Goal: Task Accomplishment & Management: Complete application form

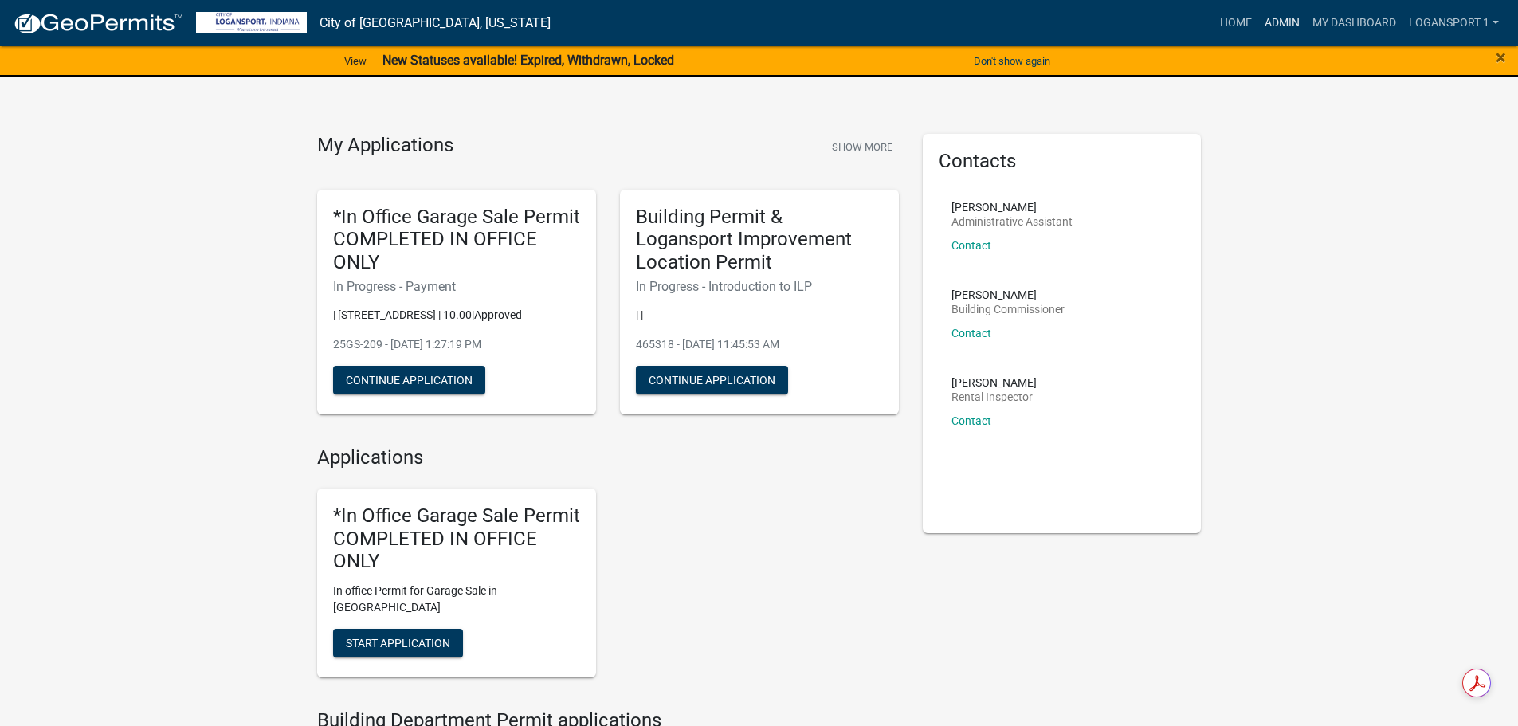
click at [1290, 18] on link "Admin" at bounding box center [1282, 23] width 48 height 30
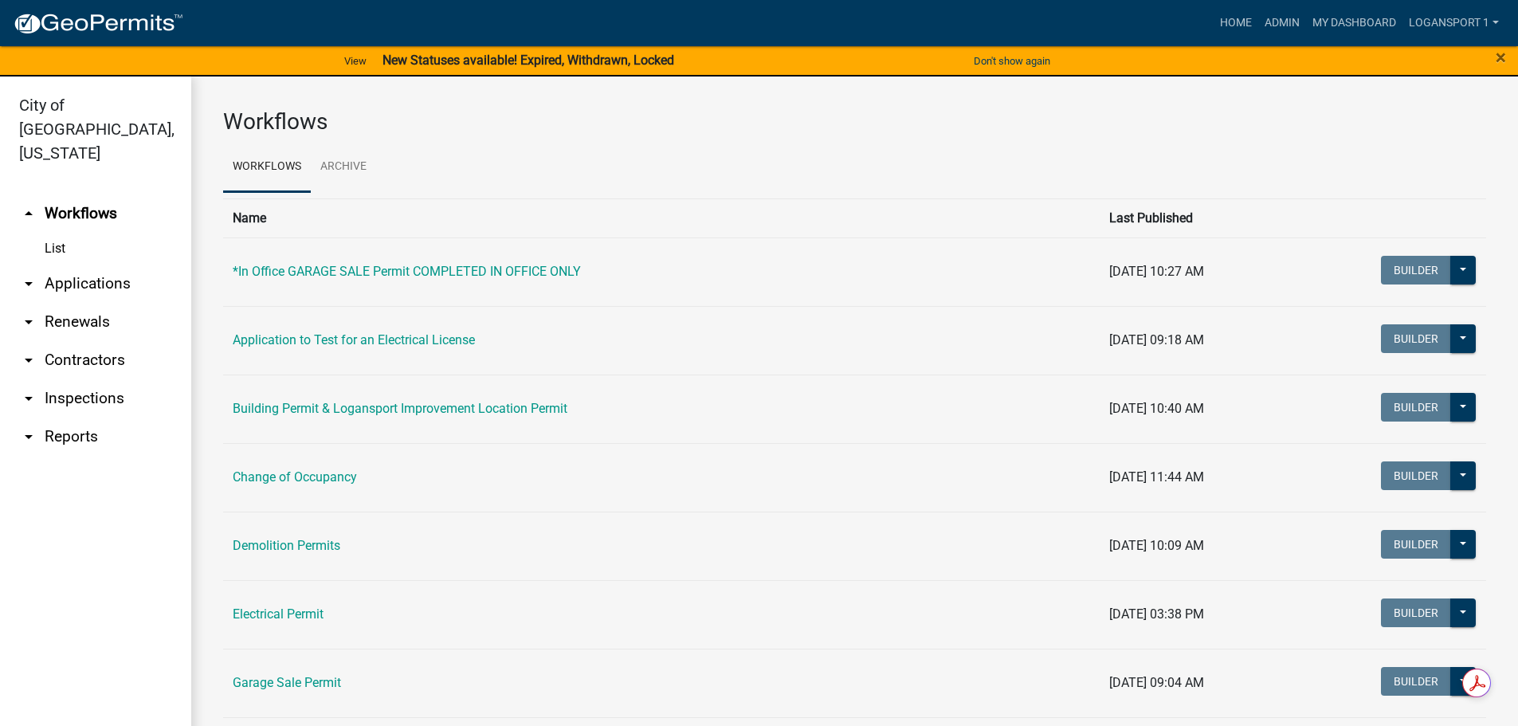
click at [95, 268] on link "arrow_drop_down Applications" at bounding box center [95, 284] width 191 height 38
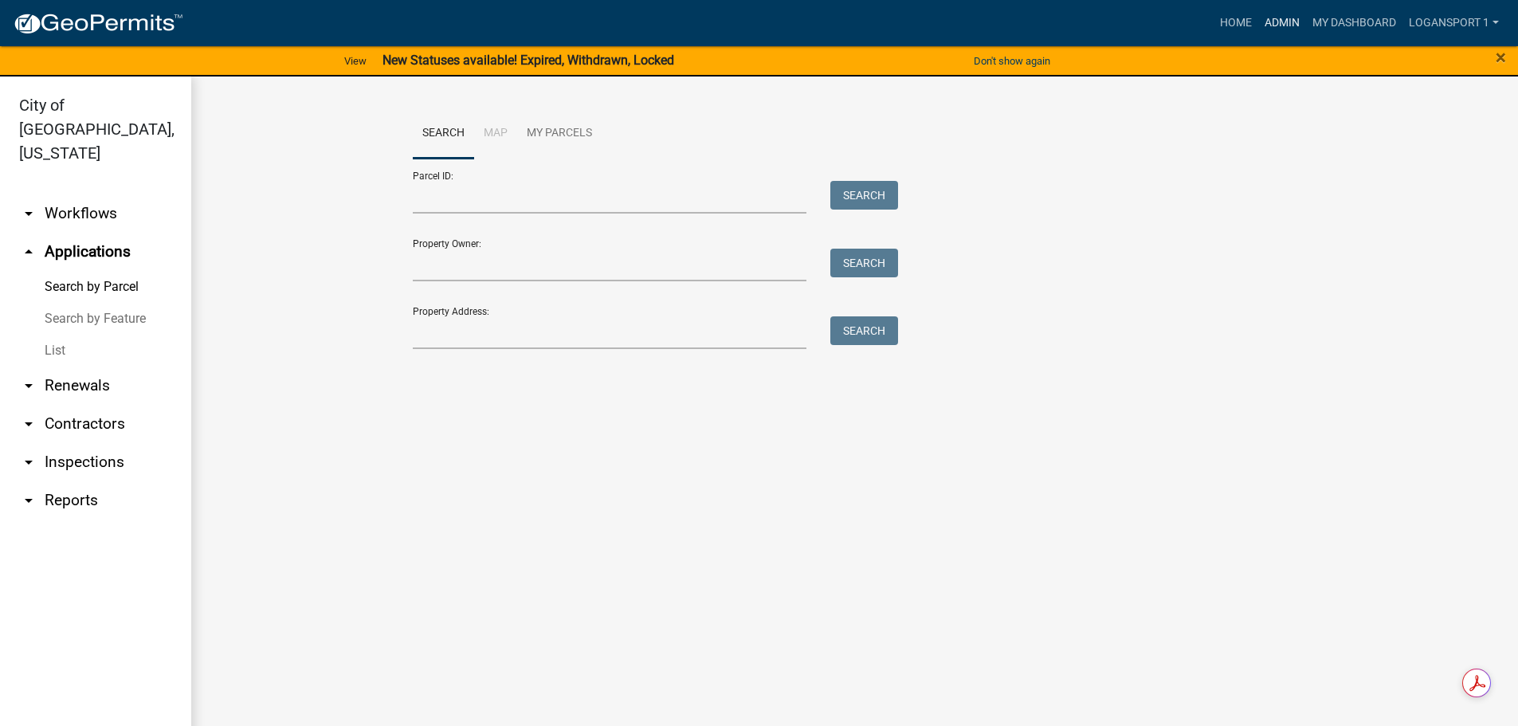
click at [1268, 22] on link "Admin" at bounding box center [1282, 23] width 48 height 30
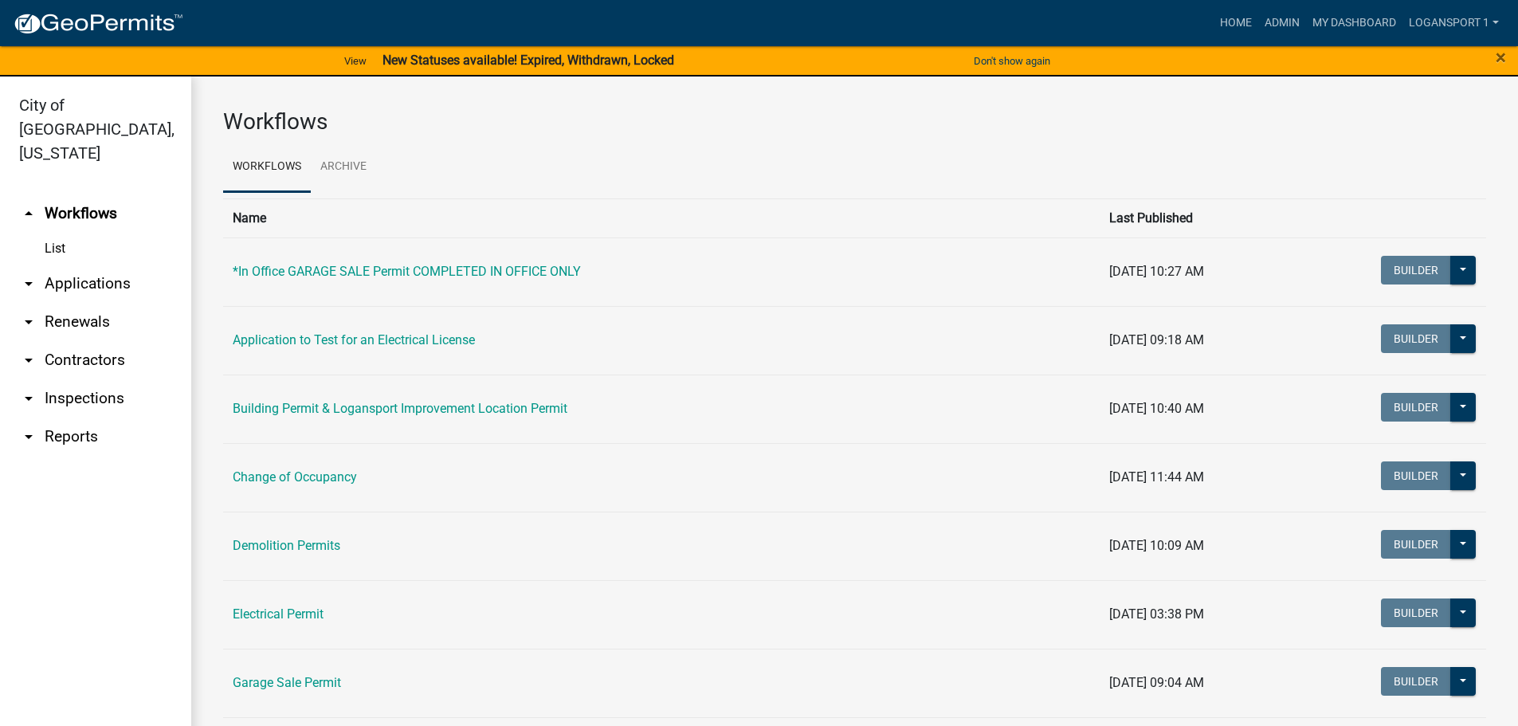
click at [110, 265] on link "arrow_drop_down Applications" at bounding box center [95, 284] width 191 height 38
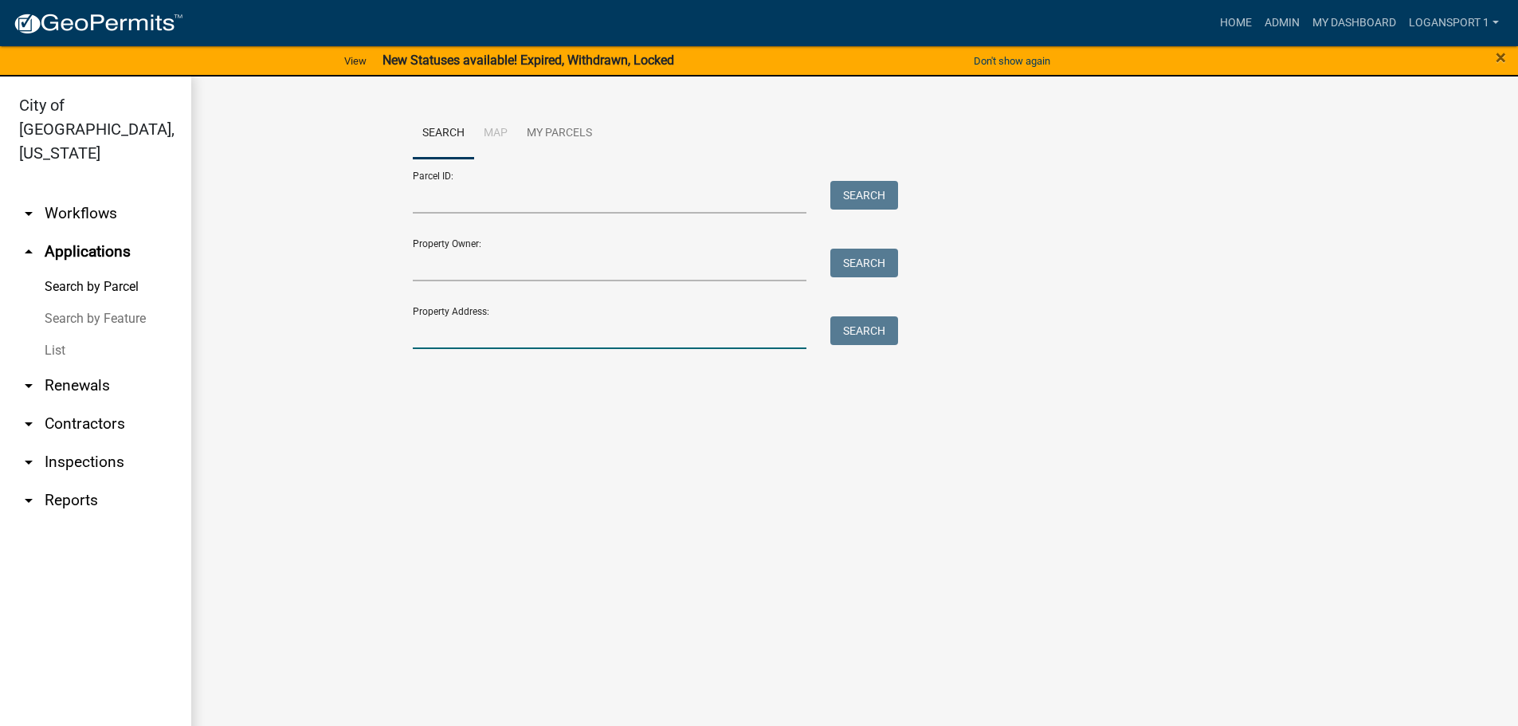
click at [480, 339] on input "Property Address:" at bounding box center [610, 332] width 394 height 33
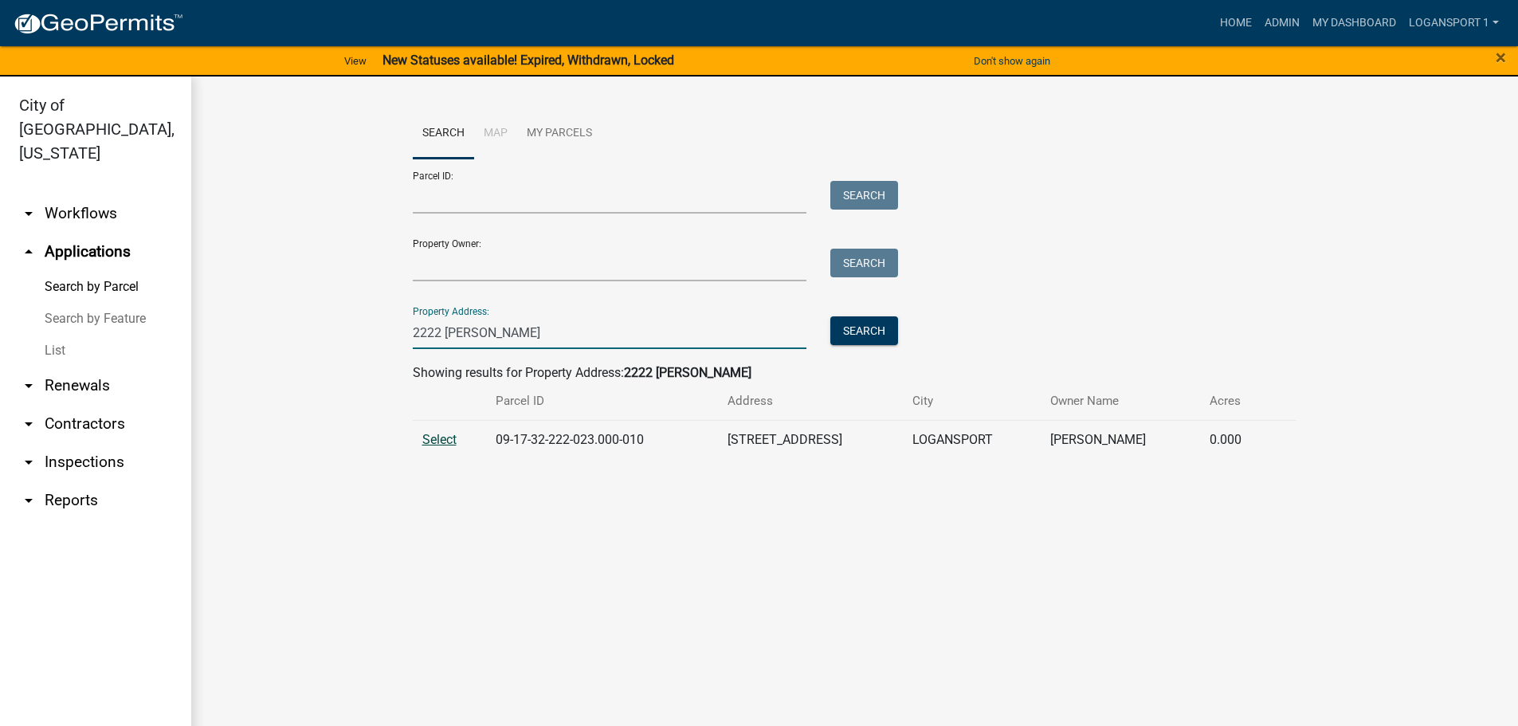
type input "2222 jeffer"
click at [431, 432] on span "Select" at bounding box center [439, 439] width 34 height 15
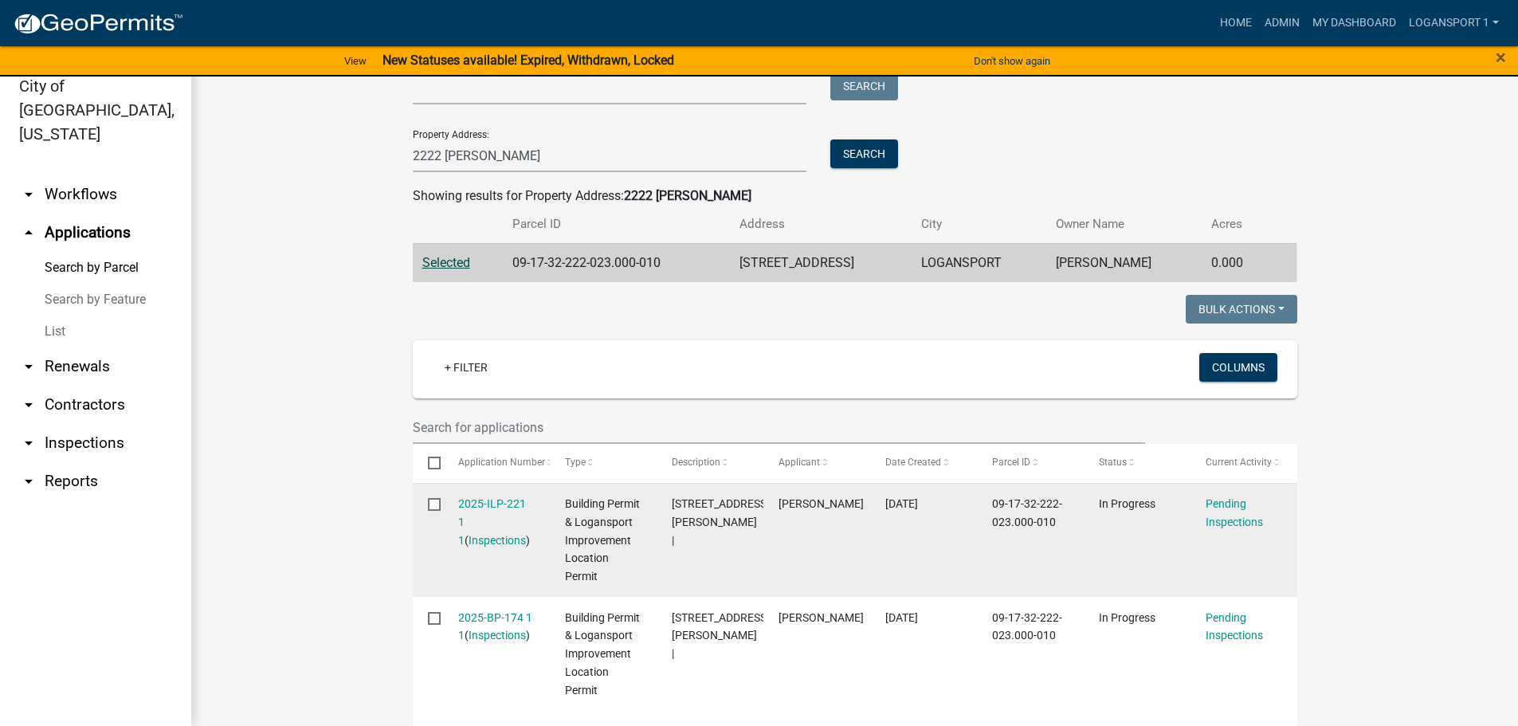
scroll to position [159, 0]
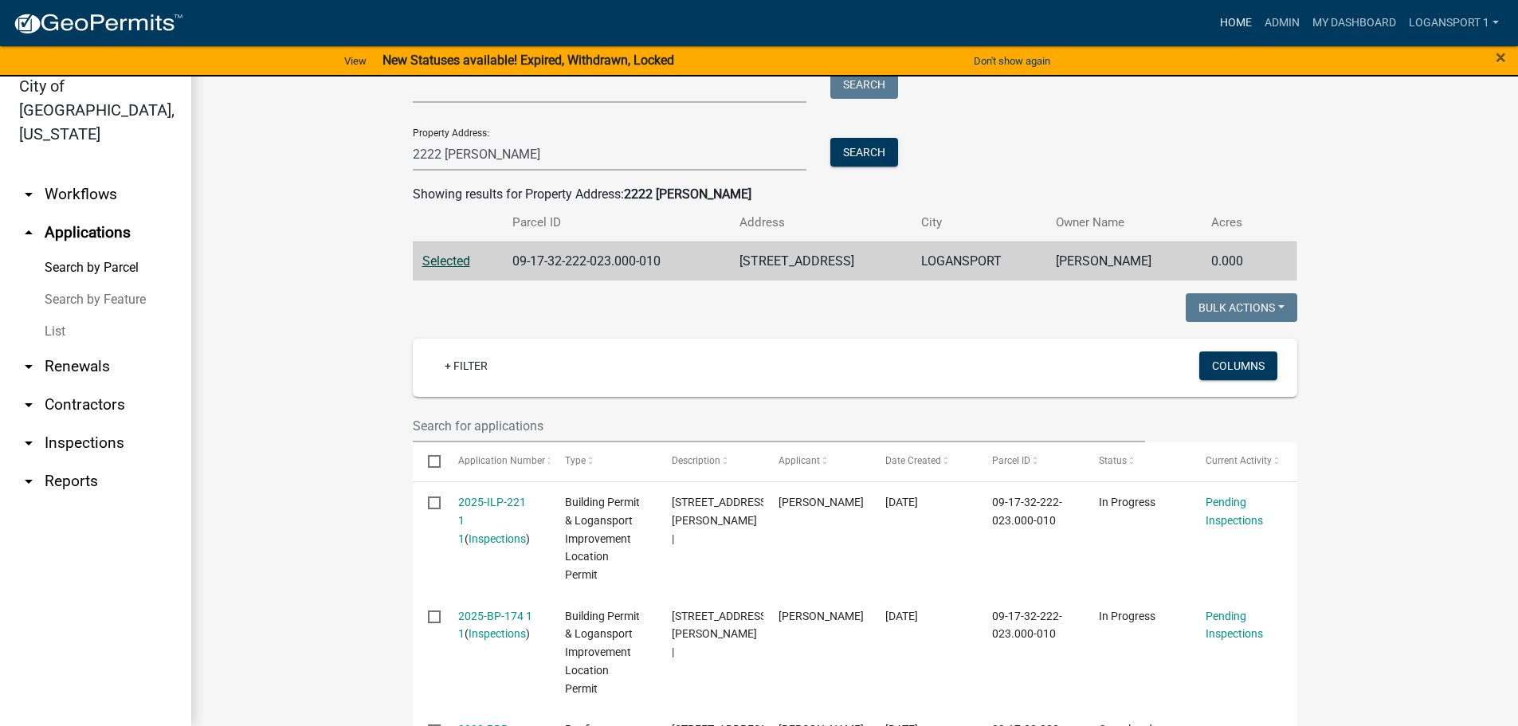
click at [1236, 30] on link "Home" at bounding box center [1235, 23] width 45 height 30
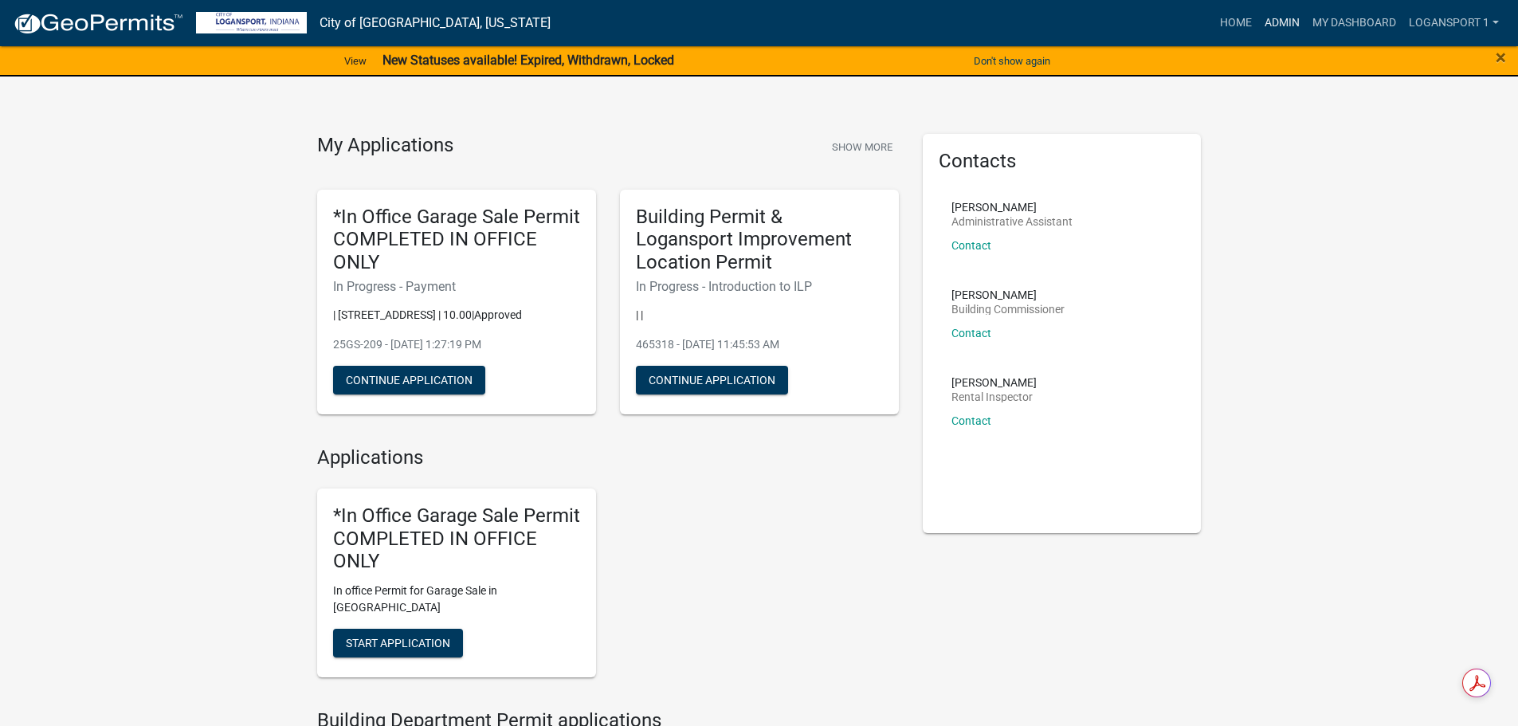
click at [1287, 29] on link "Admin" at bounding box center [1282, 23] width 48 height 30
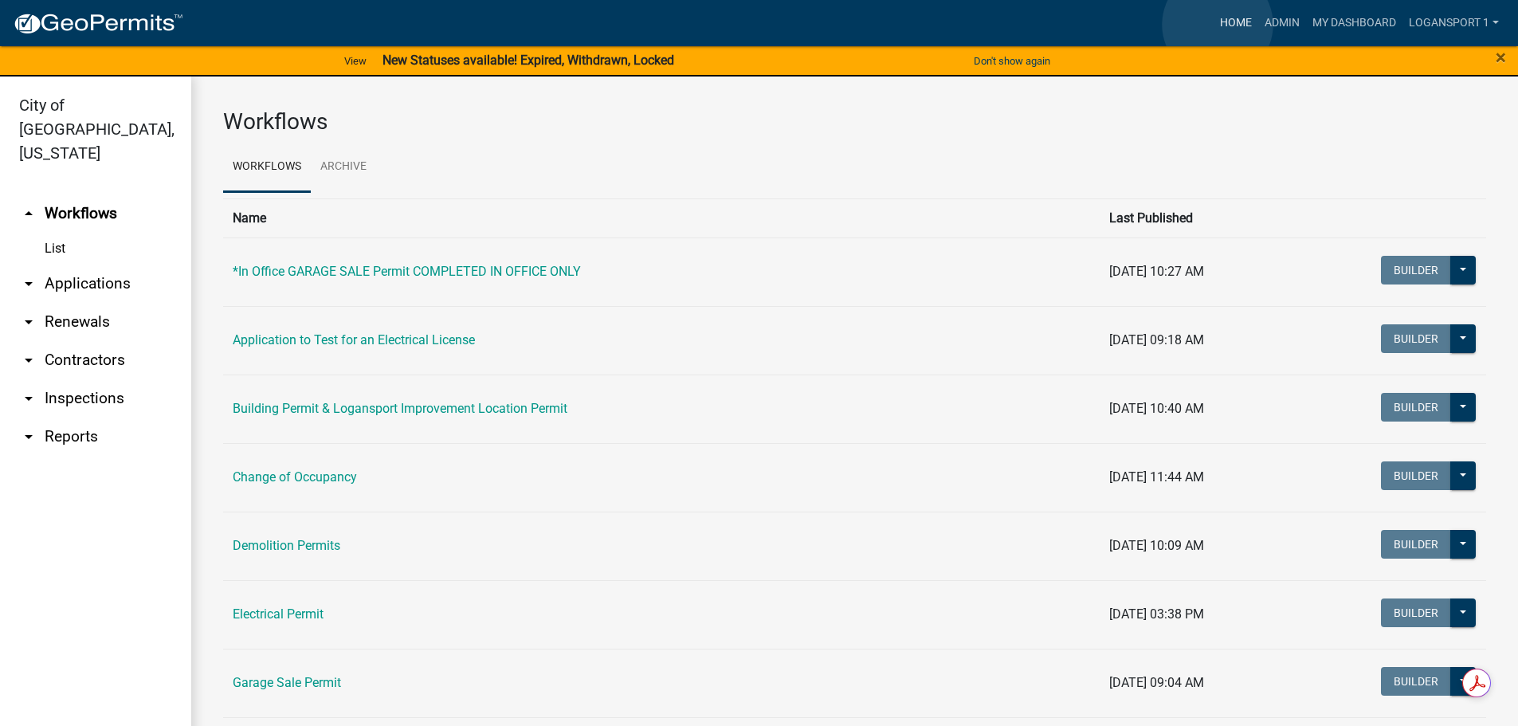
click at [1217, 25] on link "Home" at bounding box center [1235, 23] width 45 height 30
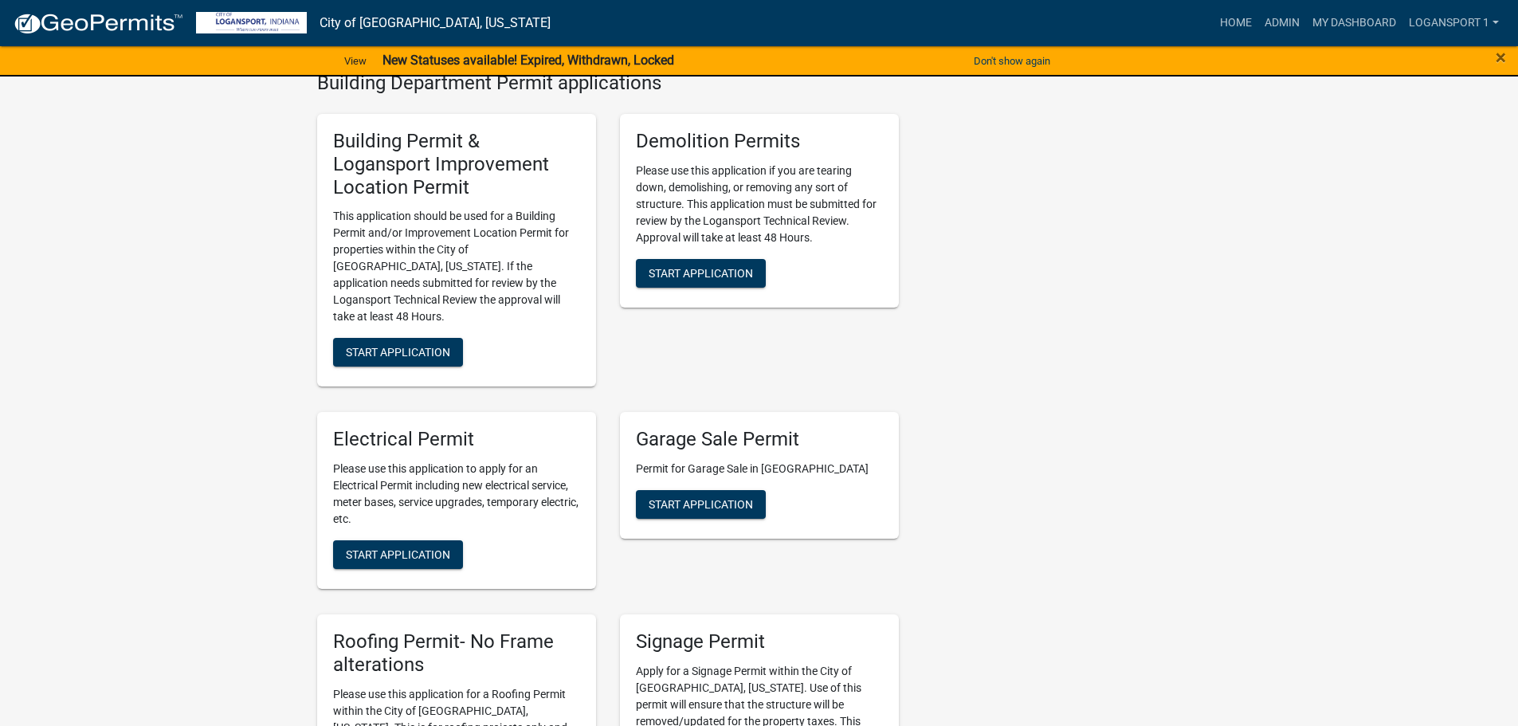
scroll to position [797, 0]
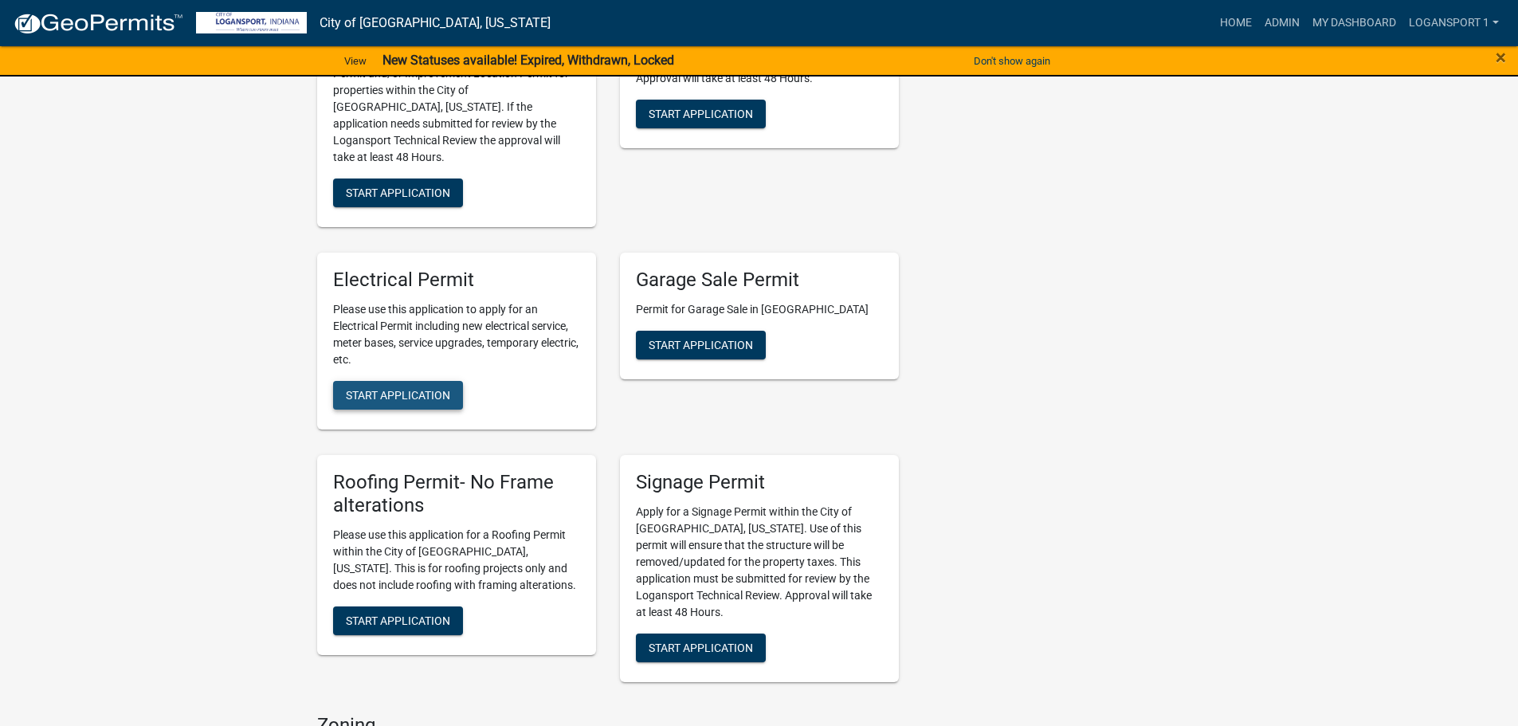
click at [393, 389] on span "Start Application" at bounding box center [398, 395] width 104 height 13
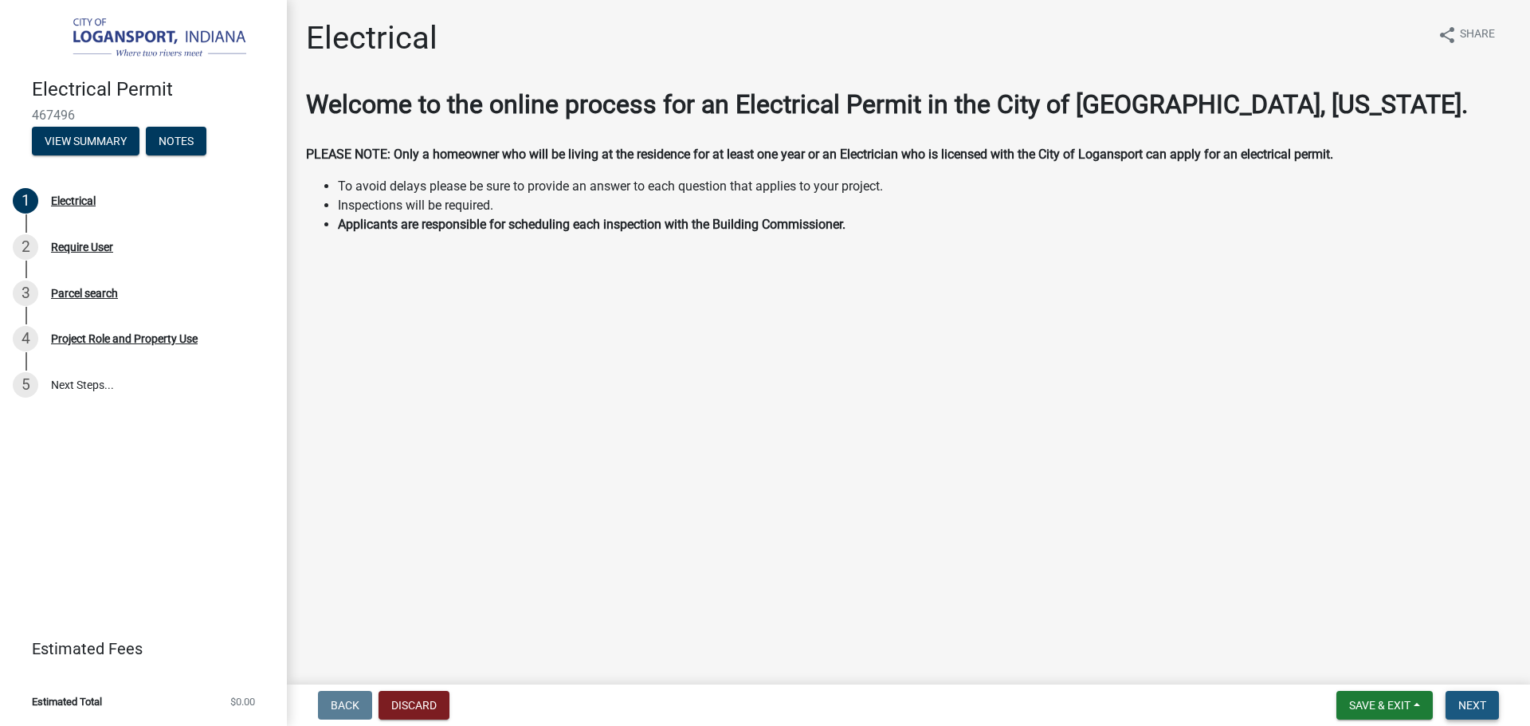
click at [1489, 700] on button "Next" at bounding box center [1471, 705] width 53 height 29
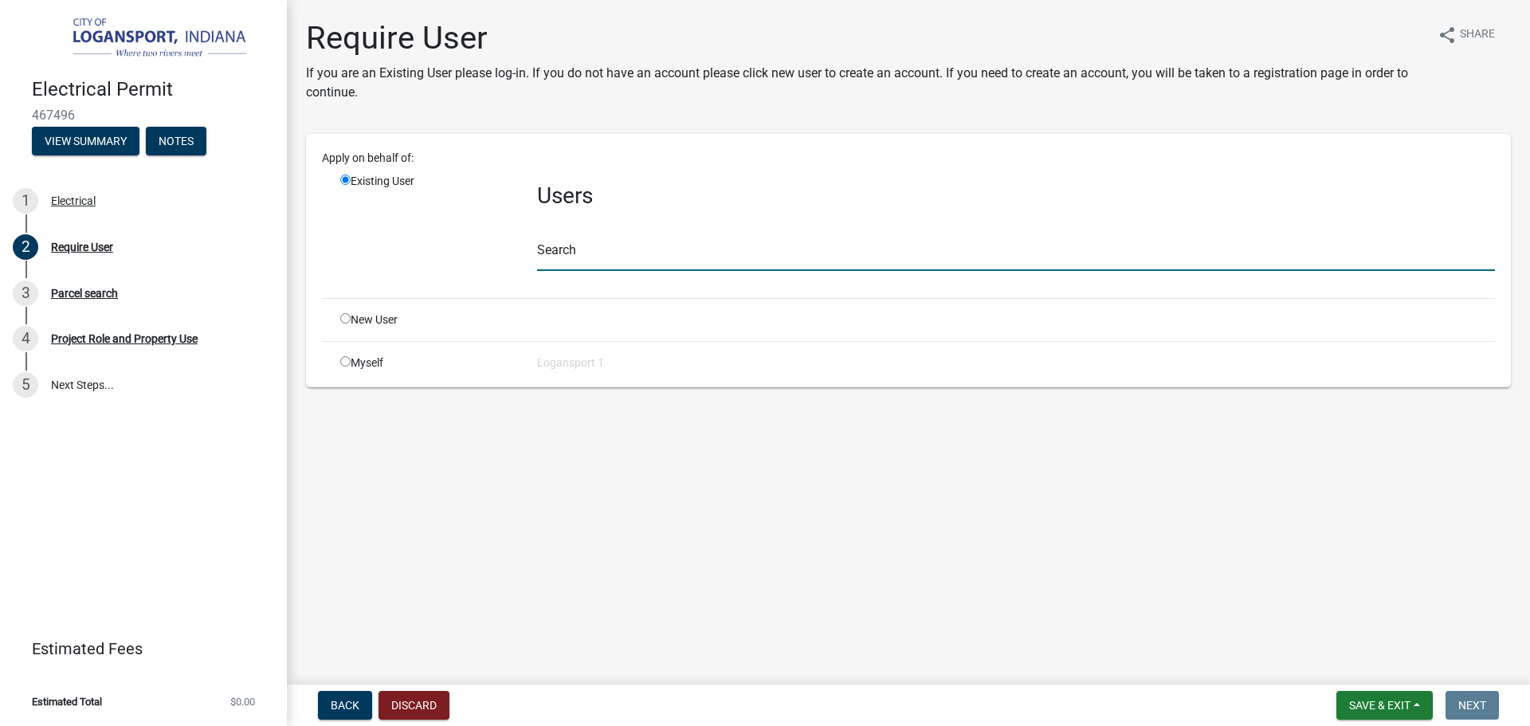
click at [613, 256] on input "text" at bounding box center [1016, 254] width 958 height 33
type input "alejandrina"
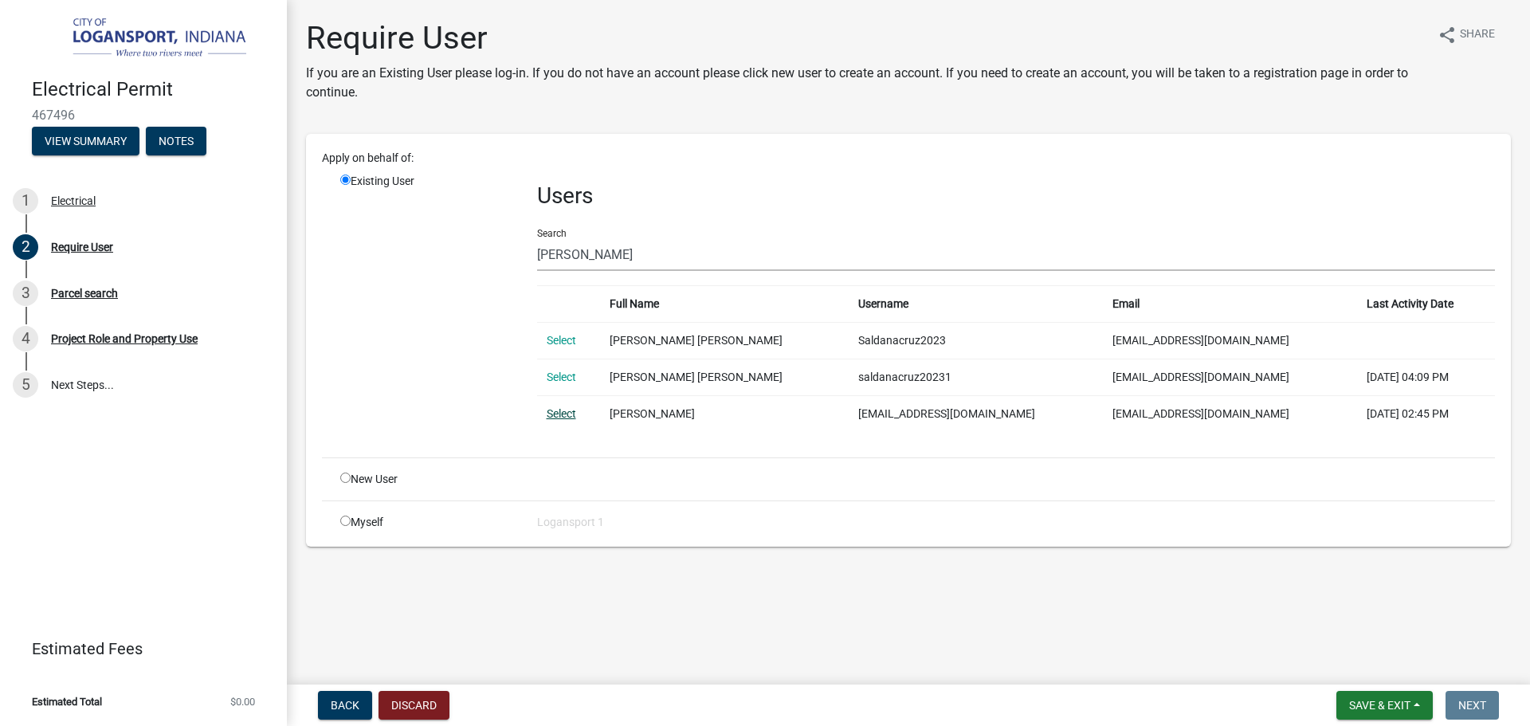
click at [563, 411] on link "Select" at bounding box center [561, 413] width 29 height 13
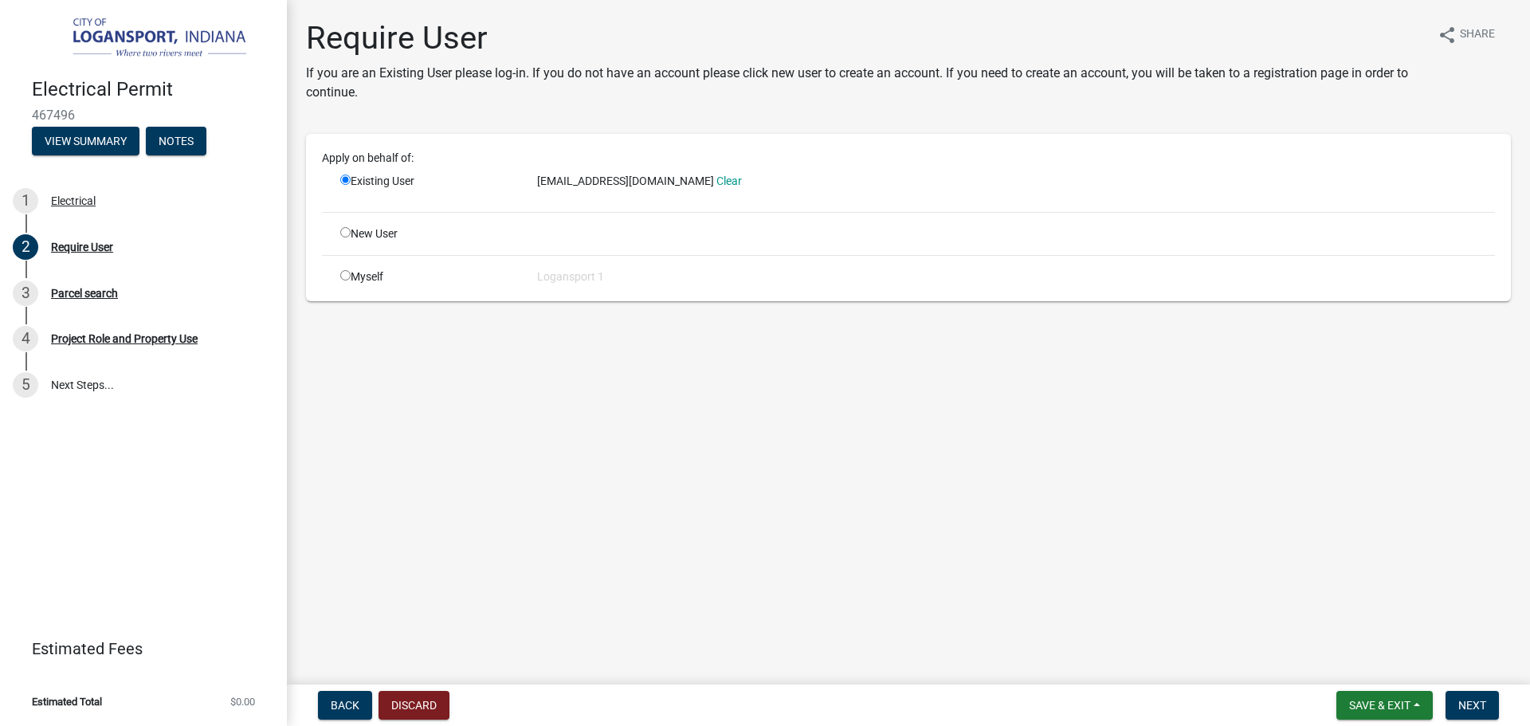
click at [1478, 690] on nav "Back Discard Save & Exit Save Save & Exit Next" at bounding box center [908, 704] width 1243 height 41
click at [1482, 699] on span "Next" at bounding box center [1472, 705] width 28 height 13
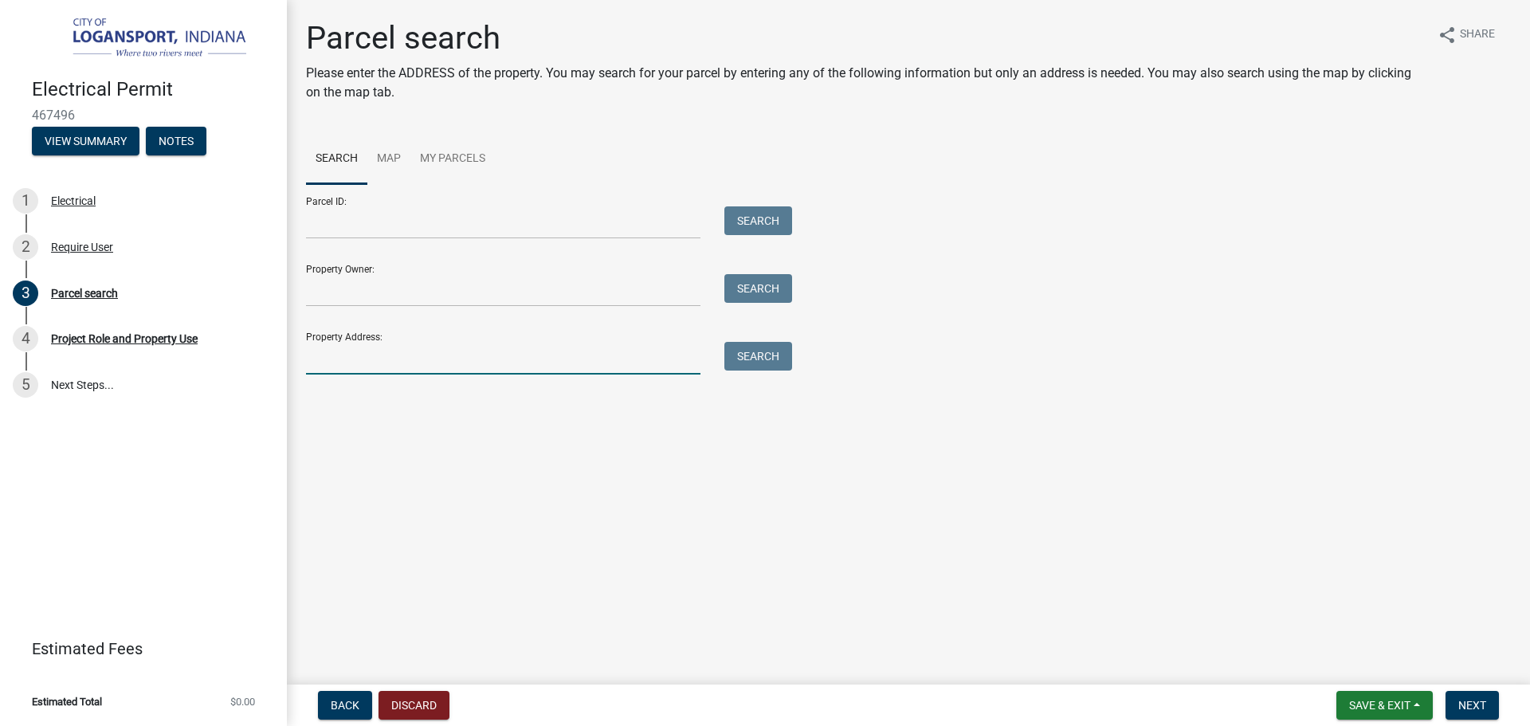
click at [461, 356] on input "Property Address:" at bounding box center [503, 358] width 394 height 33
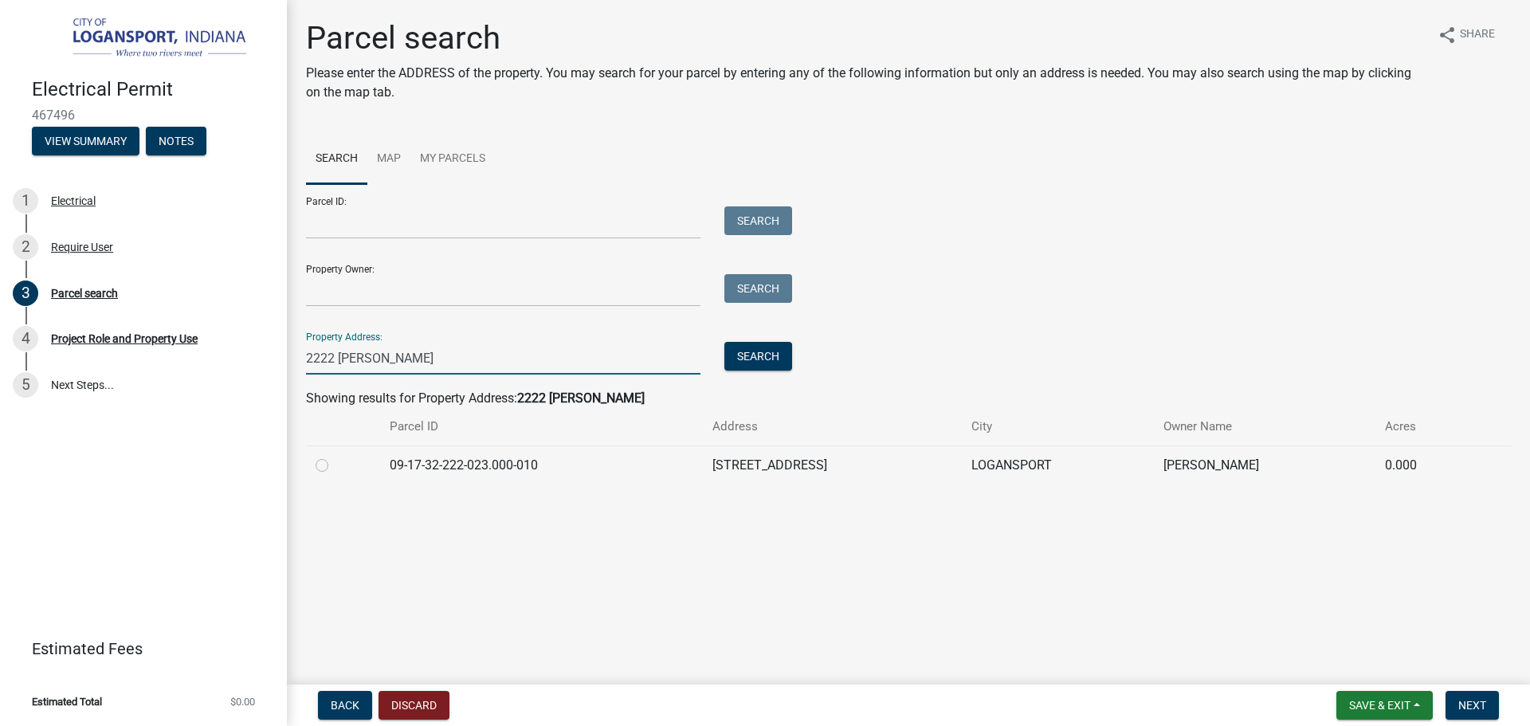
type input "2222 jeffer"
click at [335, 456] on label at bounding box center [335, 456] width 0 height 0
click at [335, 460] on input "radio" at bounding box center [340, 461] width 10 height 10
radio input "true"
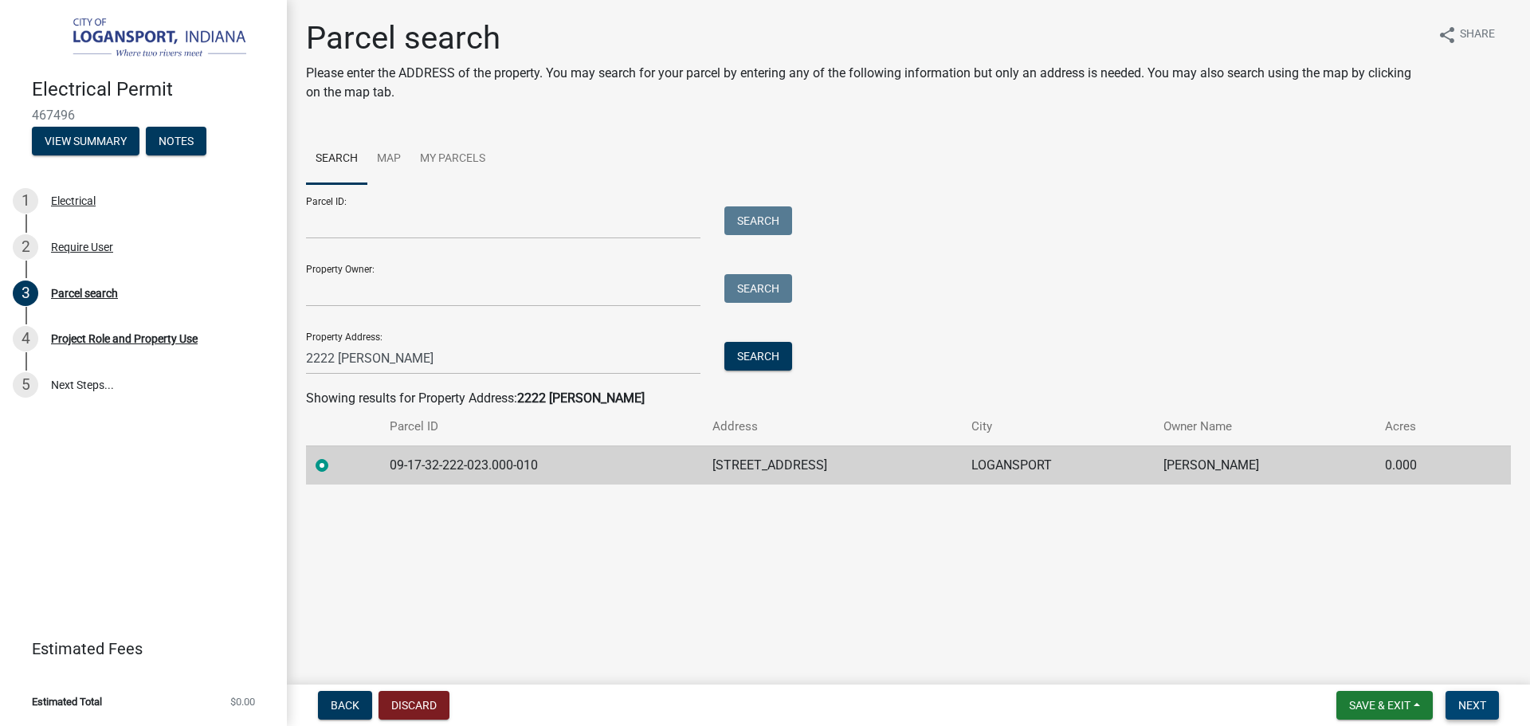
click at [1455, 692] on button "Next" at bounding box center [1471, 705] width 53 height 29
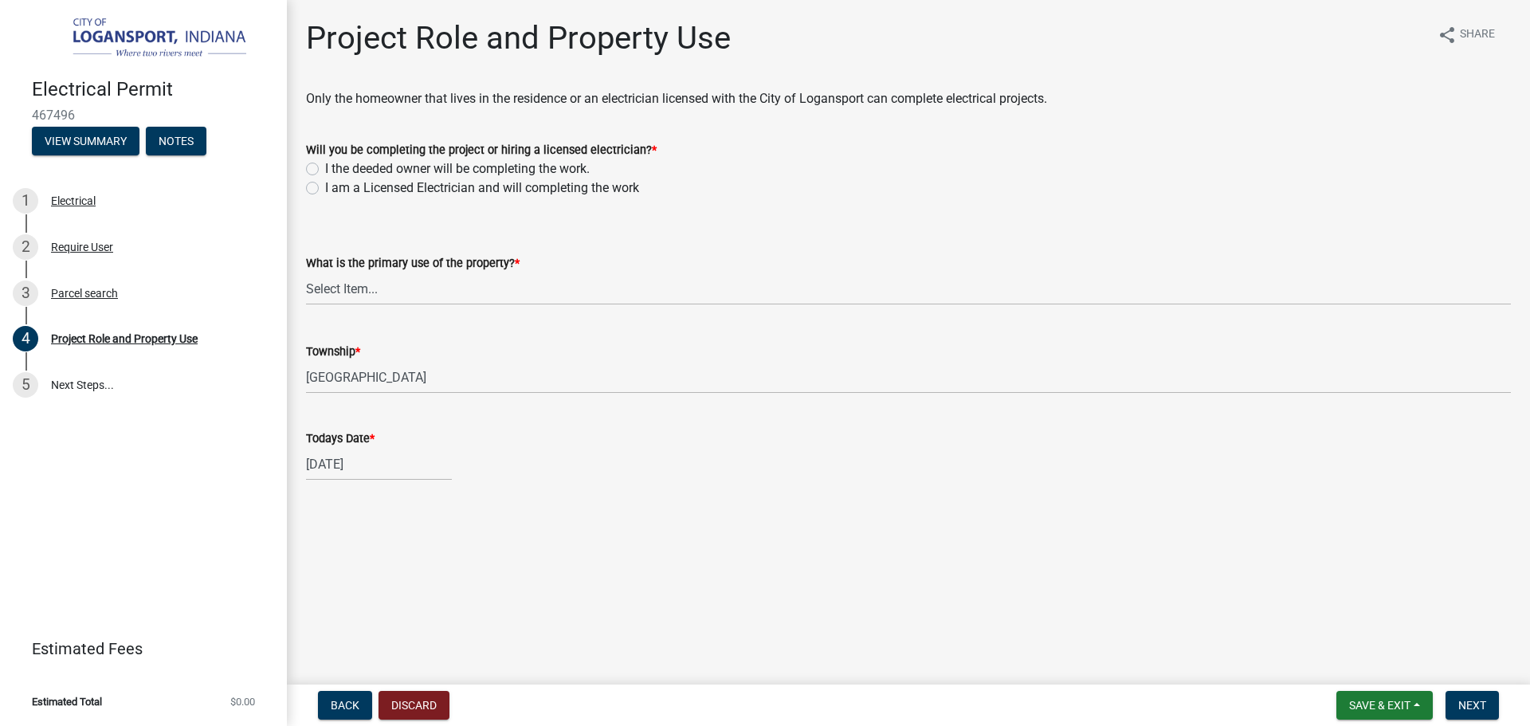
click at [325, 170] on label "I the deeded owner will be completing the work." at bounding box center [457, 168] width 265 height 19
click at [325, 170] on input "I the deeded owner will be completing the work." at bounding box center [330, 164] width 10 height 10
radio input "true"
click at [380, 293] on select "Select Item... Residential Commercial Public" at bounding box center [908, 288] width 1205 height 33
click at [306, 272] on select "Select Item... Residential Commercial Public" at bounding box center [908, 288] width 1205 height 33
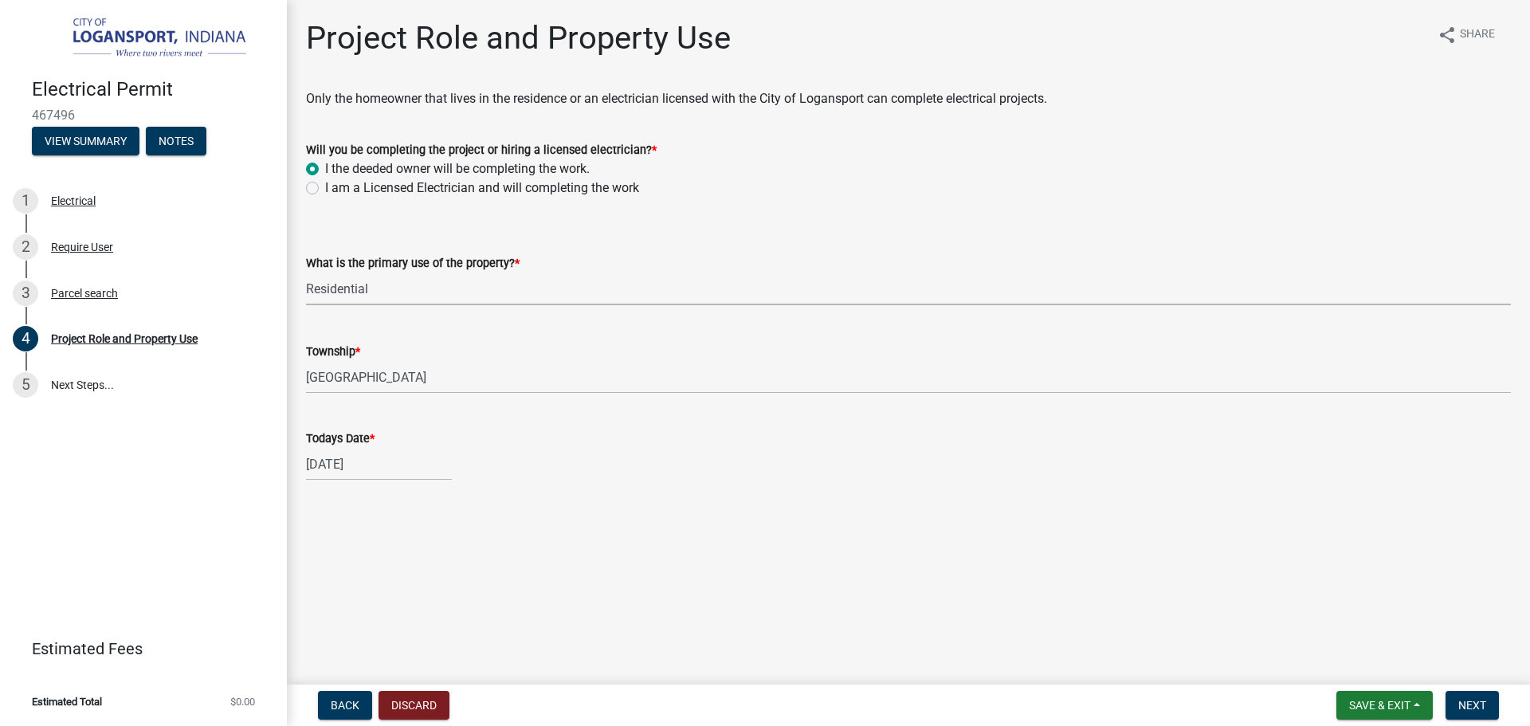
select select "530f9f5f-3156-4079-bc91-3d3598a96b73"
click at [1465, 695] on button "Next" at bounding box center [1471, 705] width 53 height 29
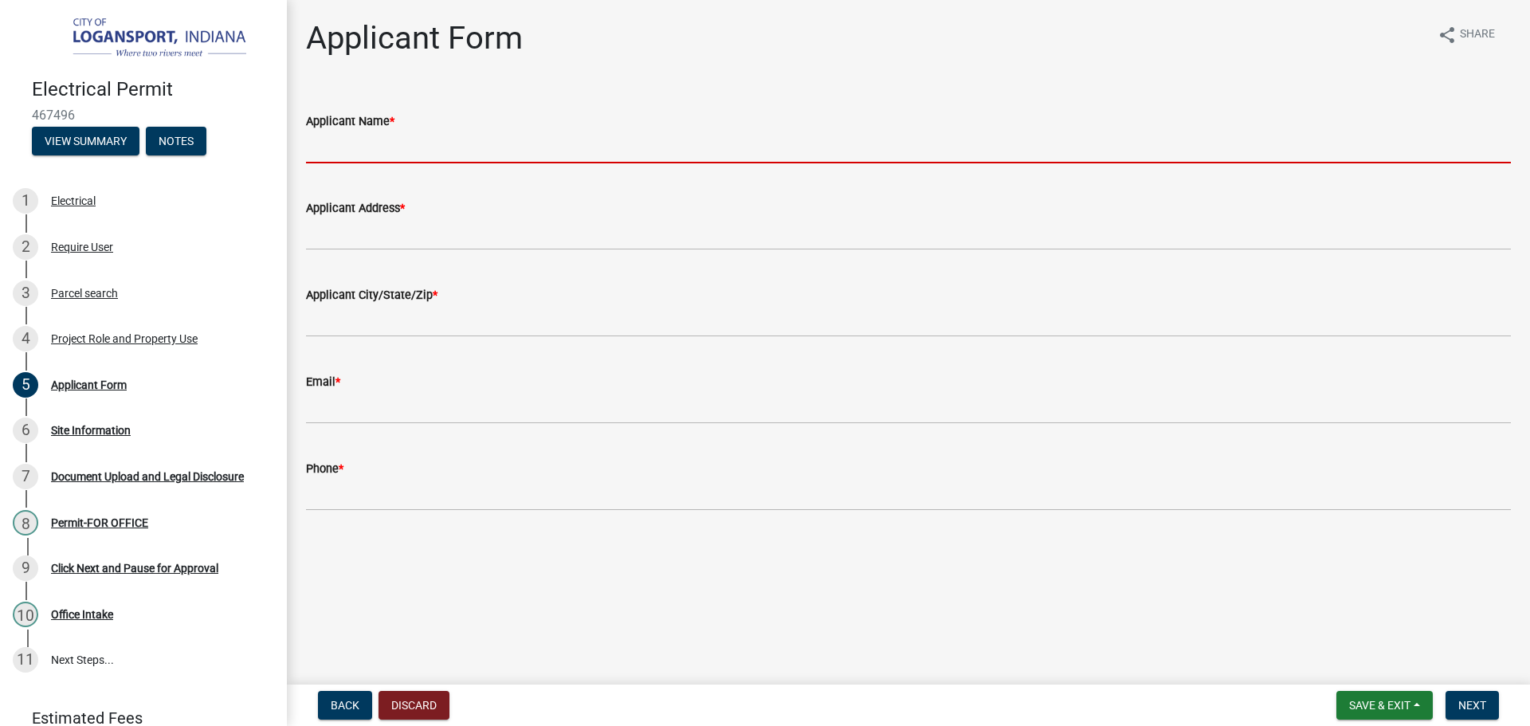
click at [469, 143] on input "Applicant Name *" at bounding box center [908, 147] width 1205 height 33
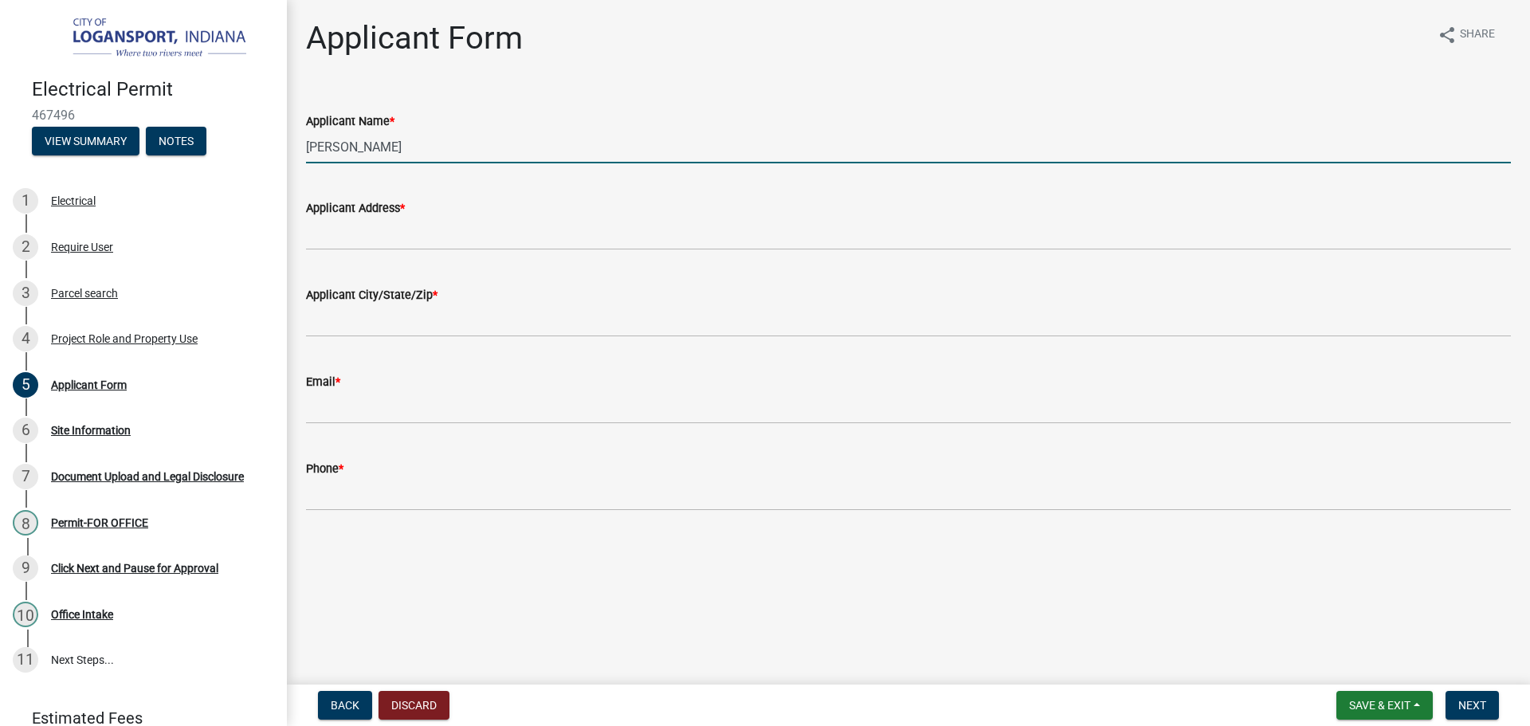
type input "Alejandrina Gomes"
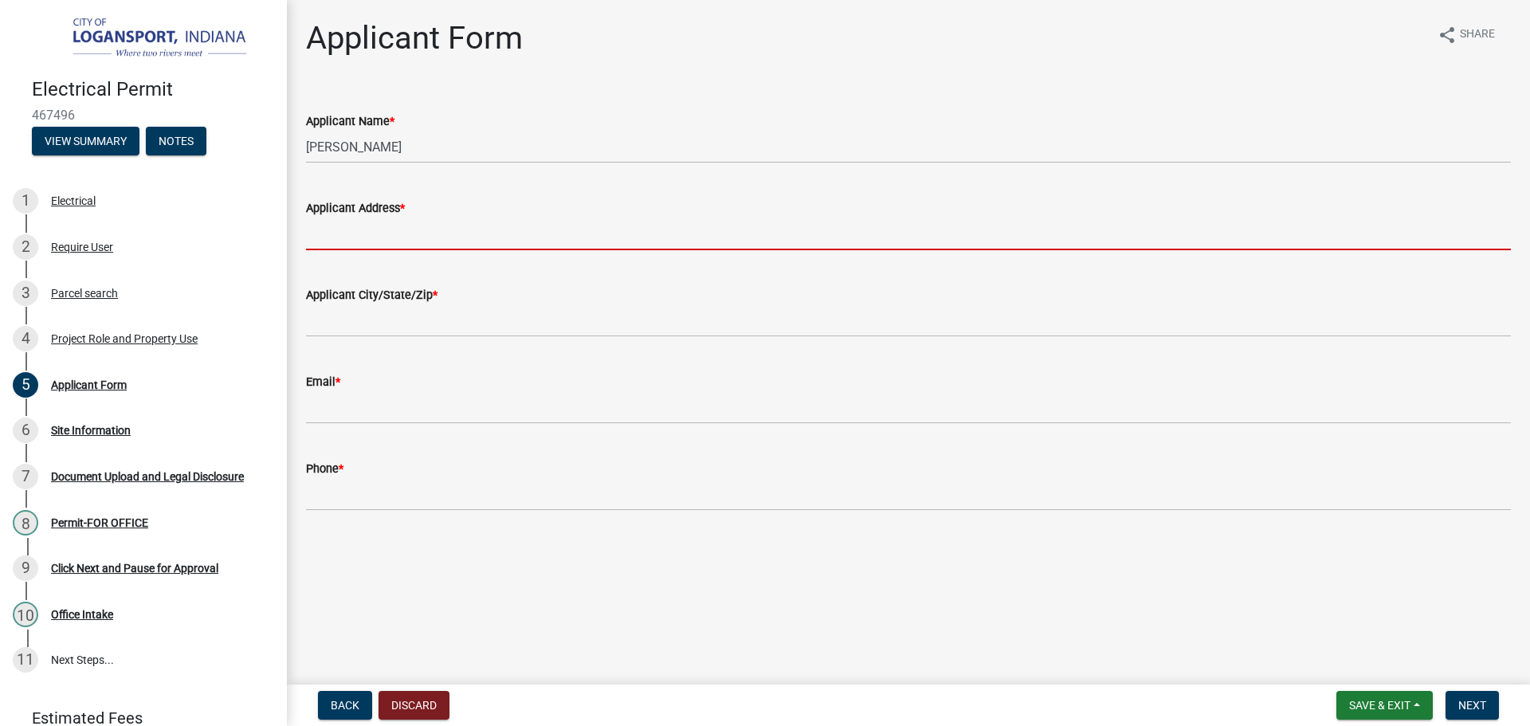
click at [507, 236] on input "Applicant Address *" at bounding box center [908, 233] width 1205 height 33
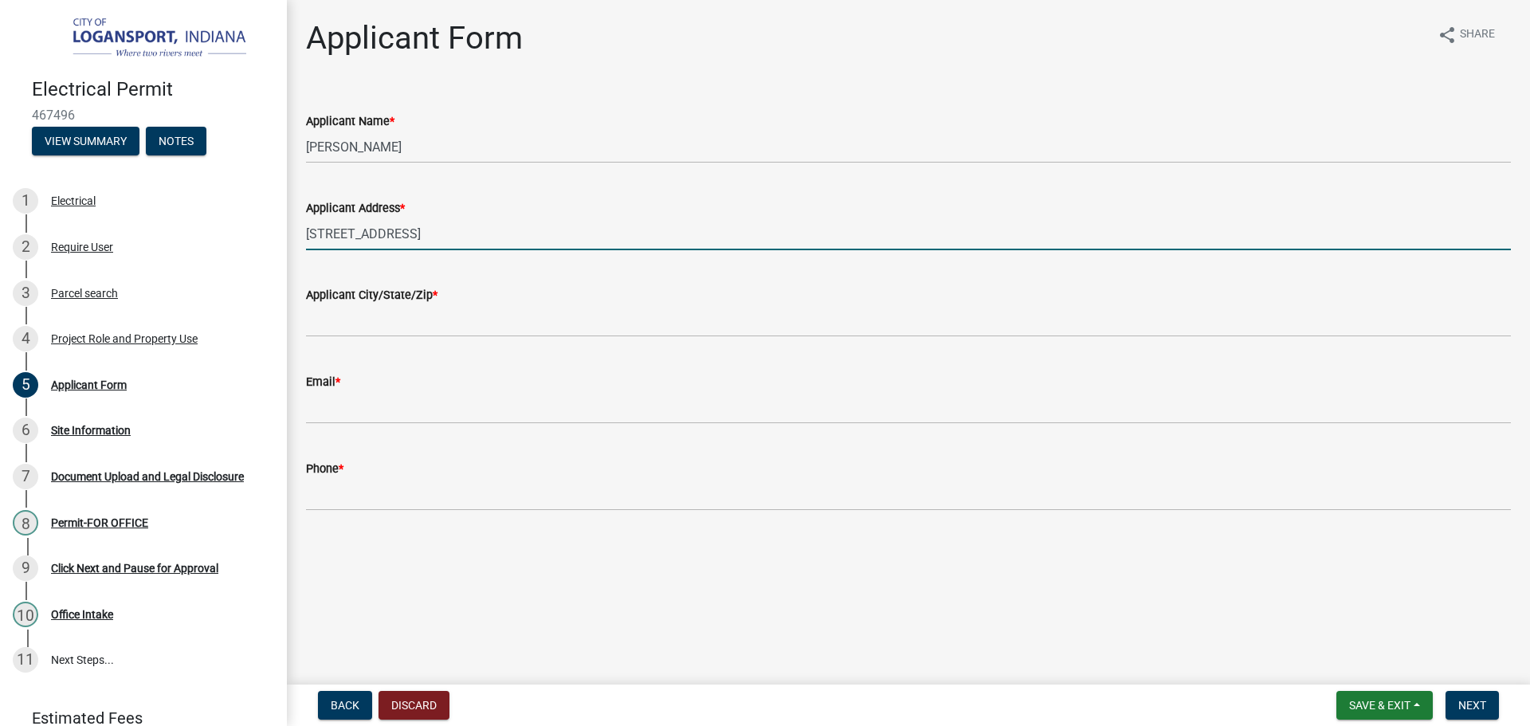
type input "2222 Jefferson st"
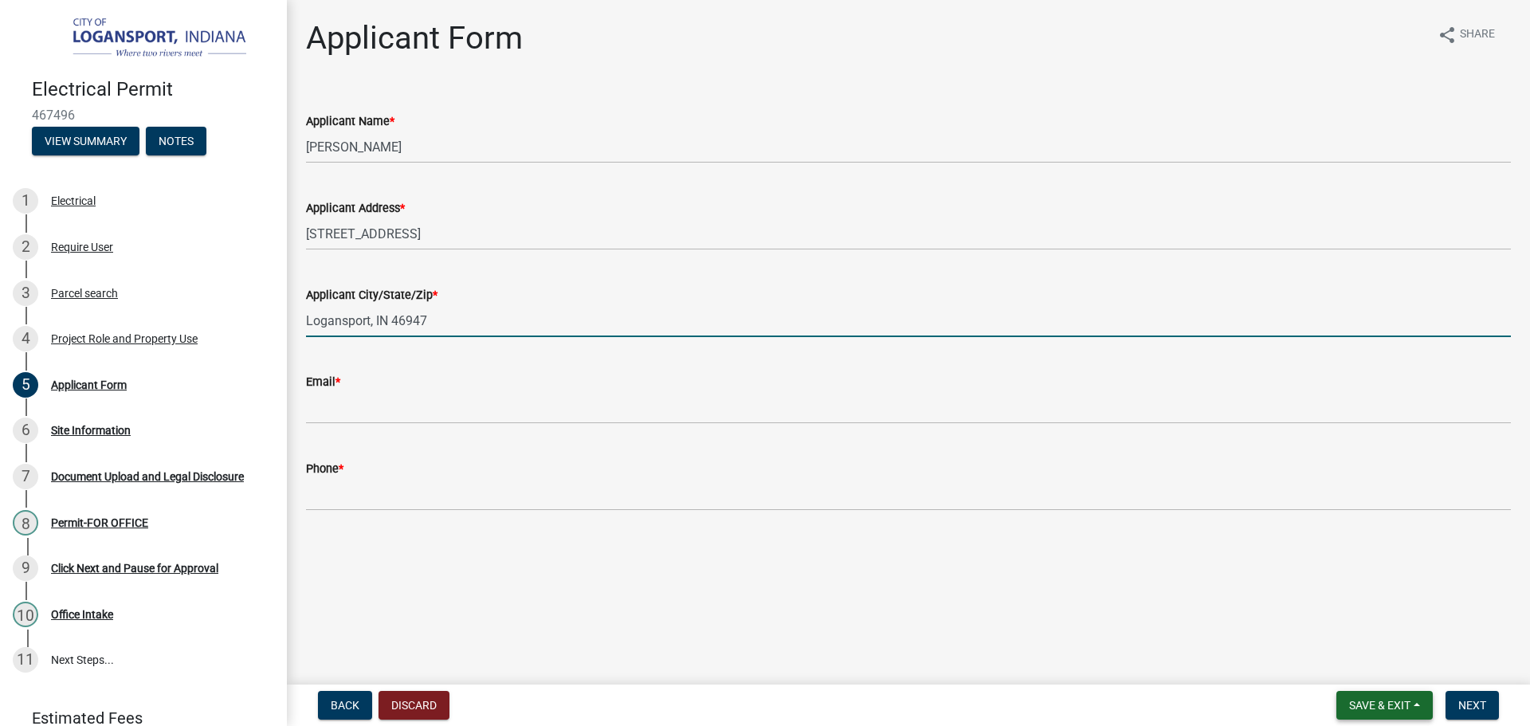
type input "Logansport, IN 46947"
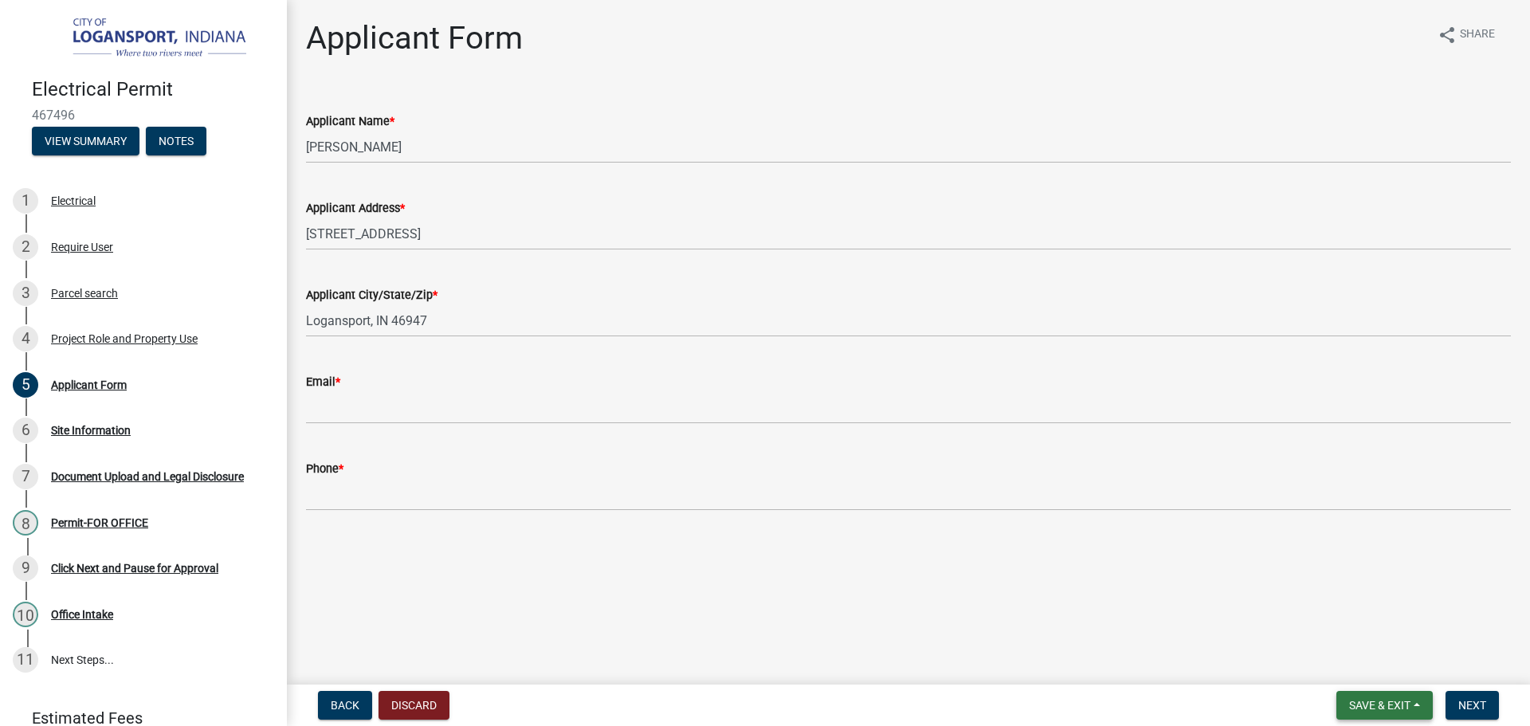
click at [1362, 694] on button "Save & Exit" at bounding box center [1384, 705] width 96 height 29
click at [1342, 631] on button "Save" at bounding box center [1368, 625] width 127 height 38
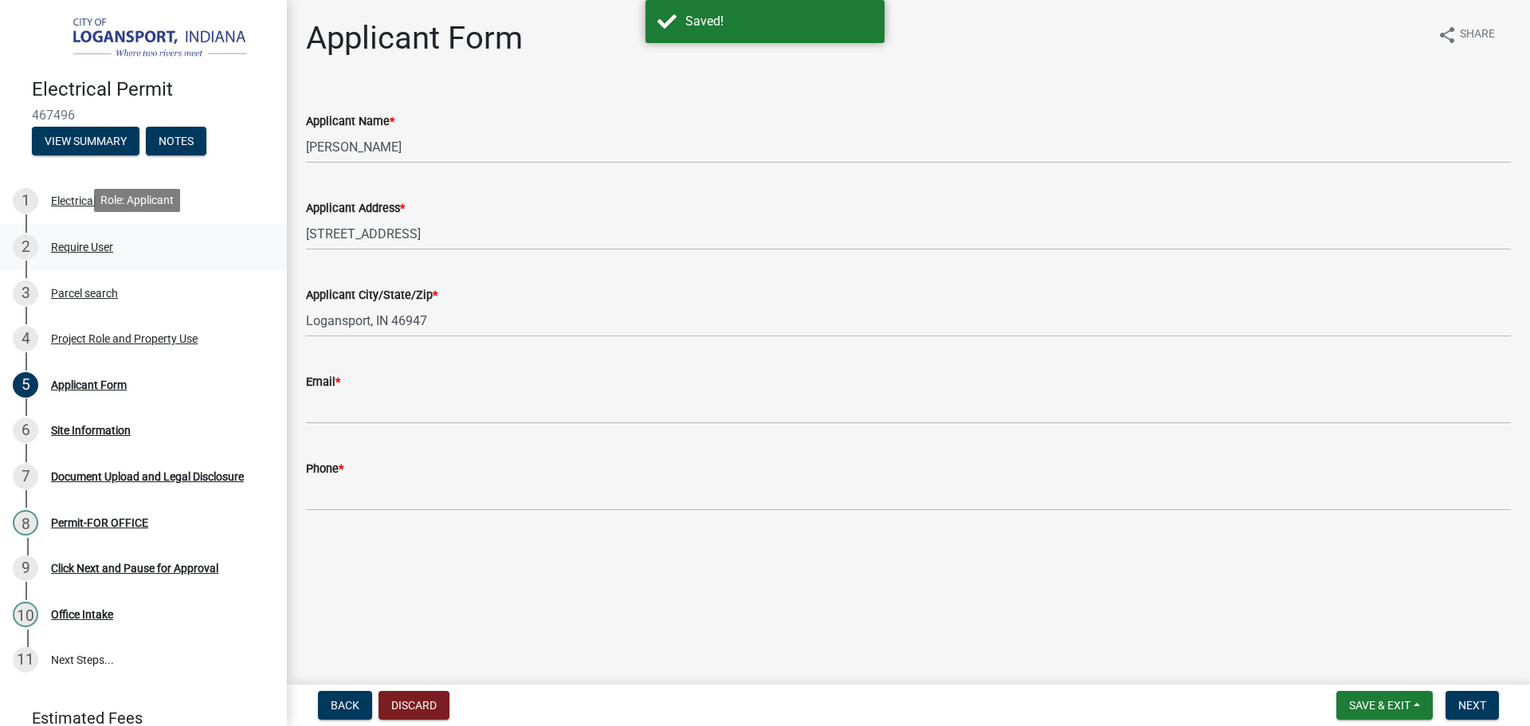
click at [118, 245] on div "2 Require User" at bounding box center [137, 246] width 249 height 25
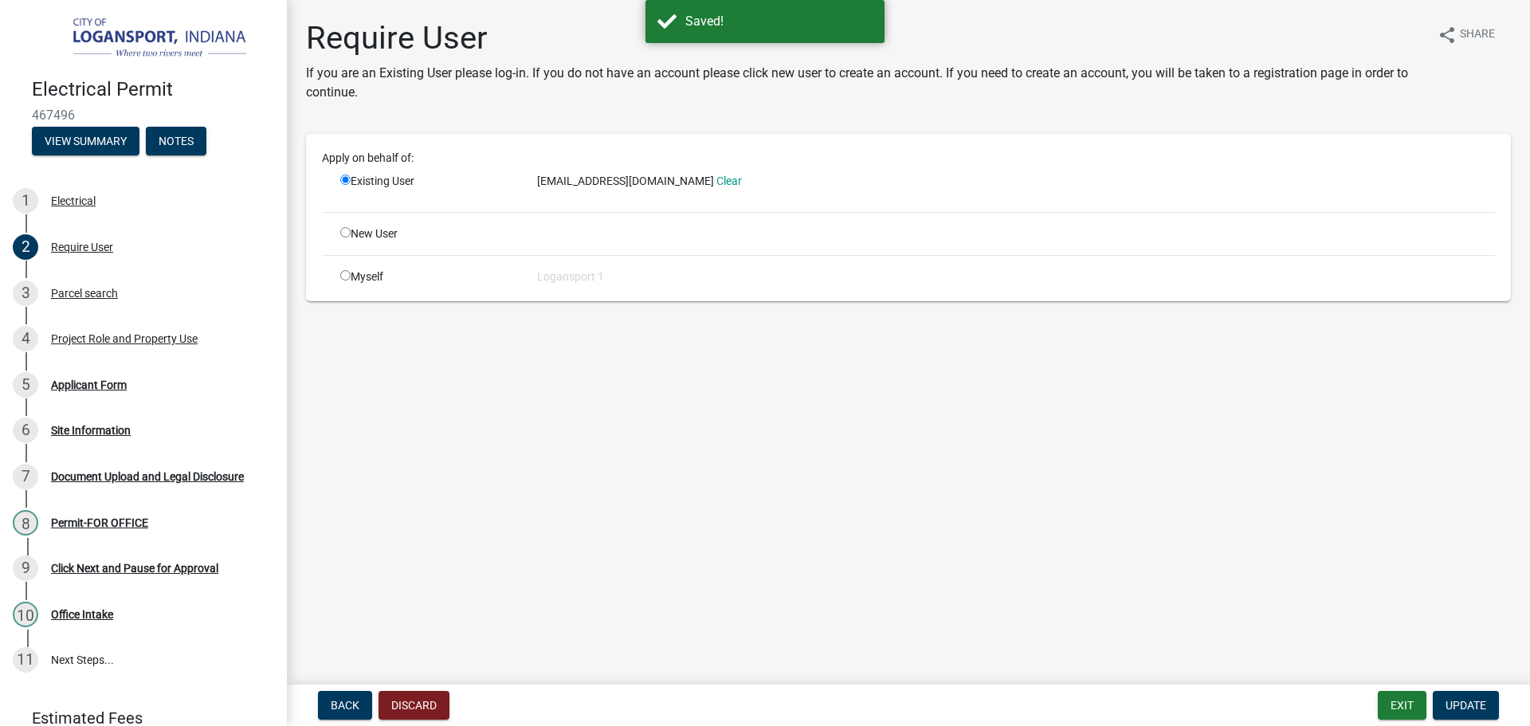
click at [682, 181] on span "[EMAIL_ADDRESS][DOMAIN_NAME]" at bounding box center [625, 180] width 177 height 13
click at [709, 182] on span "[EMAIL_ADDRESS][DOMAIN_NAME]" at bounding box center [625, 180] width 177 height 13
drag, startPoint x: 711, startPoint y: 179, endPoint x: 539, endPoint y: 183, distance: 172.9
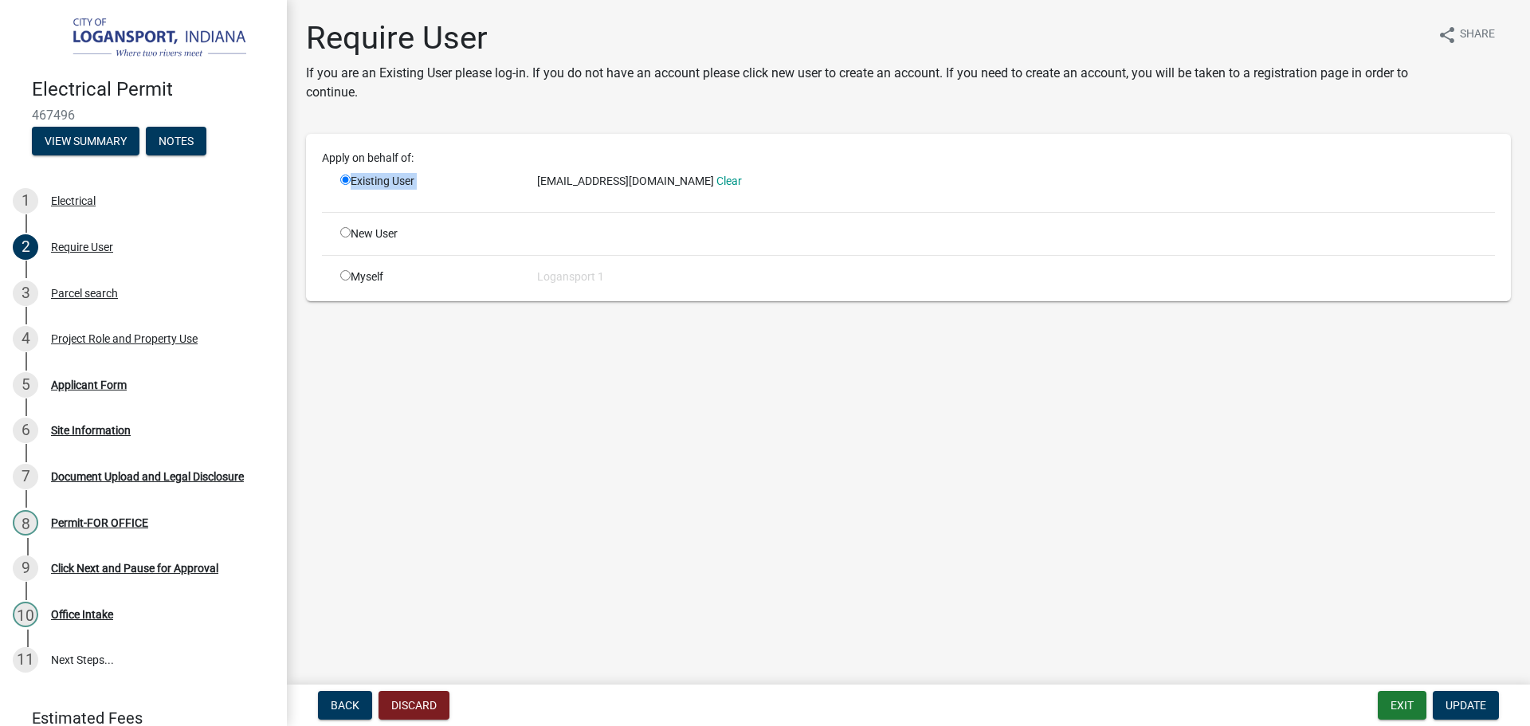
click at [539, 183] on span "[EMAIL_ADDRESS][DOMAIN_NAME]" at bounding box center [625, 180] width 177 height 13
copy span "[EMAIL_ADDRESS][DOMAIN_NAME]"
click at [83, 379] on div "Applicant Form" at bounding box center [89, 384] width 76 height 11
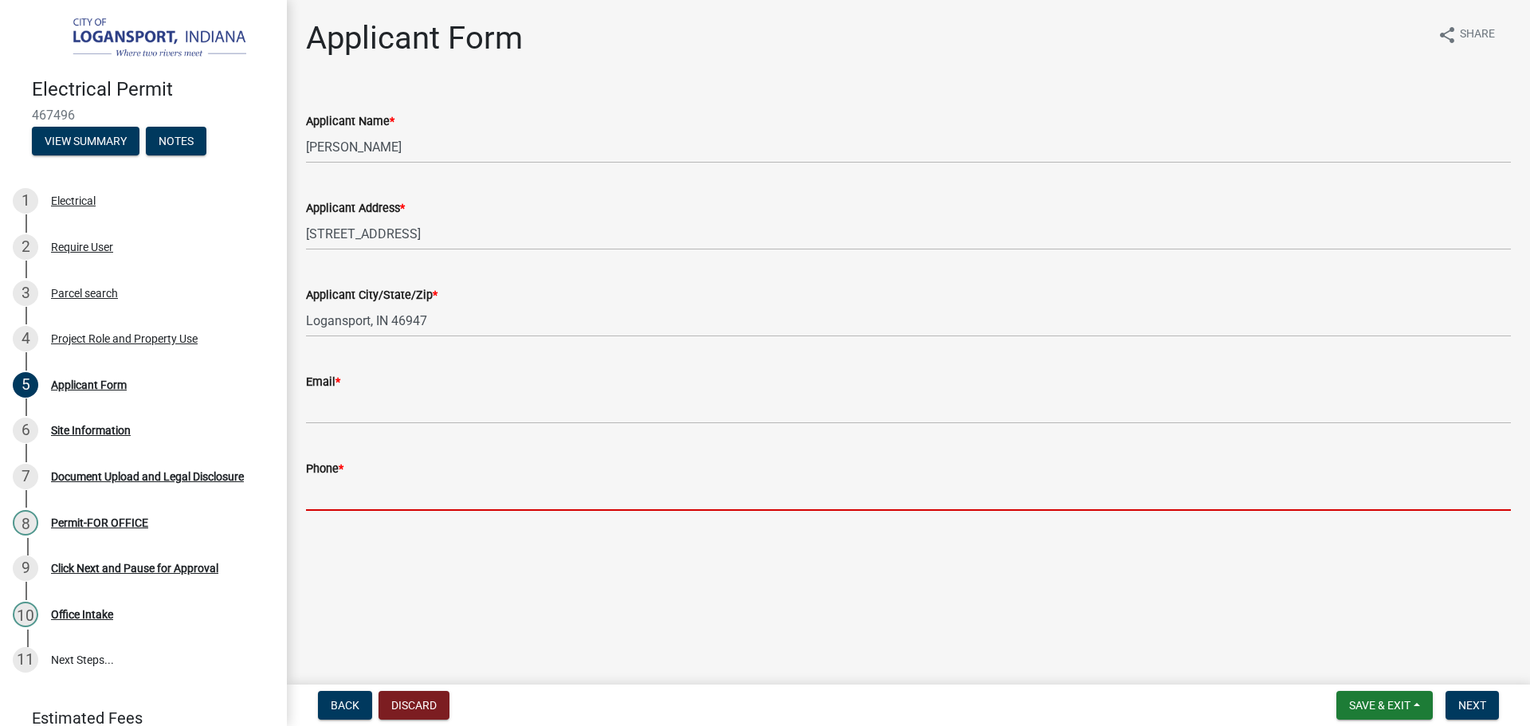
click at [501, 498] on input "Phone *" at bounding box center [908, 494] width 1205 height 33
paste input "[EMAIL_ADDRESS][DOMAIN_NAME]"
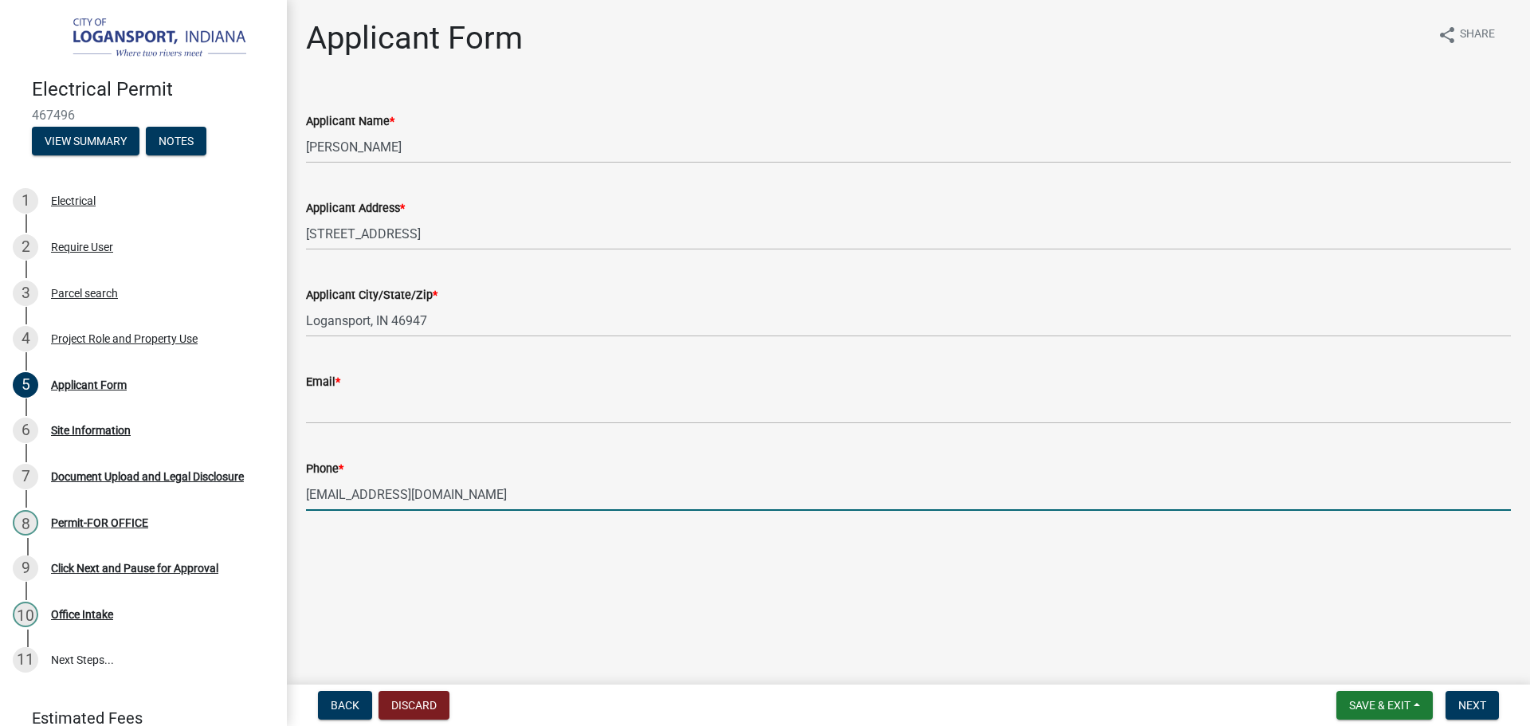
type input "[EMAIL_ADDRESS][DOMAIN_NAME]"
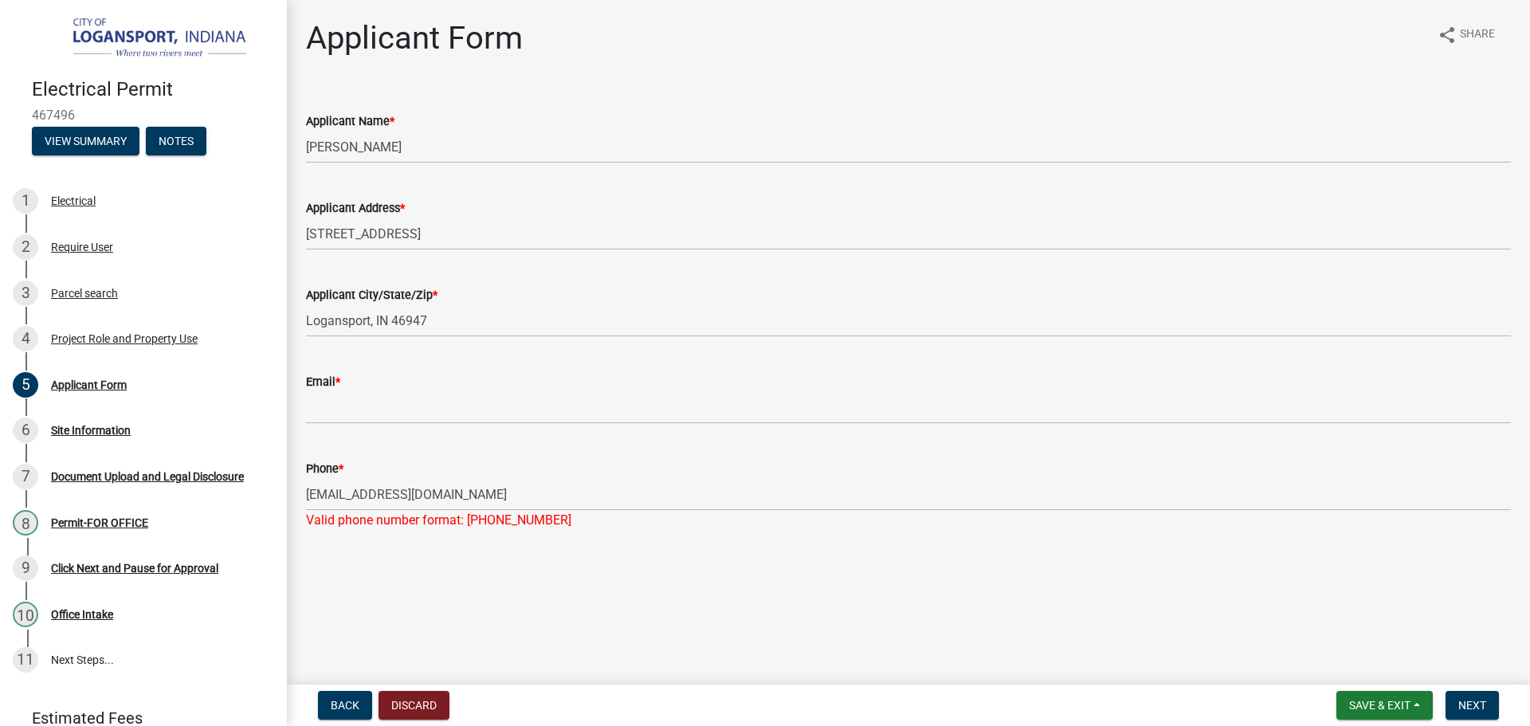
click at [449, 386] on div "Email *" at bounding box center [908, 381] width 1205 height 19
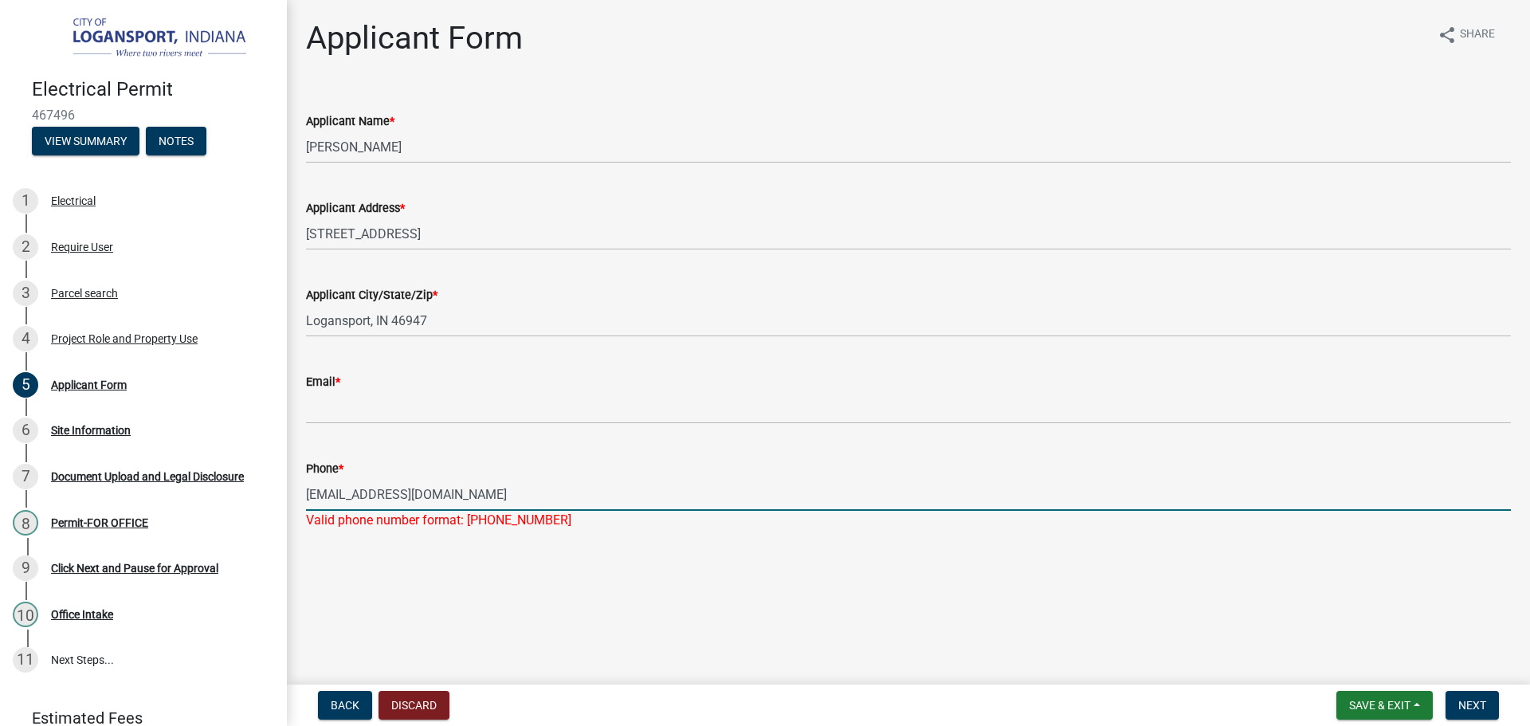
click at [441, 490] on input "[EMAIL_ADDRESS][DOMAIN_NAME]" at bounding box center [908, 494] width 1205 height 33
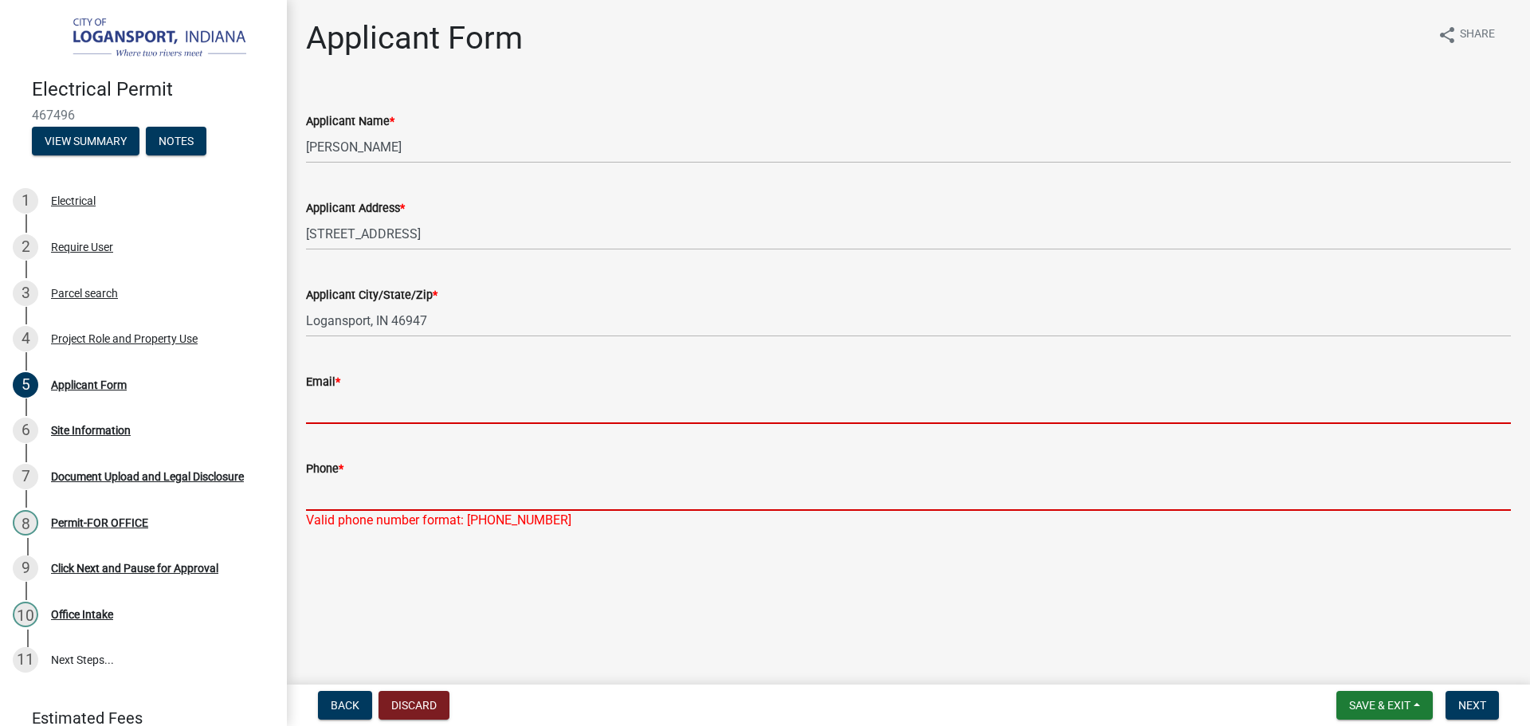
click at [441, 405] on input "Email *" at bounding box center [908, 407] width 1205 height 33
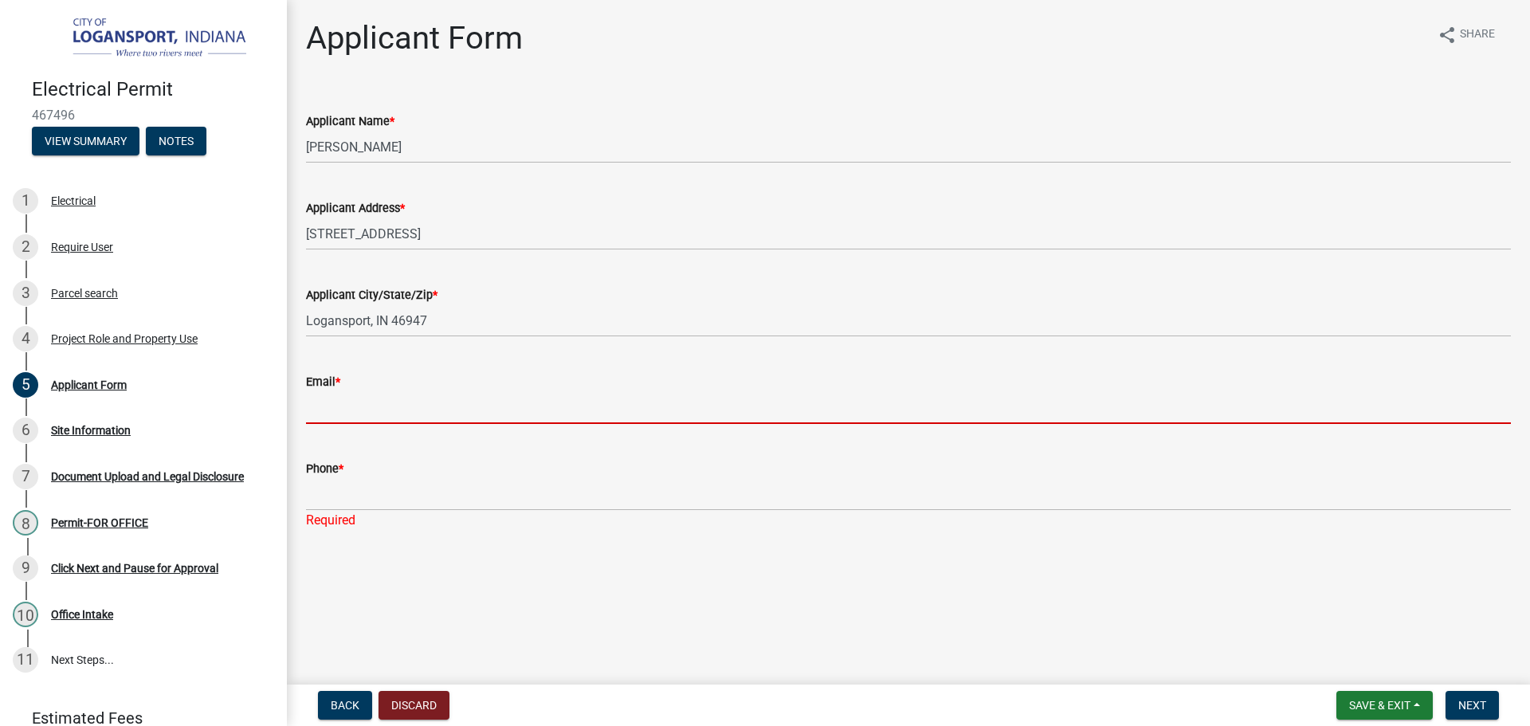
paste input "[EMAIL_ADDRESS][DOMAIN_NAME]"
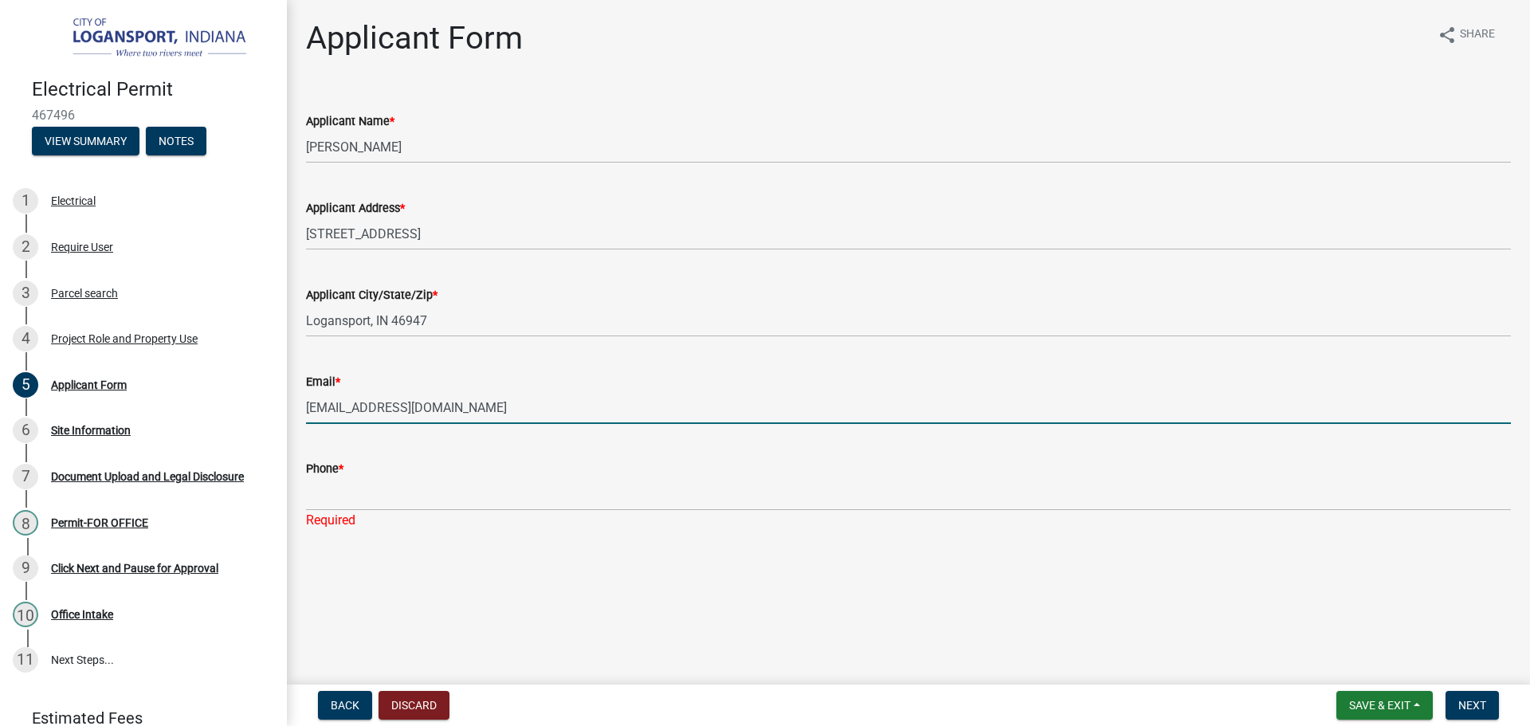
type input "[EMAIL_ADDRESS][DOMAIN_NAME]"
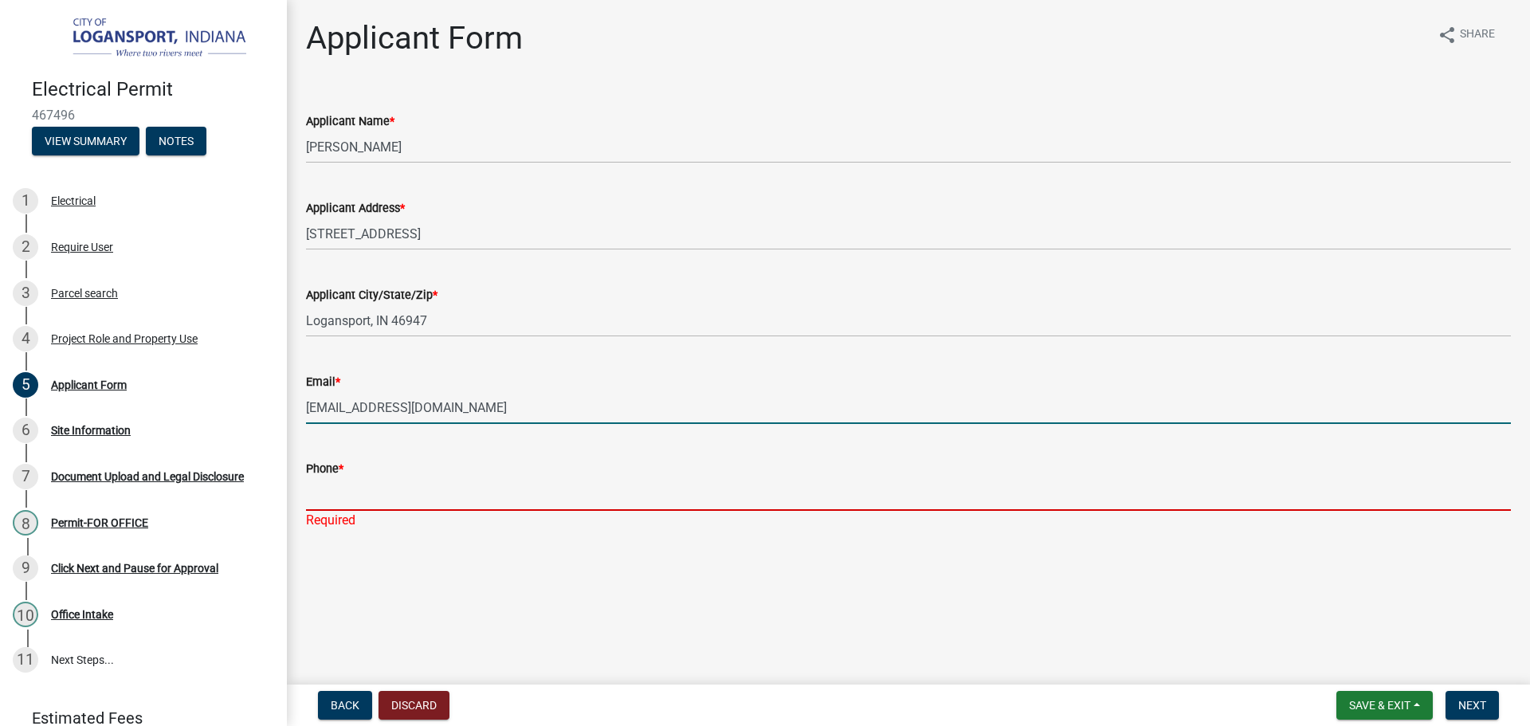
click at [416, 504] on input "Phone *" at bounding box center [908, 494] width 1205 height 33
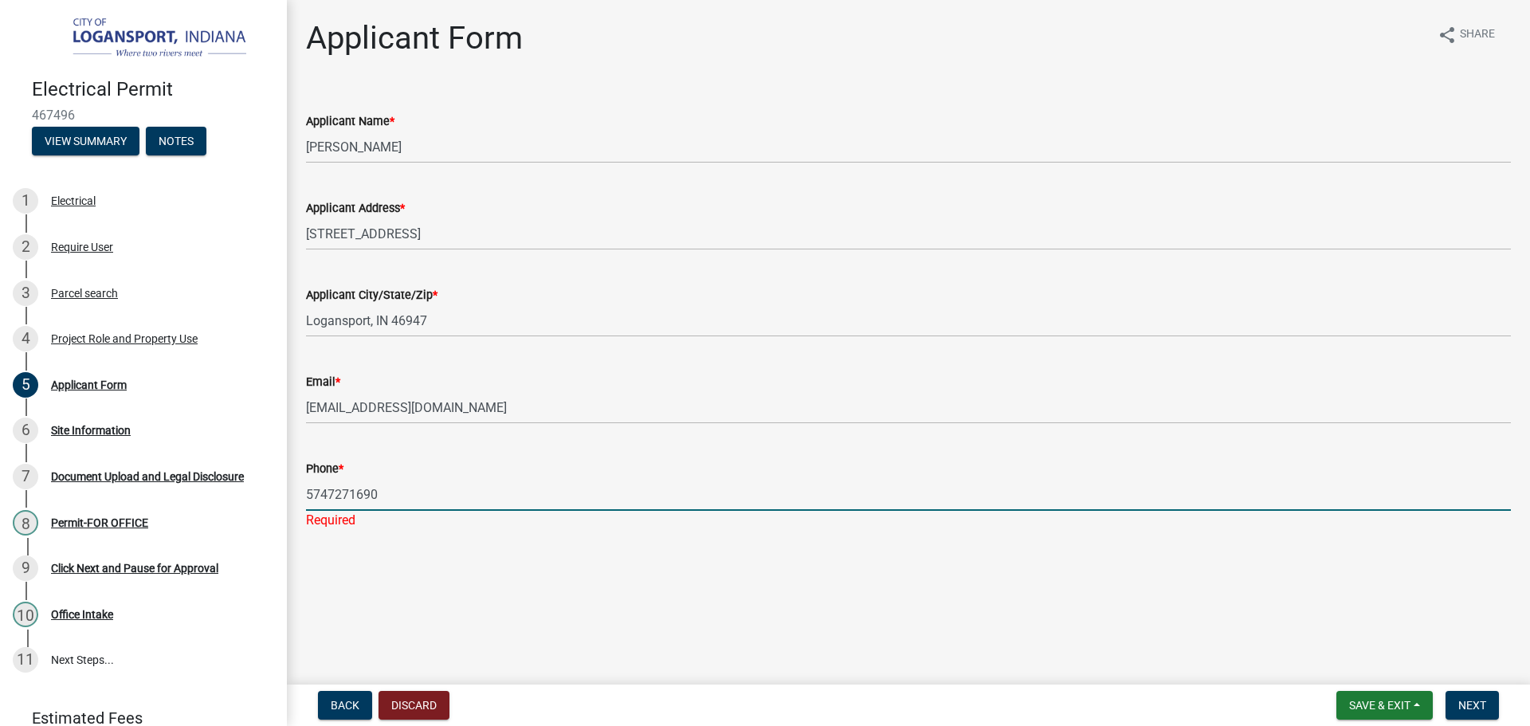
type input "5747271690"
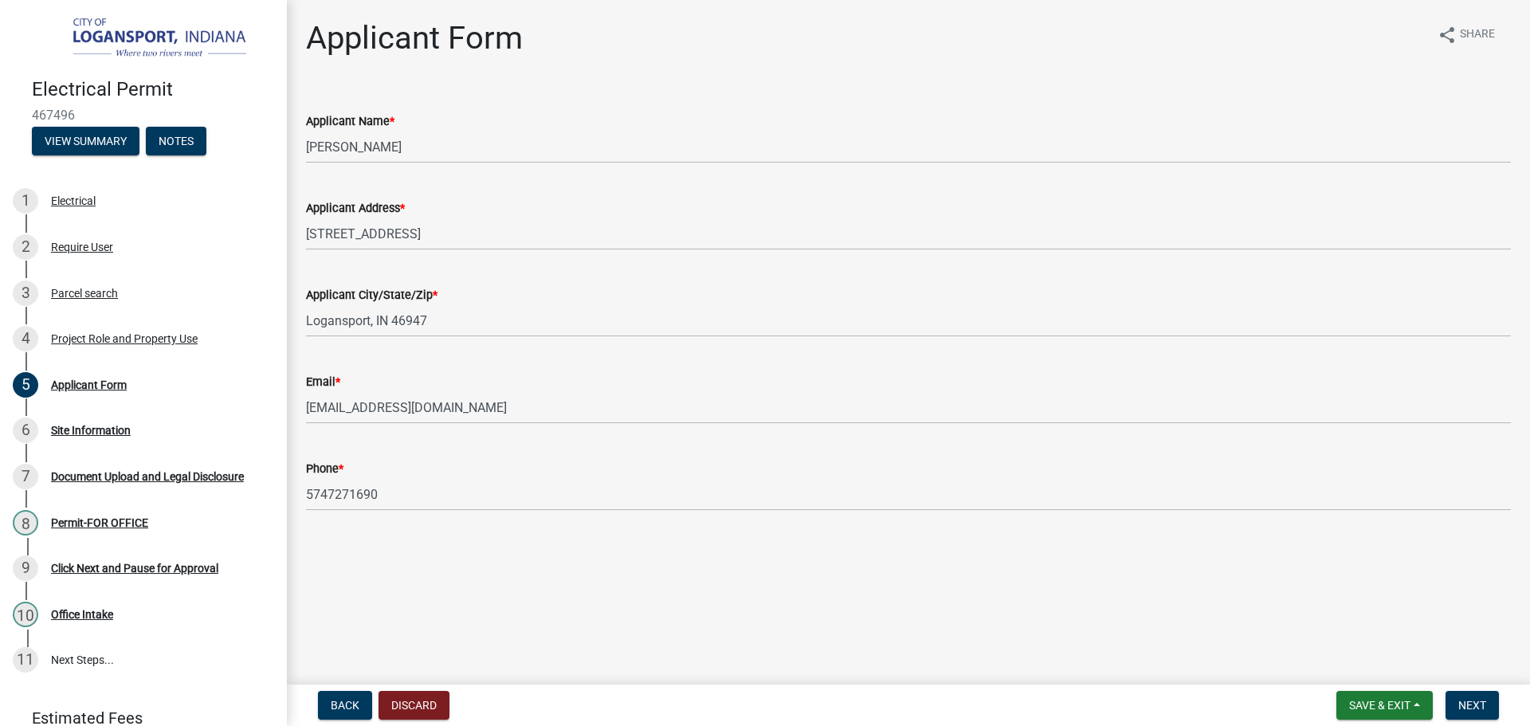
click at [631, 590] on main "Applicant Form share Share Applicant Name * Alejandrina Gomes Applicant Address…" at bounding box center [908, 339] width 1243 height 678
click at [1453, 695] on button "Next" at bounding box center [1471, 705] width 53 height 29
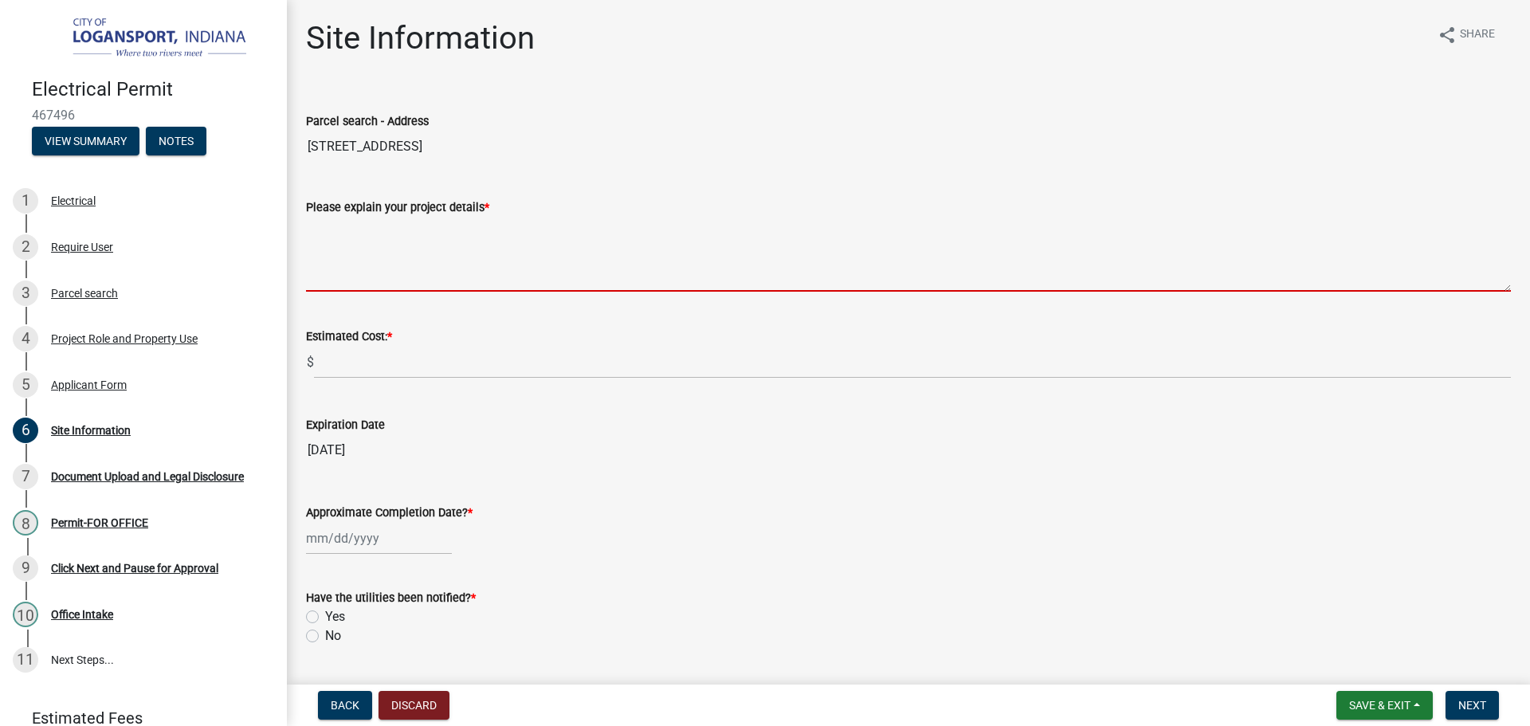
click at [382, 236] on textarea "Please explain your project details *" at bounding box center [908, 254] width 1205 height 75
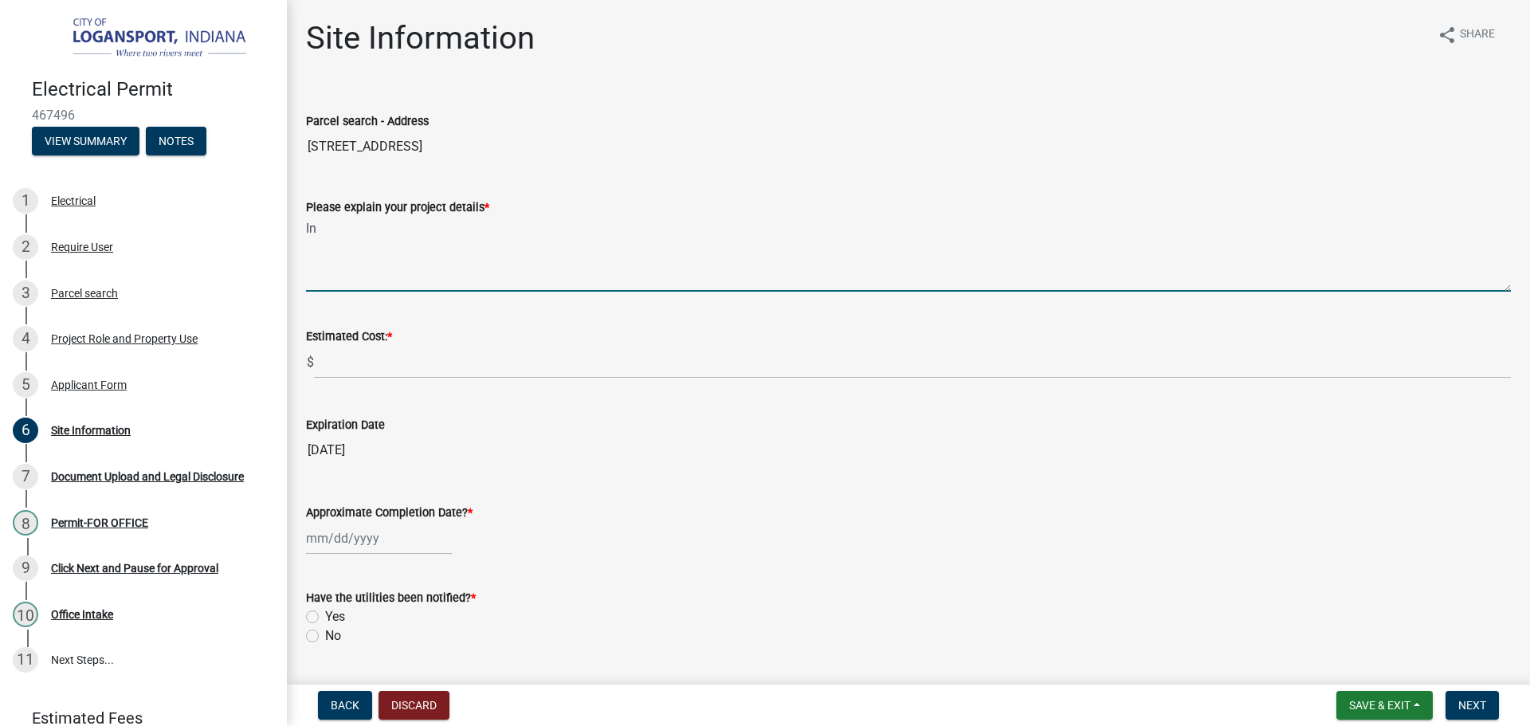
type textarea "I"
click at [525, 229] on textarea "Running electric to addition. Adding 3 outlets. Ceiling fixtures." at bounding box center [908, 254] width 1205 height 75
drag, startPoint x: 551, startPoint y: 220, endPoint x: 564, endPoint y: 225, distance: 13.6
click at [551, 220] on textarea "Running electric to addition. Adding outlets. Ceiling fixtures." at bounding box center [908, 254] width 1205 height 75
type textarea "Running electric to addition. Adding outlets. switches. Ceiling fixtures."
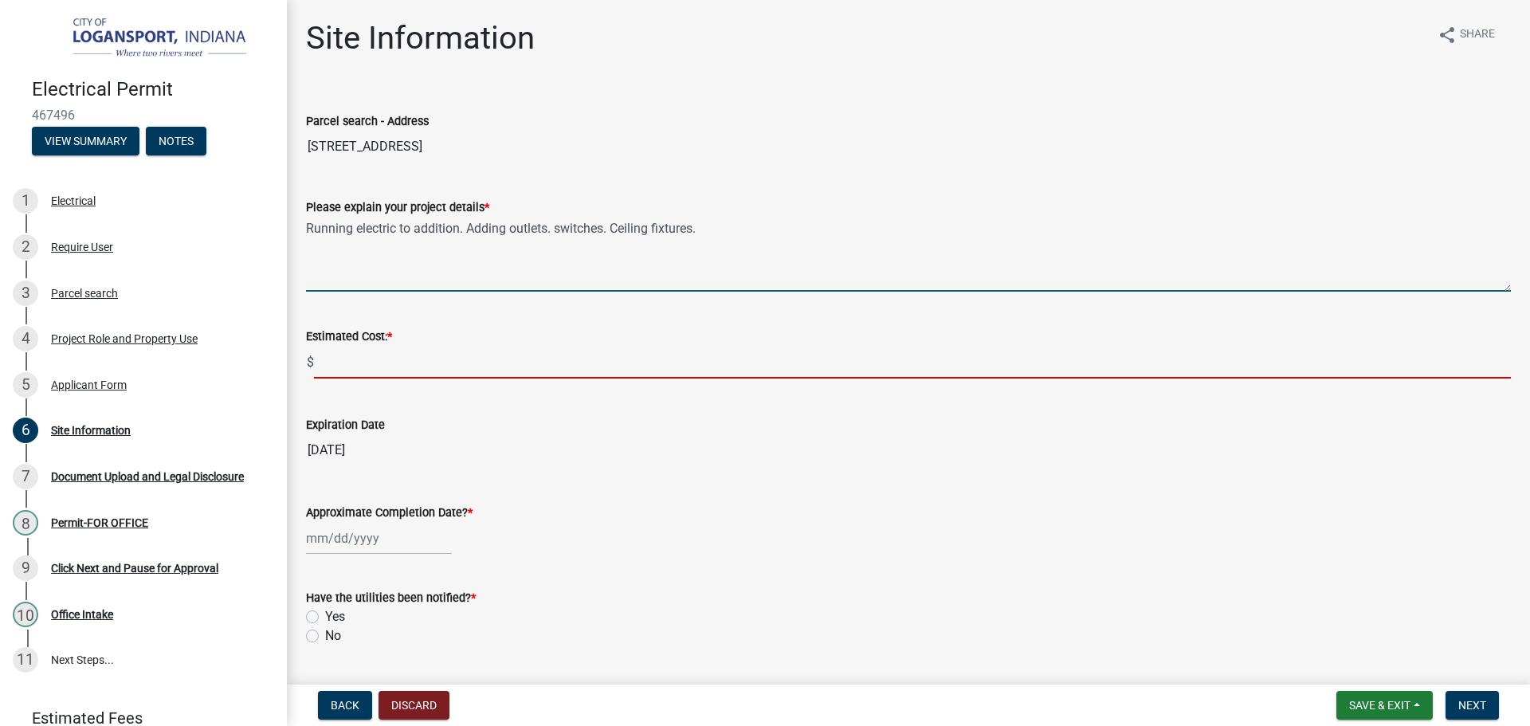
click at [406, 360] on input "text" at bounding box center [912, 362] width 1197 height 33
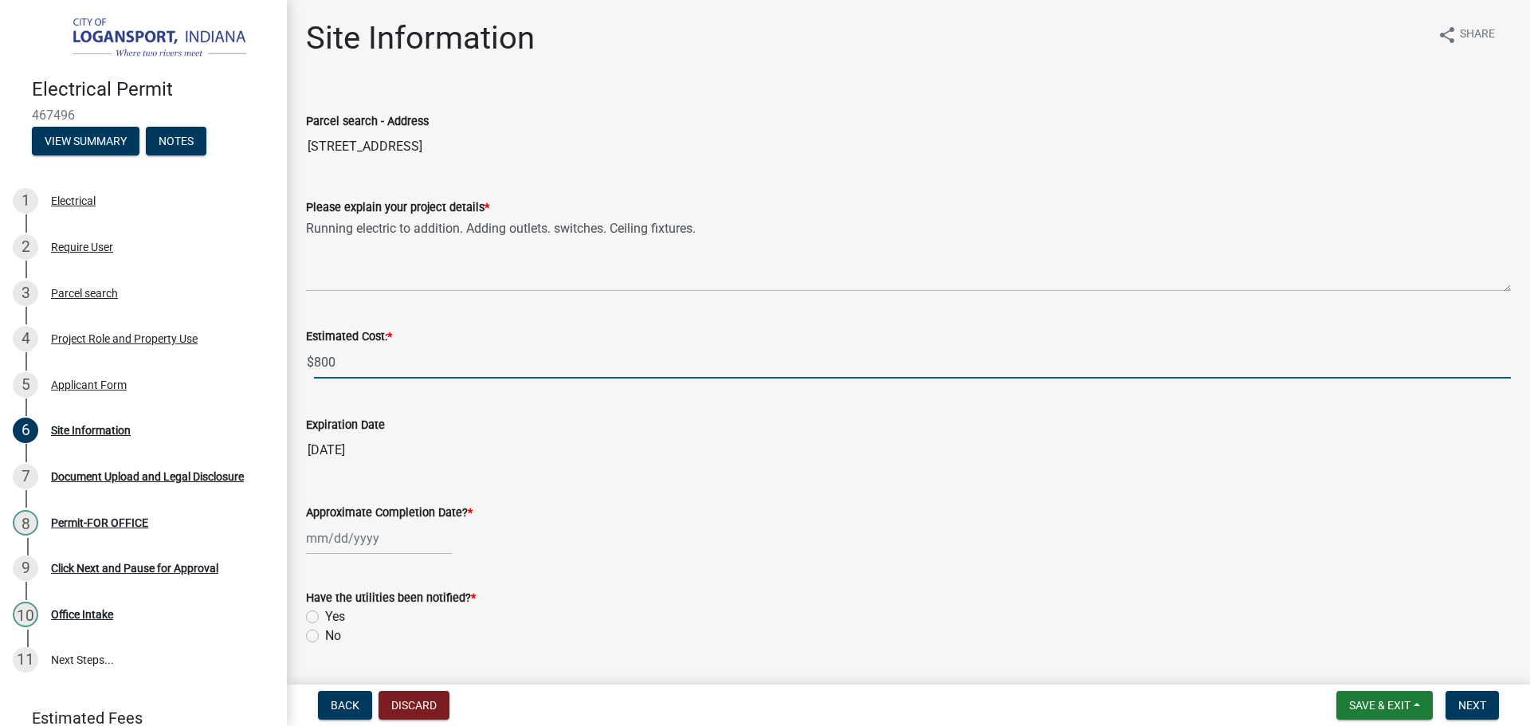
type input "800"
click at [686, 460] on input "08/20/2026" at bounding box center [908, 450] width 1205 height 32
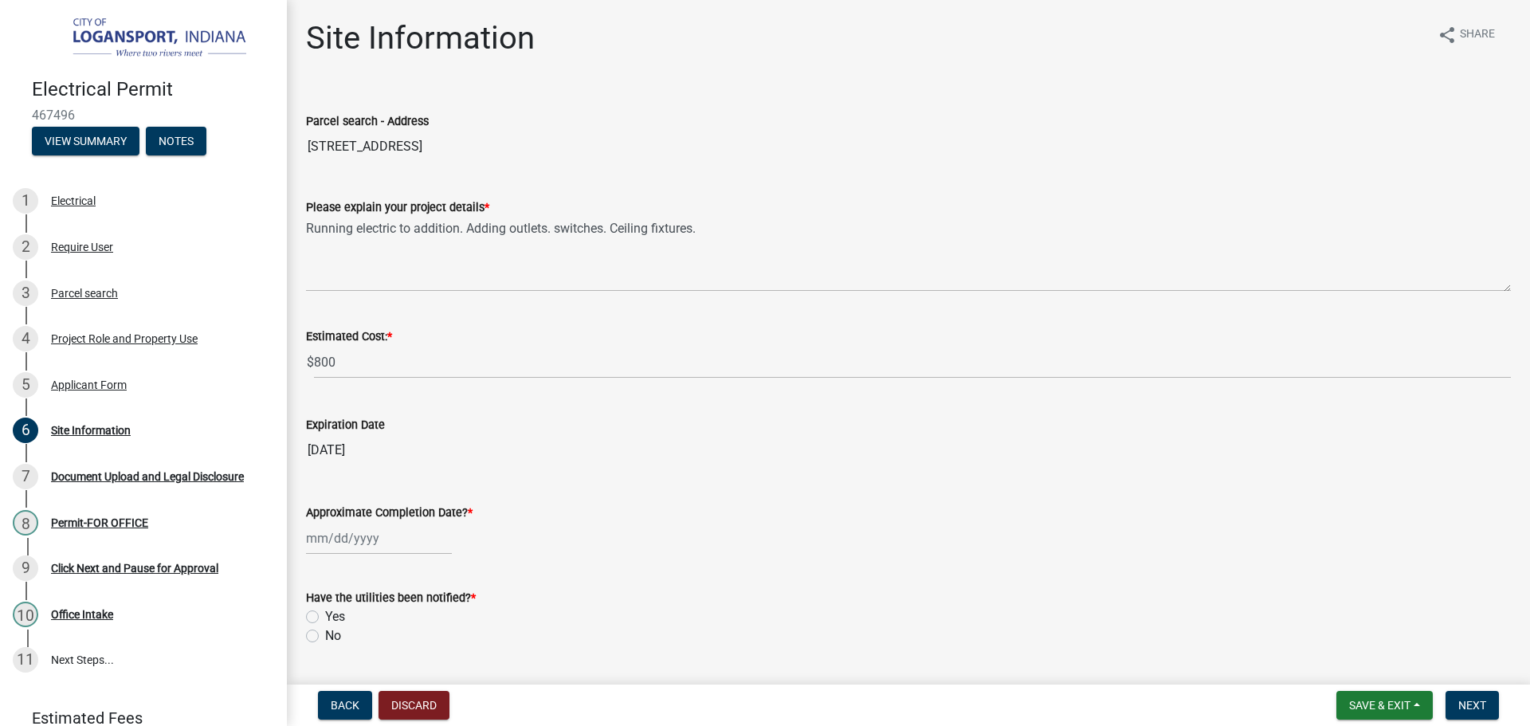
click at [367, 551] on div at bounding box center [379, 538] width 146 height 33
select select "8"
select select "2025"
click at [394, 454] on div "21" at bounding box center [398, 453] width 25 height 25
type input "08/21/2025"
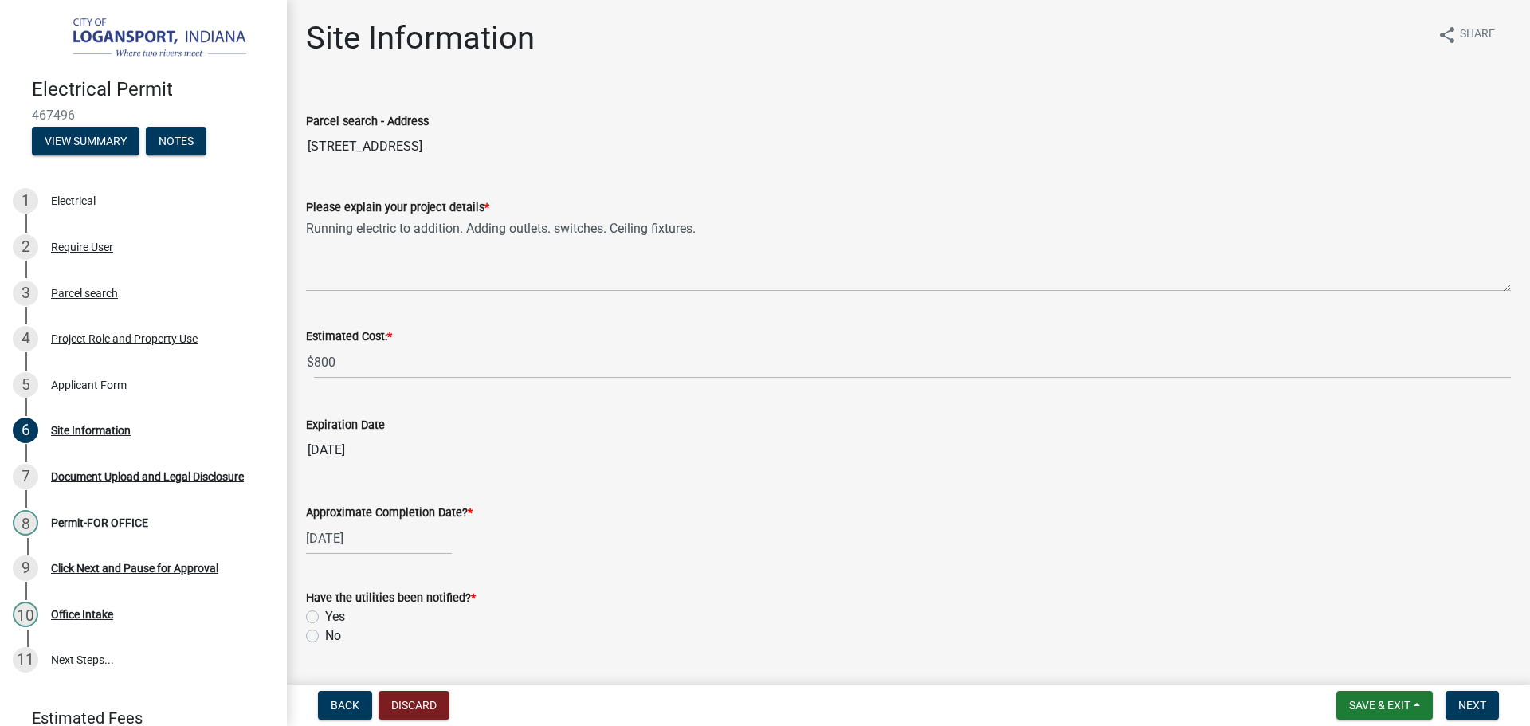
scroll to position [44, 0]
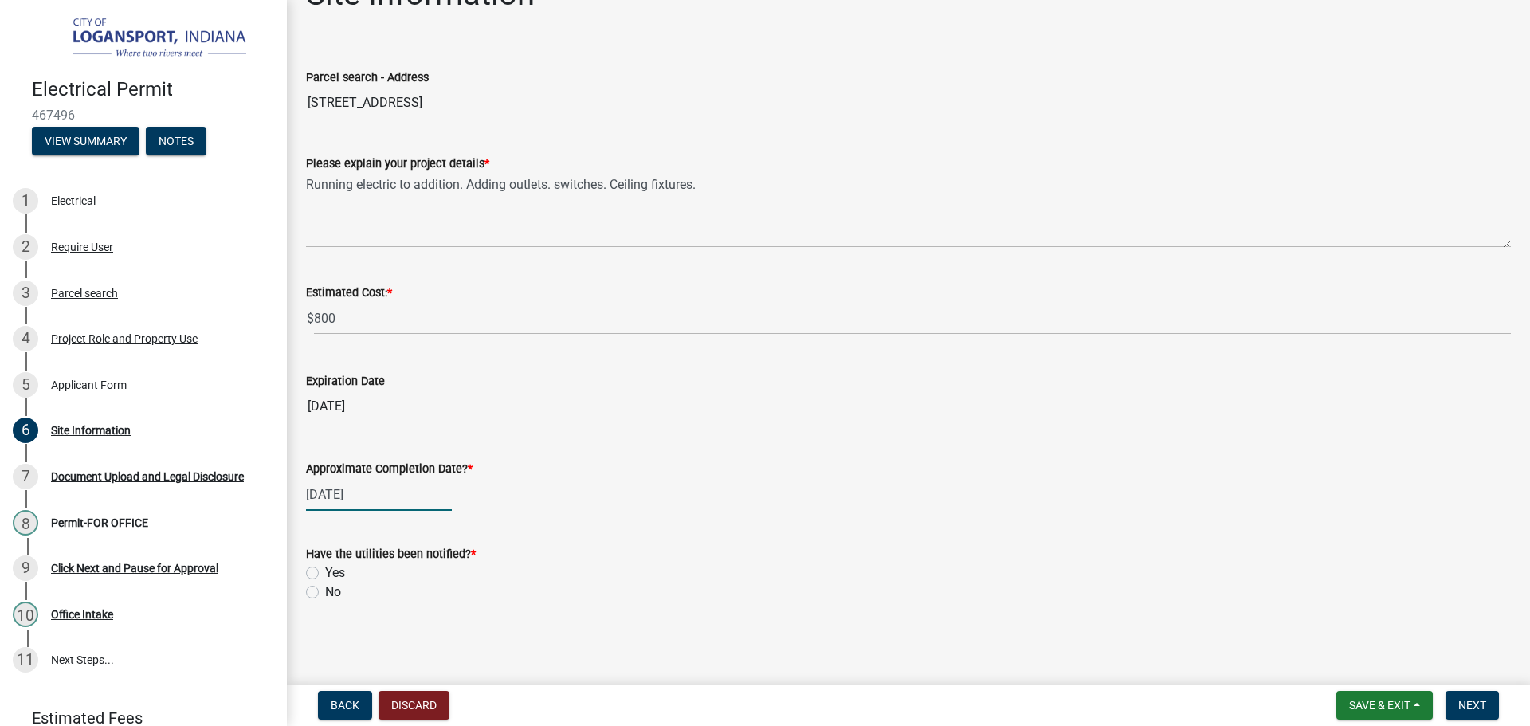
click at [401, 492] on div "08/21/2025" at bounding box center [379, 494] width 146 height 33
select select "8"
select select "2025"
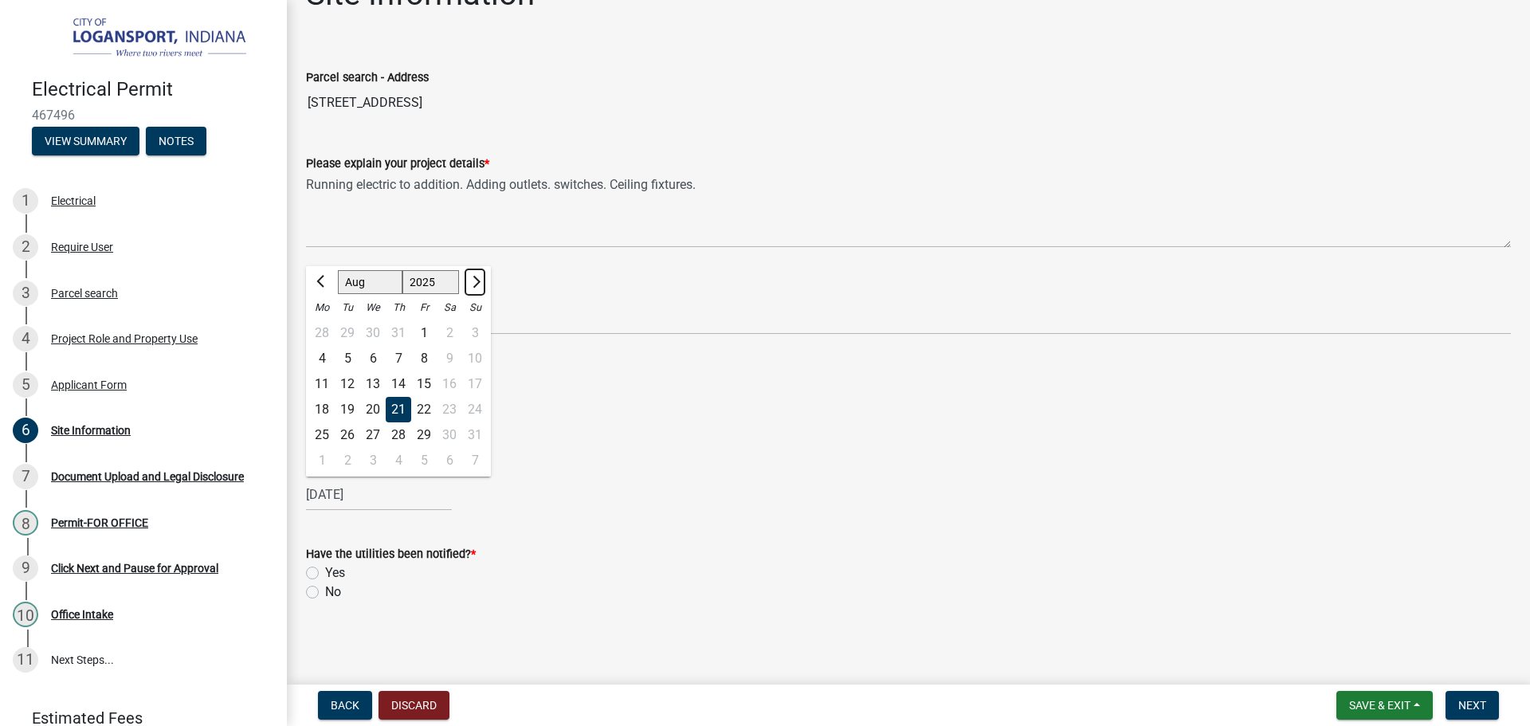
click at [479, 285] on button "Next month" at bounding box center [474, 281] width 19 height 25
click at [481, 285] on button "Next month" at bounding box center [474, 281] width 19 height 25
select select "11"
click at [422, 437] on div "28" at bounding box center [423, 434] width 25 height 25
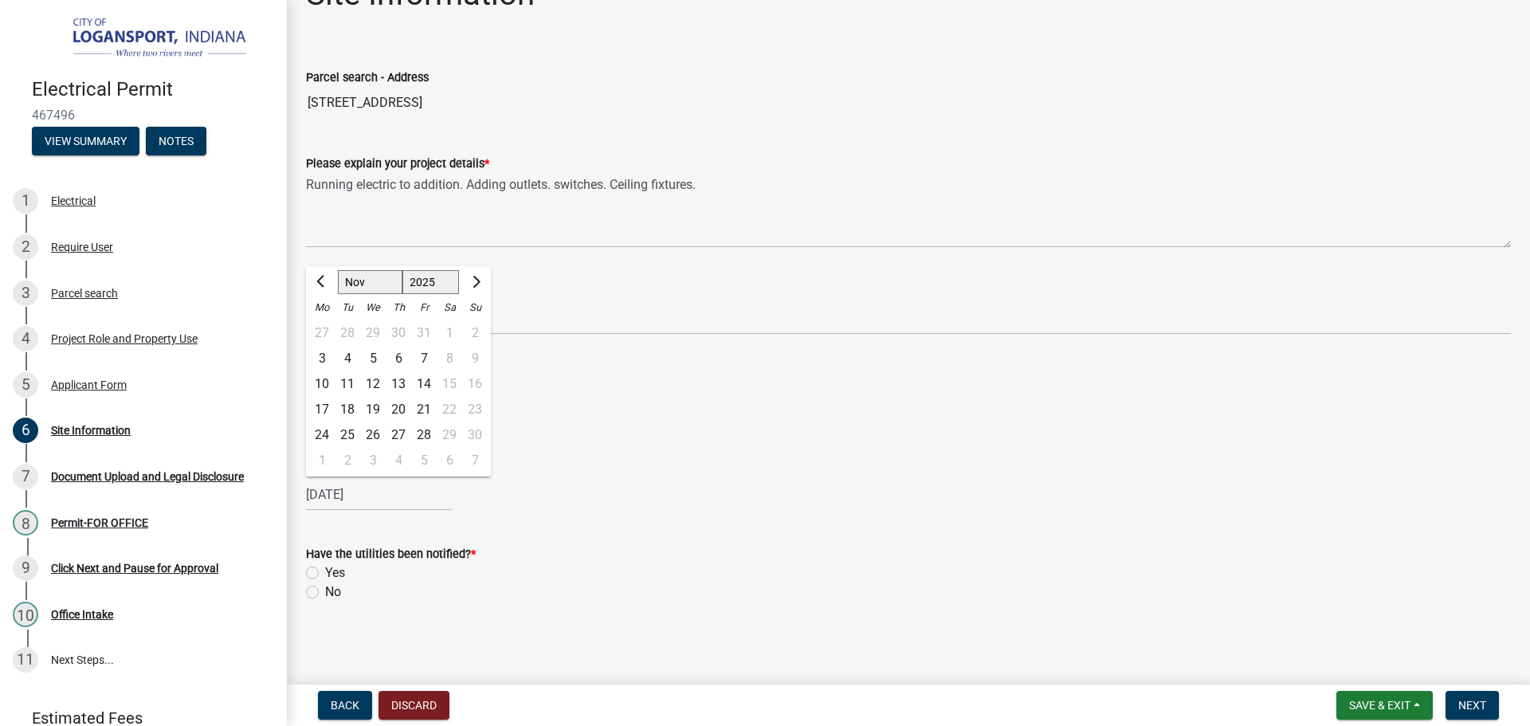
type input "11/28/2025"
click at [477, 566] on div "Yes" at bounding box center [908, 572] width 1205 height 19
click at [708, 519] on wm-data-entity-input "Approximate Completion Date? * 11/28/2025" at bounding box center [908, 481] width 1205 height 88
click at [325, 590] on label "No" at bounding box center [333, 591] width 16 height 19
click at [325, 590] on input "No" at bounding box center [330, 587] width 10 height 10
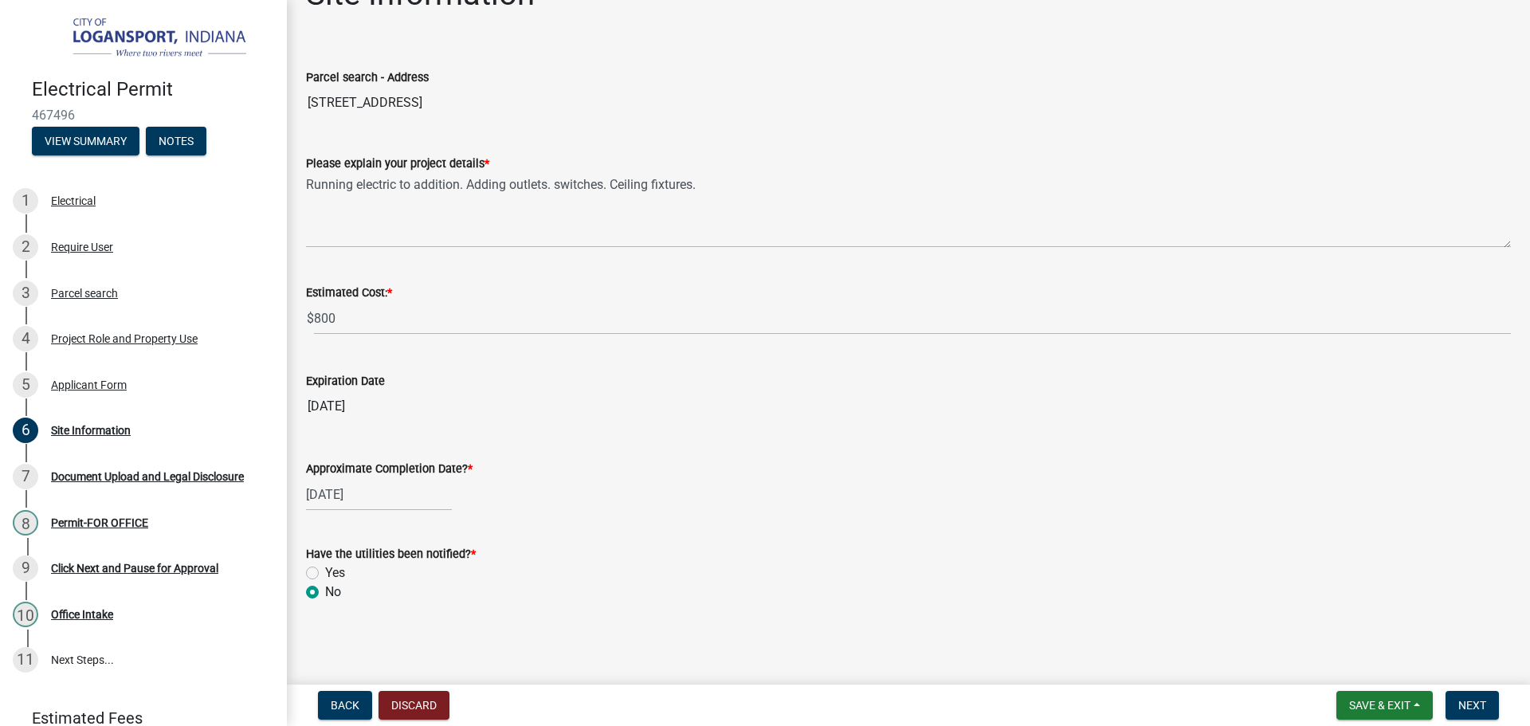
radio input "true"
click at [1468, 699] on span "Next" at bounding box center [1472, 705] width 28 height 13
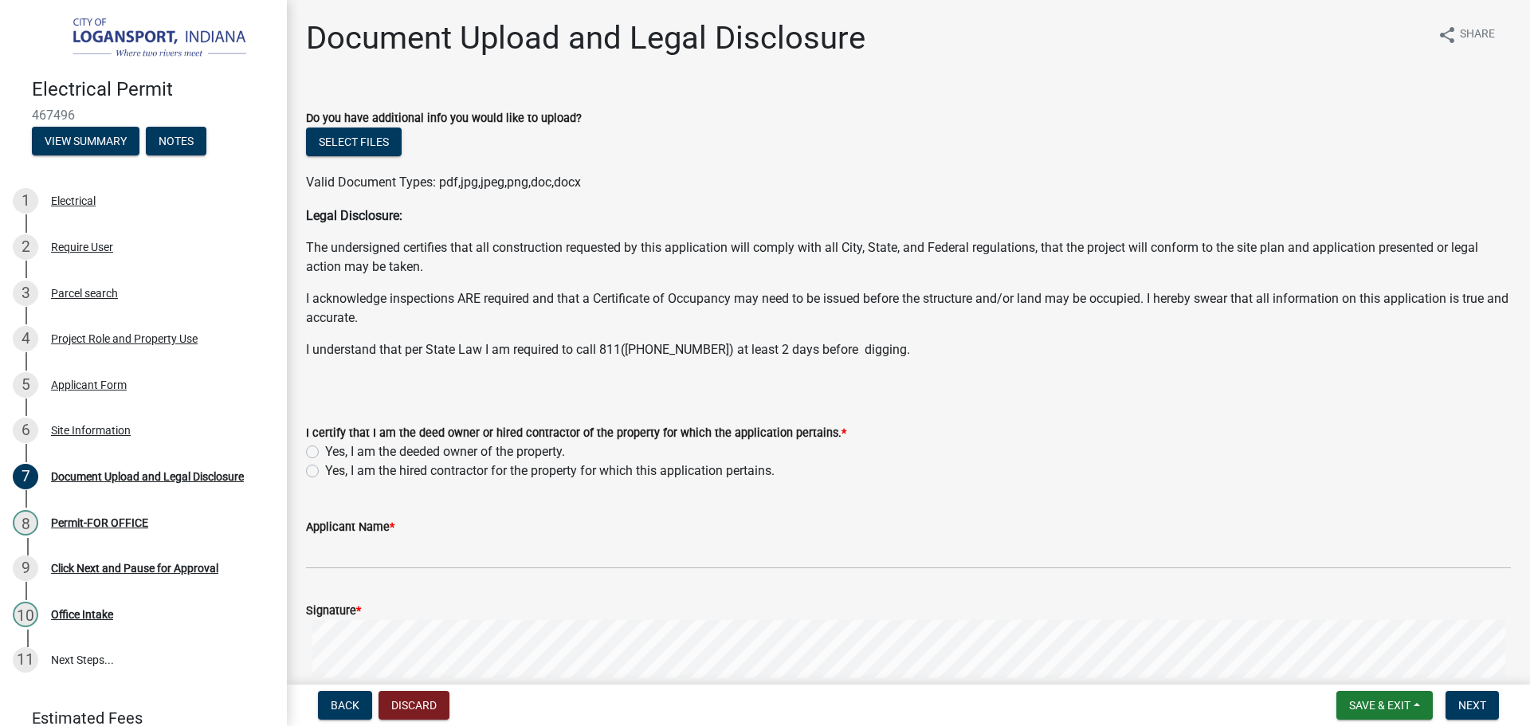
click at [325, 448] on label "Yes, I am the deeded owner of the property." at bounding box center [445, 451] width 240 height 19
click at [325, 448] on input "Yes, I am the deeded owner of the property." at bounding box center [330, 447] width 10 height 10
radio input "true"
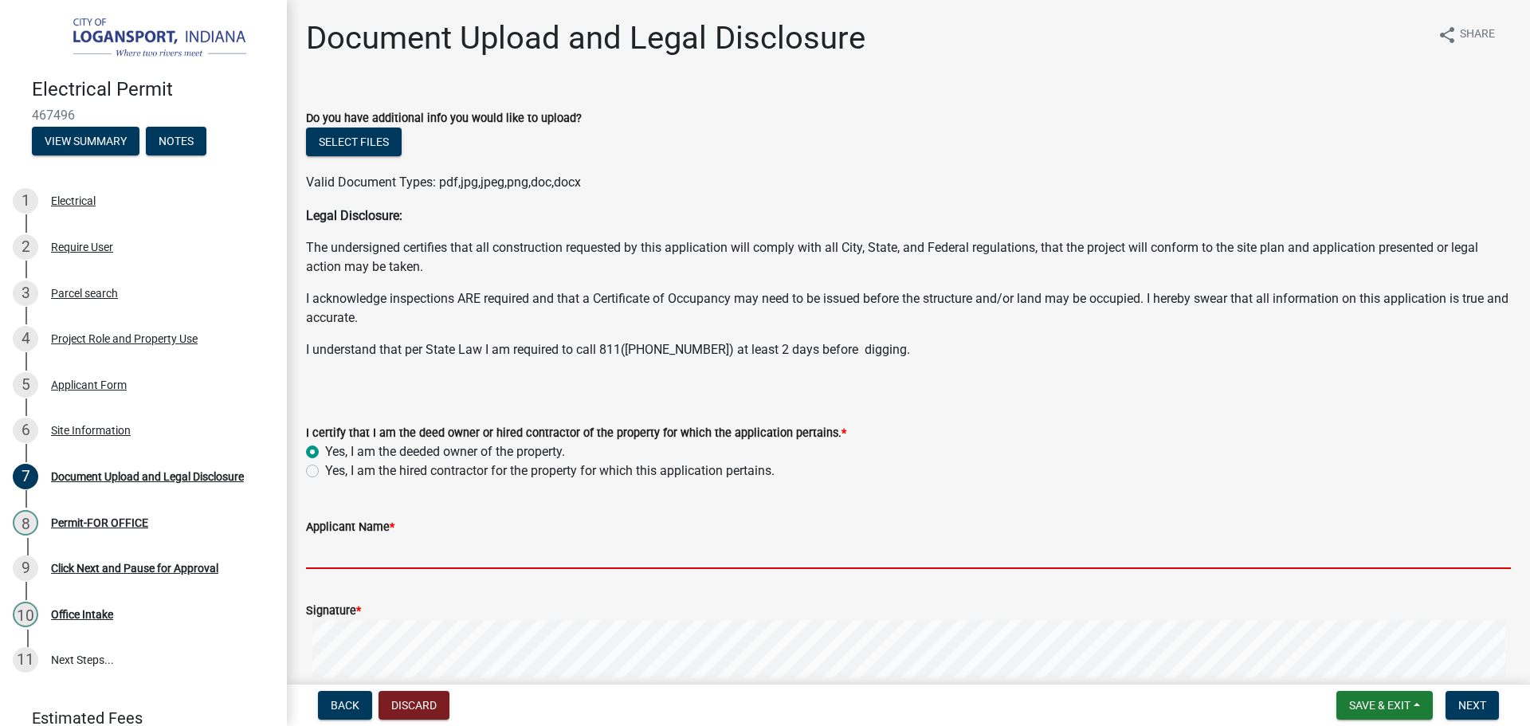
click at [381, 542] on input "Applicant Name *" at bounding box center [908, 552] width 1205 height 33
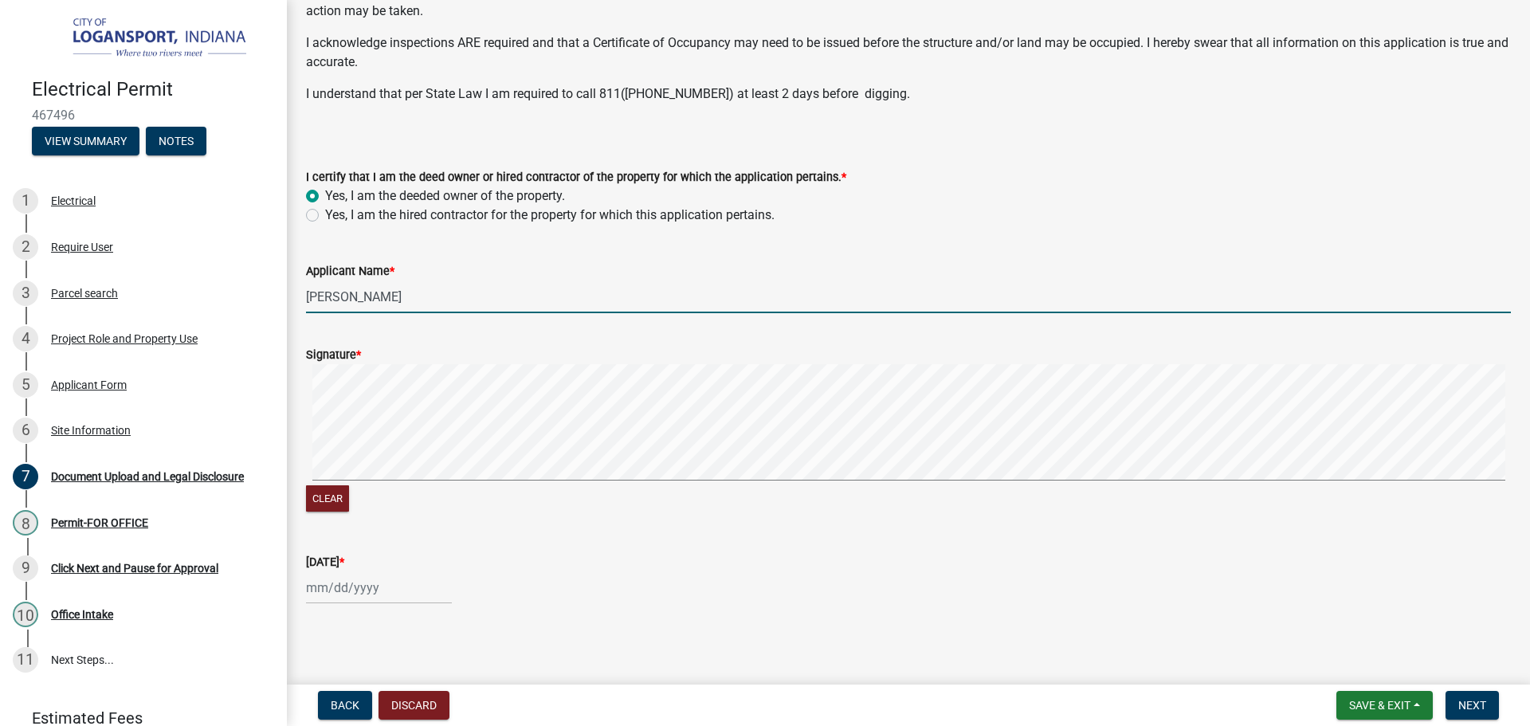
scroll to position [271, 0]
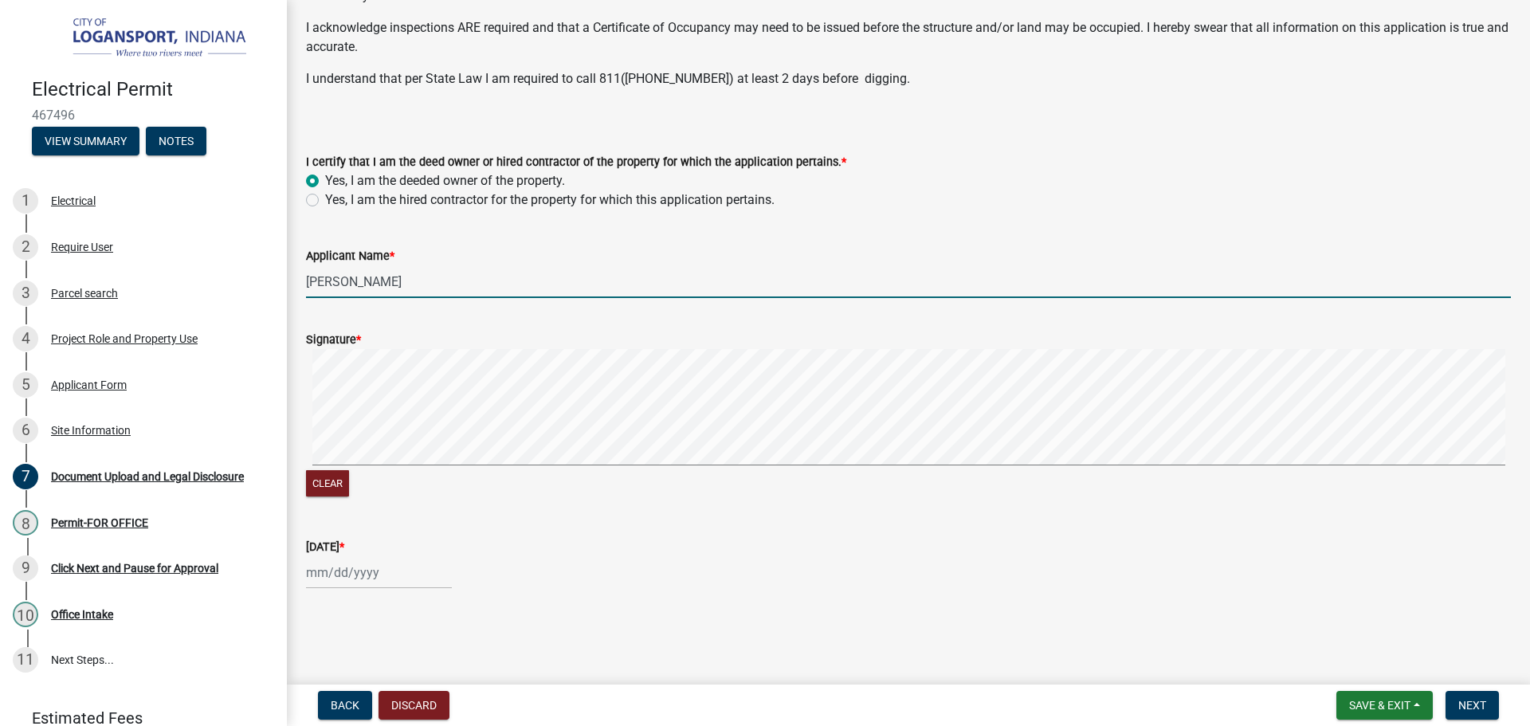
type input "Alejandrina Gomes"
click at [374, 556] on div "Today *" at bounding box center [908, 552] width 1205 height 74
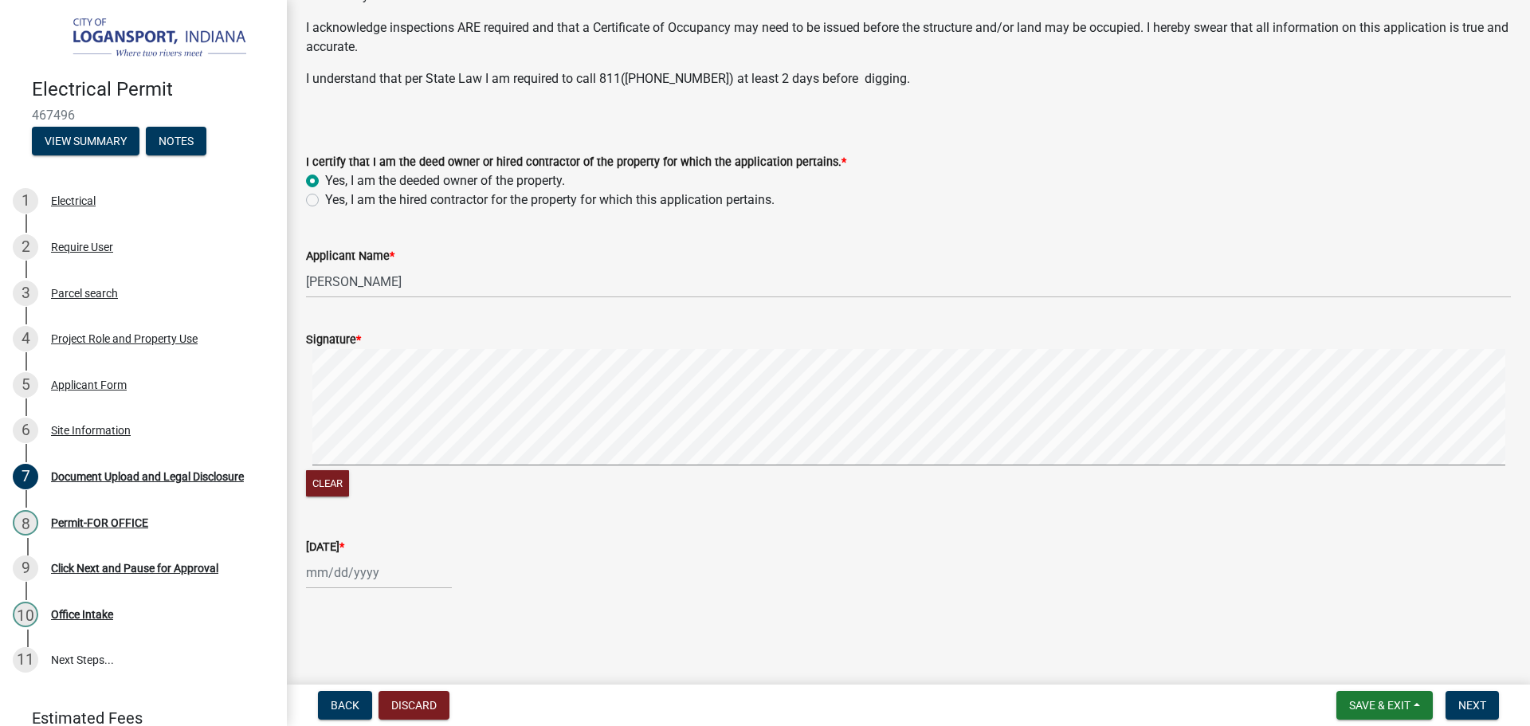
click at [373, 578] on div at bounding box center [379, 572] width 146 height 33
select select "8"
select select "2025"
click at [396, 481] on div "21" at bounding box center [398, 487] width 25 height 25
type input "08/21/2025"
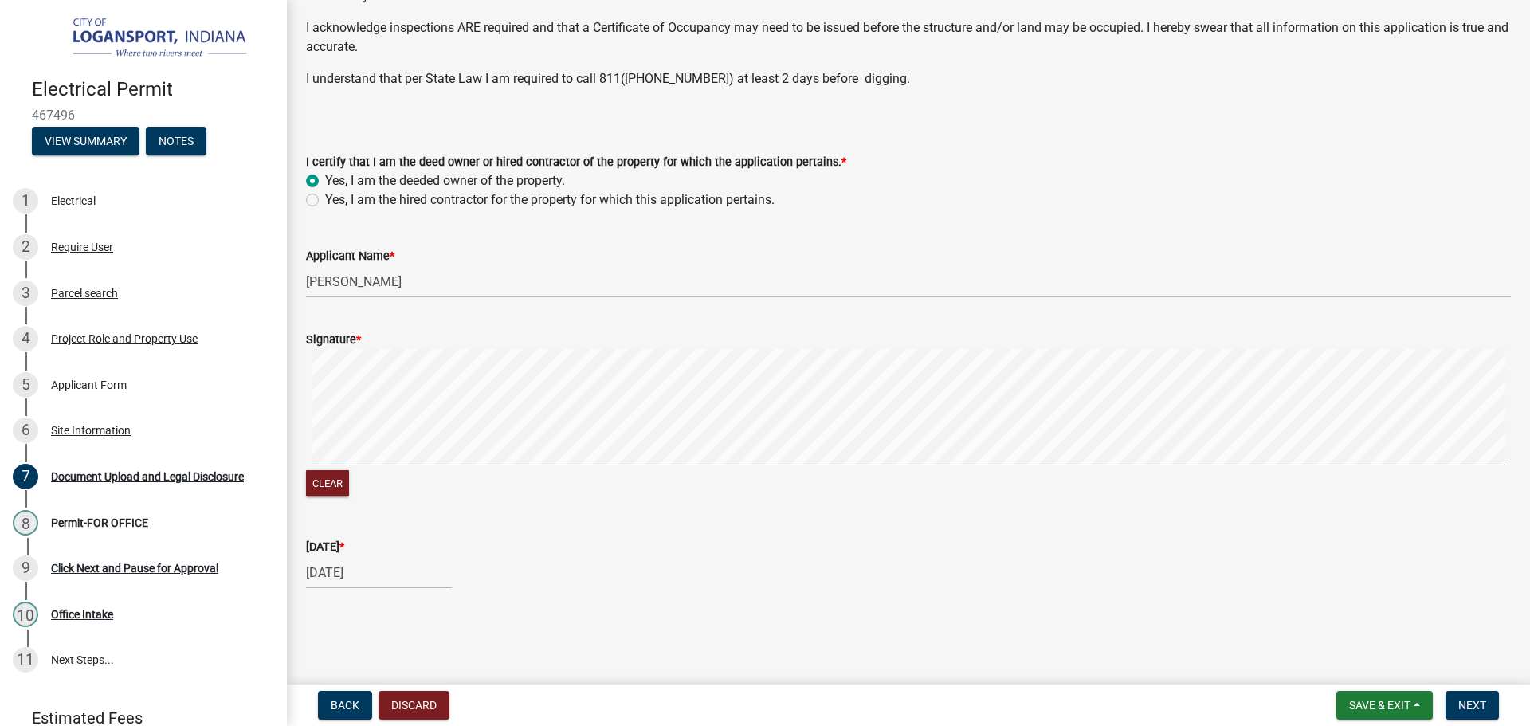
click at [611, 496] on div "Clear" at bounding box center [908, 485] width 1205 height 30
click at [335, 481] on button "Clear" at bounding box center [327, 483] width 43 height 26
click at [1482, 710] on span "Next" at bounding box center [1472, 705] width 28 height 13
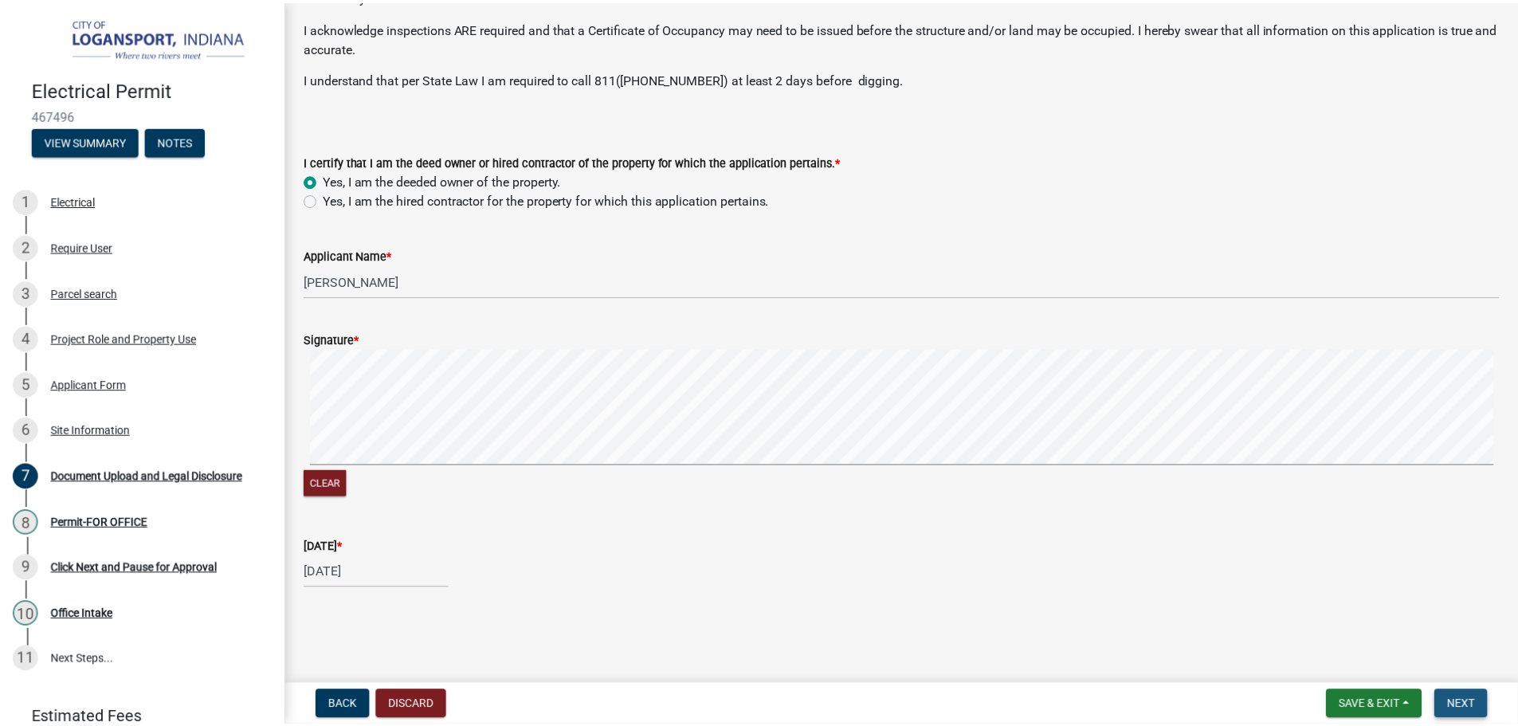
scroll to position [0, 0]
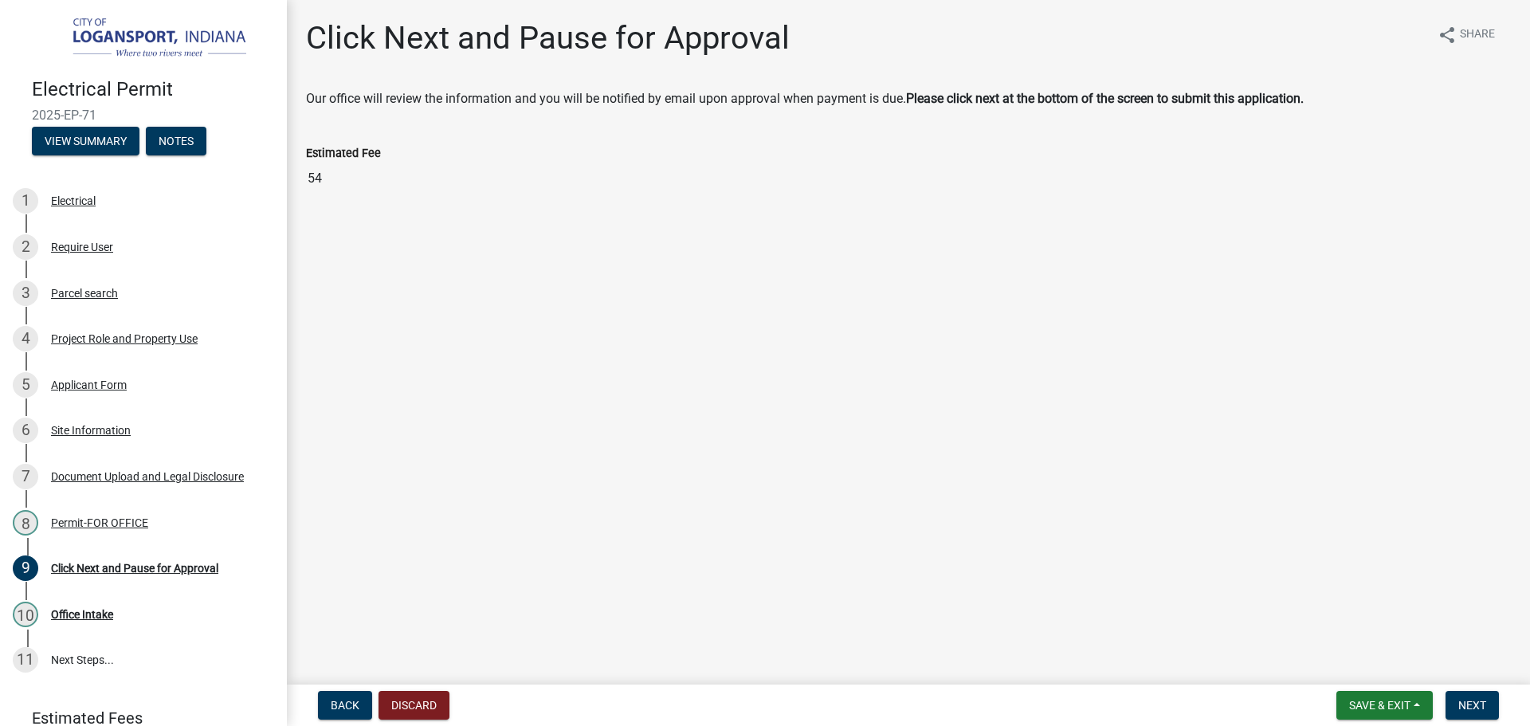
click at [341, 181] on input "54" at bounding box center [908, 179] width 1205 height 32
click at [1479, 705] on span "Next" at bounding box center [1472, 705] width 28 height 13
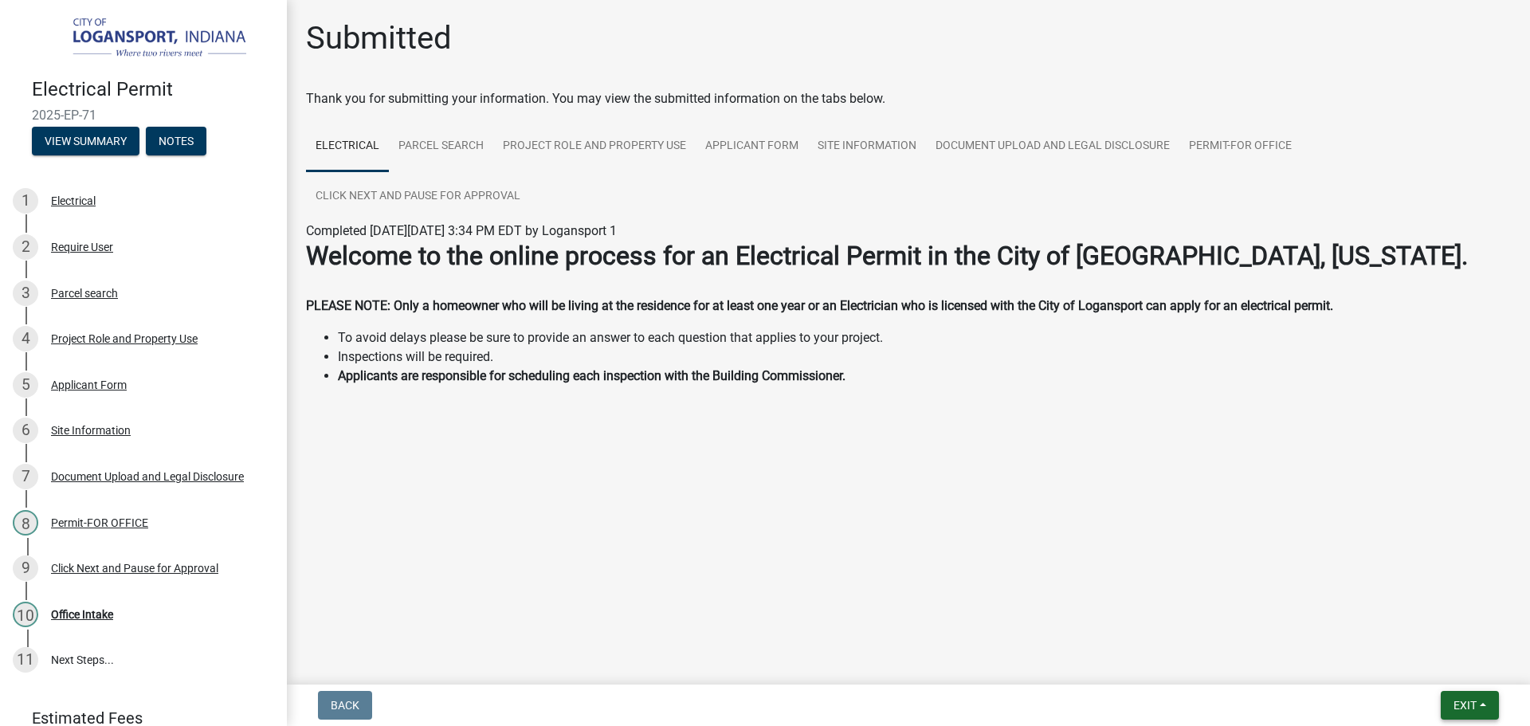
click at [1460, 706] on span "Exit" at bounding box center [1464, 705] width 23 height 13
click at [1436, 659] on button "Save & Exit" at bounding box center [1434, 664] width 127 height 38
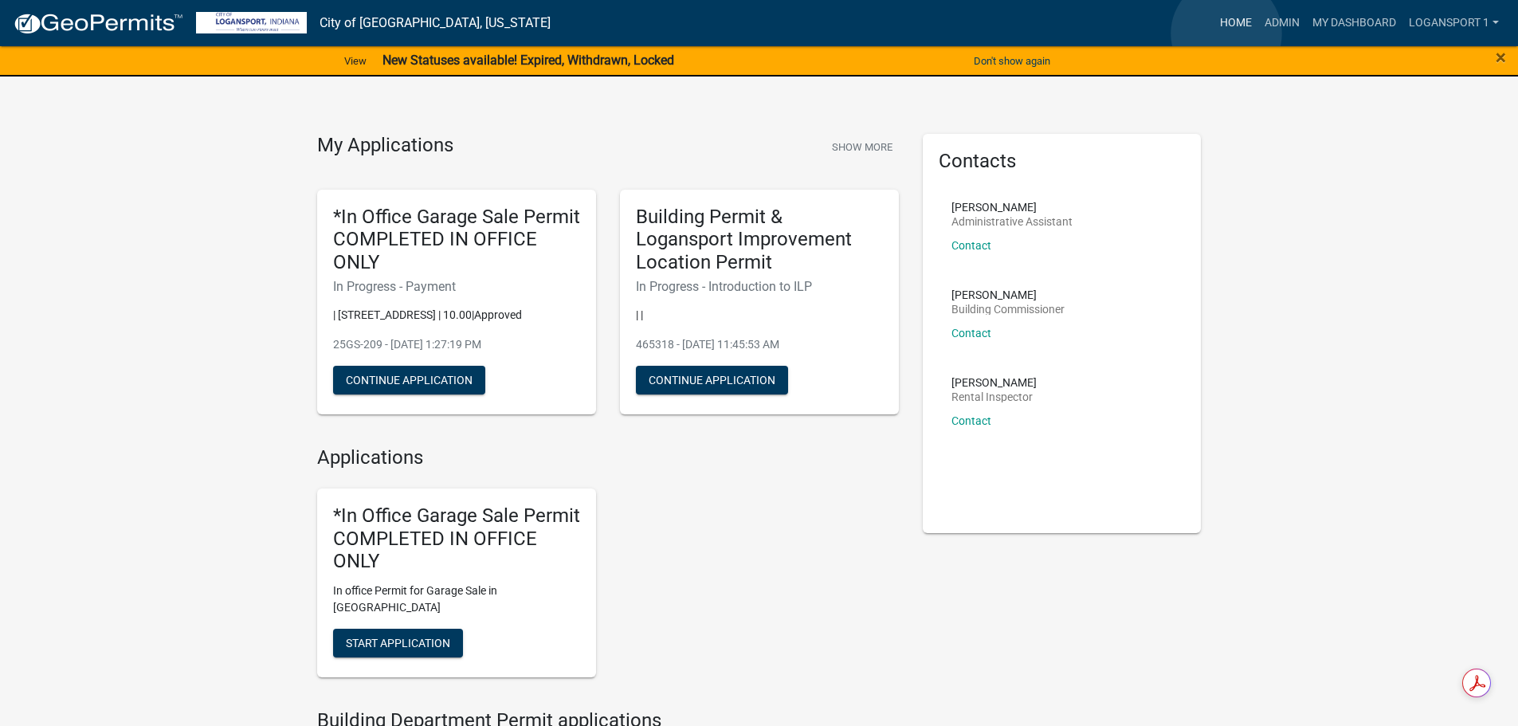
click at [1226, 33] on link "Home" at bounding box center [1235, 23] width 45 height 30
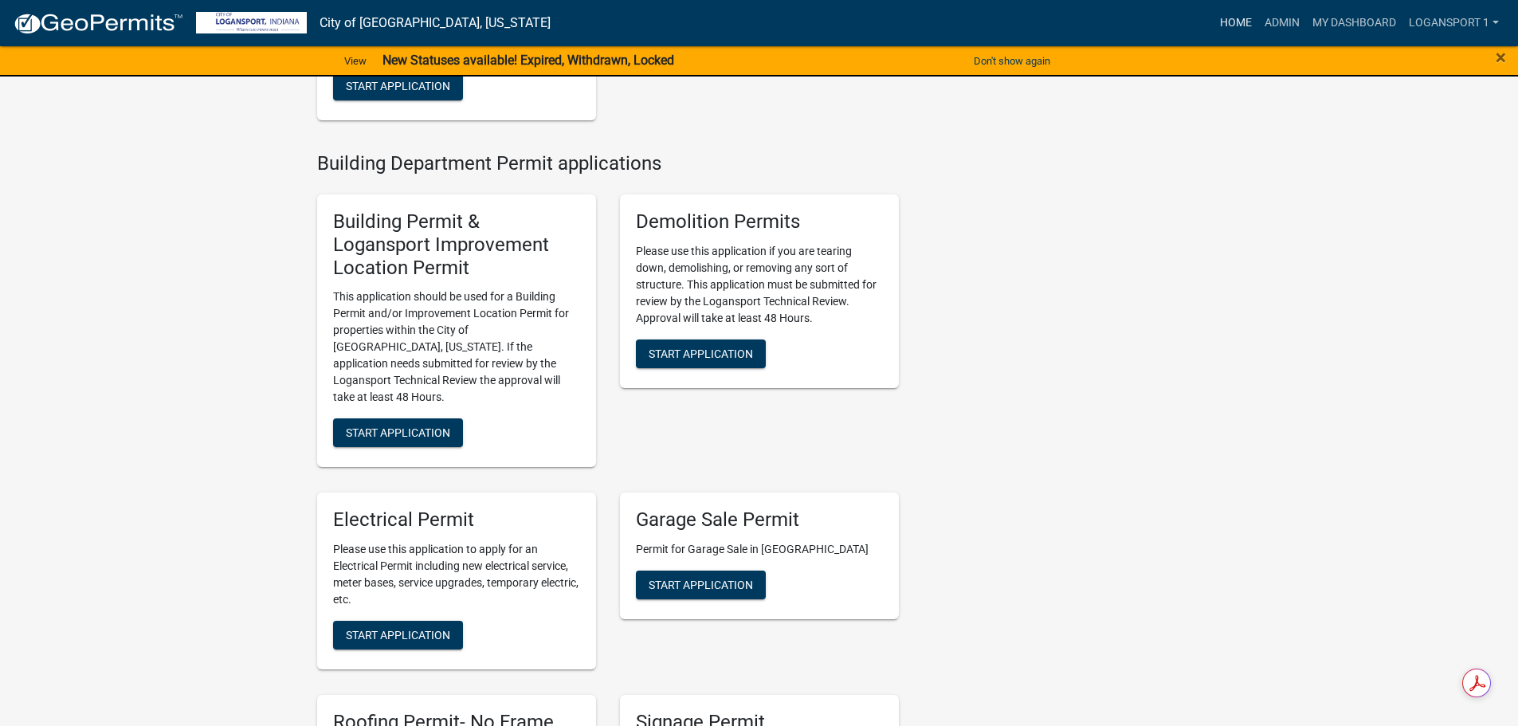
scroll to position [558, 0]
click at [427, 425] on span "Start Application" at bounding box center [398, 431] width 104 height 13
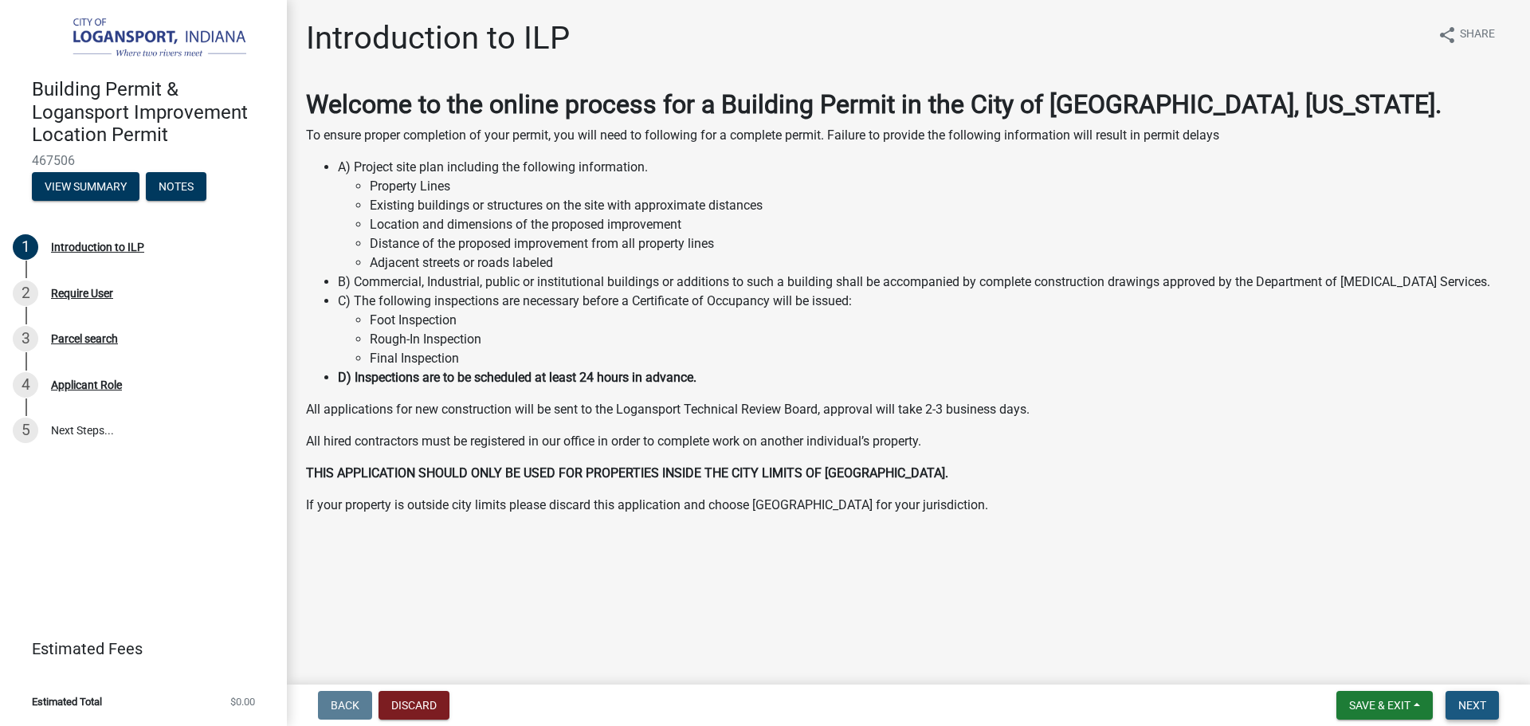
click at [1487, 699] on button "Next" at bounding box center [1471, 705] width 53 height 29
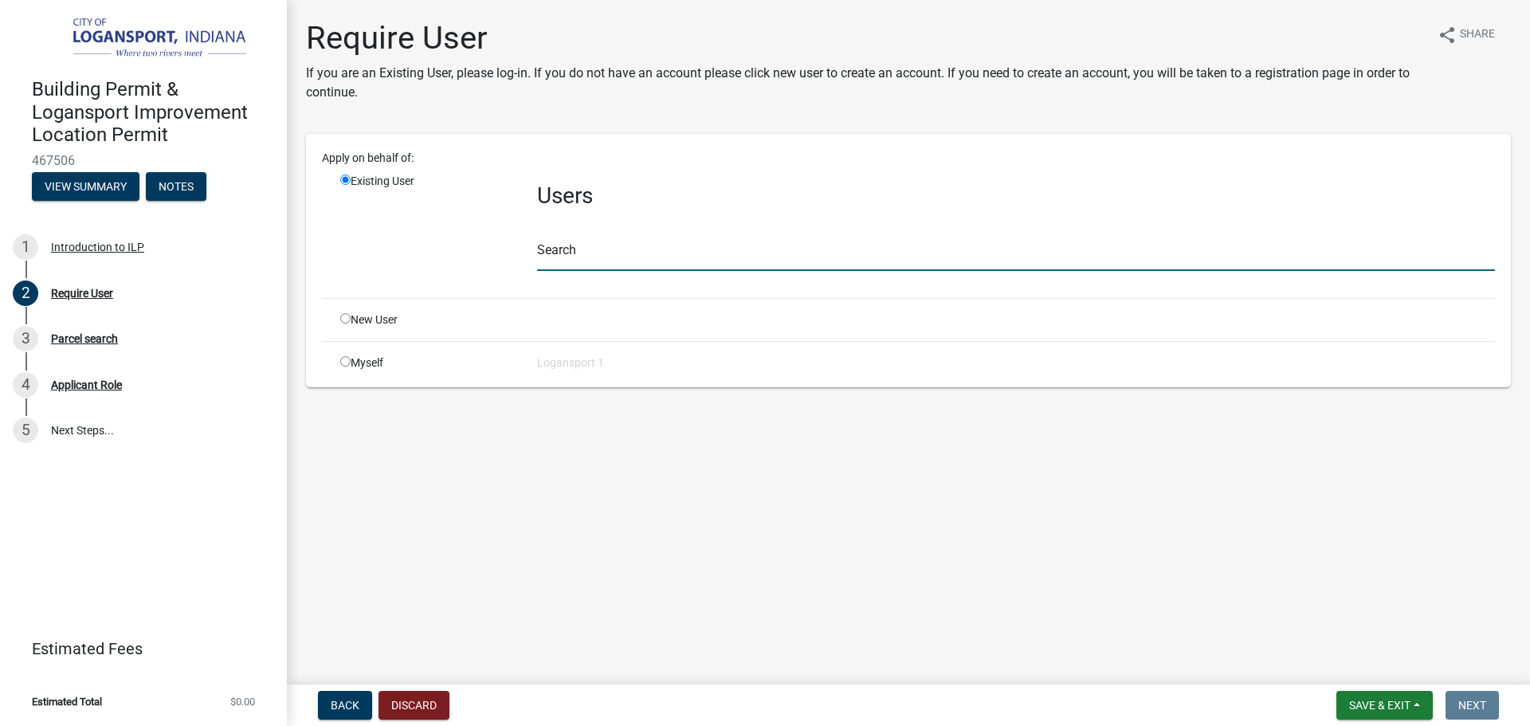
click at [620, 246] on input "text" at bounding box center [1016, 254] width 958 height 33
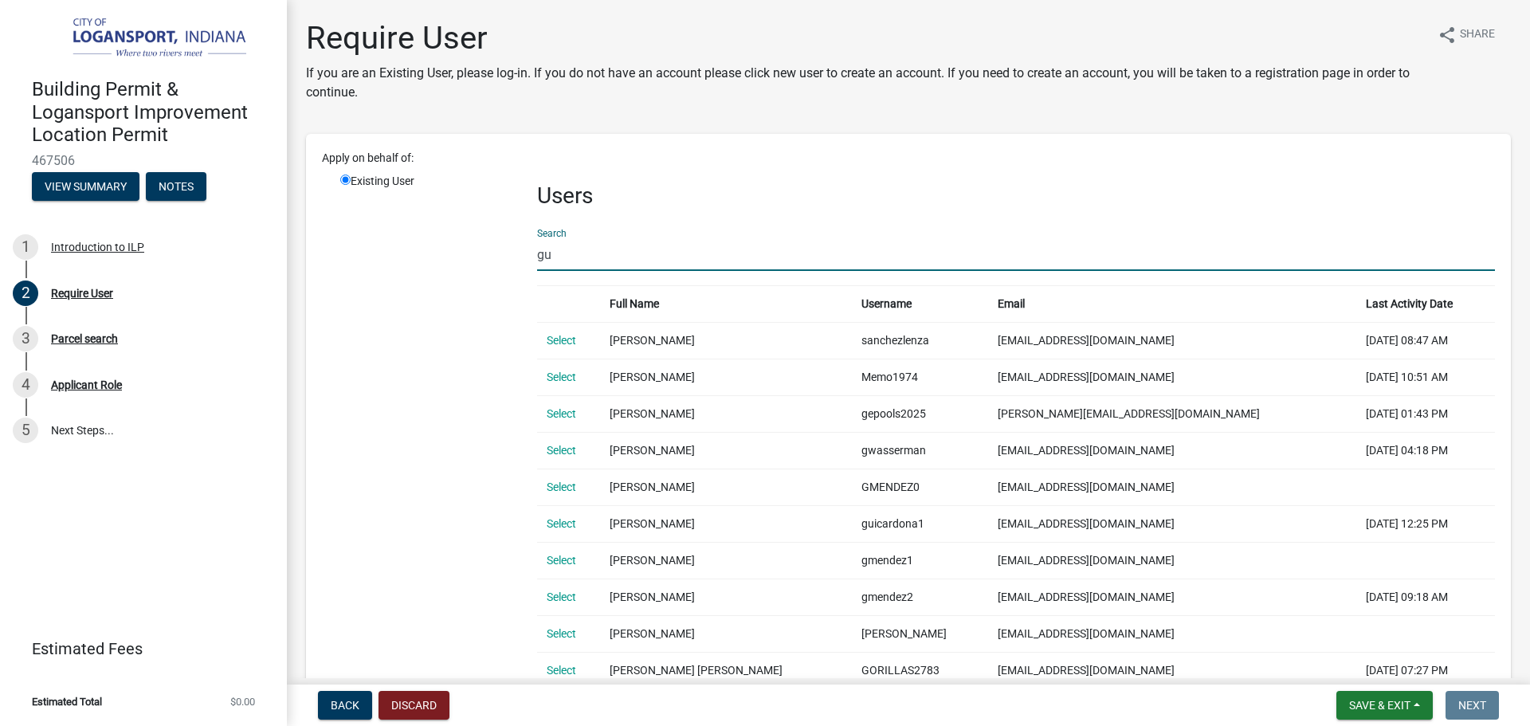
type input "g"
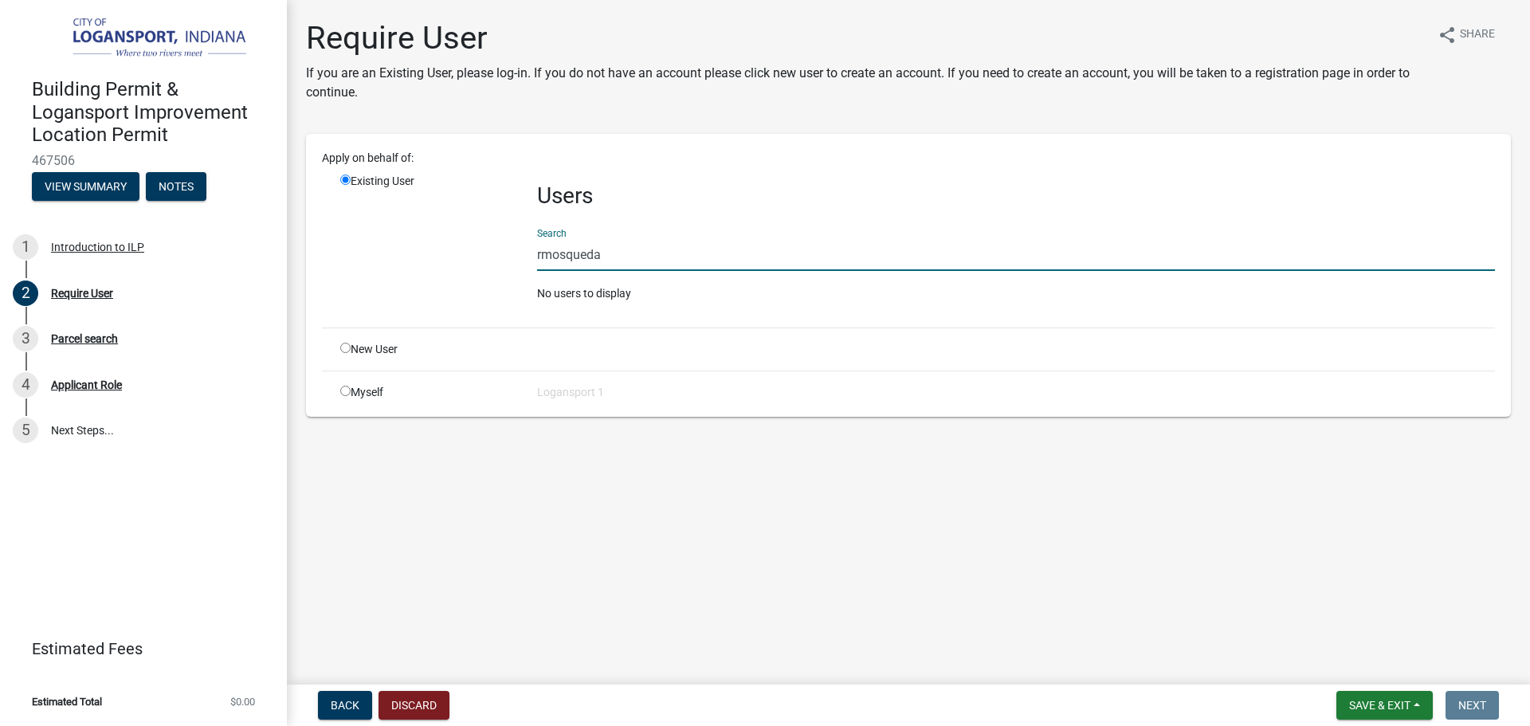
type input "rmosqueda"
click at [342, 344] on input "radio" at bounding box center [345, 348] width 10 height 10
radio input "true"
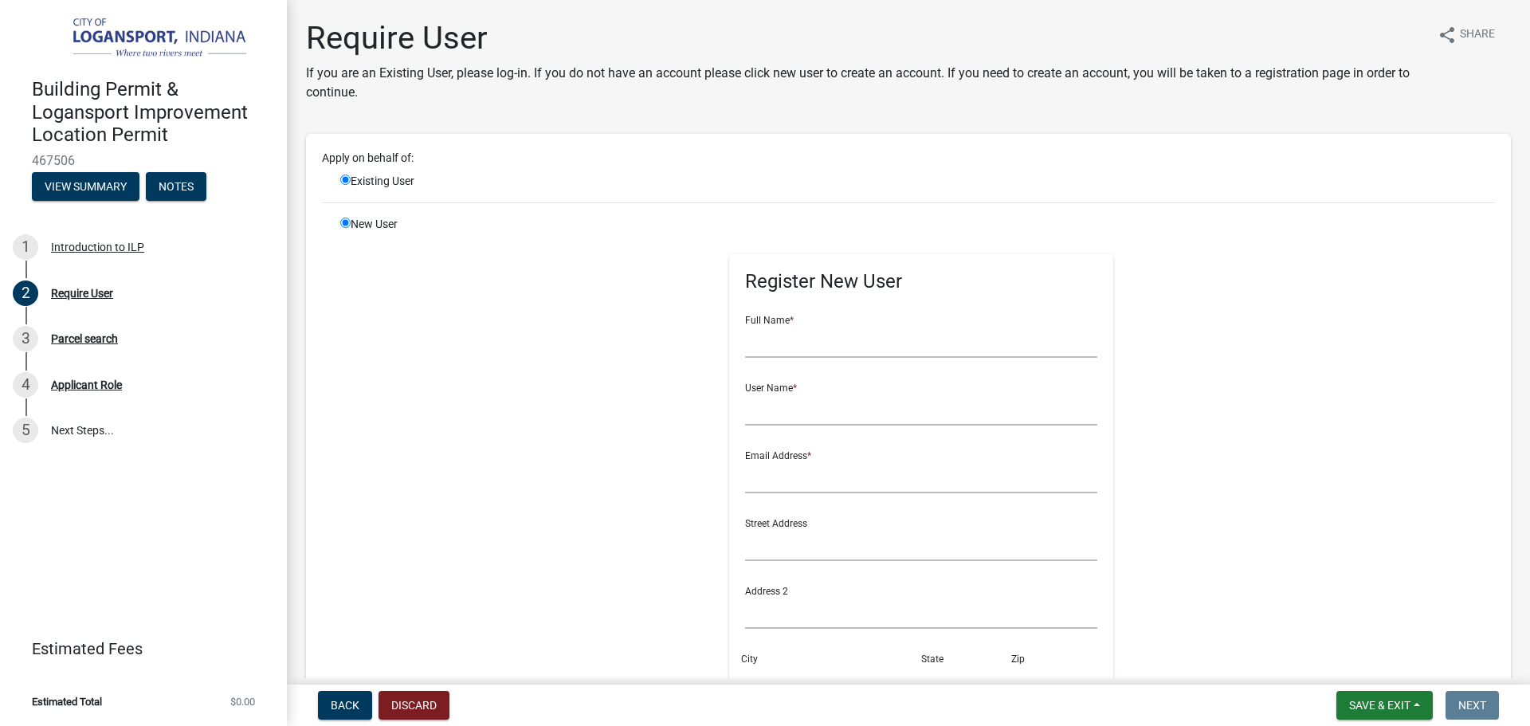
radio input "false"
drag, startPoint x: 860, startPoint y: 335, endPoint x: 844, endPoint y: 347, distance: 19.8
click at [859, 334] on input "text" at bounding box center [921, 341] width 353 height 33
type input "Guillermo Montalvo"
type input "rmosqueda@yahoo.com"
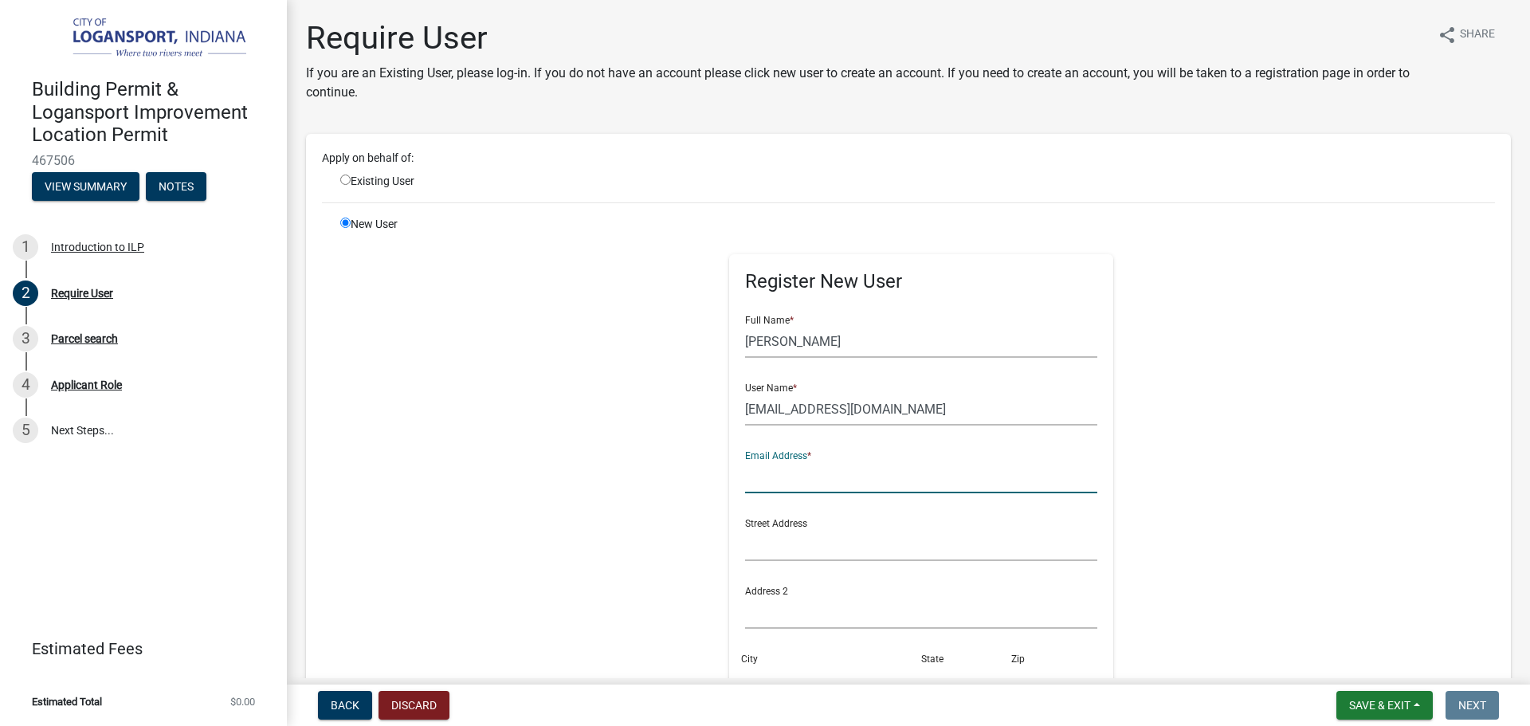
paste input "rmosqueda@yahoo.com"
type input "rmosqueda@yahoo.com"
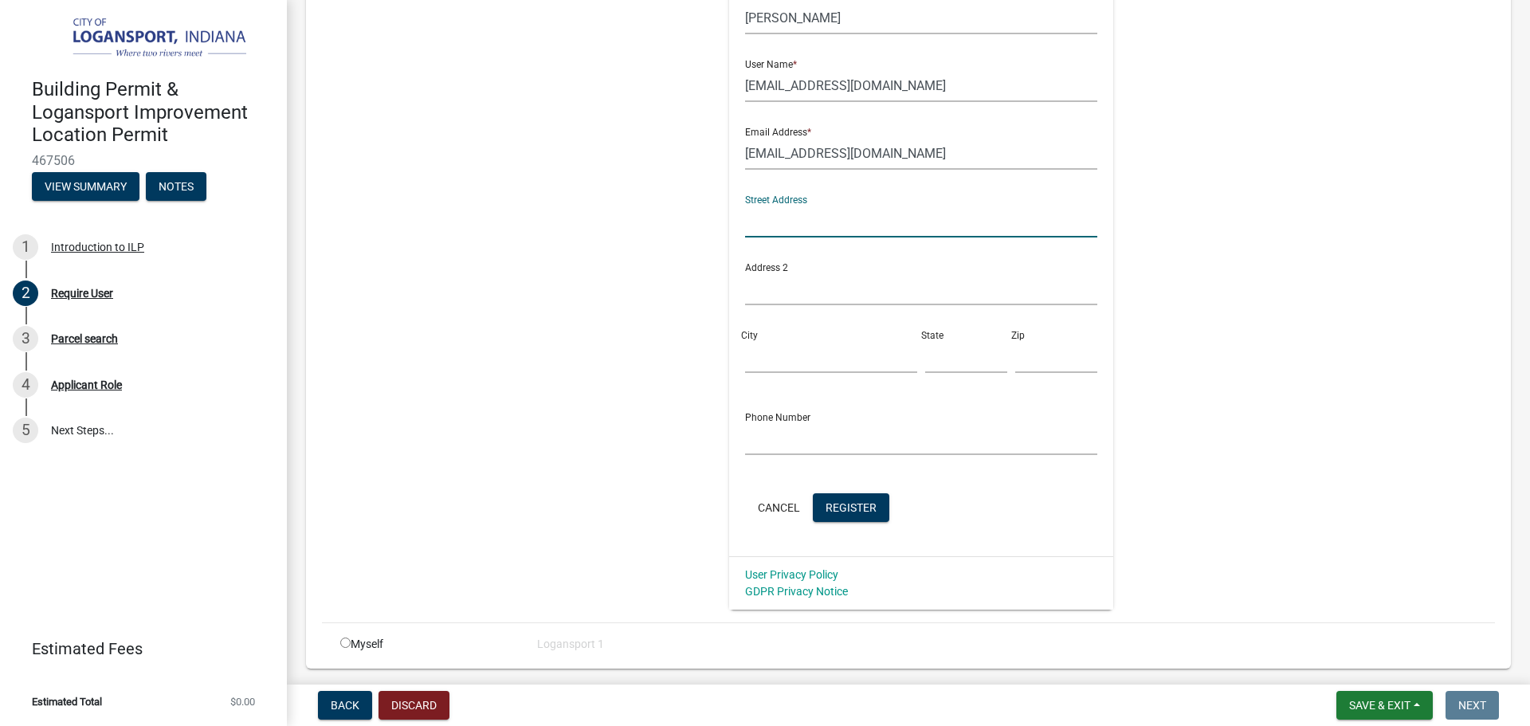
scroll to position [296, 0]
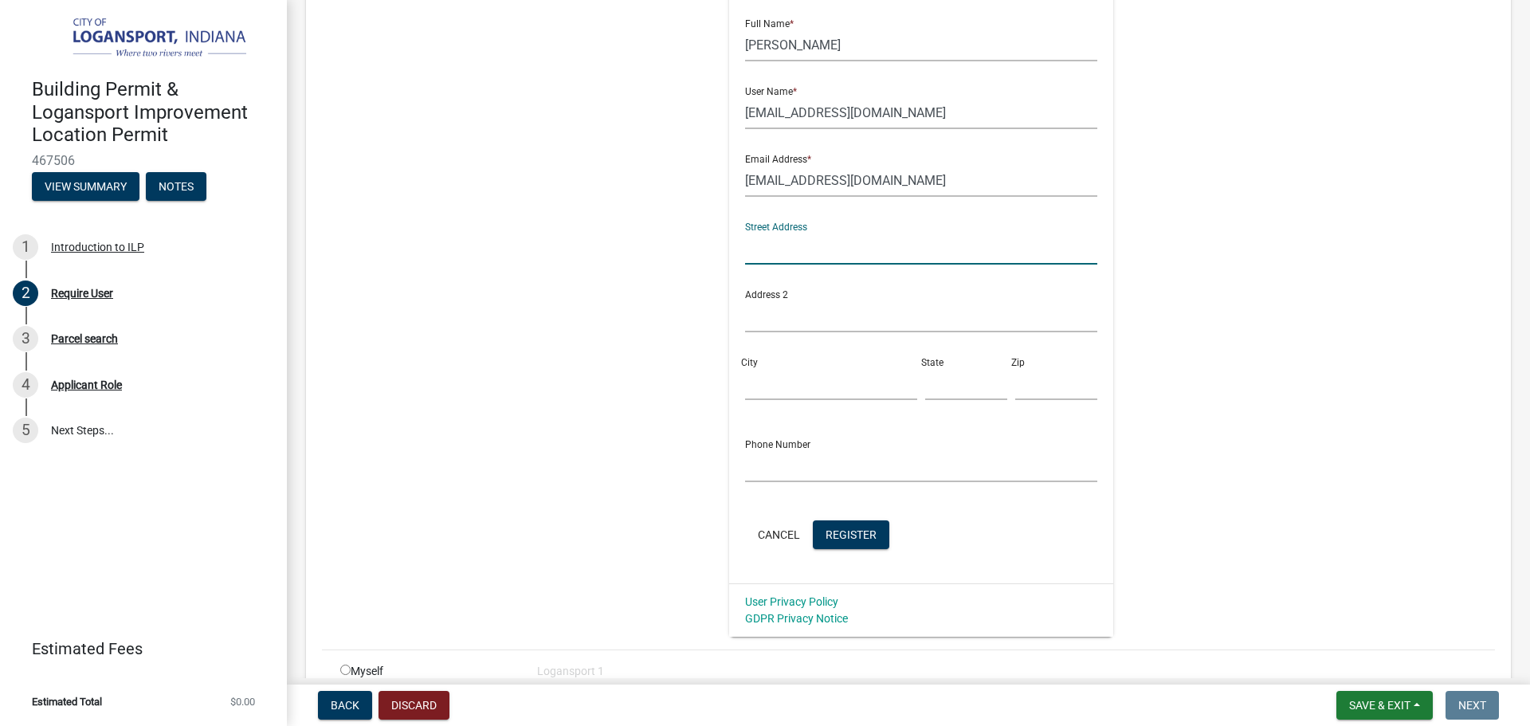
click at [792, 251] on input "text" at bounding box center [921, 248] width 353 height 33
type input "5983 E Division Rd"
type input "Logansport"
type input "IN"
type input "46947"
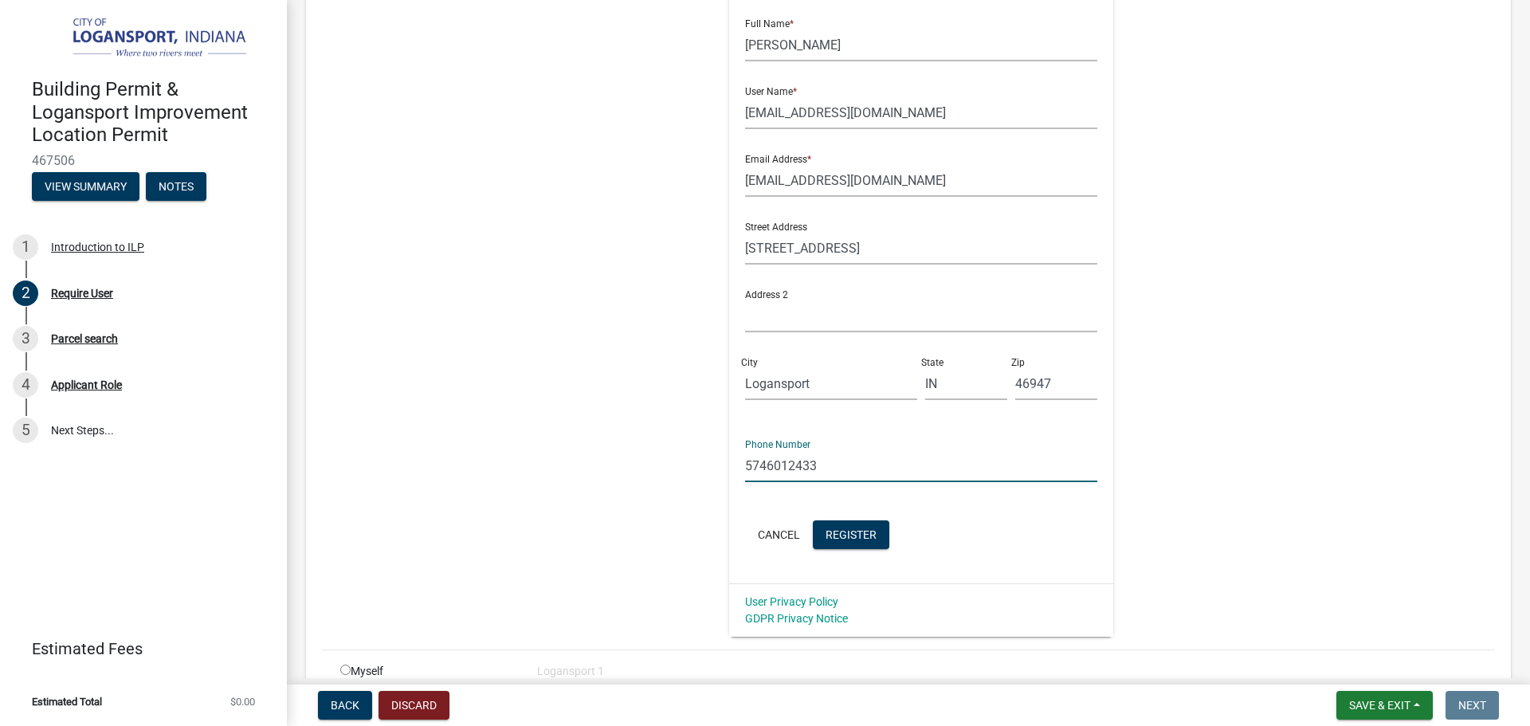
type input "5746012433"
click at [911, 178] on input "rmosqueda@yahoo.com" at bounding box center [921, 180] width 353 height 33
paste input "5746012433"
type input "rmosqueda@yahoo.com"
click at [848, 535] on span "Register" at bounding box center [850, 533] width 51 height 13
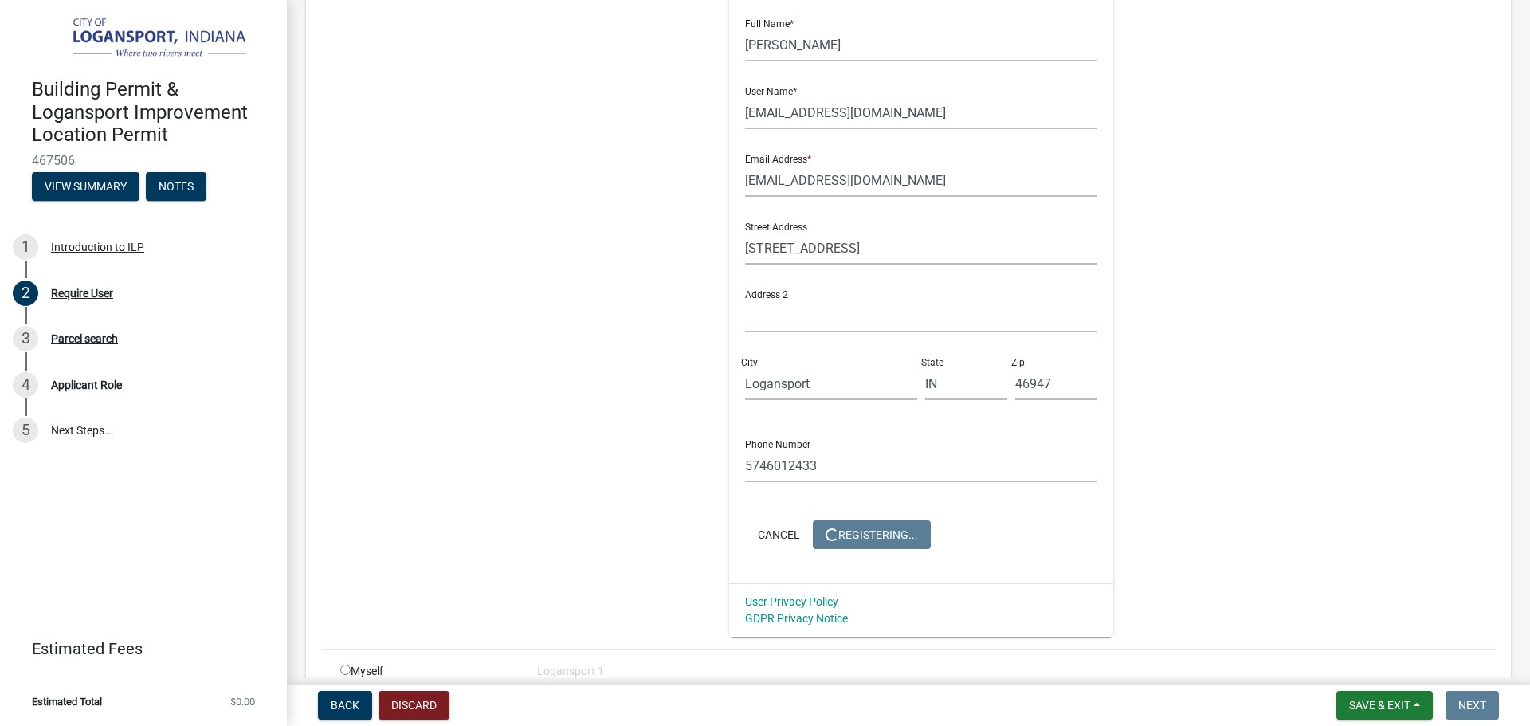
scroll to position [0, 0]
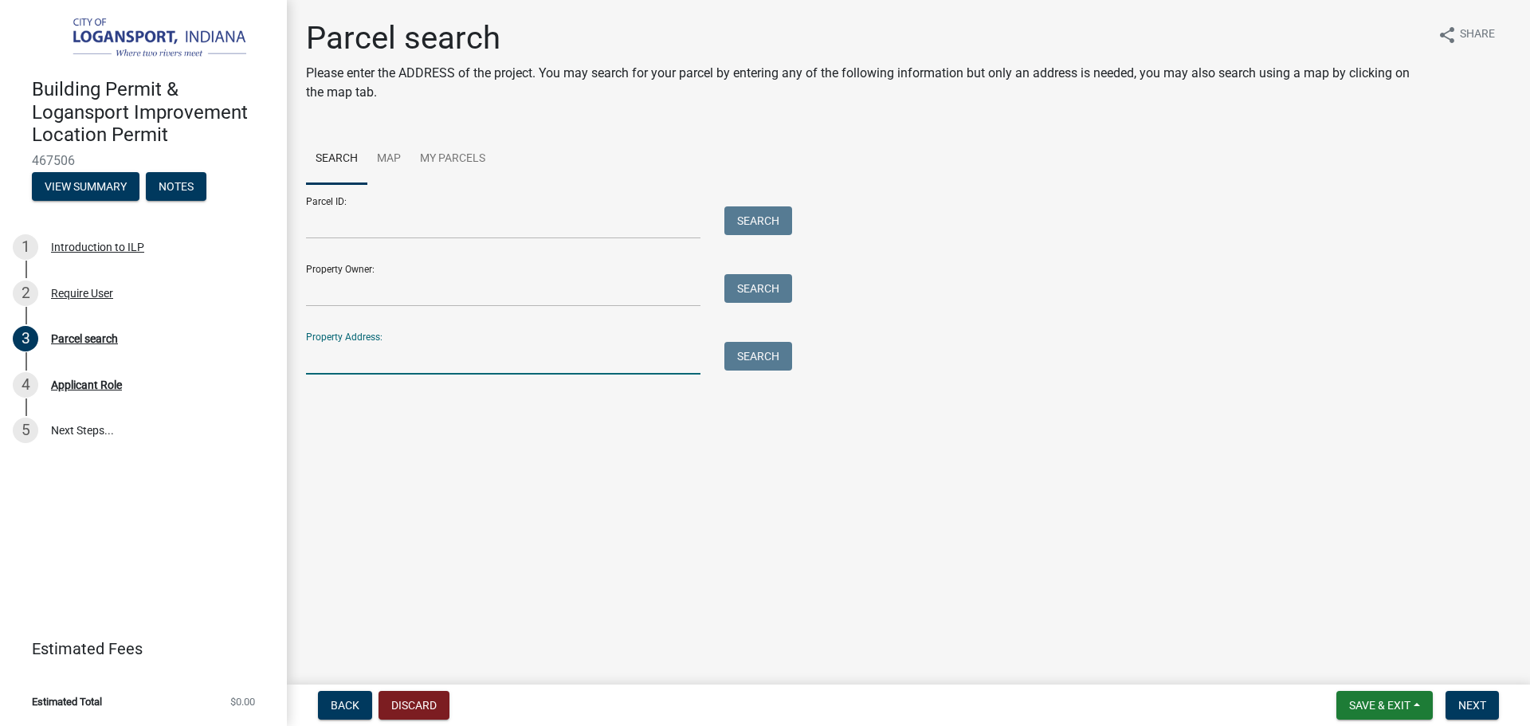
click at [378, 353] on input "Property Address:" at bounding box center [503, 358] width 394 height 33
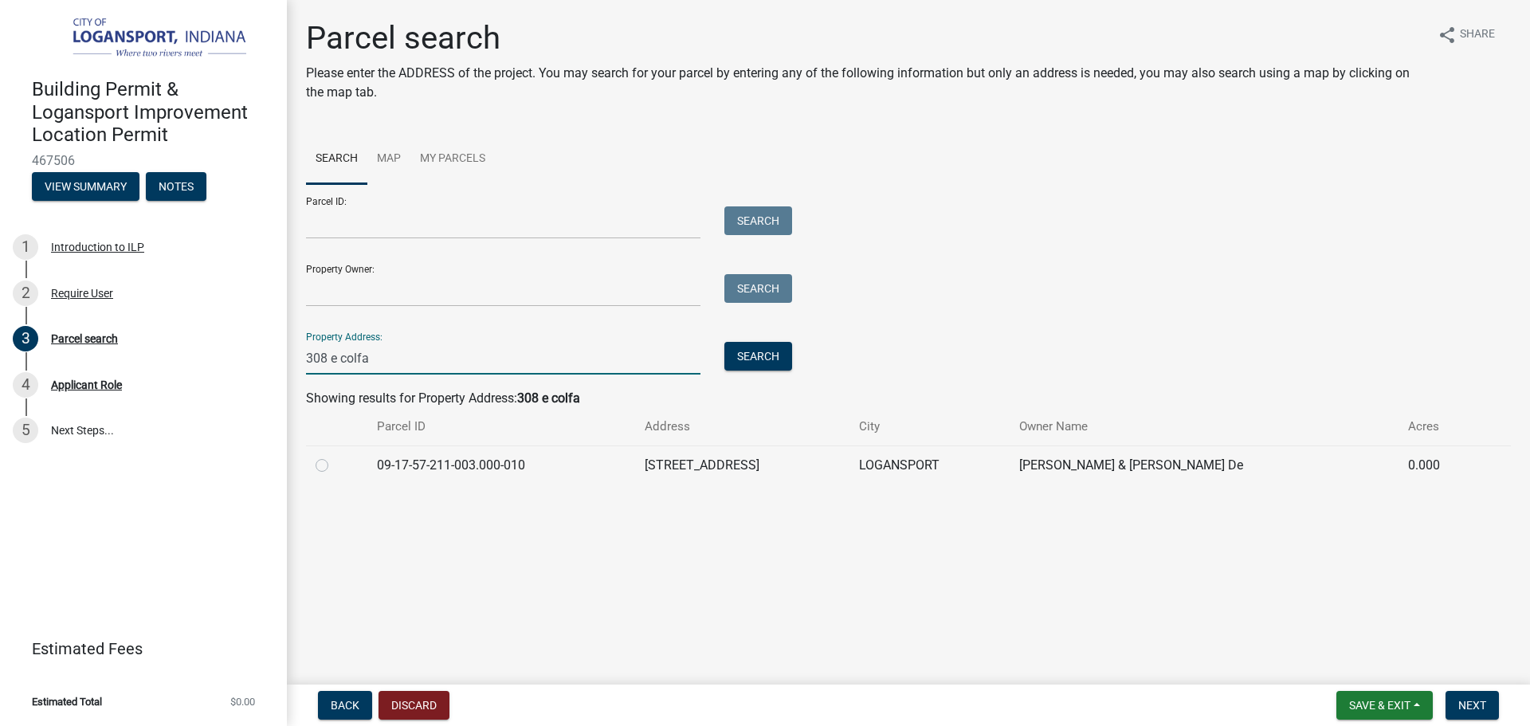
type input "308 e colfa"
click at [335, 456] on label at bounding box center [335, 456] width 0 height 0
click at [335, 461] on input "radio" at bounding box center [340, 461] width 10 height 10
radio input "true"
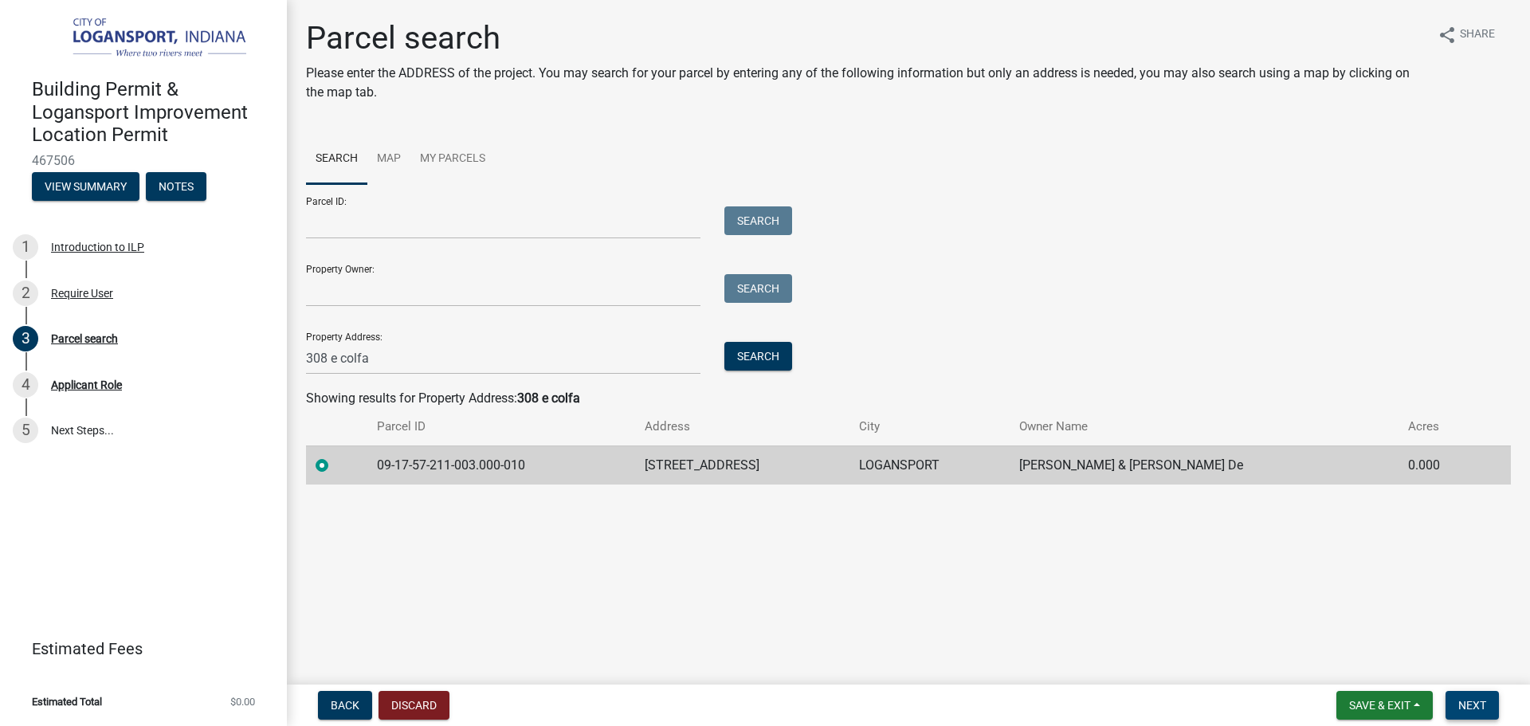
click at [1463, 695] on button "Next" at bounding box center [1471, 705] width 53 height 29
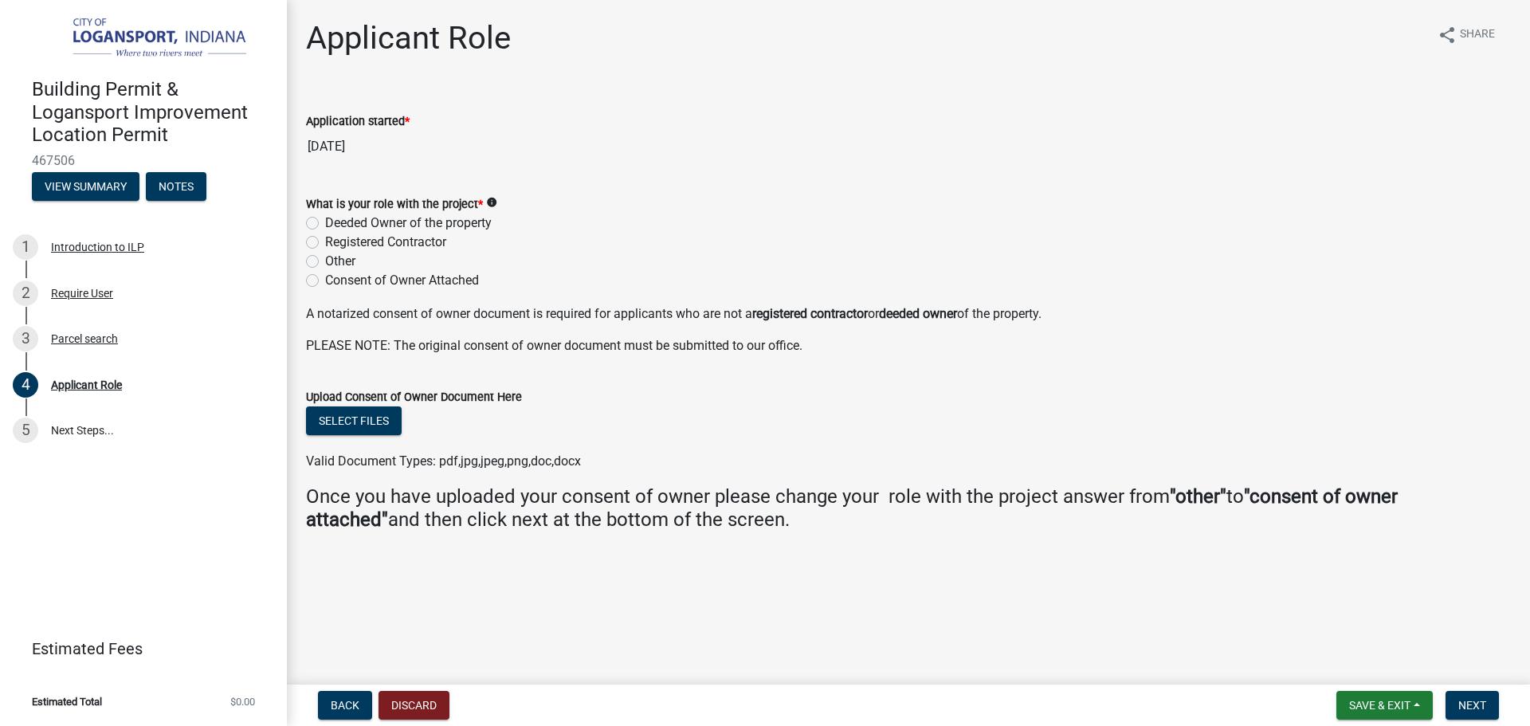
click at [325, 222] on label "Deeded Owner of the property" at bounding box center [408, 223] width 167 height 19
click at [325, 222] on input "Deeded Owner of the property" at bounding box center [330, 219] width 10 height 10
radio input "true"
click at [1476, 703] on span "Next" at bounding box center [1472, 705] width 28 height 13
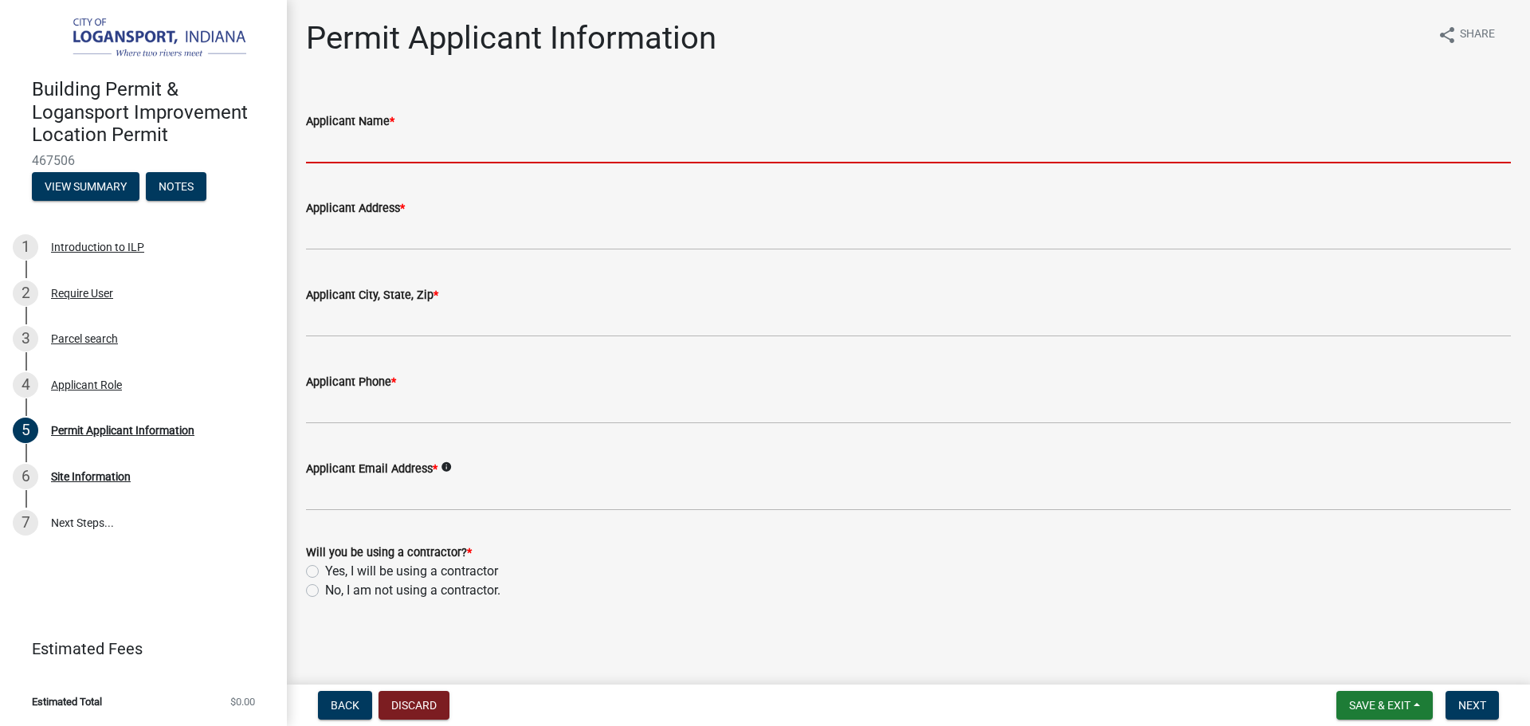
click at [560, 149] on input "Applicant Name *" at bounding box center [908, 147] width 1205 height 33
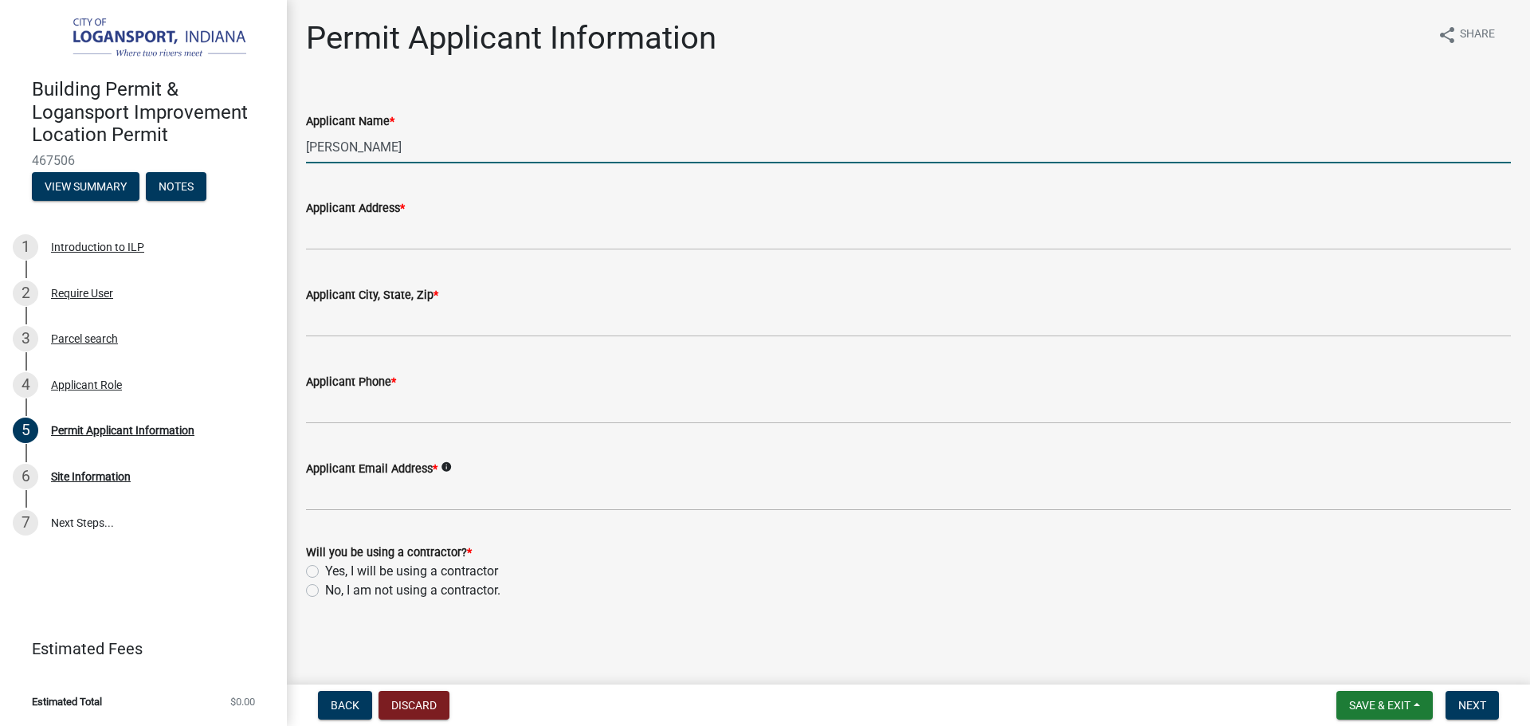
type input "Guillermo Montalvo"
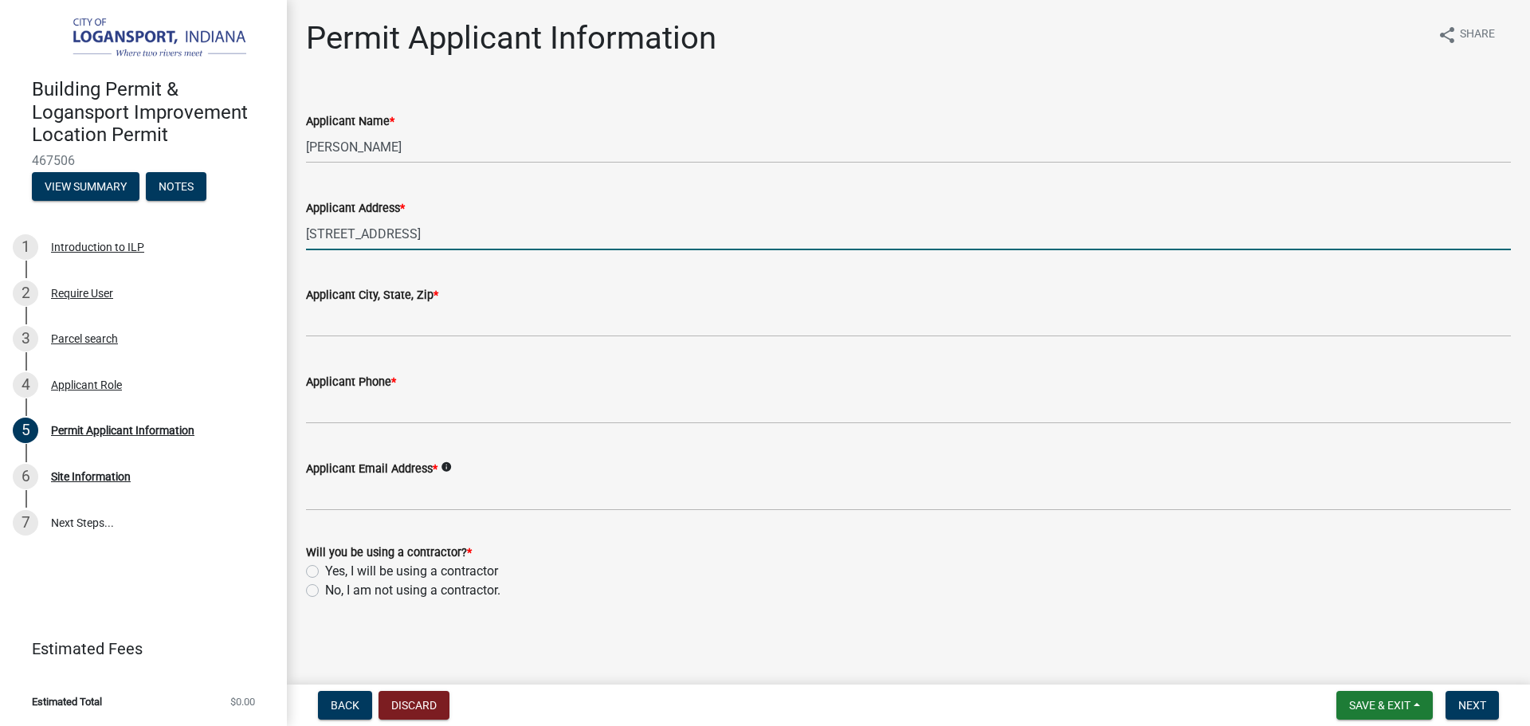
type input "5983 E Division Rd"
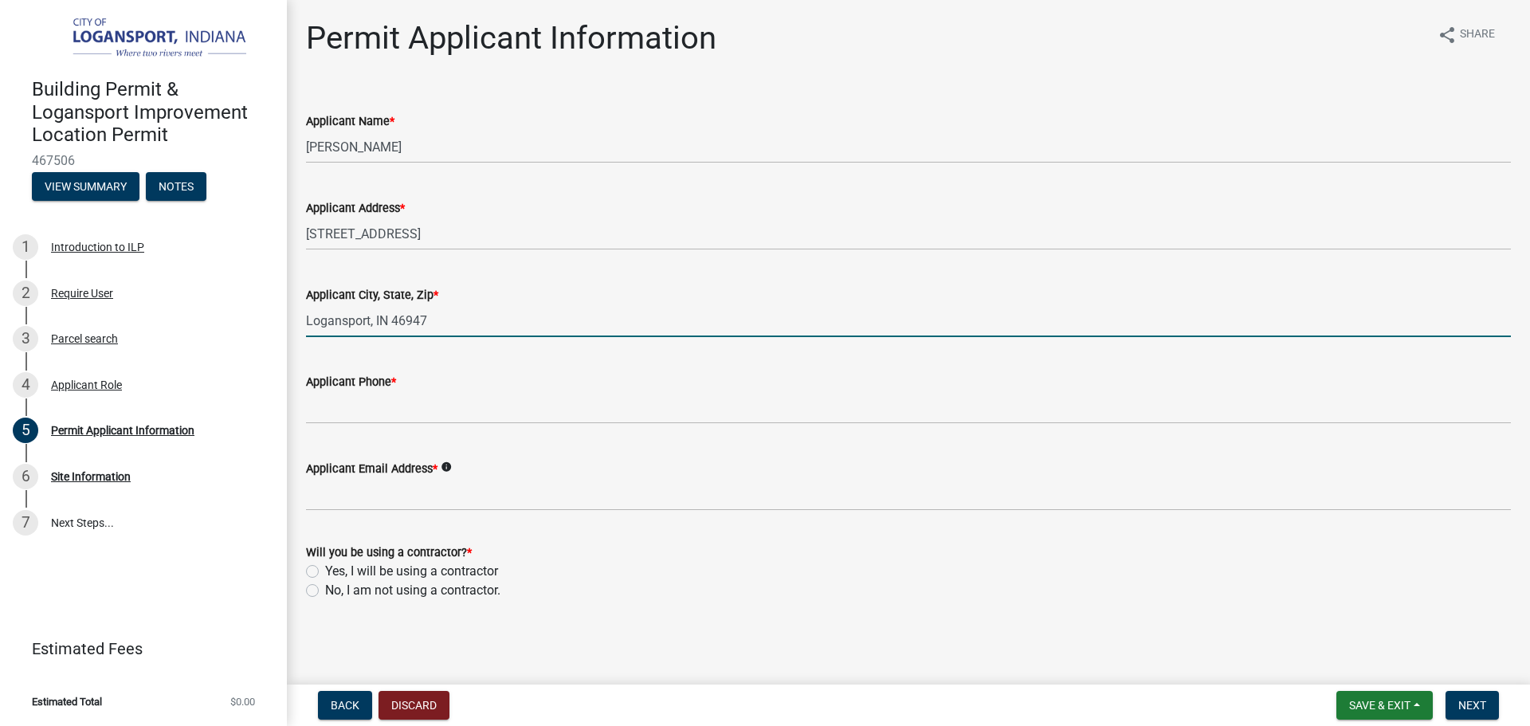
type input "Logansport, IN 46947"
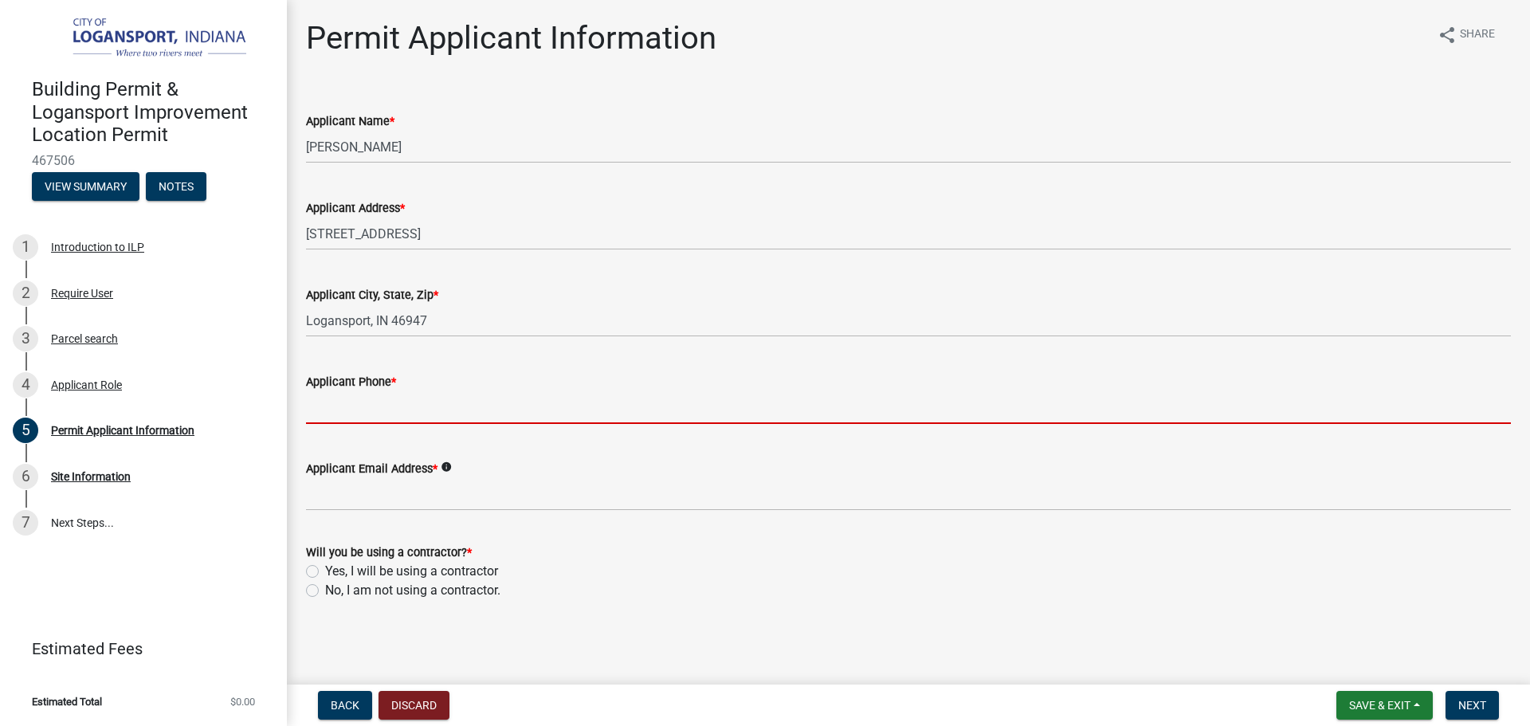
click at [450, 402] on input "Applicant Phone *" at bounding box center [908, 407] width 1205 height 33
paste input "rmosqueda@yahoo.com/5746012433"
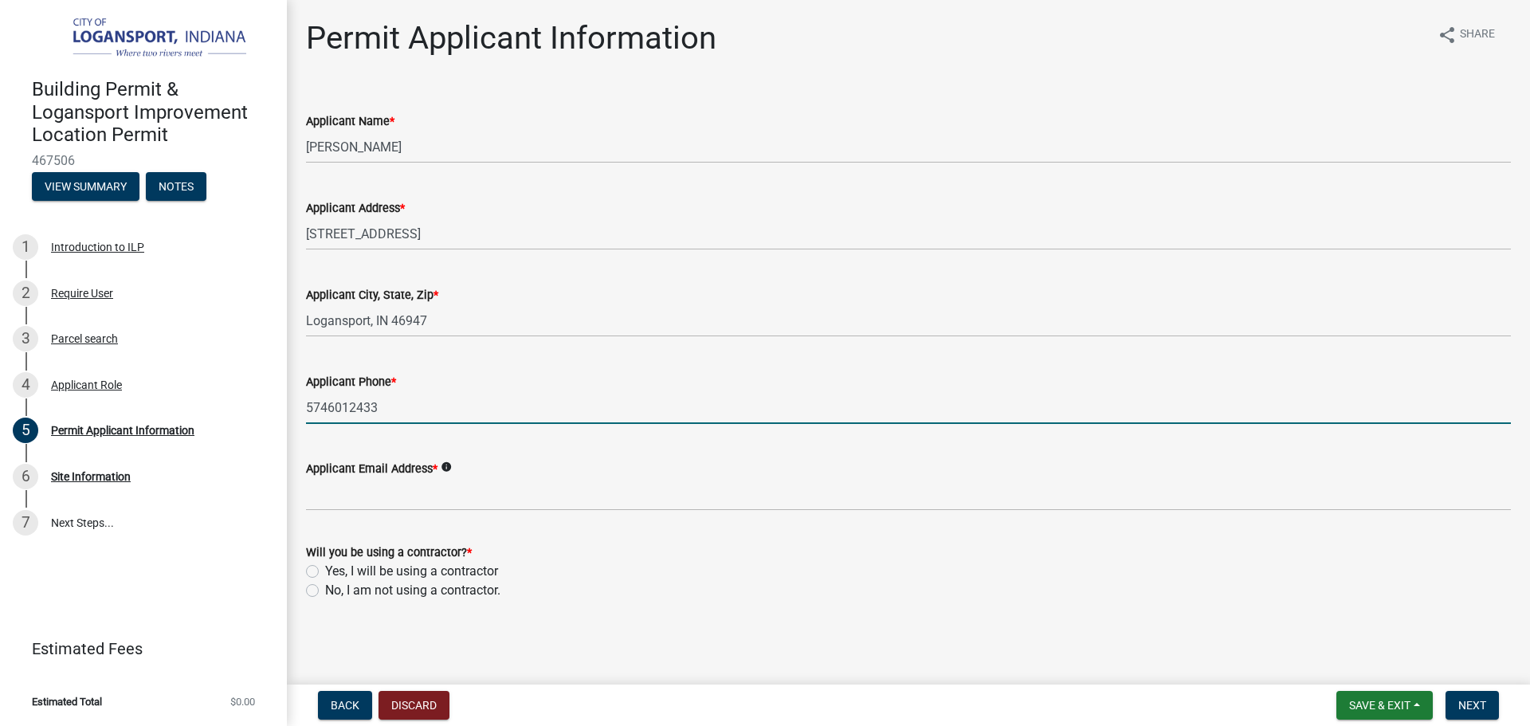
type input "5746012433"
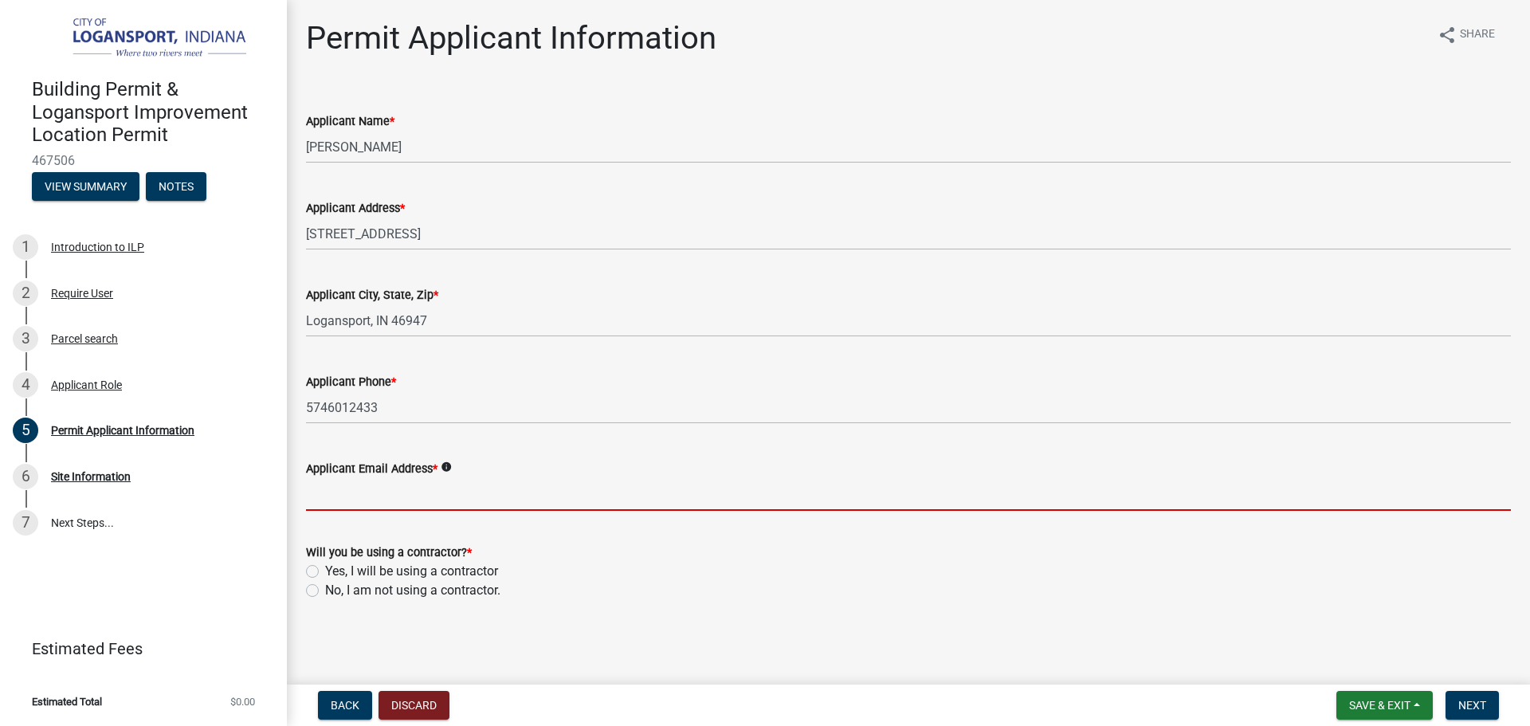
paste input "rmosqueda@yahoo.com/"
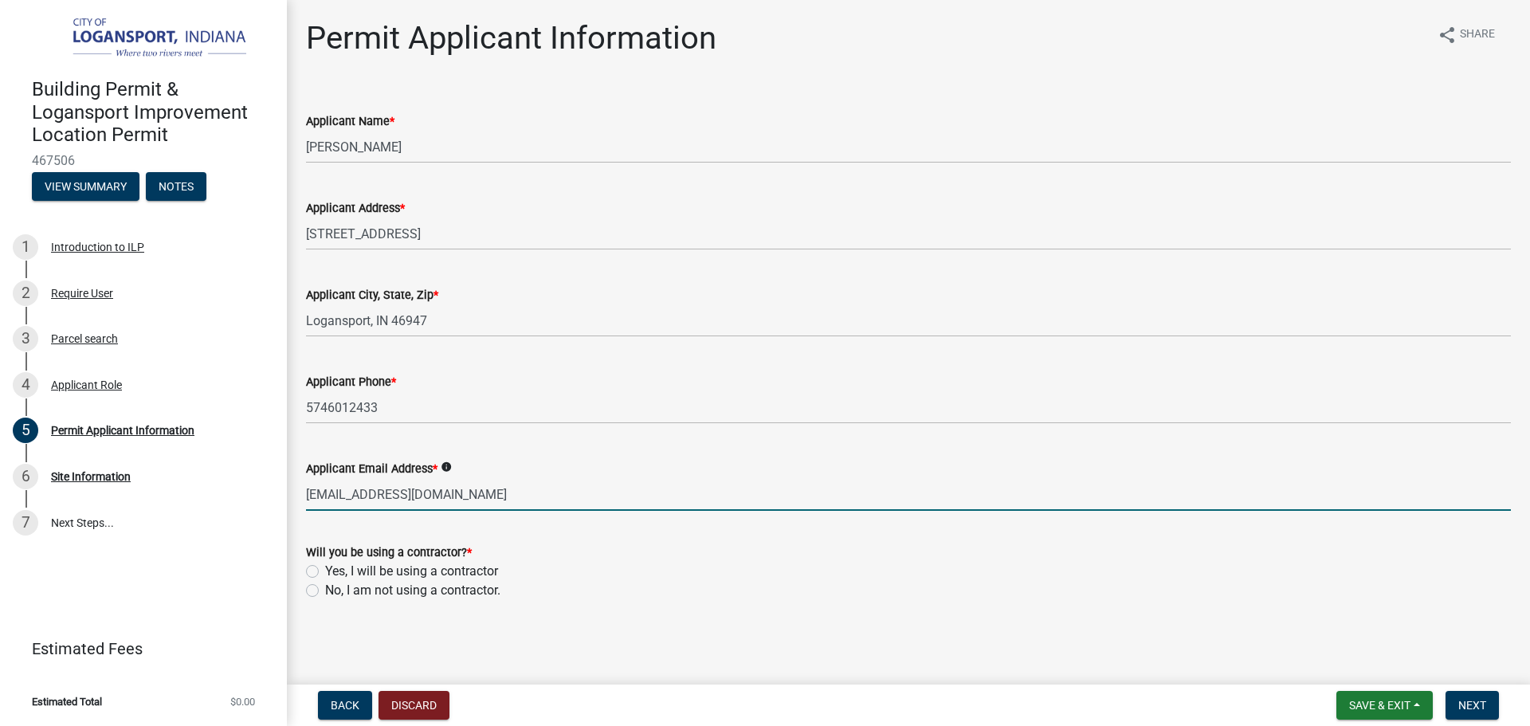
type input "rmosqueda@yahoo.com"
click at [325, 565] on label "Yes, I will be using a contractor" at bounding box center [411, 571] width 173 height 19
click at [325, 565] on input "Yes, I will be using a contractor" at bounding box center [330, 567] width 10 height 10
radio input "true"
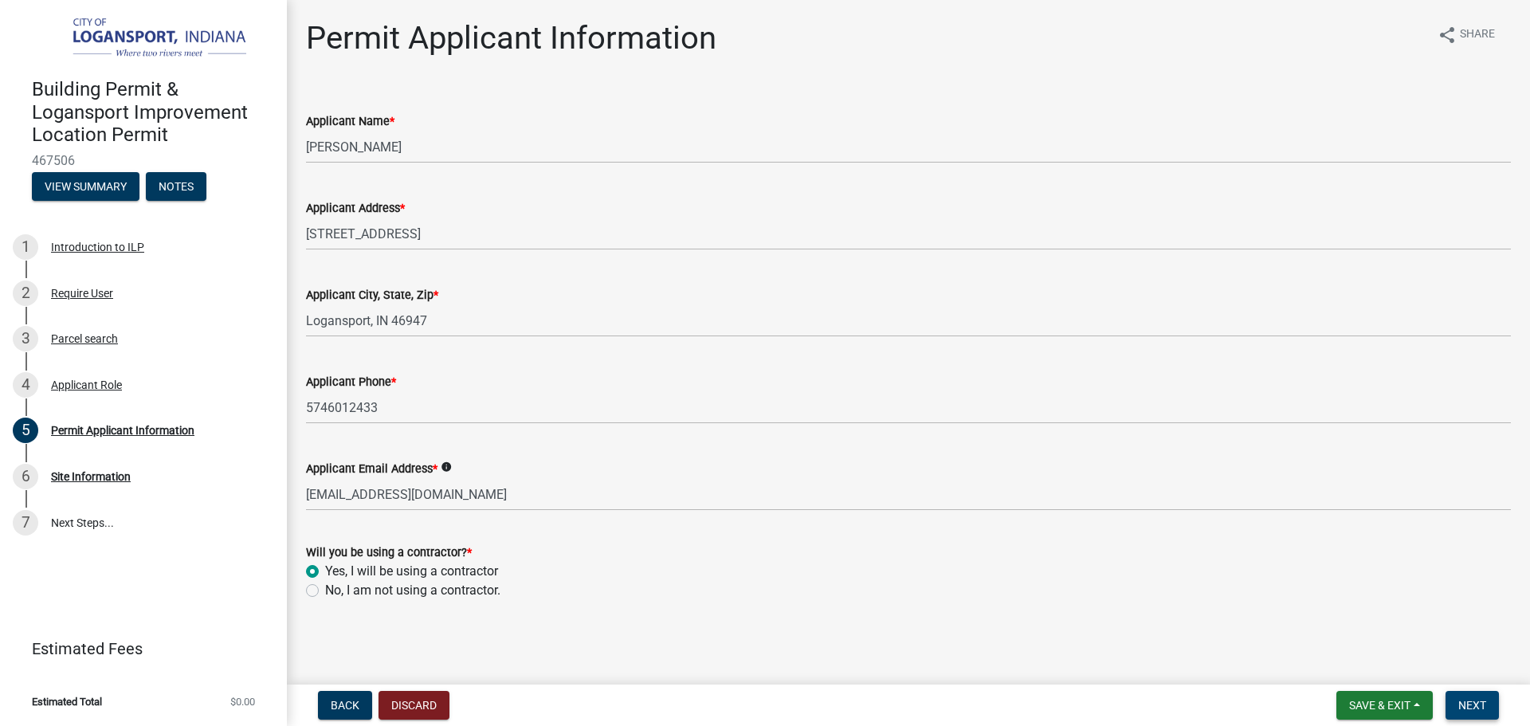
click at [1470, 700] on span "Next" at bounding box center [1472, 705] width 28 height 13
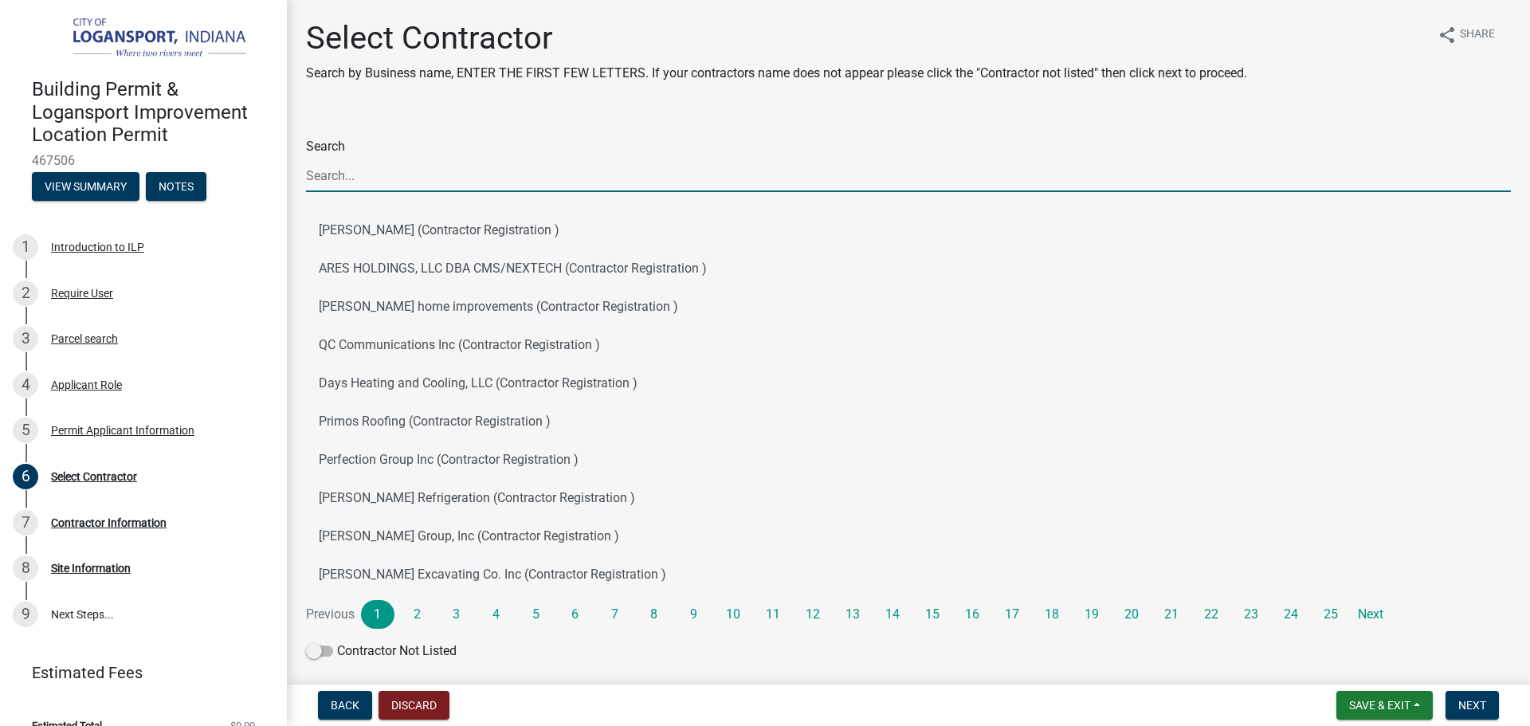
click at [458, 178] on input "Search" at bounding box center [908, 175] width 1205 height 33
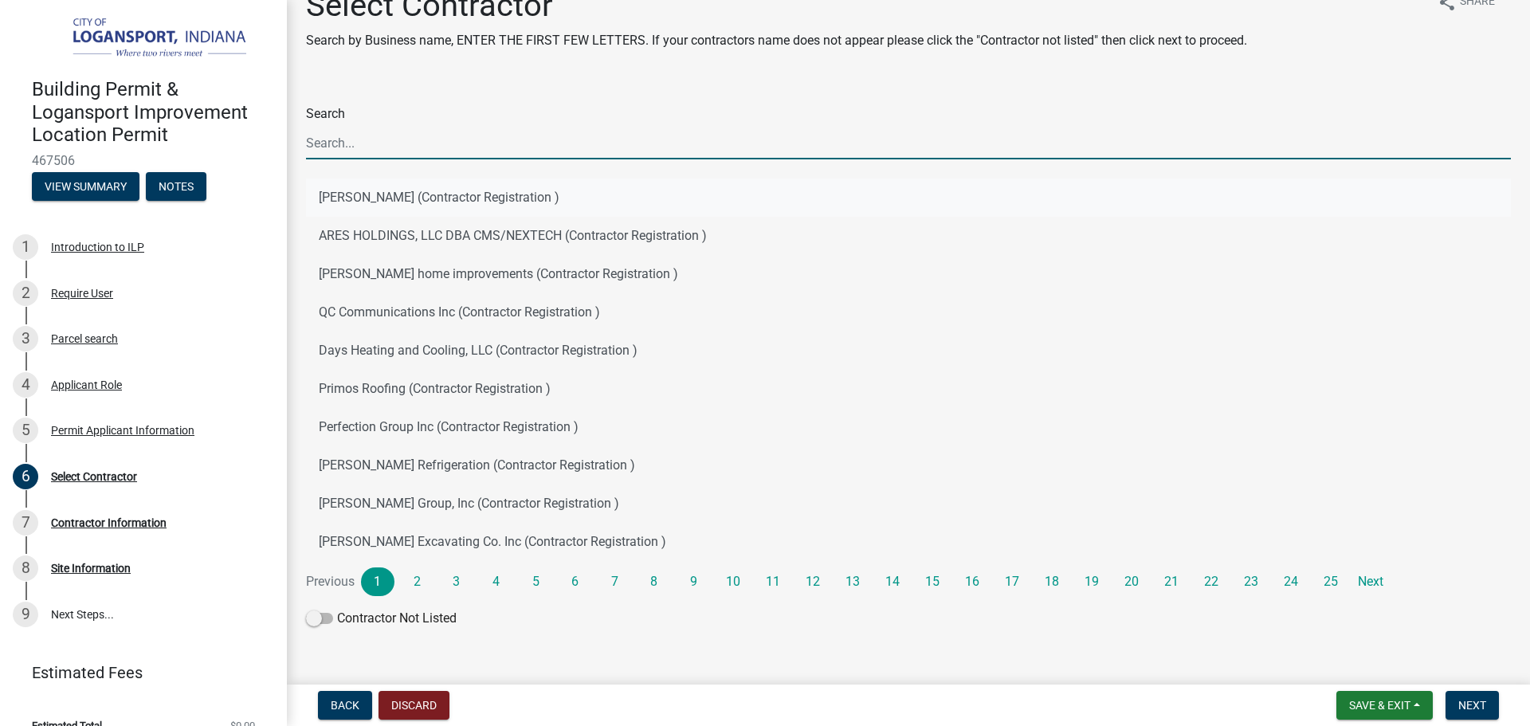
scroll to position [64, 0]
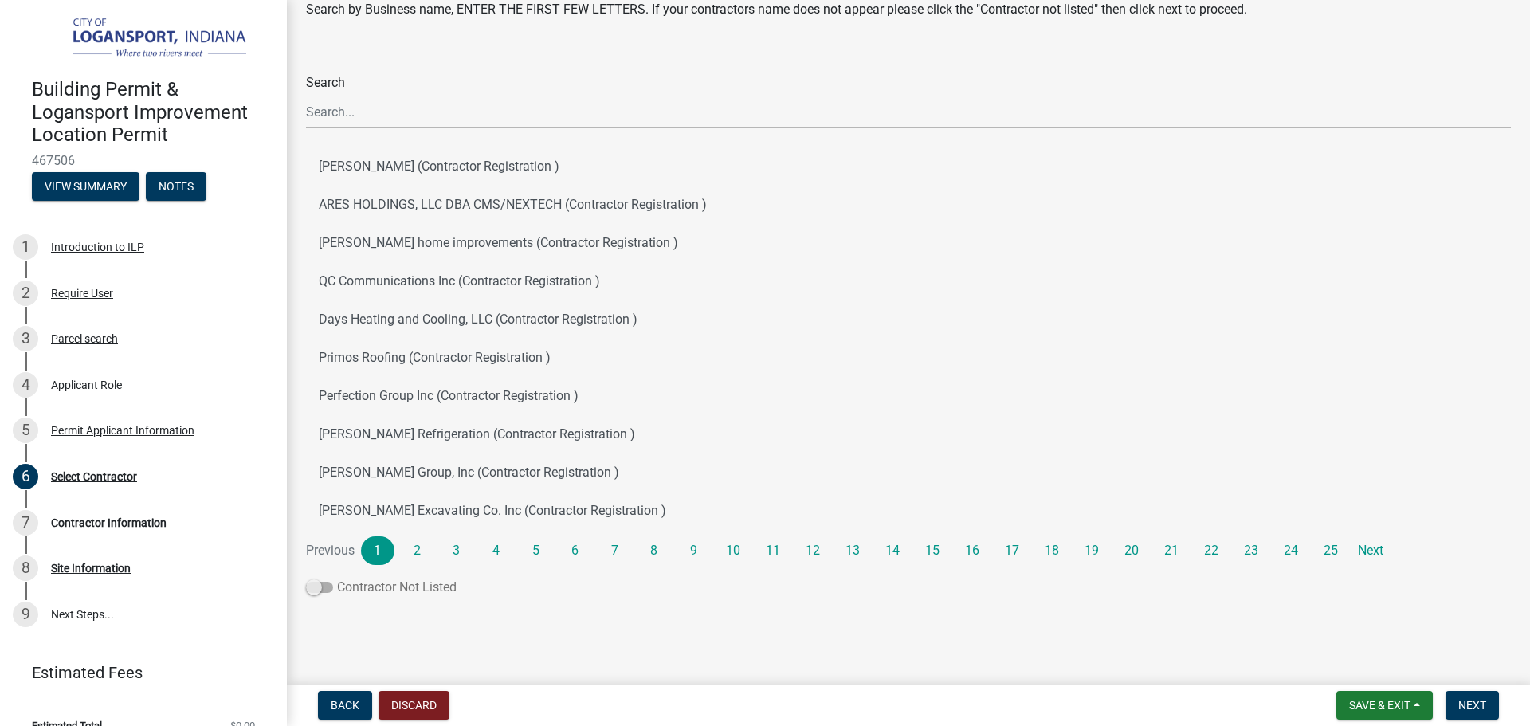
click at [319, 590] on span at bounding box center [319, 587] width 27 height 11
click at [337, 578] on input "Contractor Not Listed" at bounding box center [337, 578] width 0 height 0
click at [1477, 704] on span "Next" at bounding box center [1472, 705] width 28 height 13
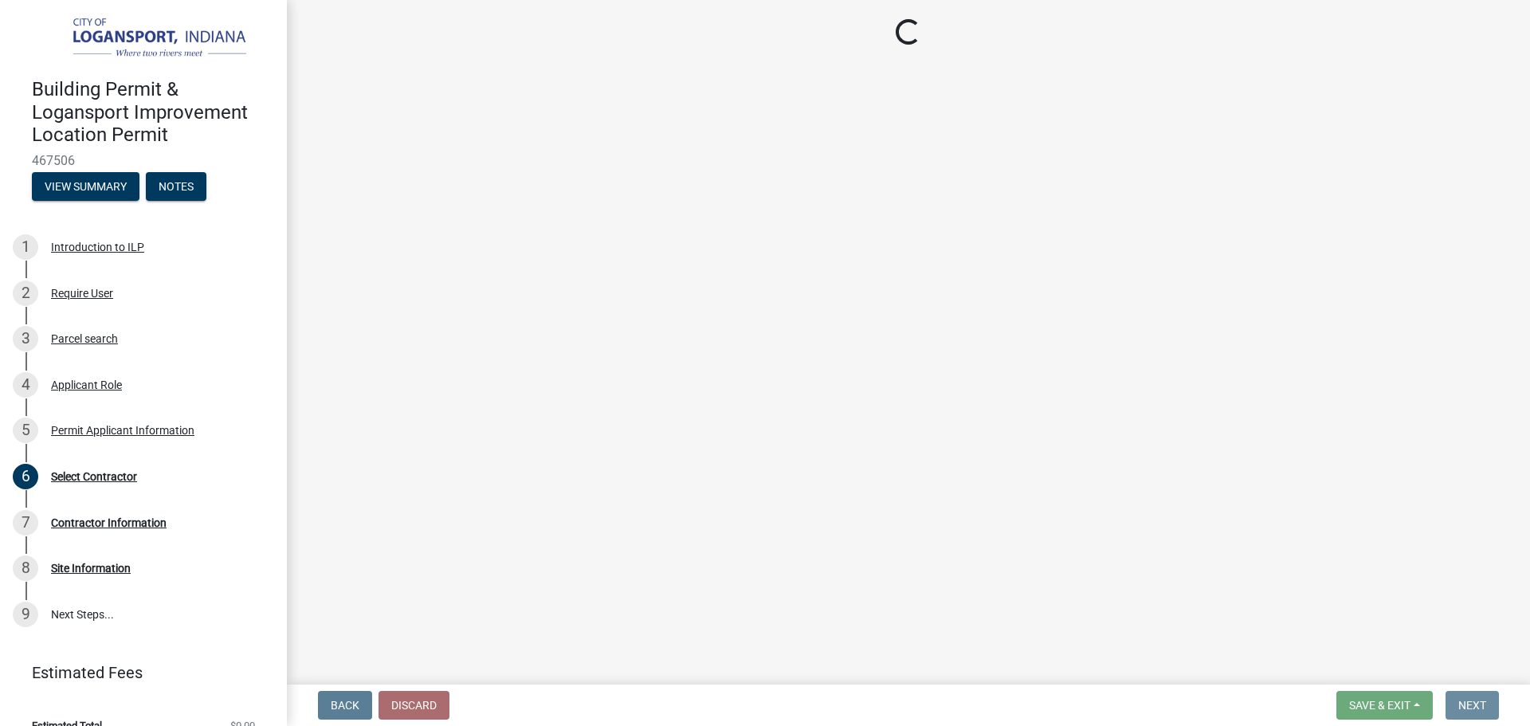
scroll to position [0, 0]
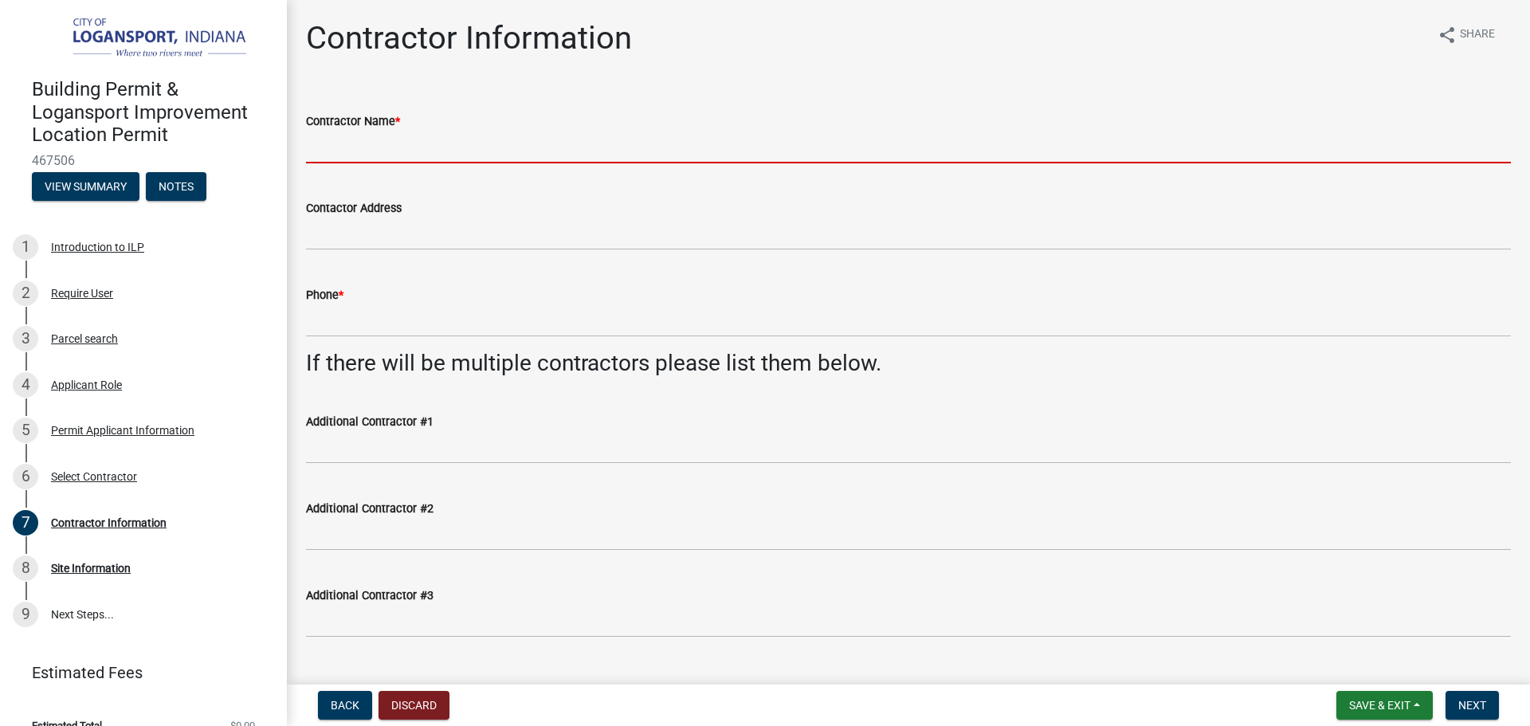
click at [595, 139] on input "Contractor Name *" at bounding box center [908, 147] width 1205 height 33
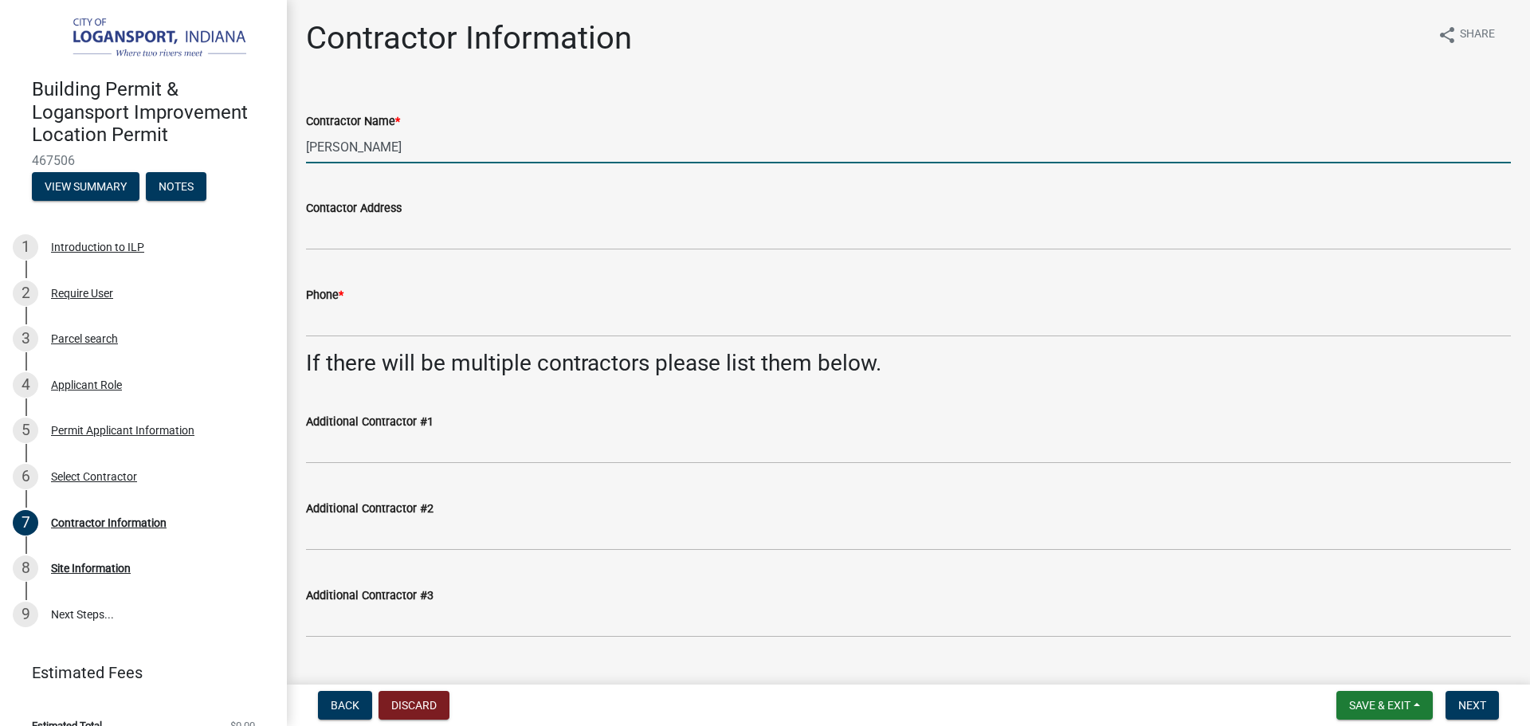
type input "Elpidio Montalvo"
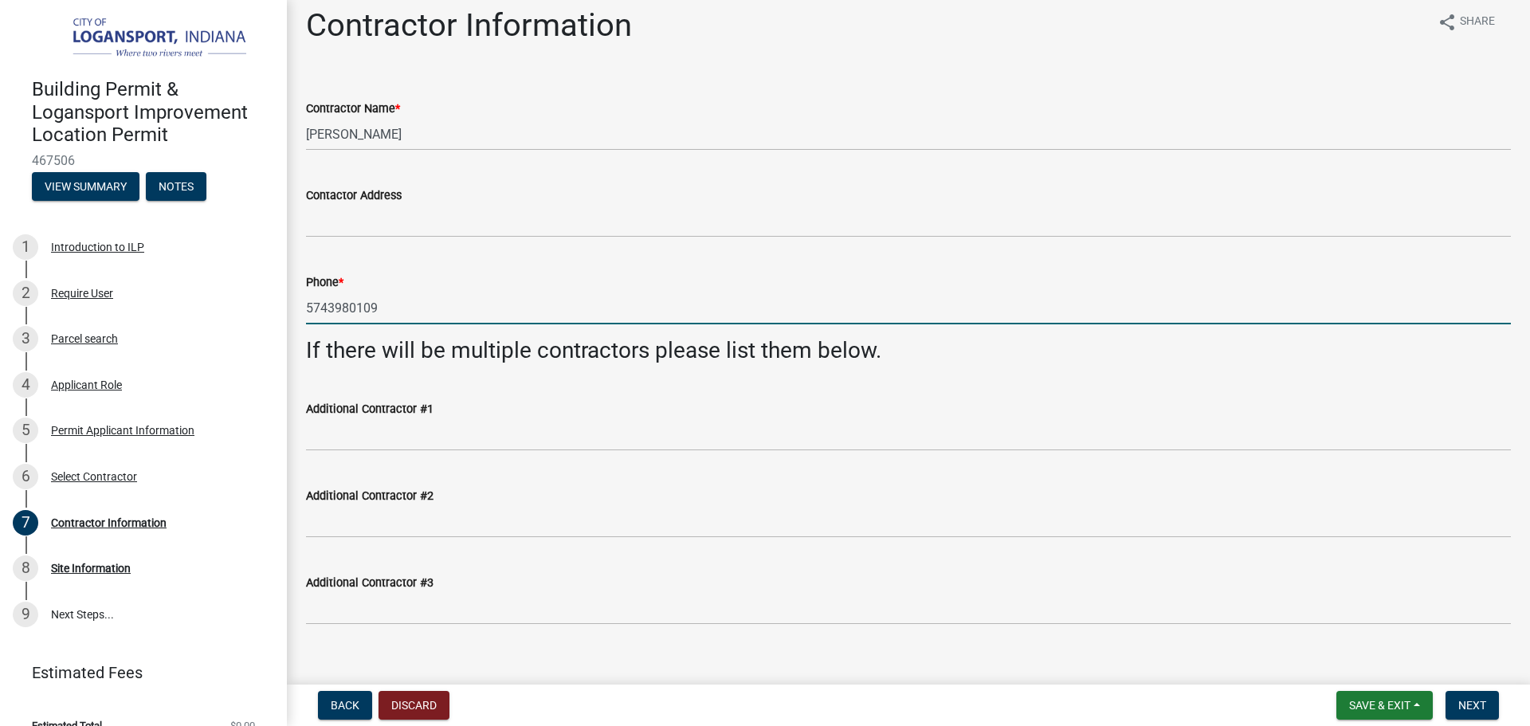
scroll to position [34, 0]
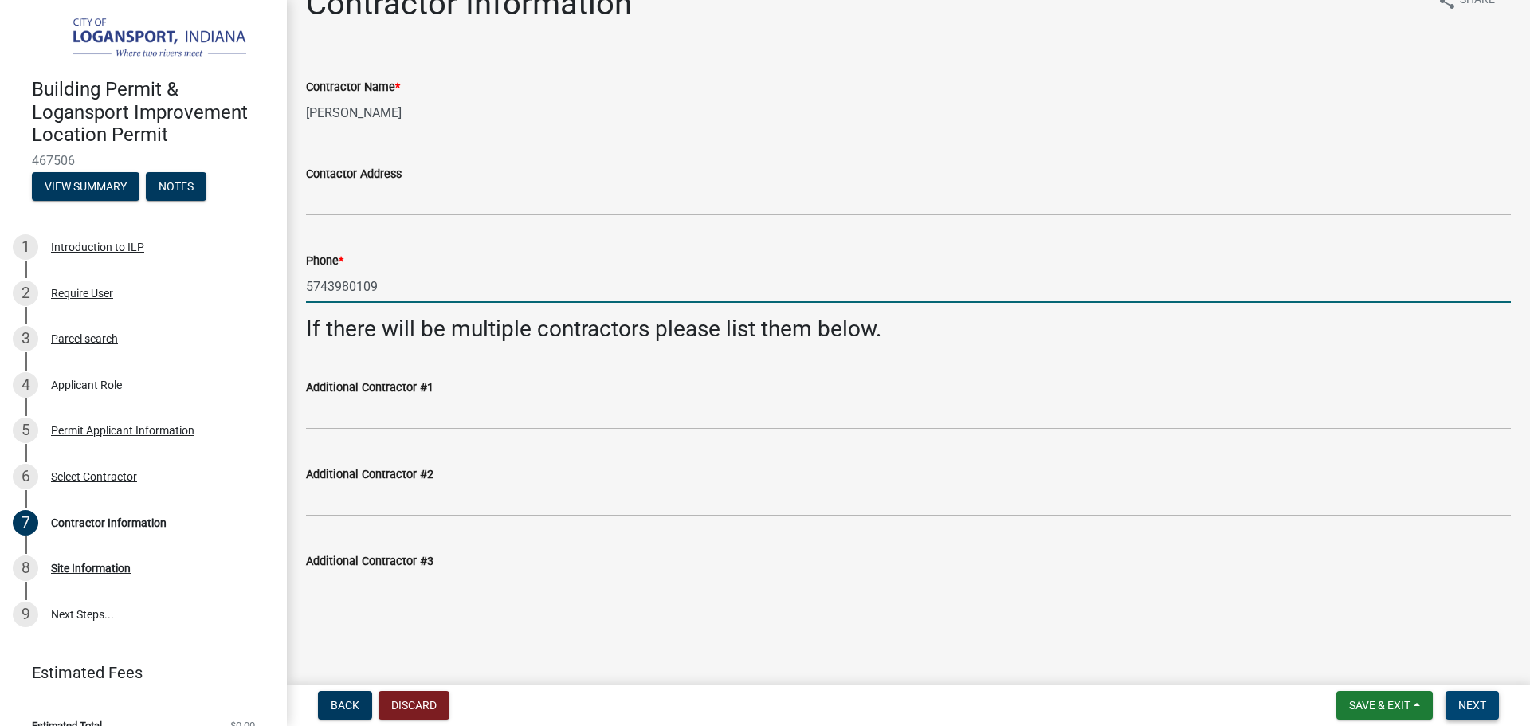
type input "5743980109"
click at [1473, 707] on span "Next" at bounding box center [1472, 705] width 28 height 13
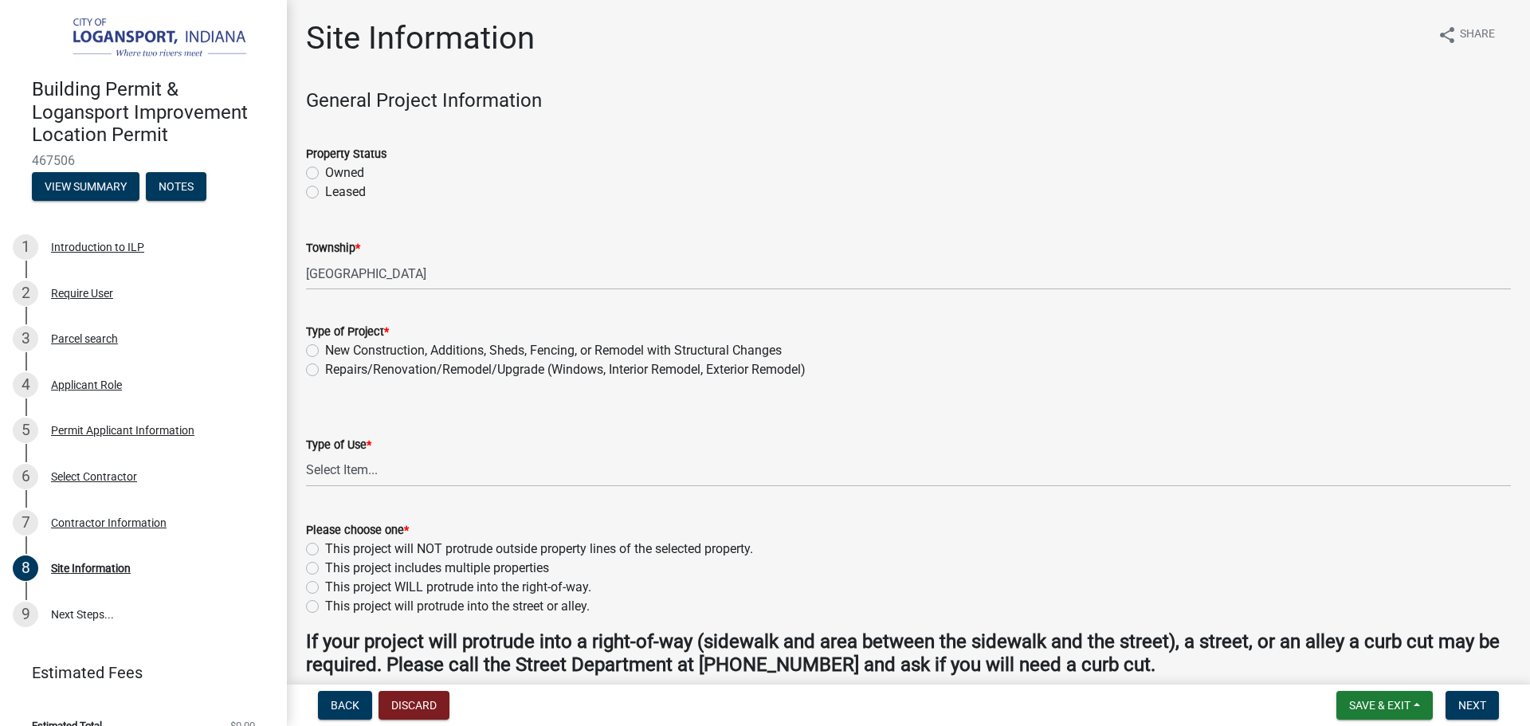
click at [325, 167] on label "Owned" at bounding box center [344, 172] width 39 height 19
click at [325, 167] on input "Owned" at bounding box center [330, 168] width 10 height 10
radio input "true"
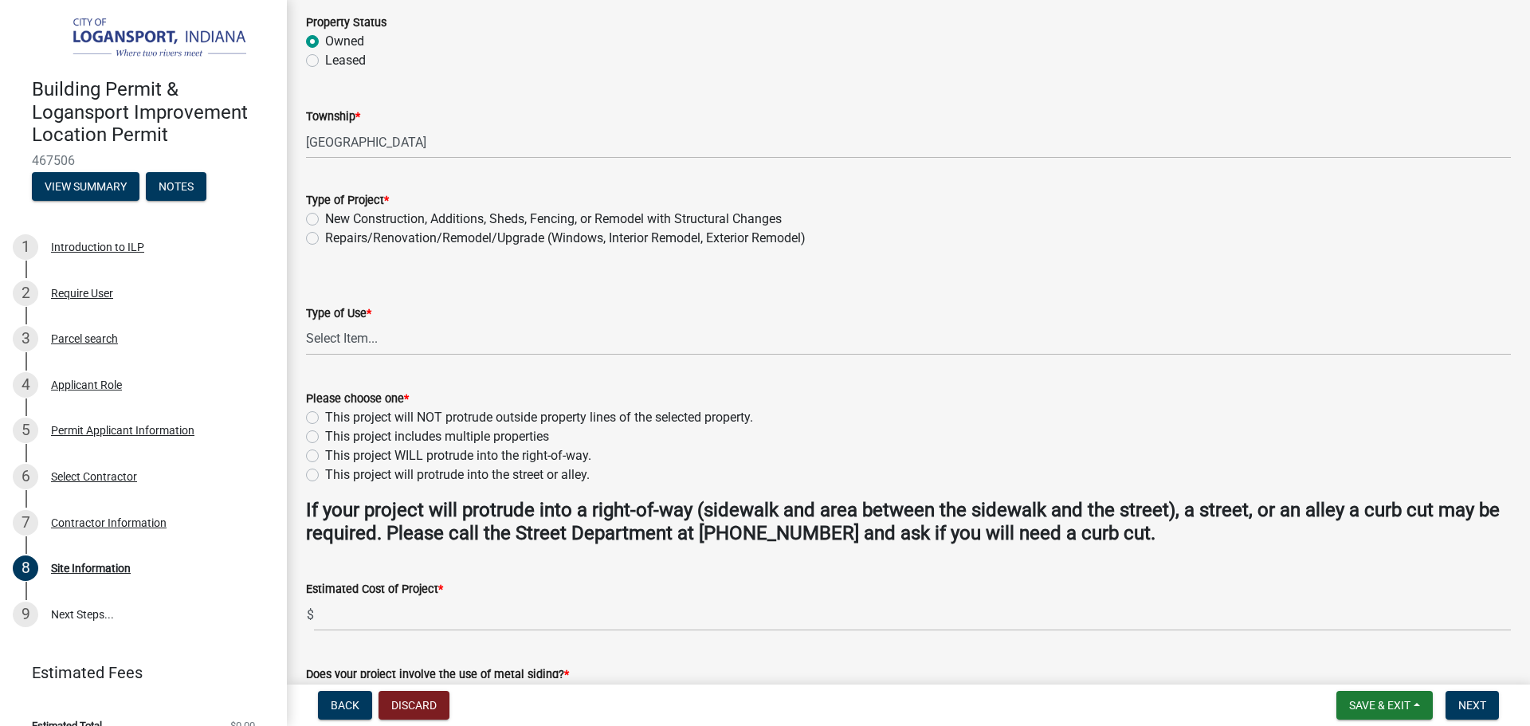
scroll to position [159, 0]
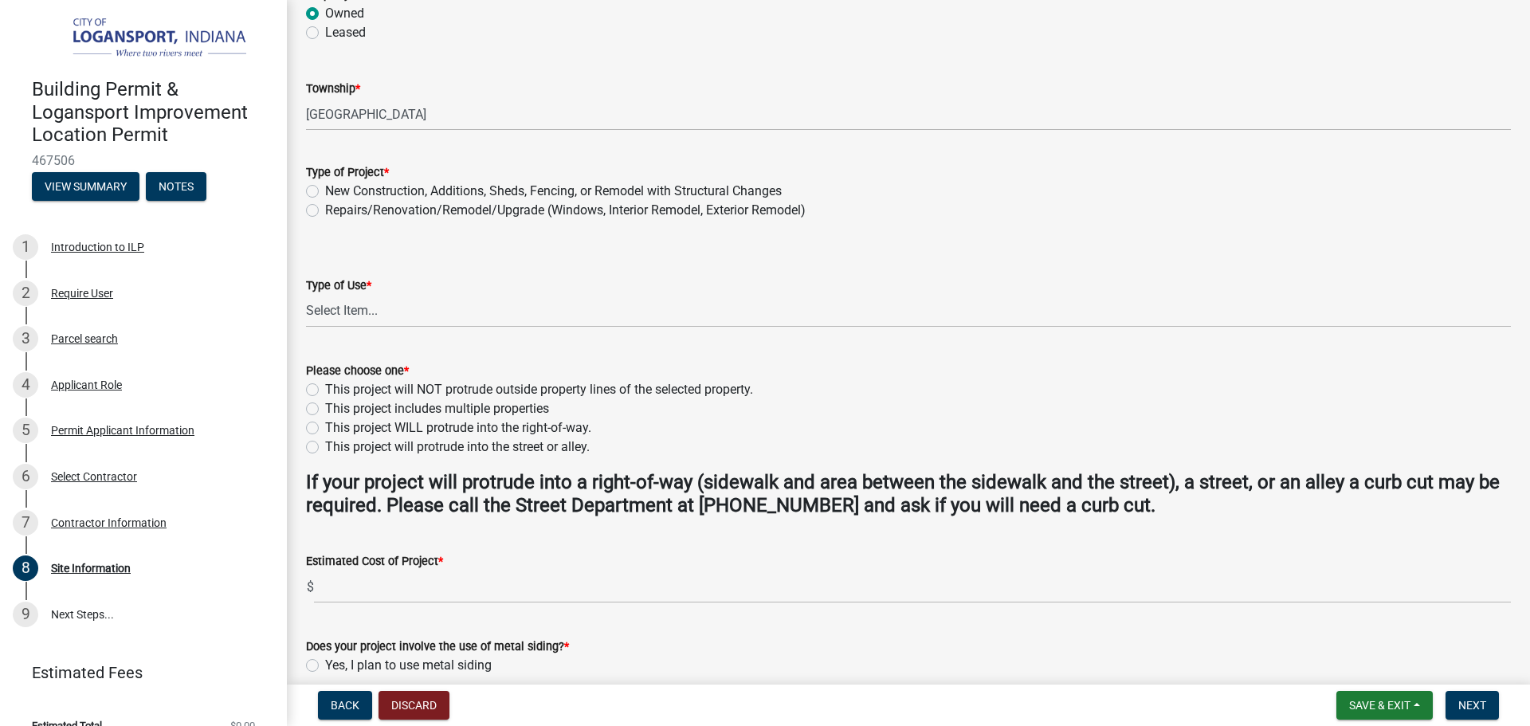
click at [312, 202] on div "Repairs/Renovation/Remodel/Upgrade (Windows, Interior Remodel, Exterior Remodel)" at bounding box center [908, 210] width 1205 height 19
click at [325, 206] on label "Repairs/Renovation/Remodel/Upgrade (Windows, Interior Remodel, Exterior Remodel)" at bounding box center [565, 210] width 480 height 19
click at [325, 206] on input "Repairs/Renovation/Remodel/Upgrade (Windows, Interior Remodel, Exterior Remodel)" at bounding box center [330, 206] width 10 height 10
radio input "true"
click at [586, 208] on label "Repairs/Renovation/Remodel/Upgrade (Windows, Interior Remodel, Exterior Remodel)" at bounding box center [565, 210] width 480 height 19
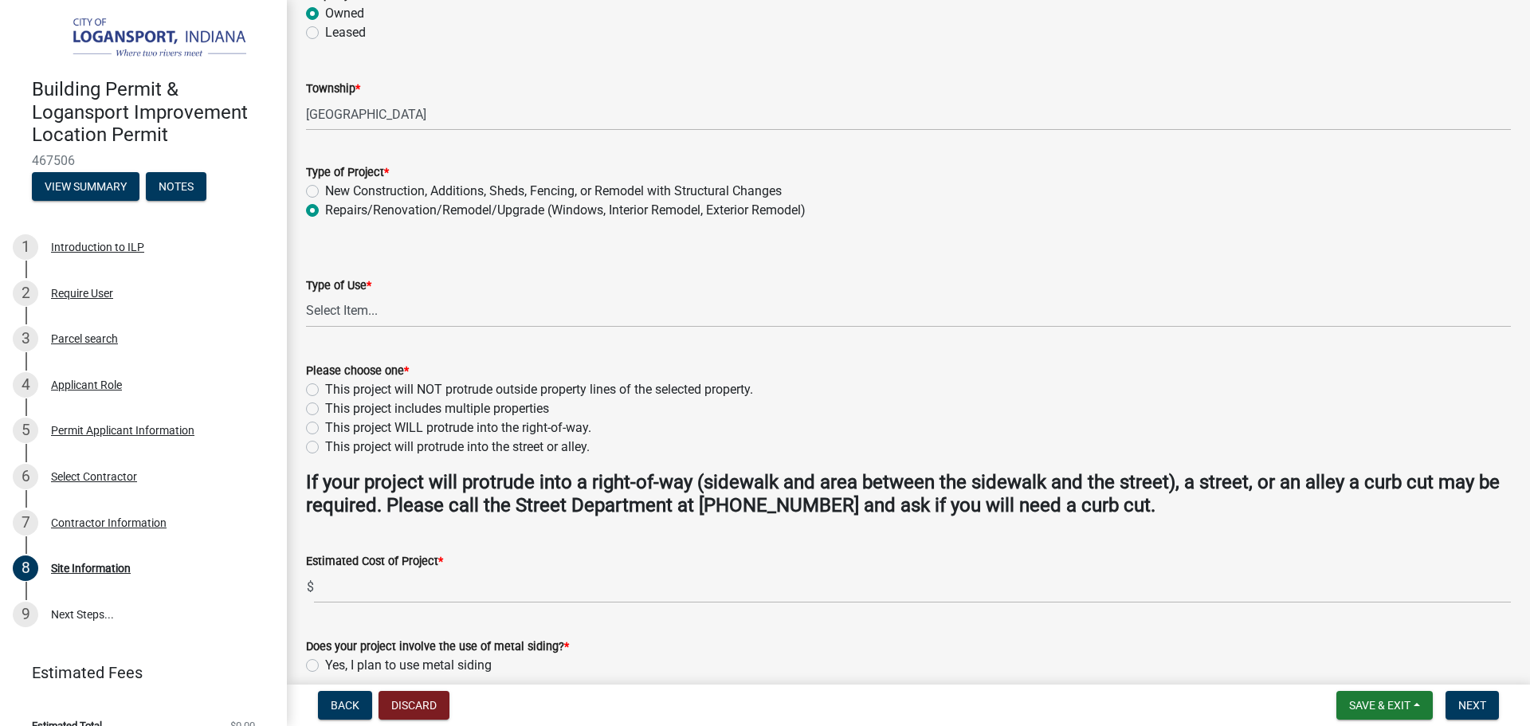
click at [335, 208] on input "Repairs/Renovation/Remodel/Upgrade (Windows, Interior Remodel, Exterior Remodel)" at bounding box center [330, 206] width 10 height 10
click at [427, 304] on select "Select Item... Residential Commercial/Industrial Agricultural Public/Semi Public" at bounding box center [908, 311] width 1205 height 33
click at [306, 295] on select "Select Item... Residential Commercial/Industrial Agricultural Public/Semi Public" at bounding box center [908, 311] width 1205 height 33
select select "62802869-e470-474a-8a4c-8dbe1ccdd5ac"
click at [325, 384] on label "This project will NOT protrude outside property lines of the selected property." at bounding box center [539, 389] width 428 height 19
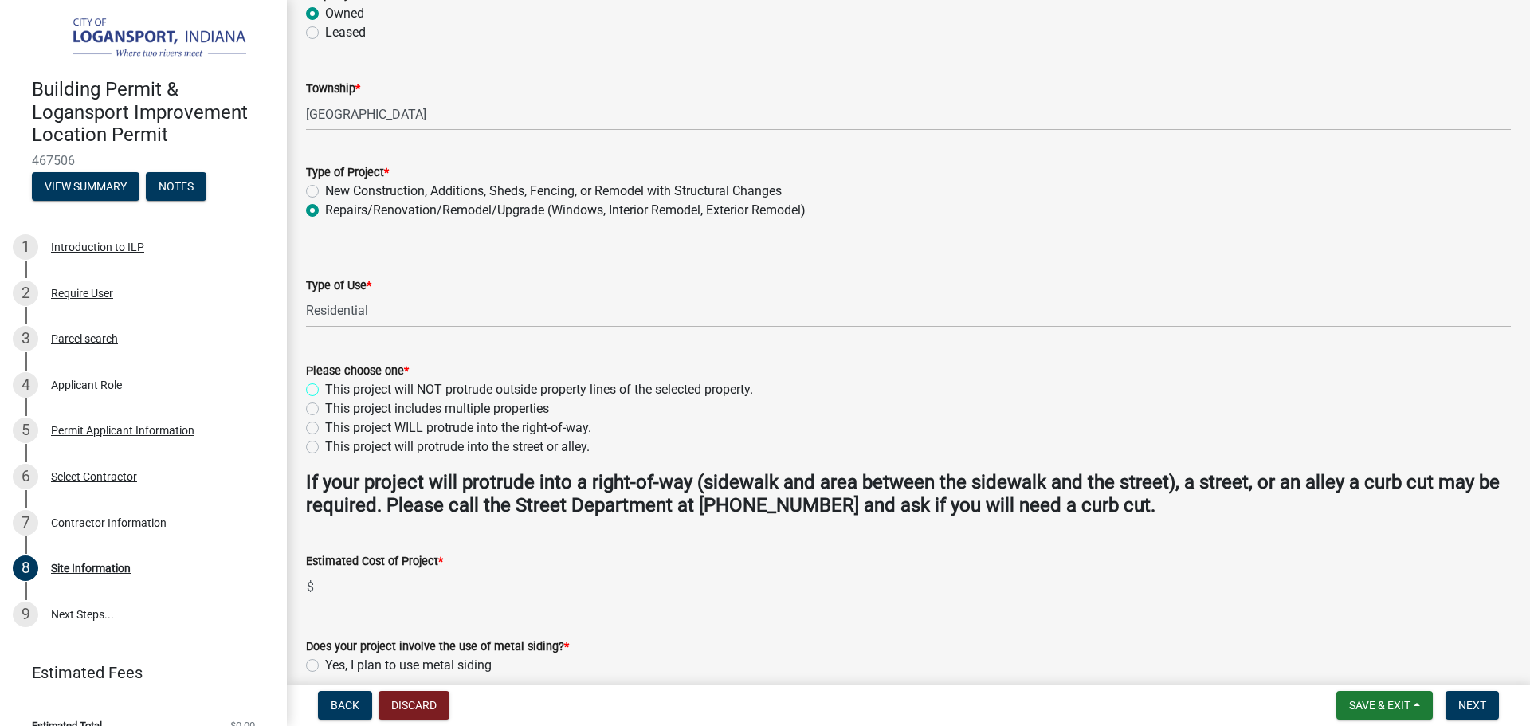
click at [325, 384] on input "This project will NOT protrude outside property lines of the selected property." at bounding box center [330, 385] width 10 height 10
radio input "true"
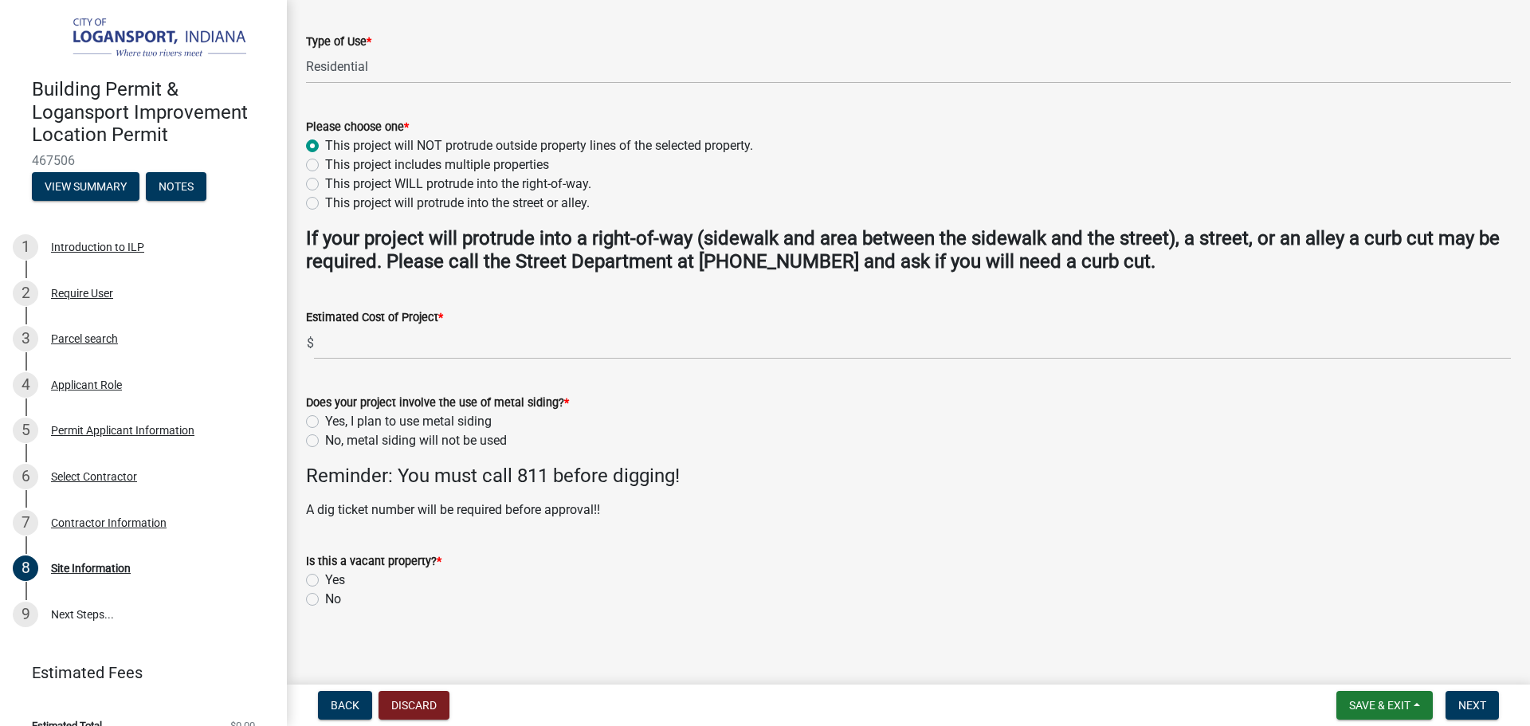
scroll to position [410, 0]
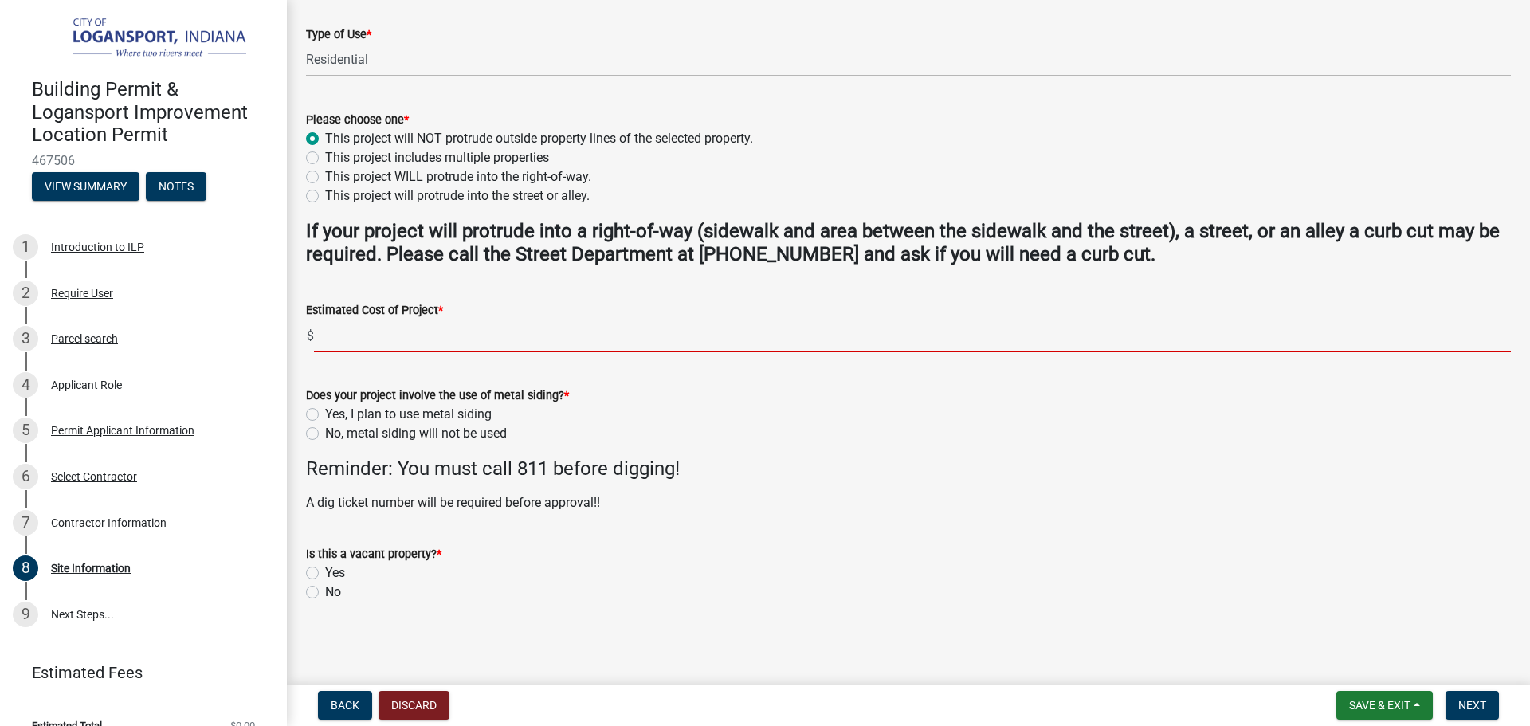
click at [411, 337] on input "text" at bounding box center [912, 335] width 1197 height 33
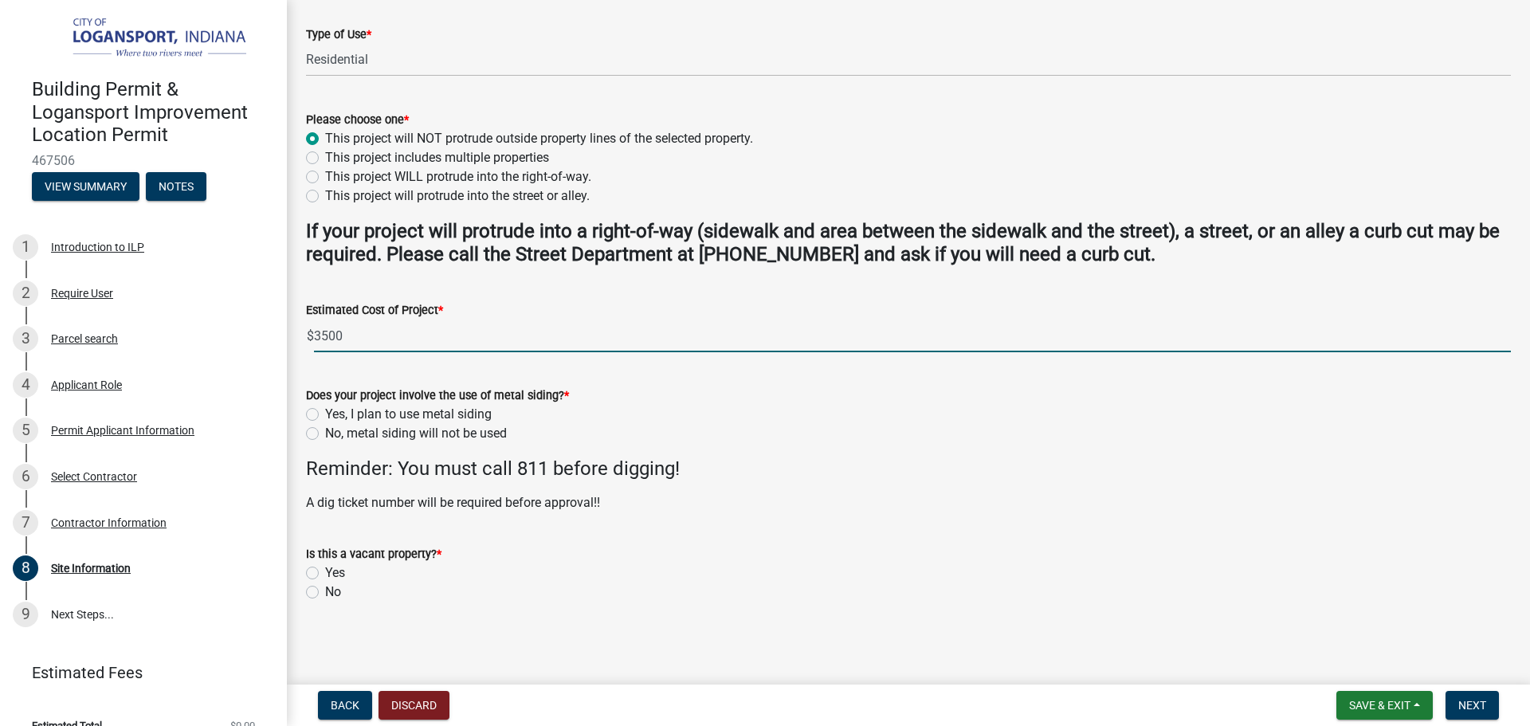
type input "3500"
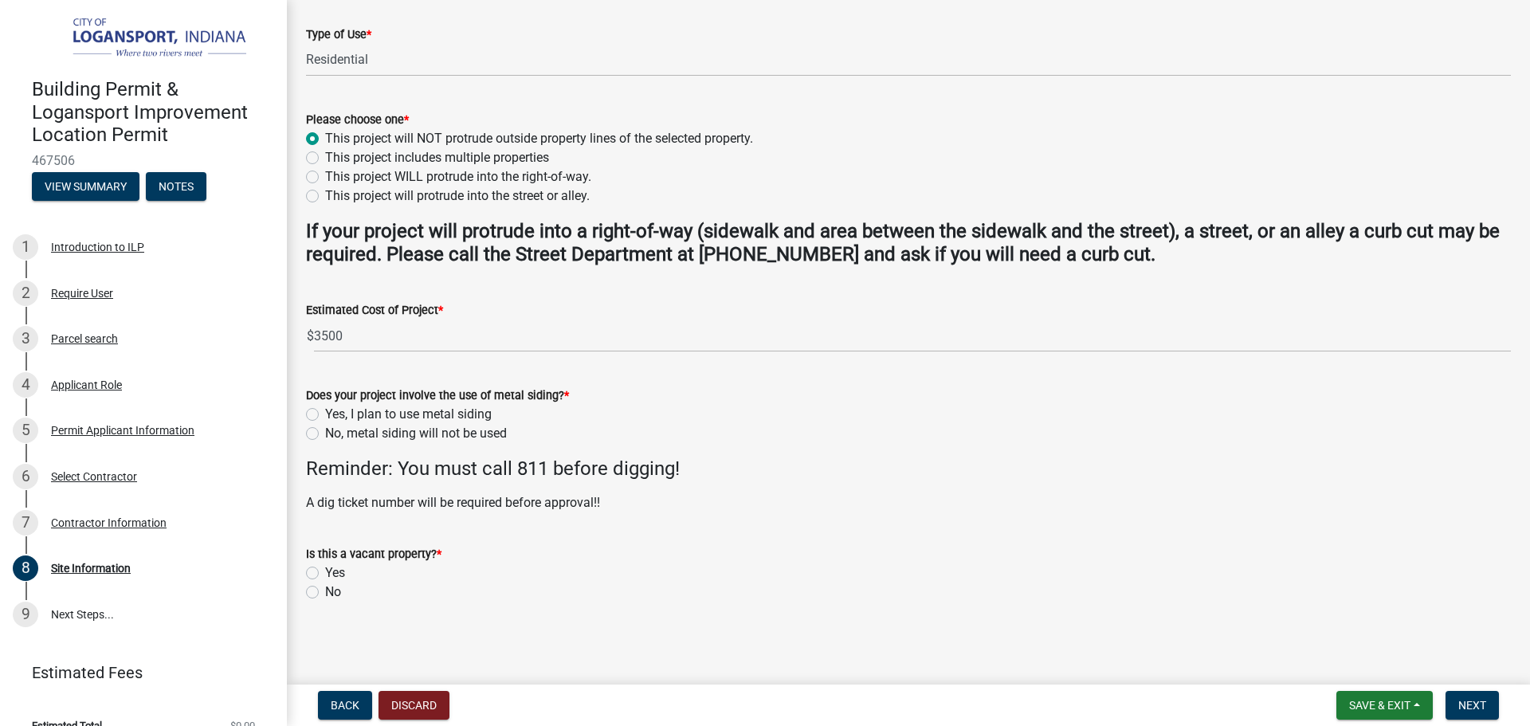
click at [325, 433] on label "No, metal siding will not be used" at bounding box center [416, 433] width 182 height 19
click at [325, 433] on input "No, metal siding will not be used" at bounding box center [330, 429] width 10 height 10
radio input "true"
click at [325, 590] on label "No" at bounding box center [333, 591] width 16 height 19
click at [325, 590] on input "No" at bounding box center [330, 587] width 10 height 10
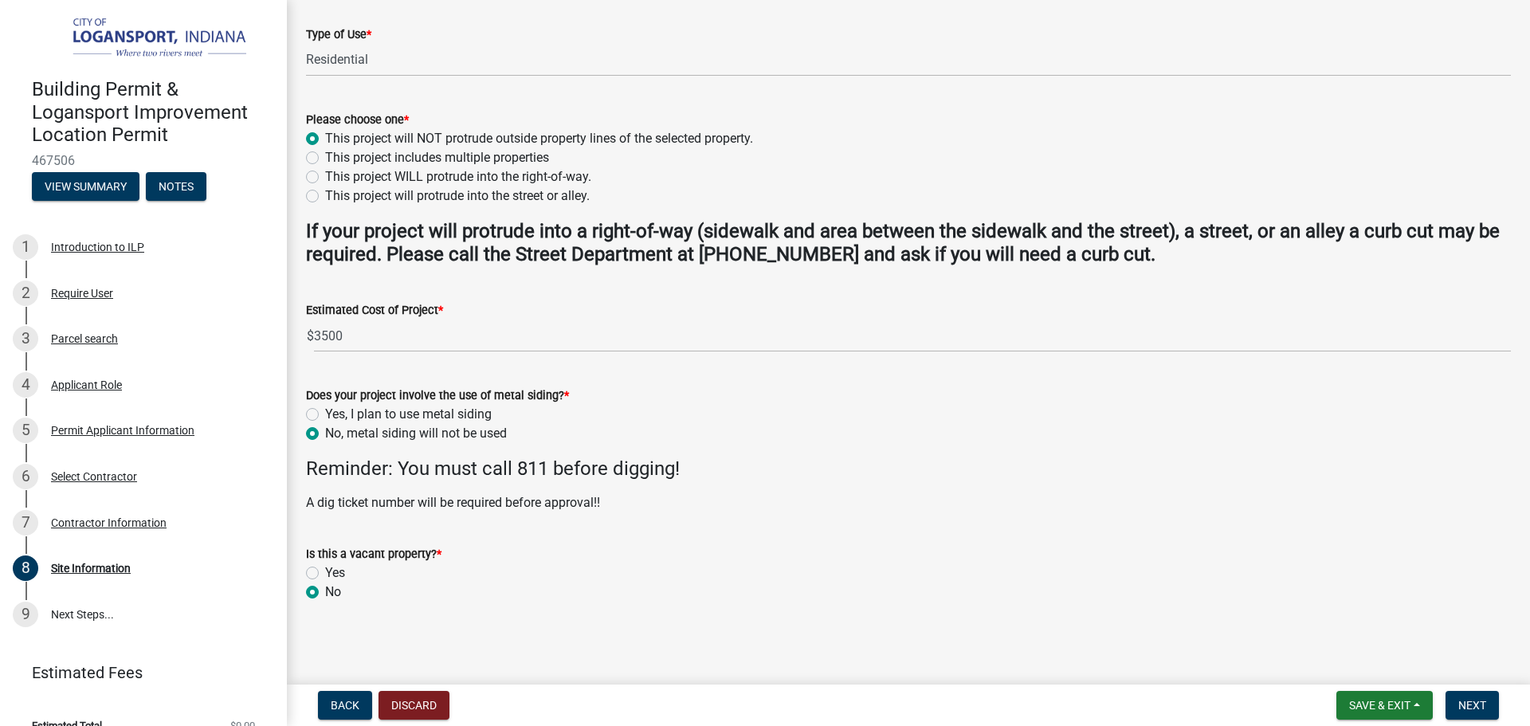
radio input "true"
click at [1477, 701] on span "Next" at bounding box center [1472, 705] width 28 height 13
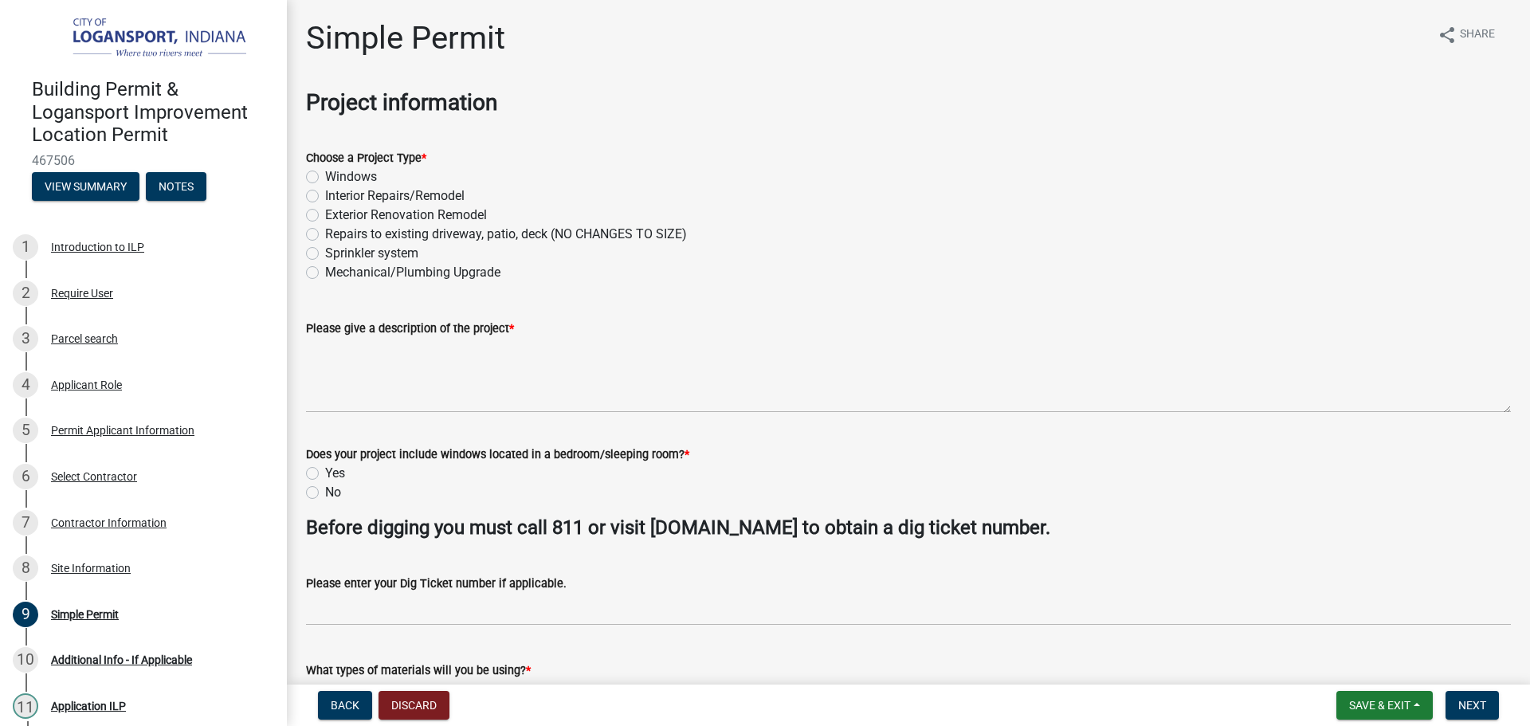
click at [325, 175] on label "Windows" at bounding box center [351, 176] width 52 height 19
click at [325, 175] on input "Windows" at bounding box center [330, 172] width 10 height 10
radio input "true"
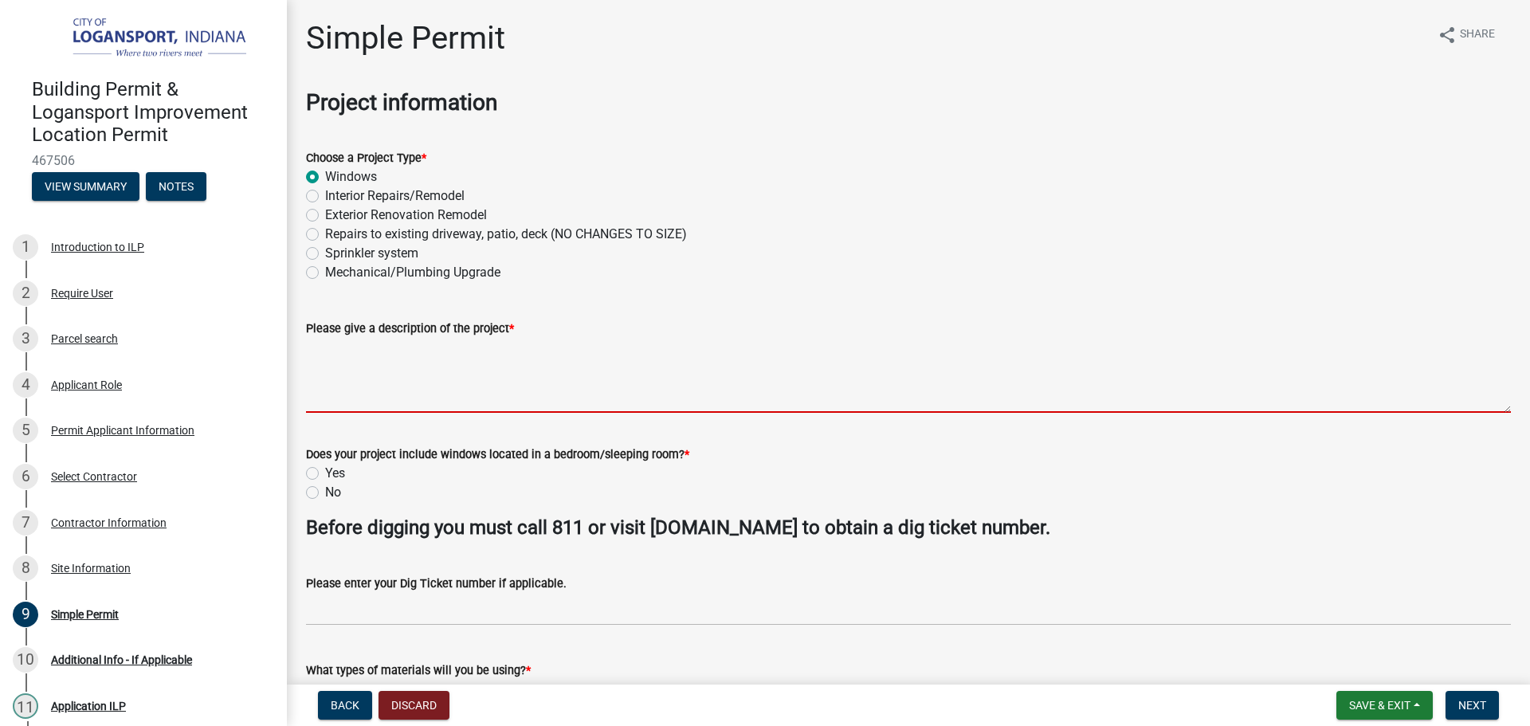
click at [465, 375] on textarea "Please give a description of the project *" at bounding box center [908, 375] width 1205 height 75
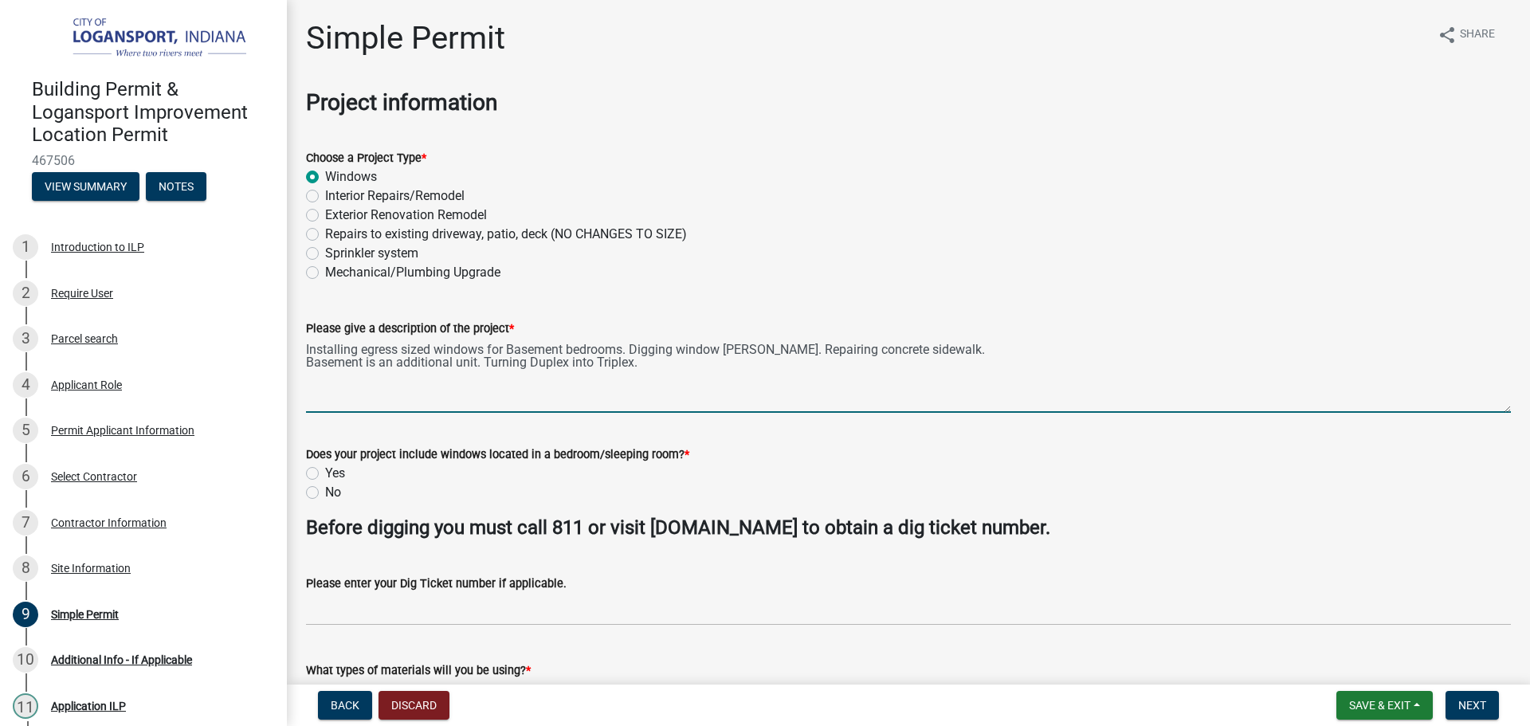
type textarea "Installing egress sized windows for Basement bedrooms. Digging window wells. Re…"
click at [319, 476] on div "Yes" at bounding box center [908, 473] width 1205 height 19
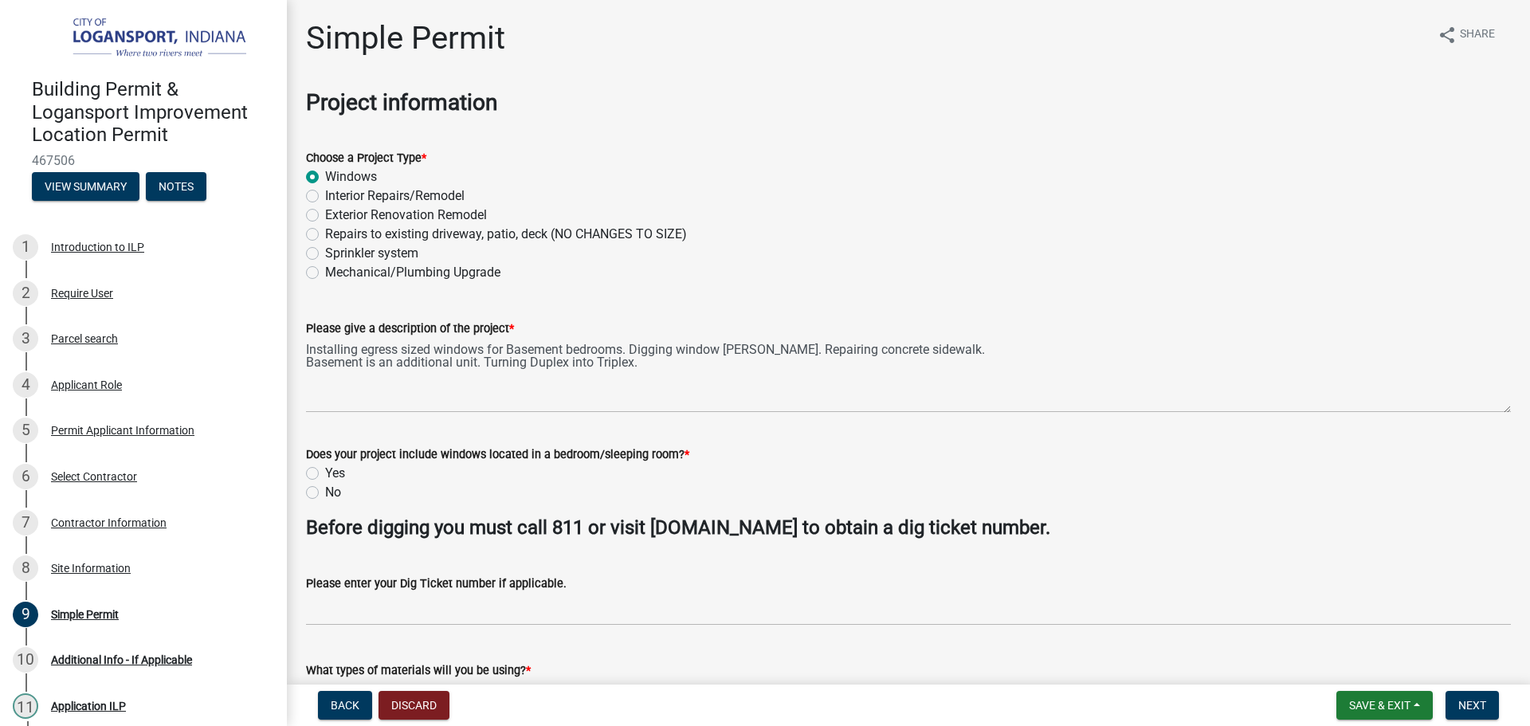
click at [325, 470] on label "Yes" at bounding box center [335, 473] width 20 height 19
click at [325, 470] on input "Yes" at bounding box center [330, 469] width 10 height 10
radio input "true"
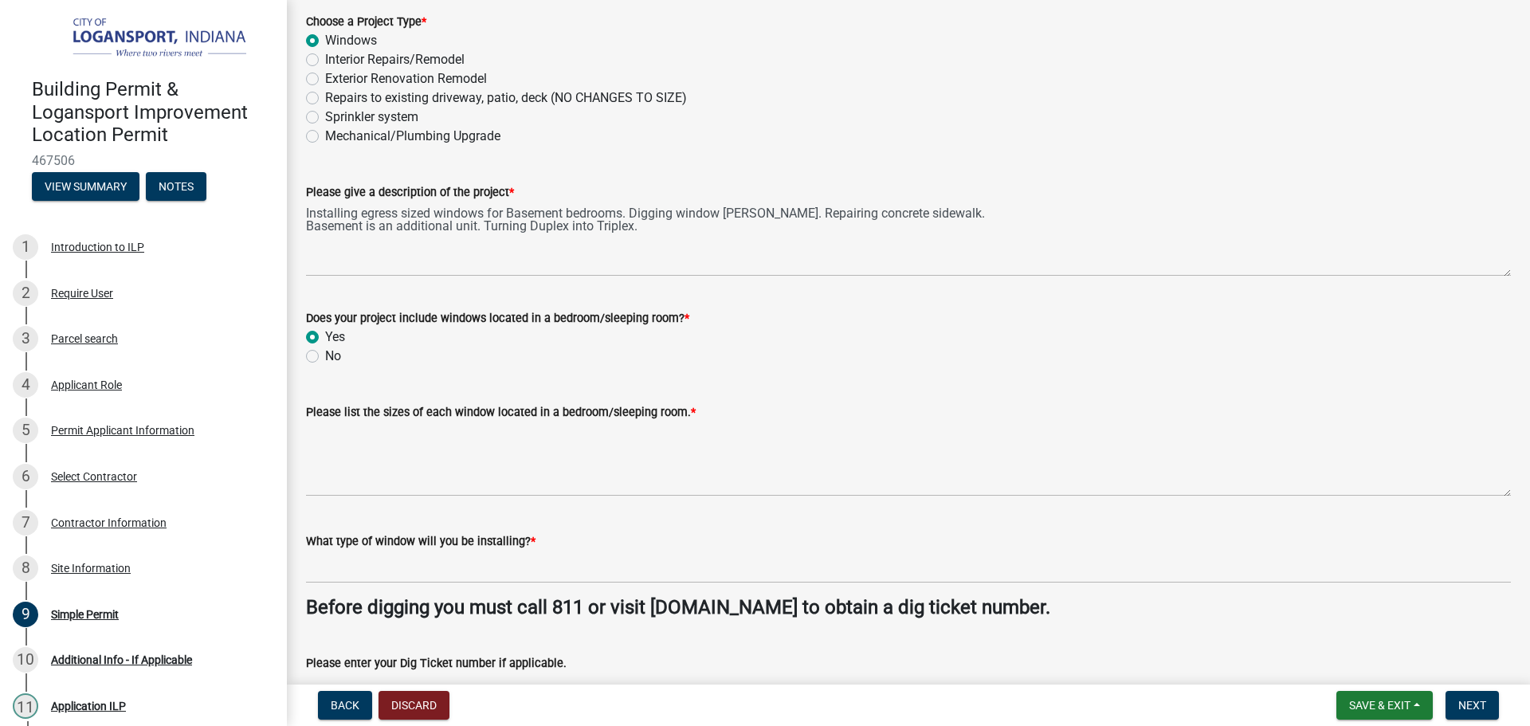
scroll to position [159, 0]
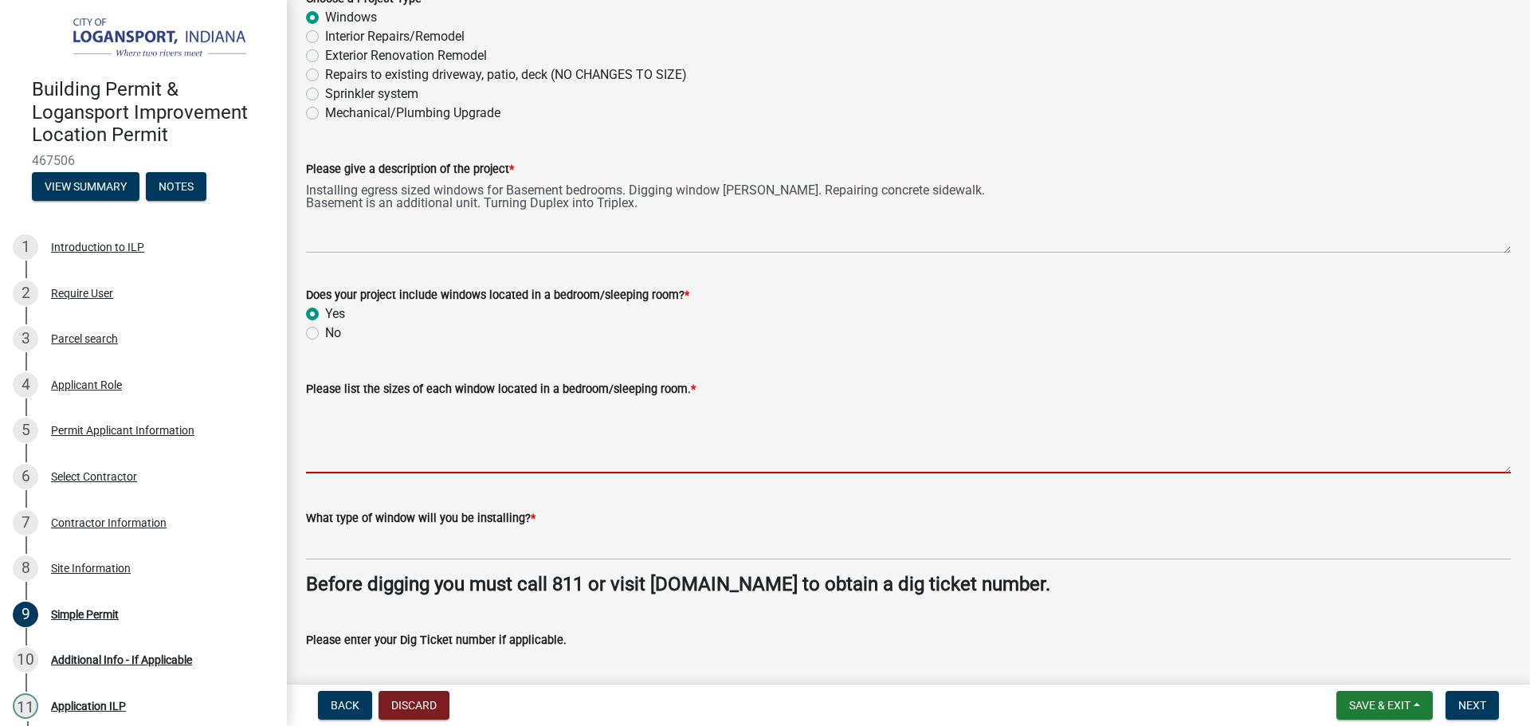
click at [480, 409] on textarea "Please list the sizes of each window located in a bedroom/sleeping room. *" at bounding box center [908, 435] width 1205 height 75
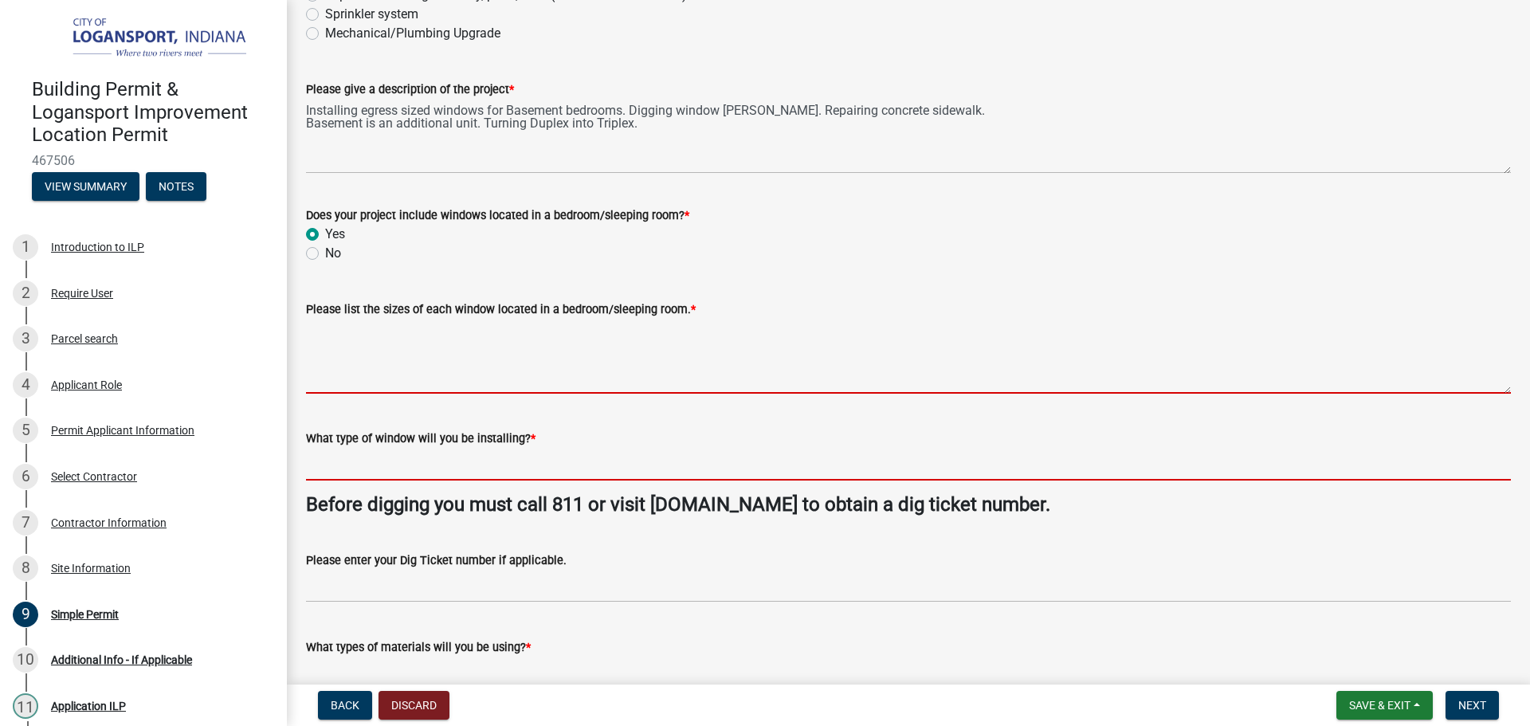
click at [411, 458] on form "What type of window will you be installing? *" at bounding box center [908, 455] width 1205 height 52
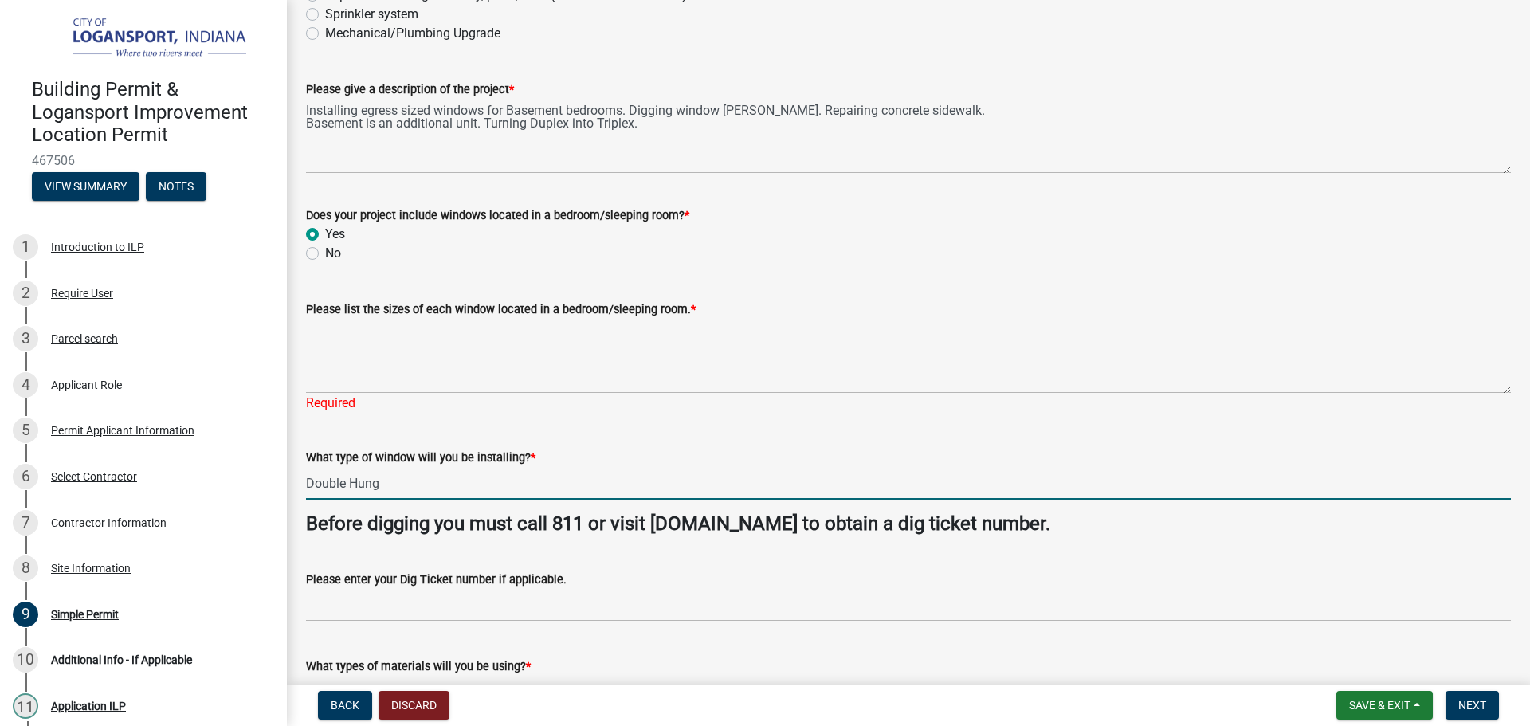
type input "Double Hung"
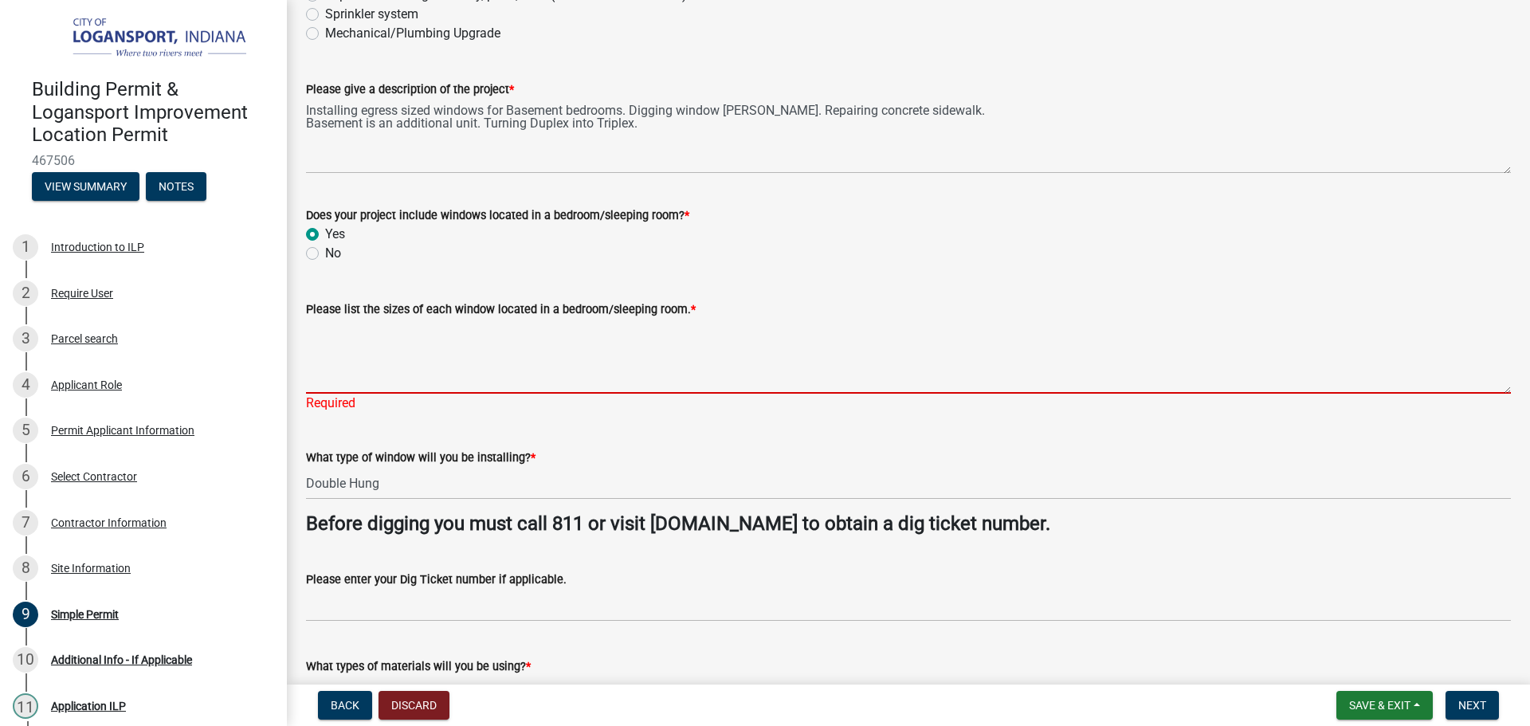
click at [414, 349] on textarea "Please list the sizes of each window located in a bedroom/sleeping room. *" at bounding box center [908, 356] width 1205 height 75
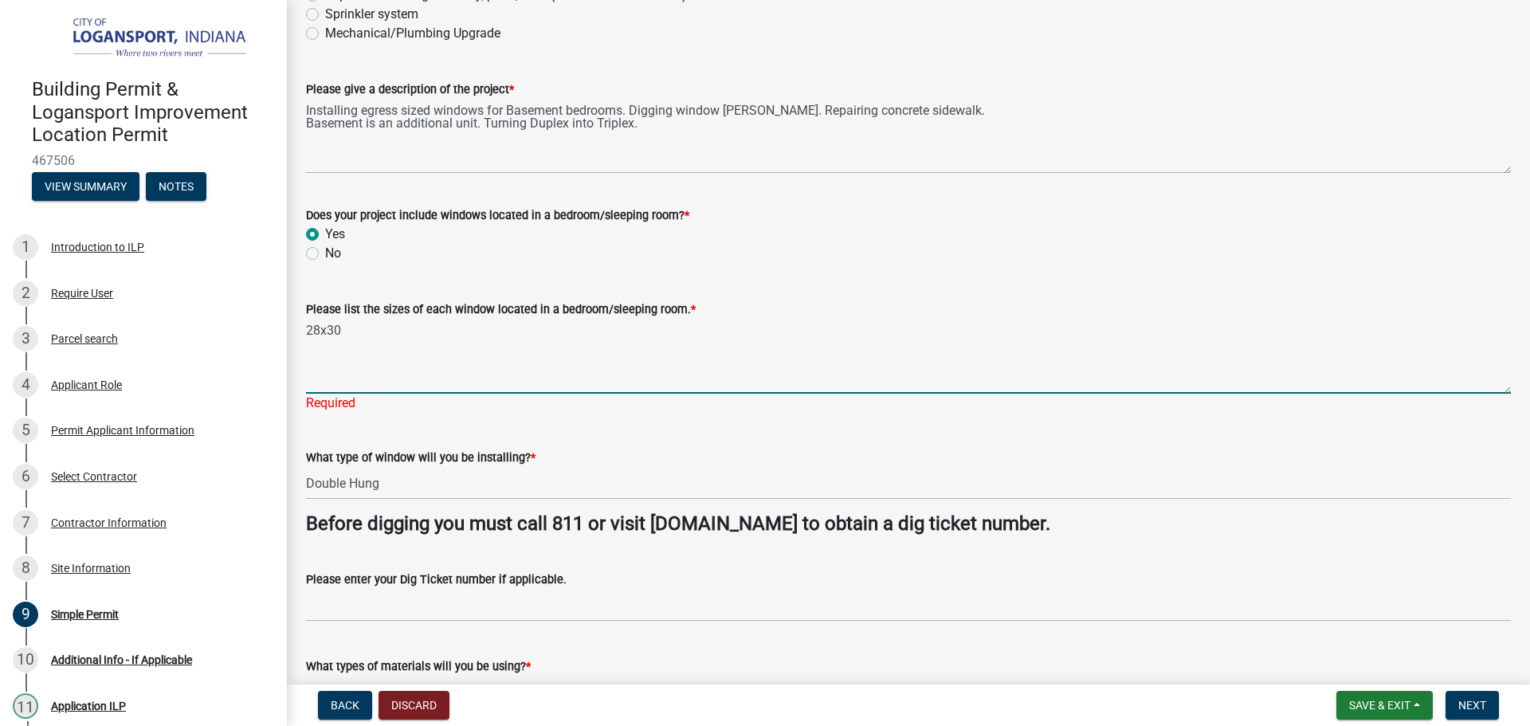
type textarea "28x30"
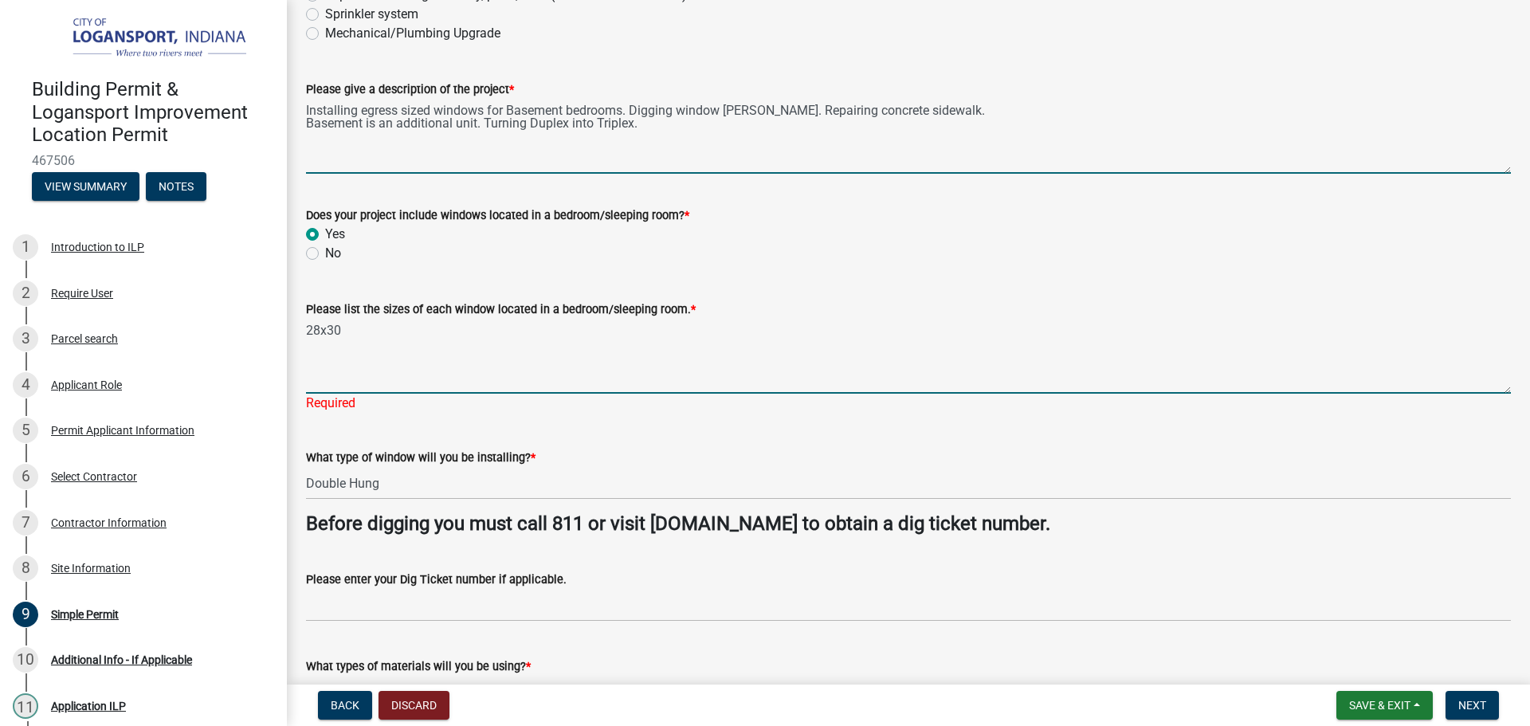
click at [362, 112] on textarea "Installing egress sized windows for Basement bedrooms. Digging window wells. Re…" at bounding box center [908, 136] width 1205 height 75
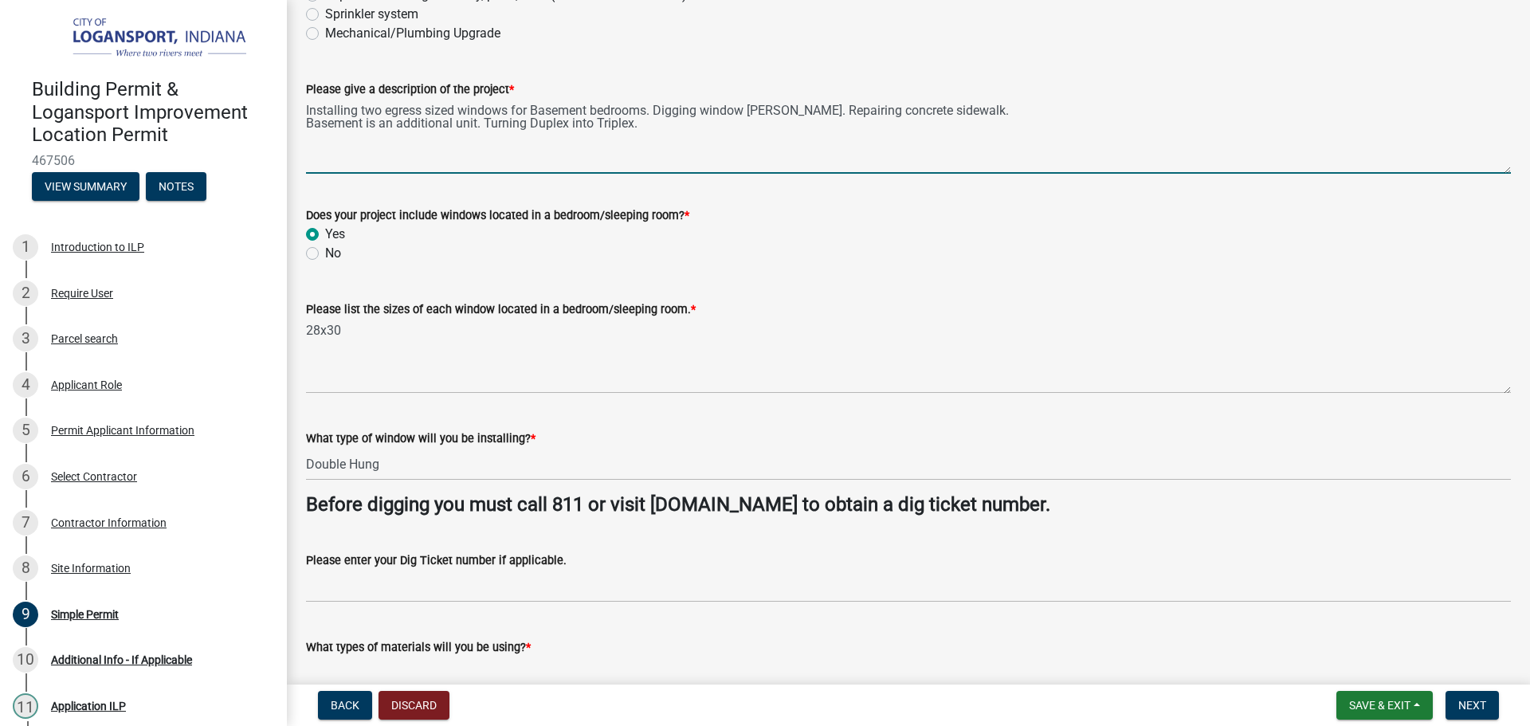
type textarea "Installing two egress sized windows for Basement bedrooms. Digging window wells…"
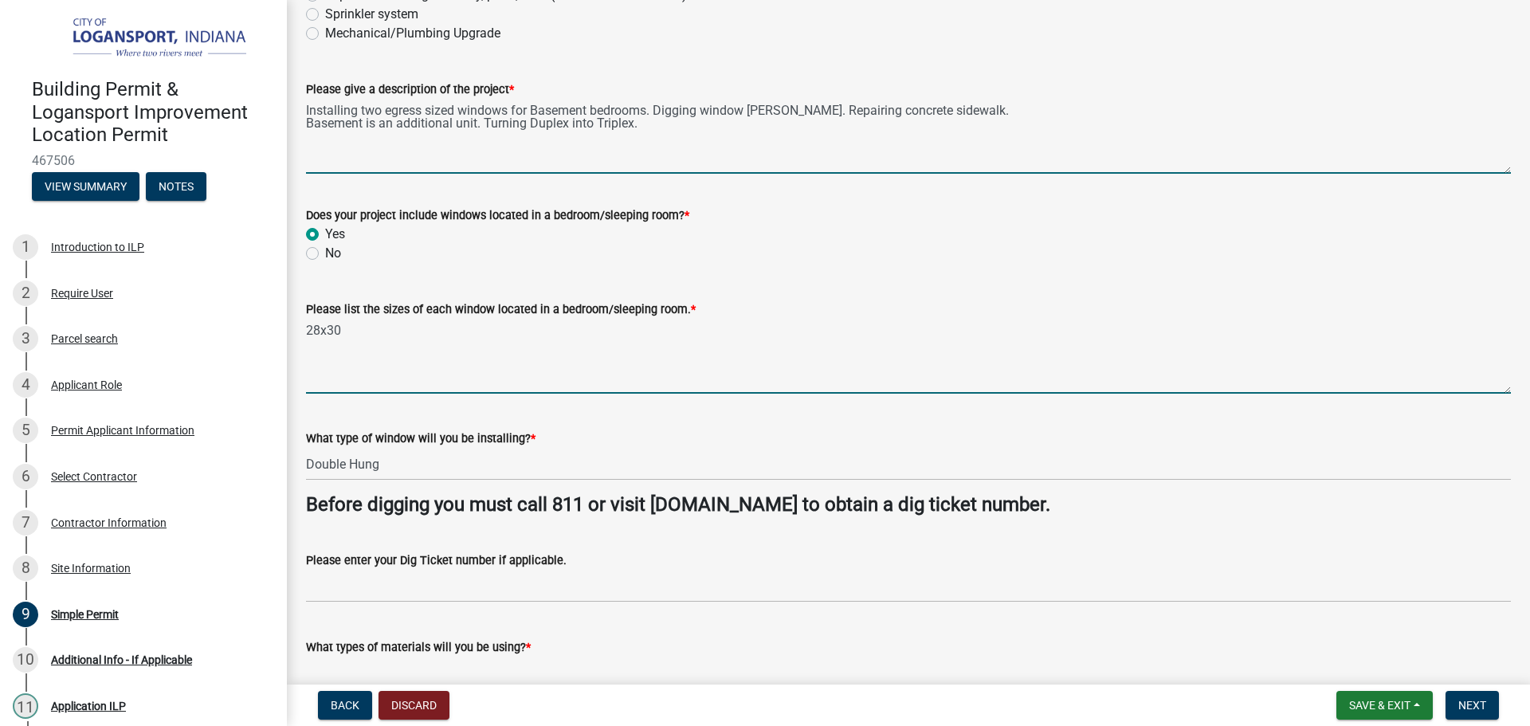
click at [425, 333] on textarea "28x30" at bounding box center [908, 356] width 1205 height 75
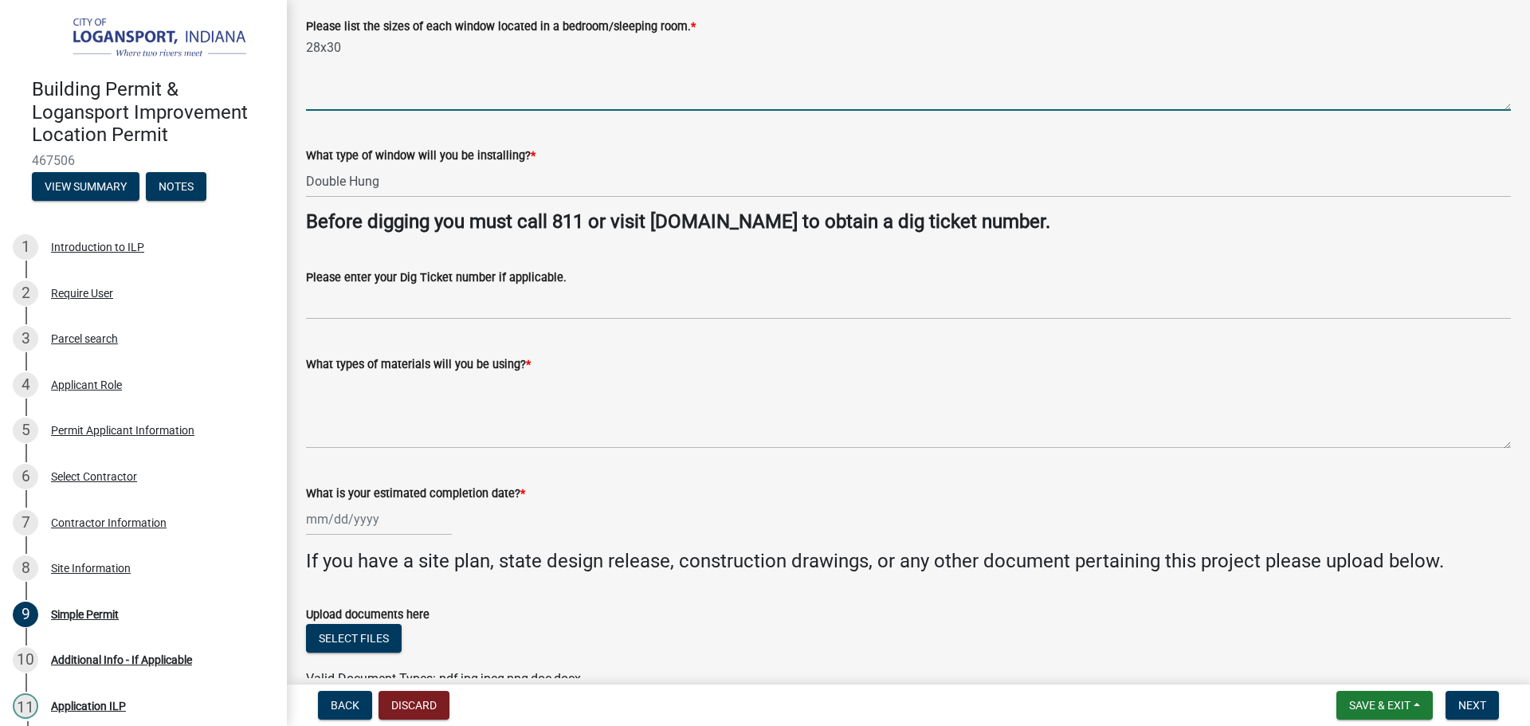
scroll to position [558, 0]
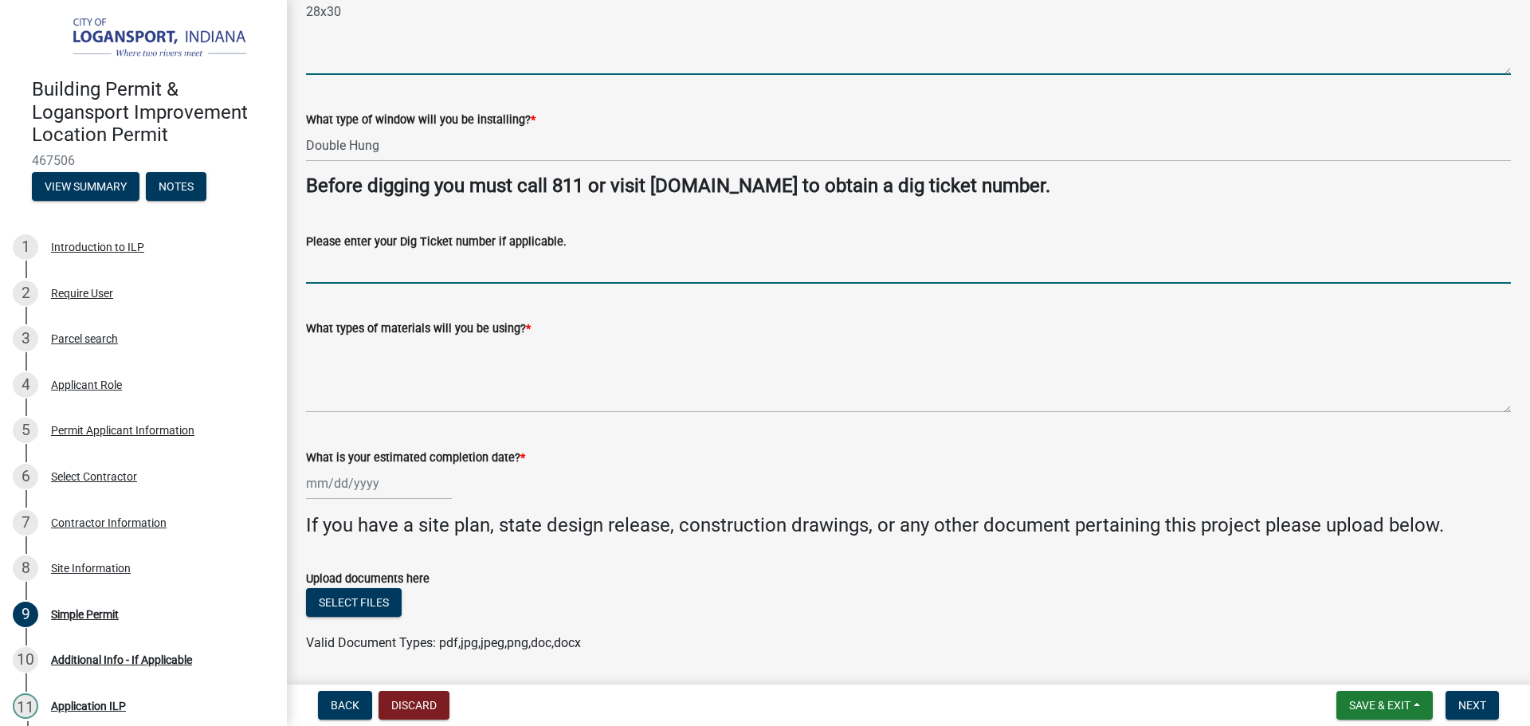
click at [425, 271] on input "Please enter your Dig Ticket number if applicable." at bounding box center [908, 267] width 1205 height 33
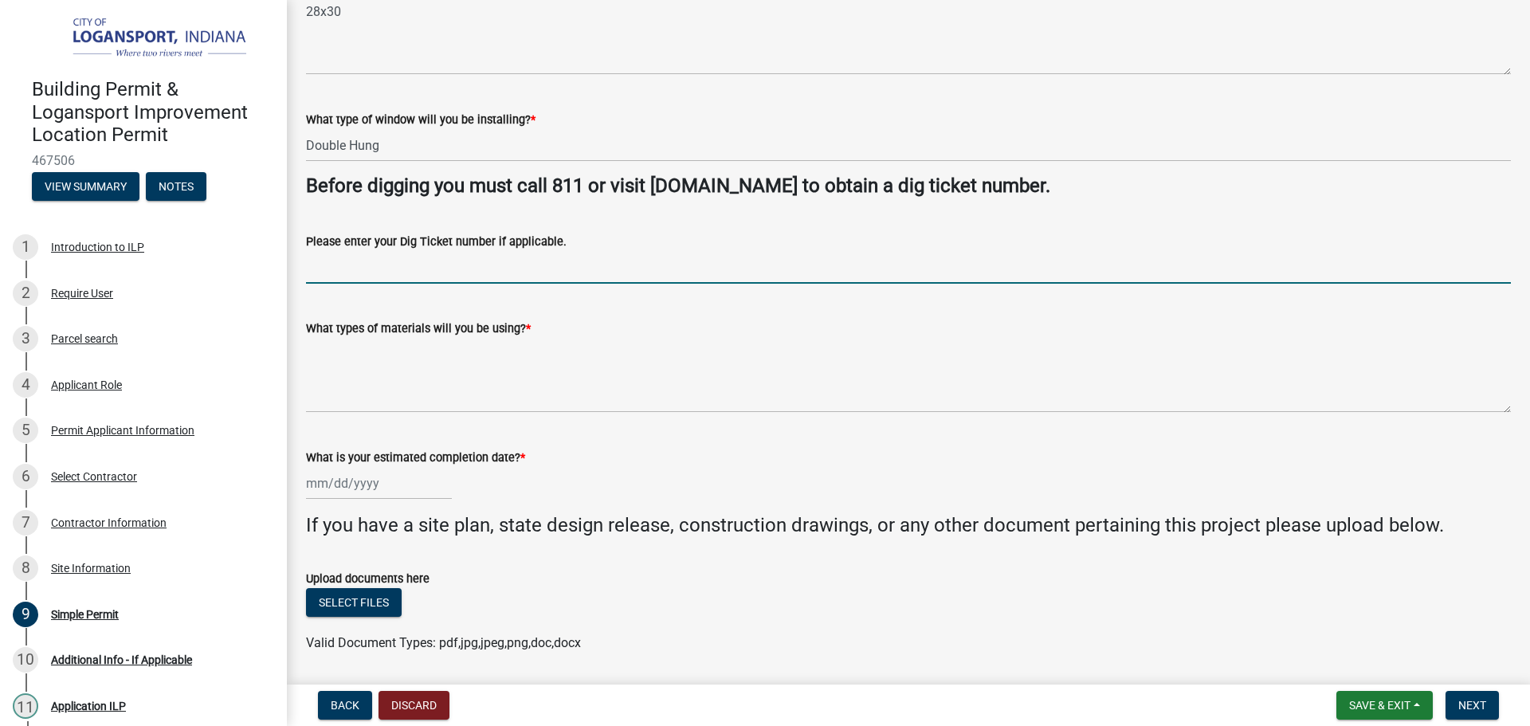
type input "2"
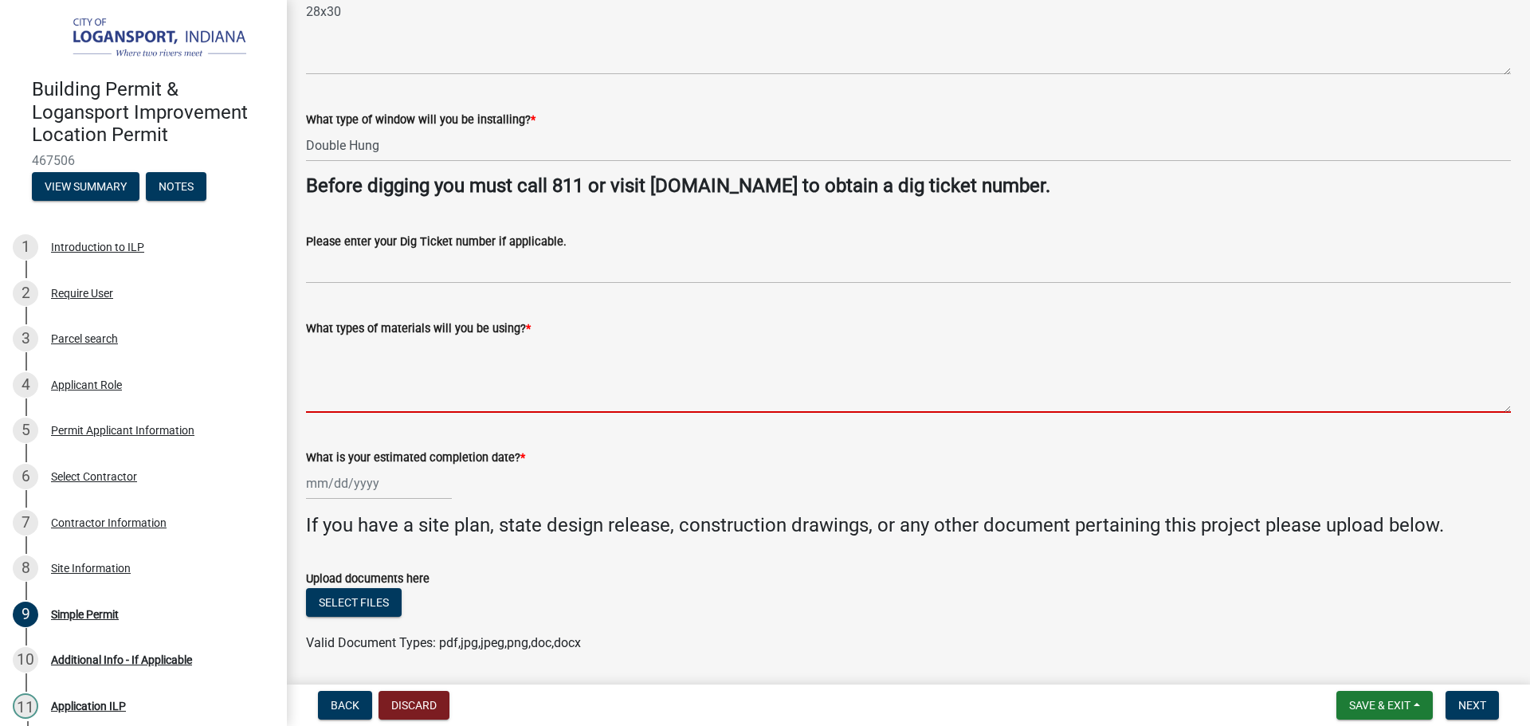
click at [427, 356] on textarea "What types of materials will you be using? *" at bounding box center [908, 375] width 1205 height 75
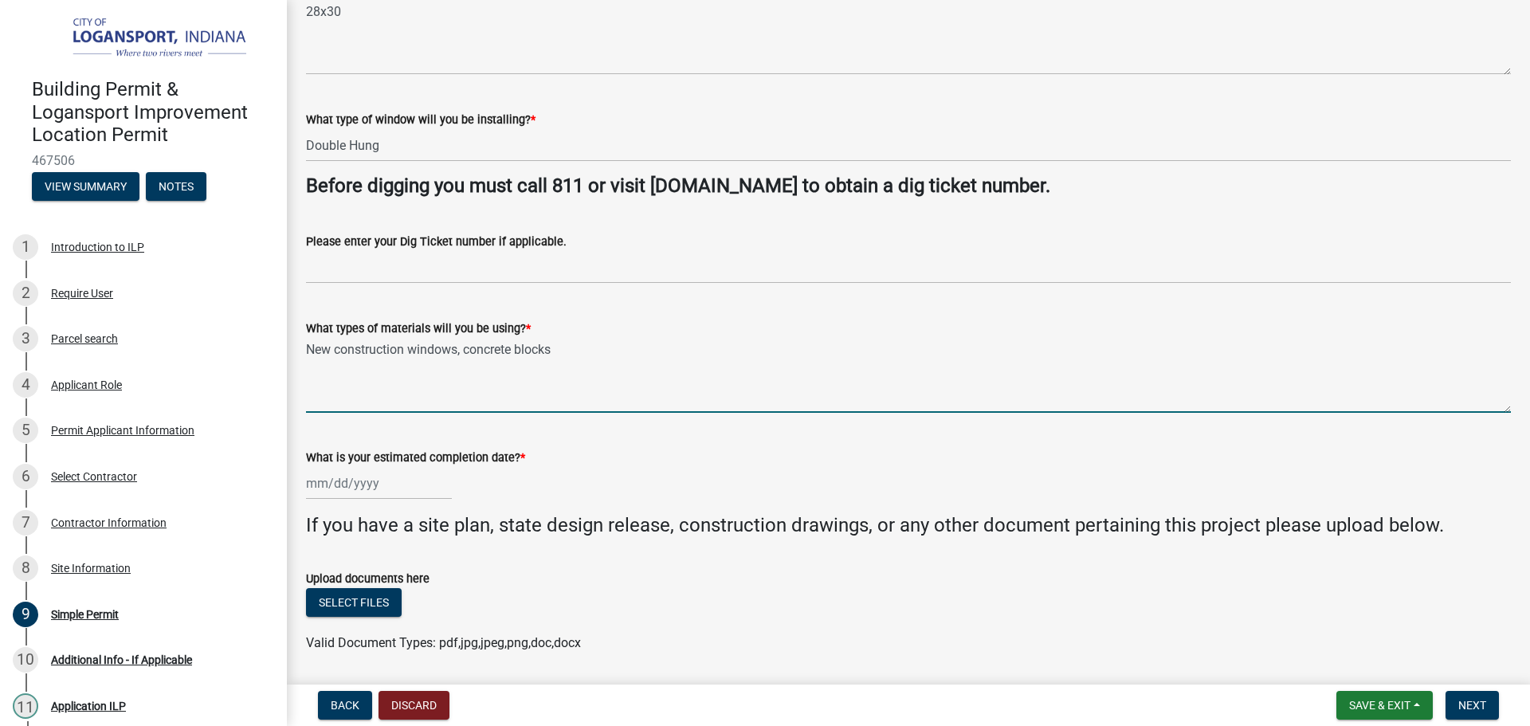
scroll to position [609, 0]
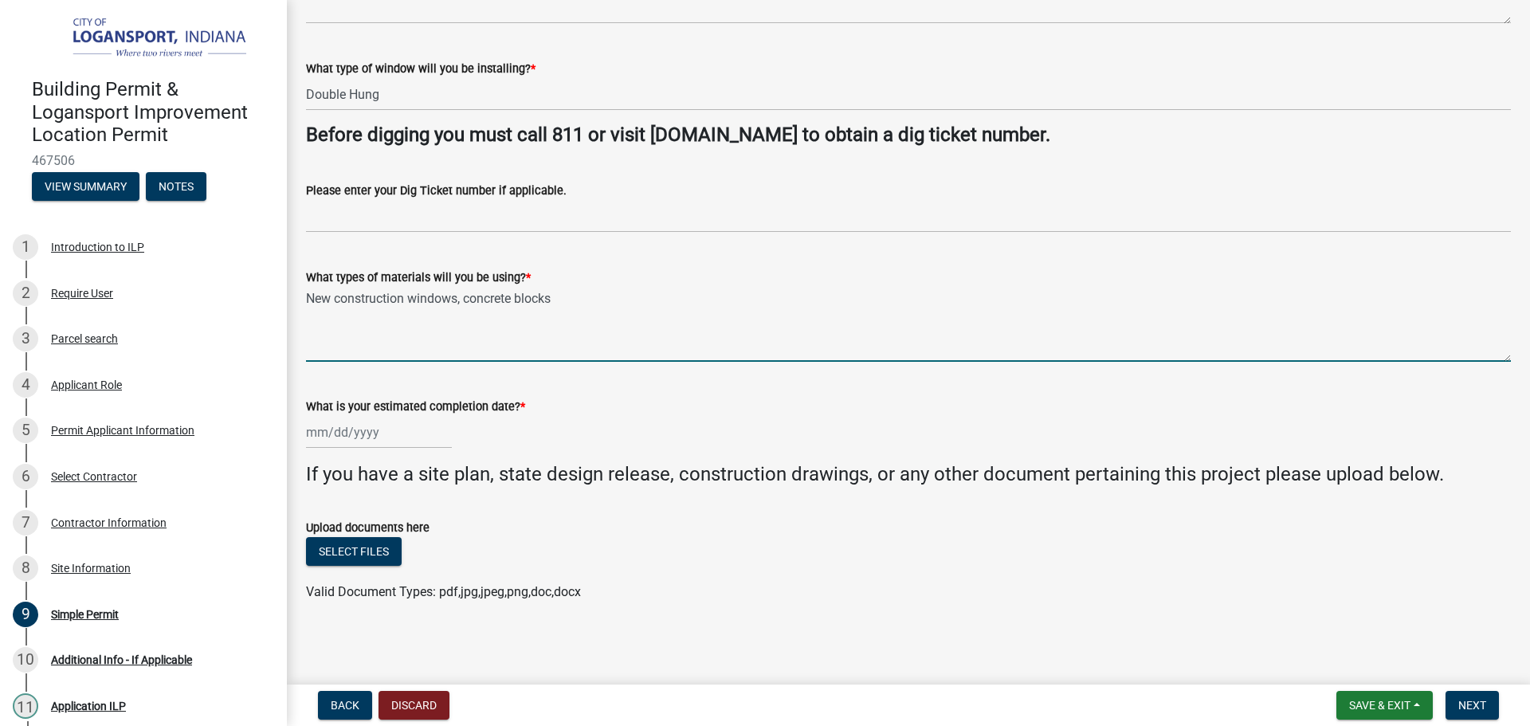
type textarea "New construction windows, concrete blocks"
click at [375, 440] on div at bounding box center [379, 432] width 146 height 33
select select "8"
select select "2025"
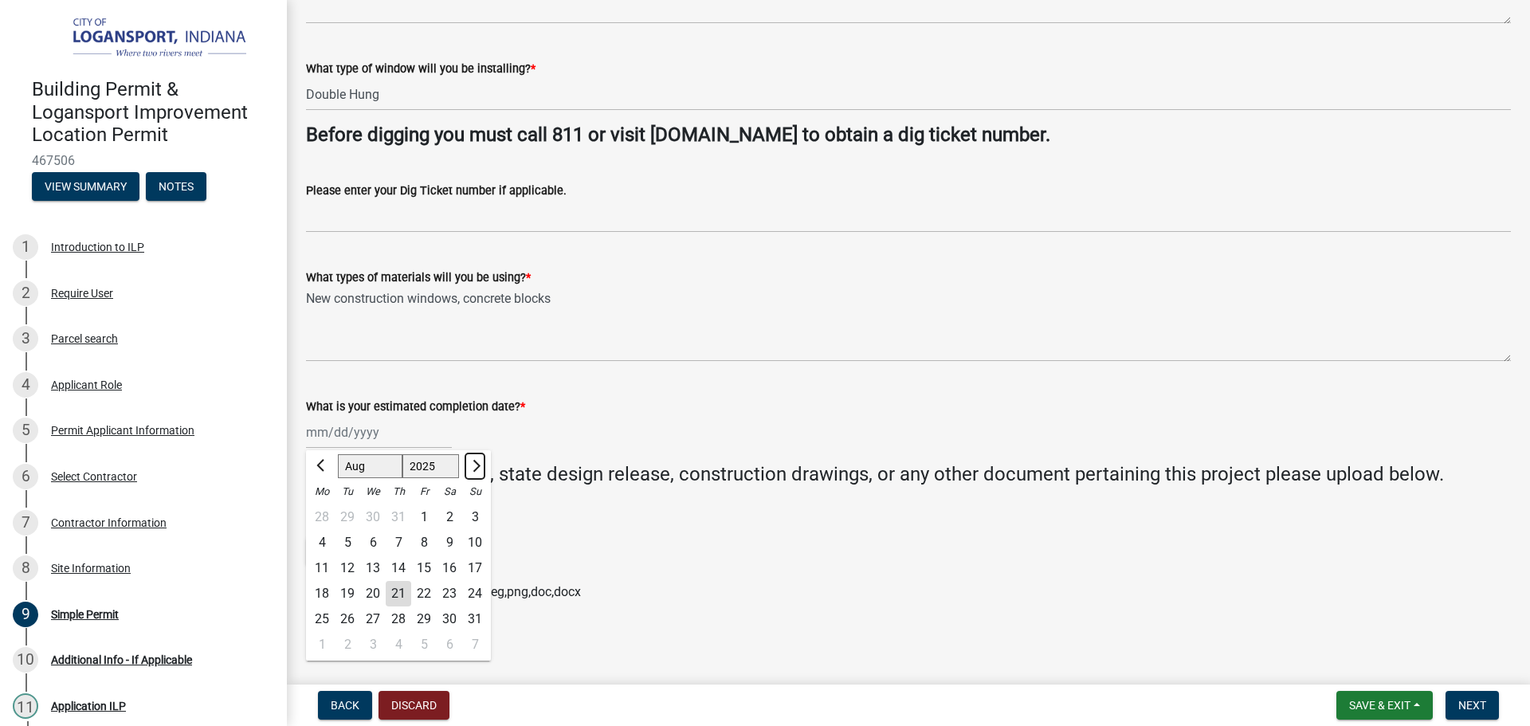
click at [484, 458] on button "Next month" at bounding box center [474, 465] width 19 height 25
select select "9"
click at [347, 612] on div "30" at bounding box center [347, 618] width 25 height 25
type input "[DATE]"
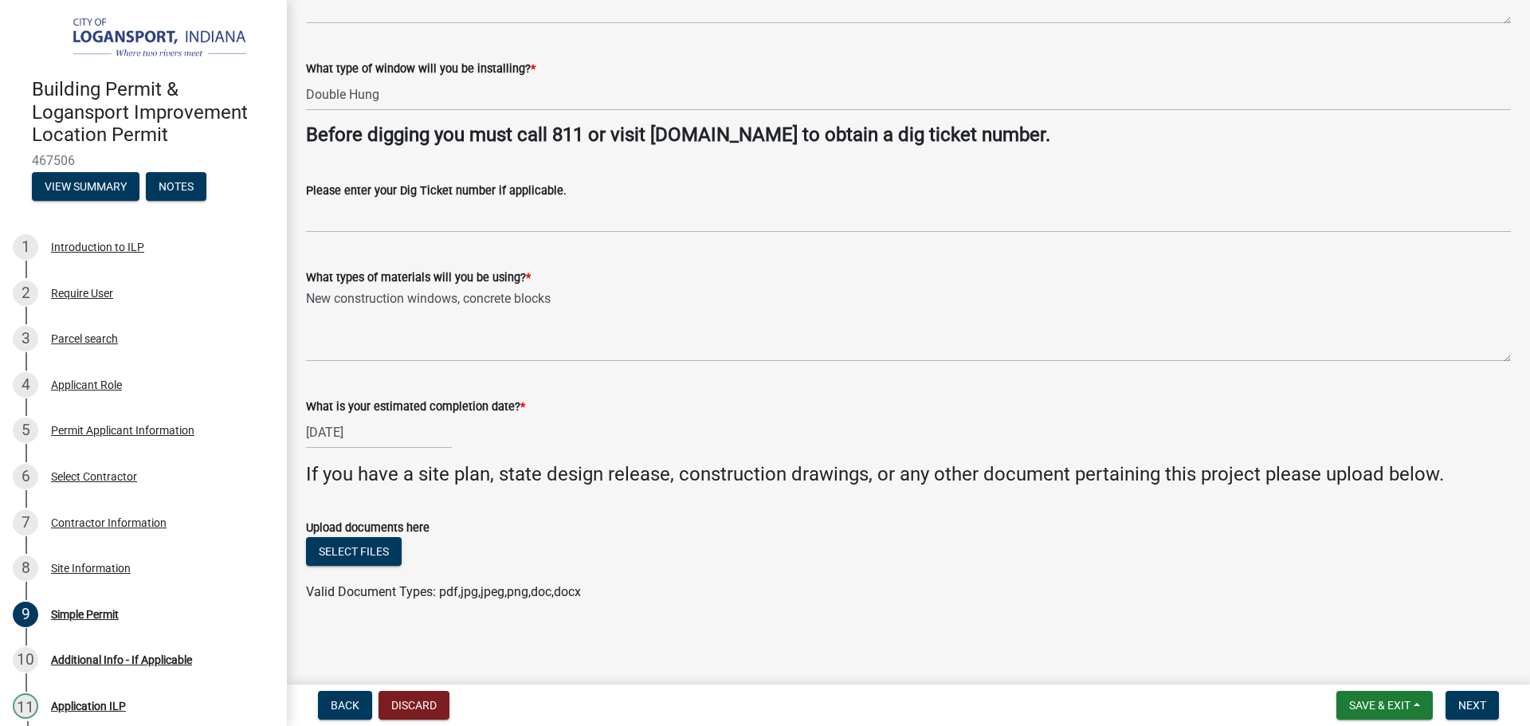
click at [858, 535] on div "Upload documents here" at bounding box center [908, 527] width 1205 height 19
click at [1462, 700] on span "Next" at bounding box center [1472, 705] width 28 height 13
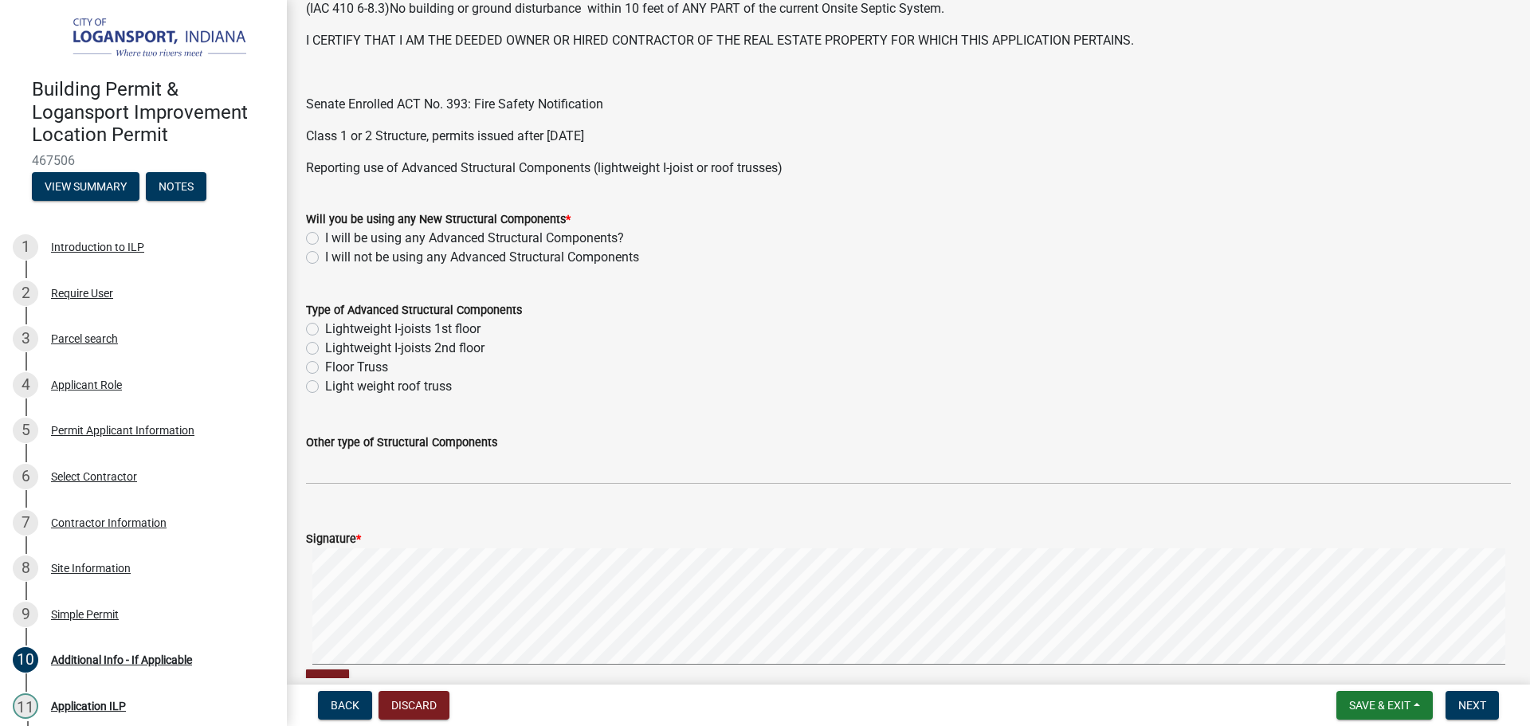
scroll to position [558, 0]
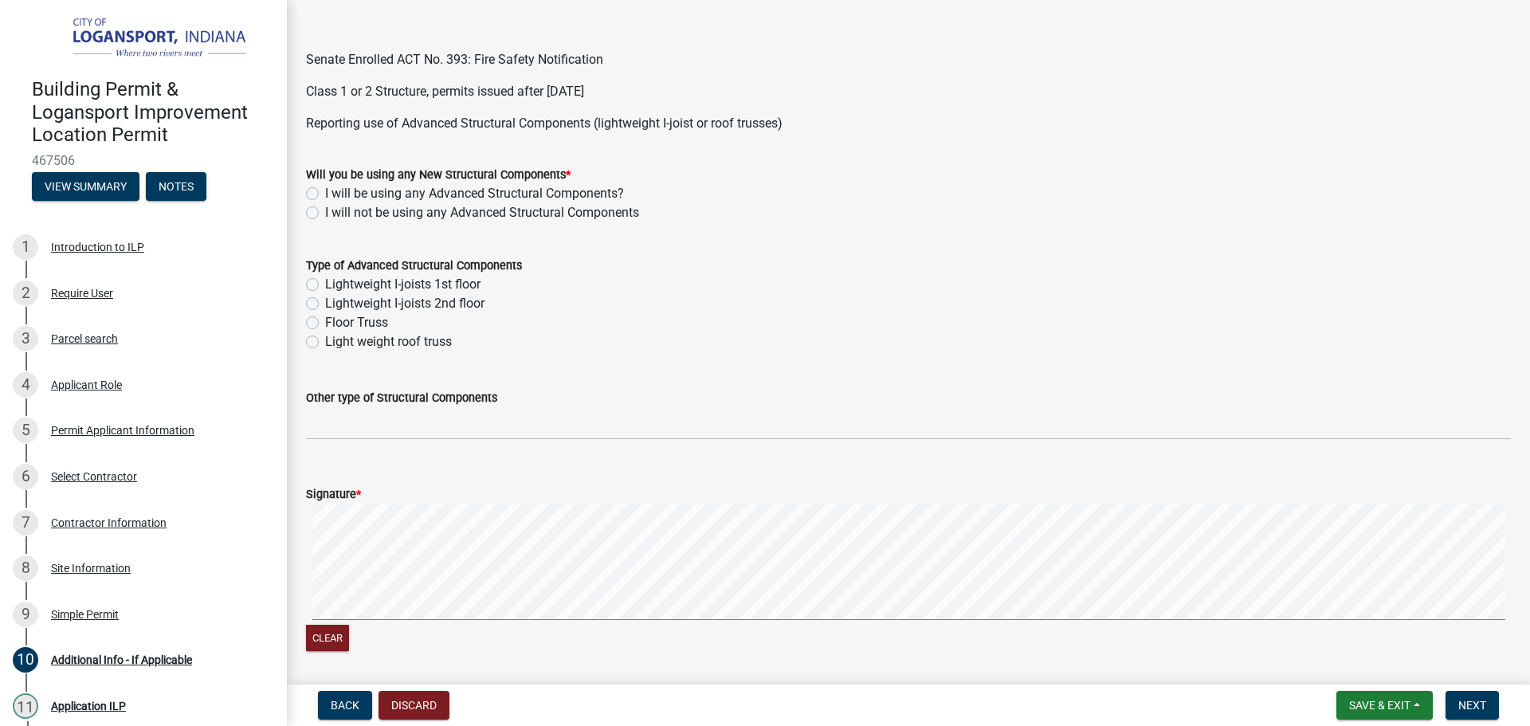
click at [325, 212] on label "I will not be using any Advanced Structural Components" at bounding box center [482, 212] width 314 height 19
click at [325, 212] on input "I will not be using any Advanced Structural Components" at bounding box center [330, 208] width 10 height 10
radio input "true"
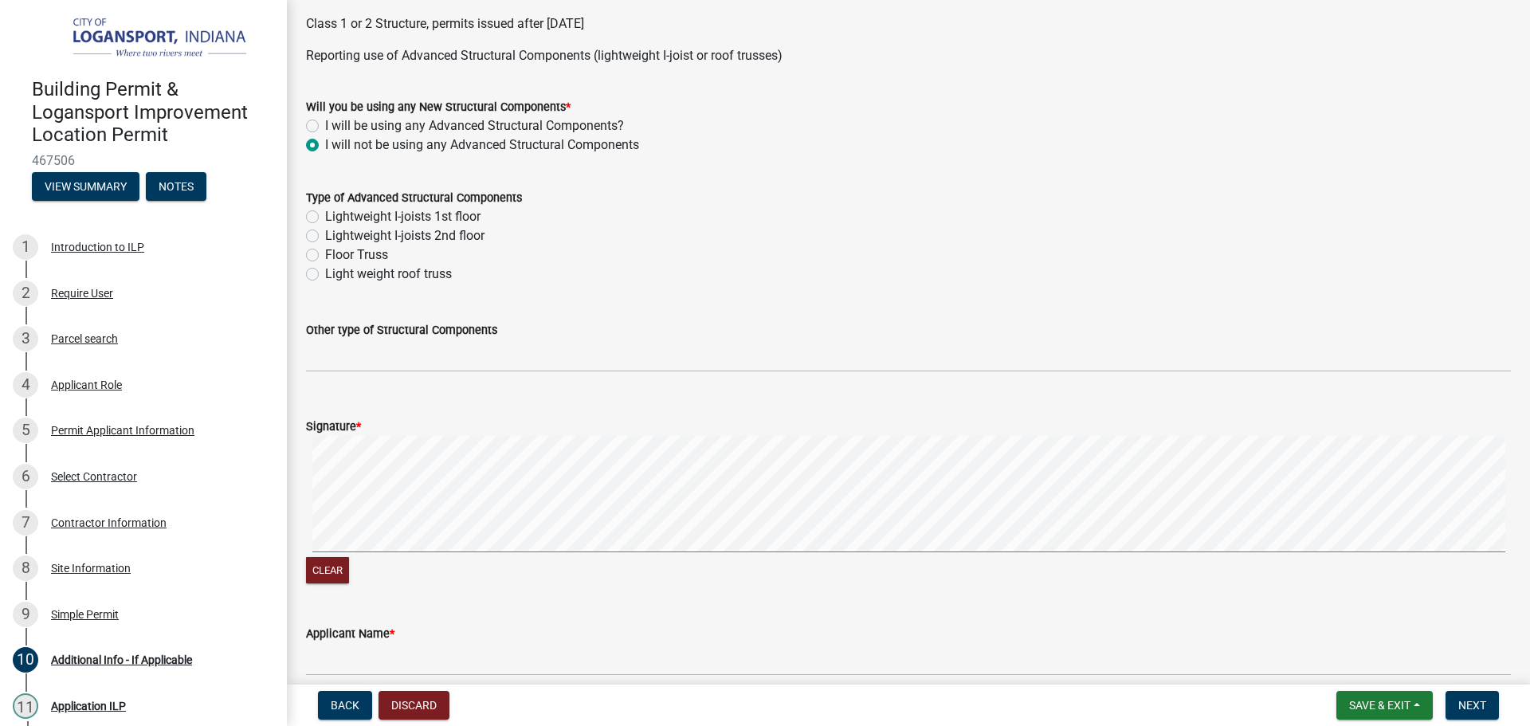
scroll to position [874, 0]
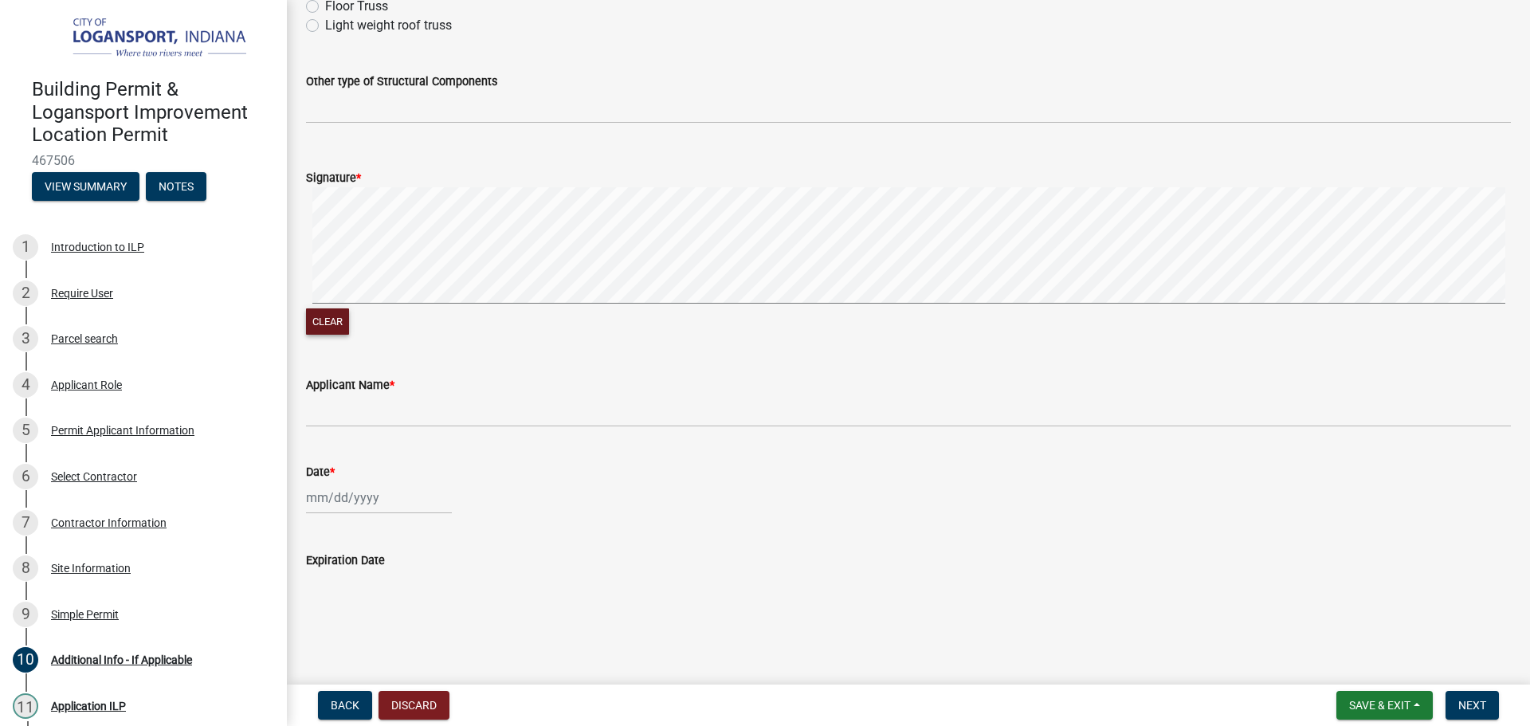
click at [335, 324] on button "Clear" at bounding box center [327, 321] width 43 height 26
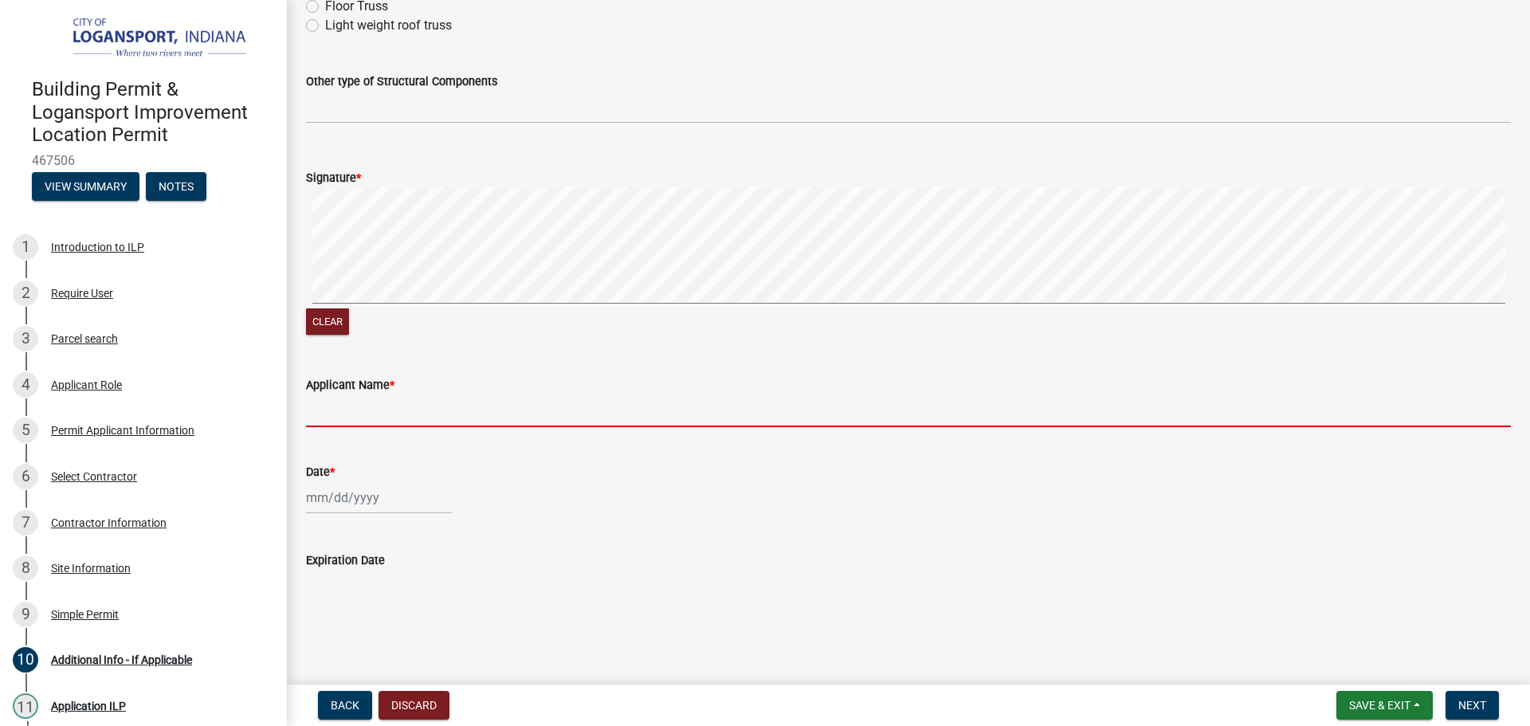
click at [385, 412] on input "Applicant Name *" at bounding box center [908, 410] width 1205 height 33
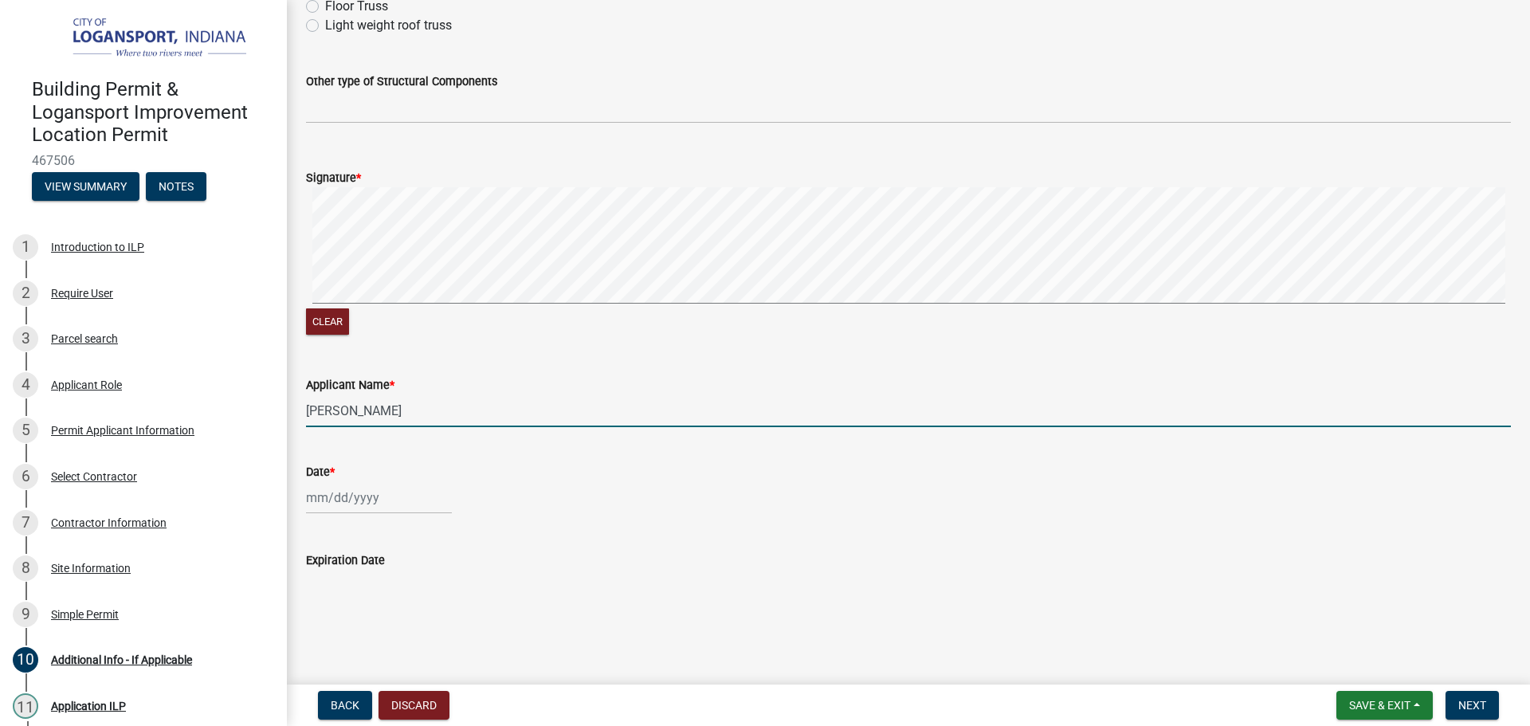
type input "Guillermo Montalvo"
select select "8"
select select "2025"
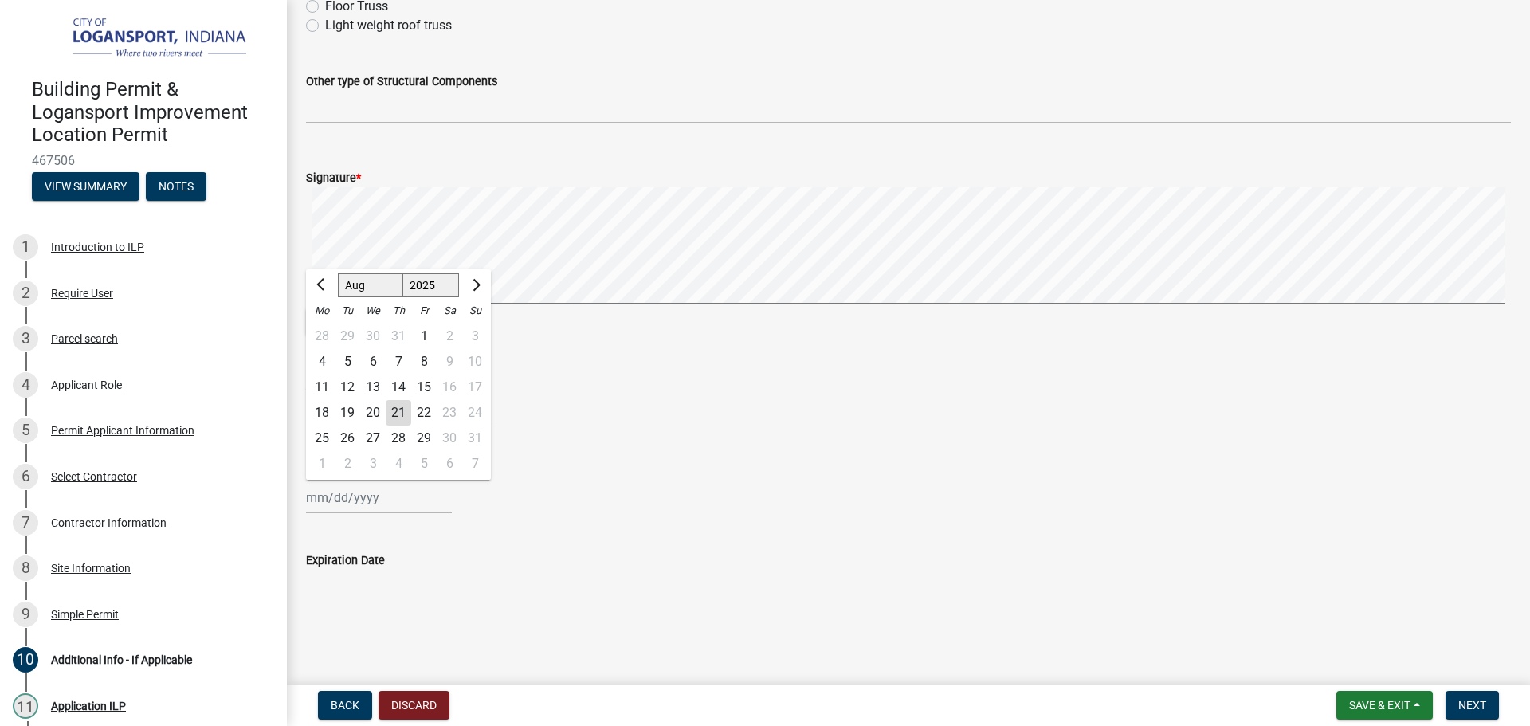
click at [314, 500] on div "Jan Feb Mar Apr May Jun Jul Aug Sep Oct Nov Dec 1525 1526 1527 1528 1529 1530 1…" at bounding box center [379, 497] width 146 height 33
click at [394, 409] on div "21" at bounding box center [398, 412] width 25 height 25
type input "08/21/2025"
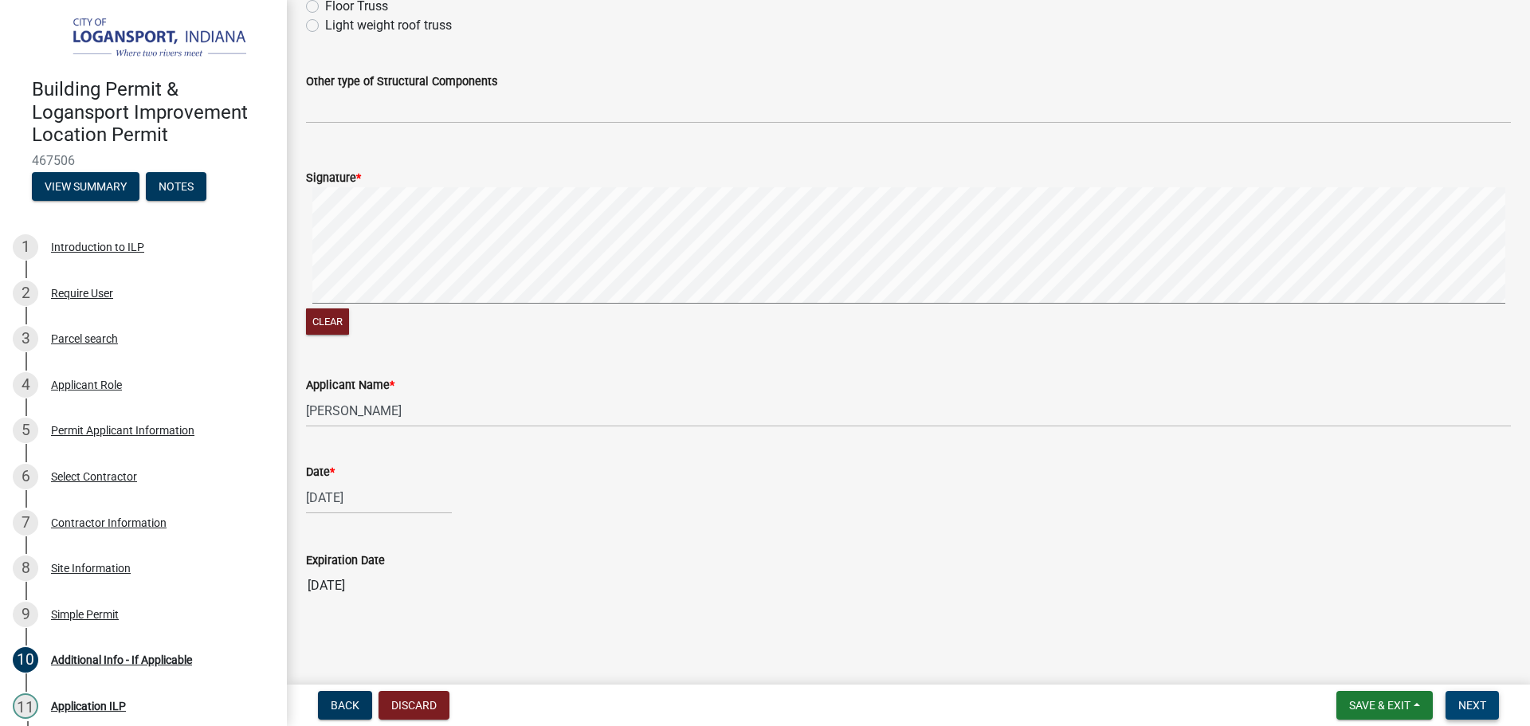
click at [1458, 703] on span "Next" at bounding box center [1472, 705] width 28 height 13
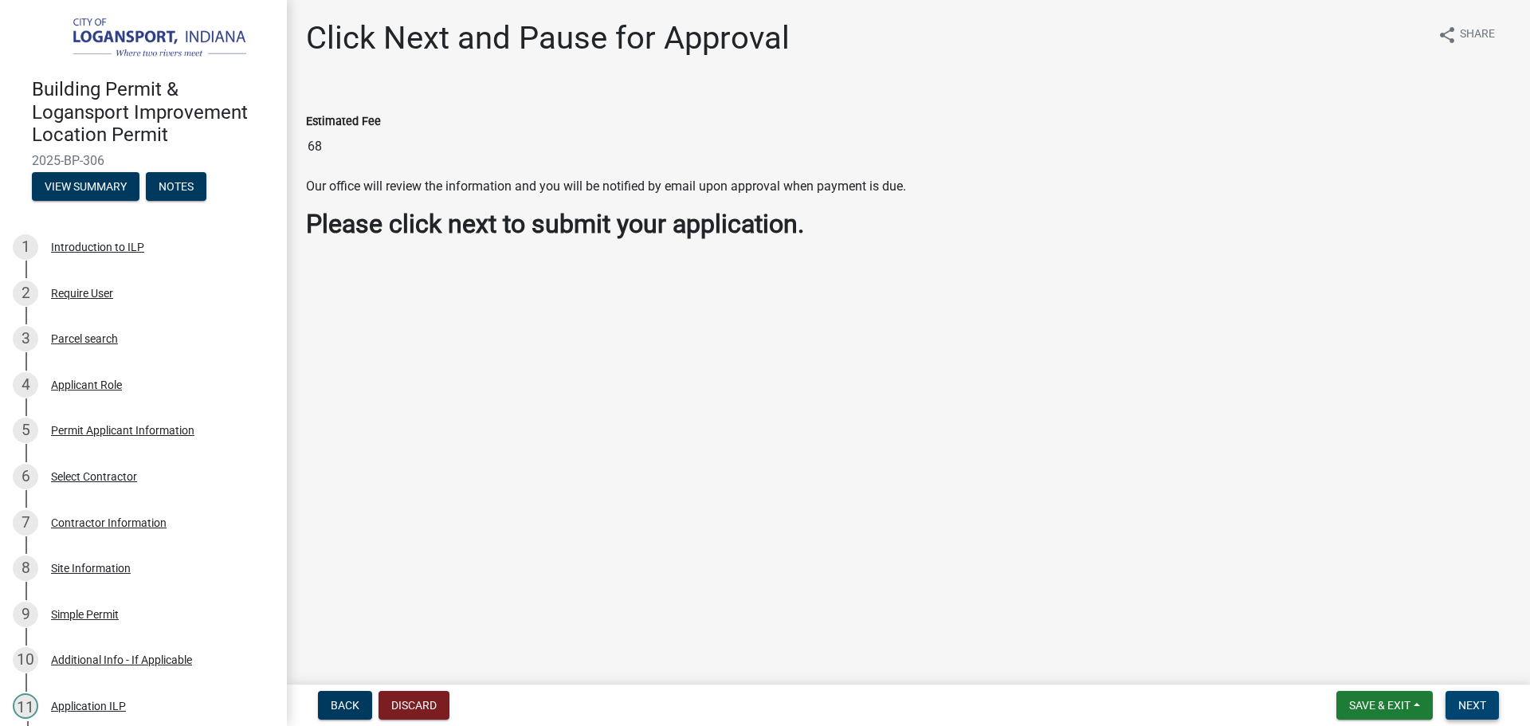
click at [1481, 703] on span "Next" at bounding box center [1472, 705] width 28 height 13
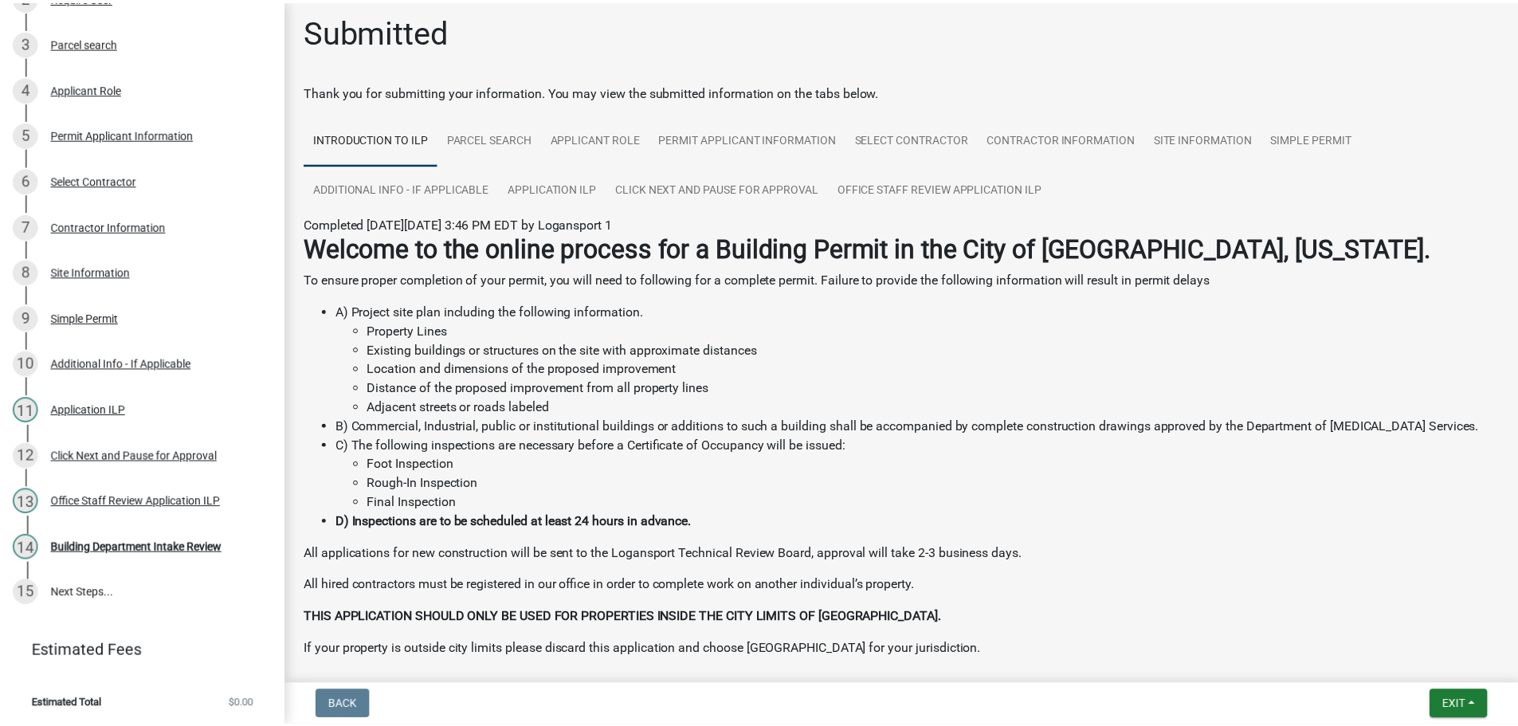
scroll to position [82, 0]
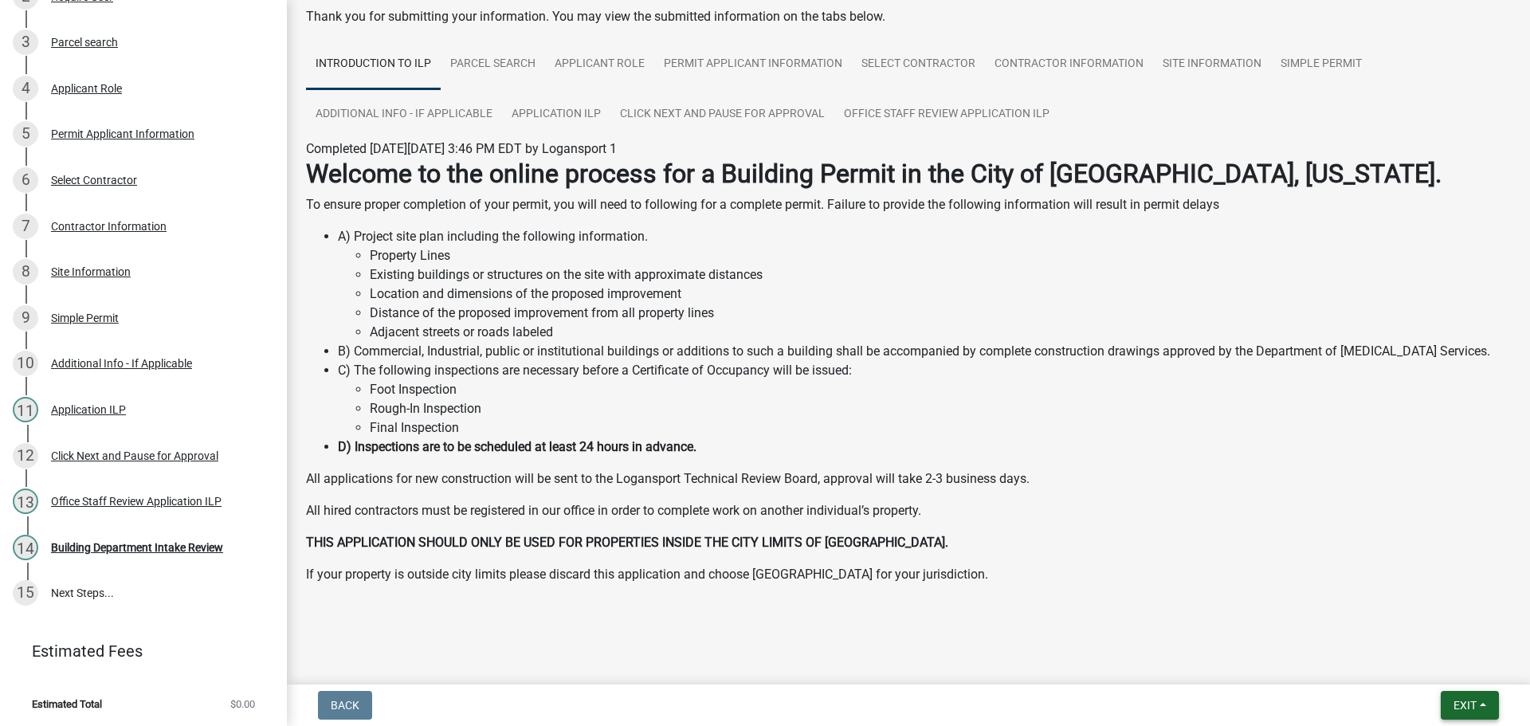
click at [1465, 703] on span "Exit" at bounding box center [1464, 705] width 23 height 13
click at [1449, 672] on button "Save & Exit" at bounding box center [1434, 664] width 127 height 38
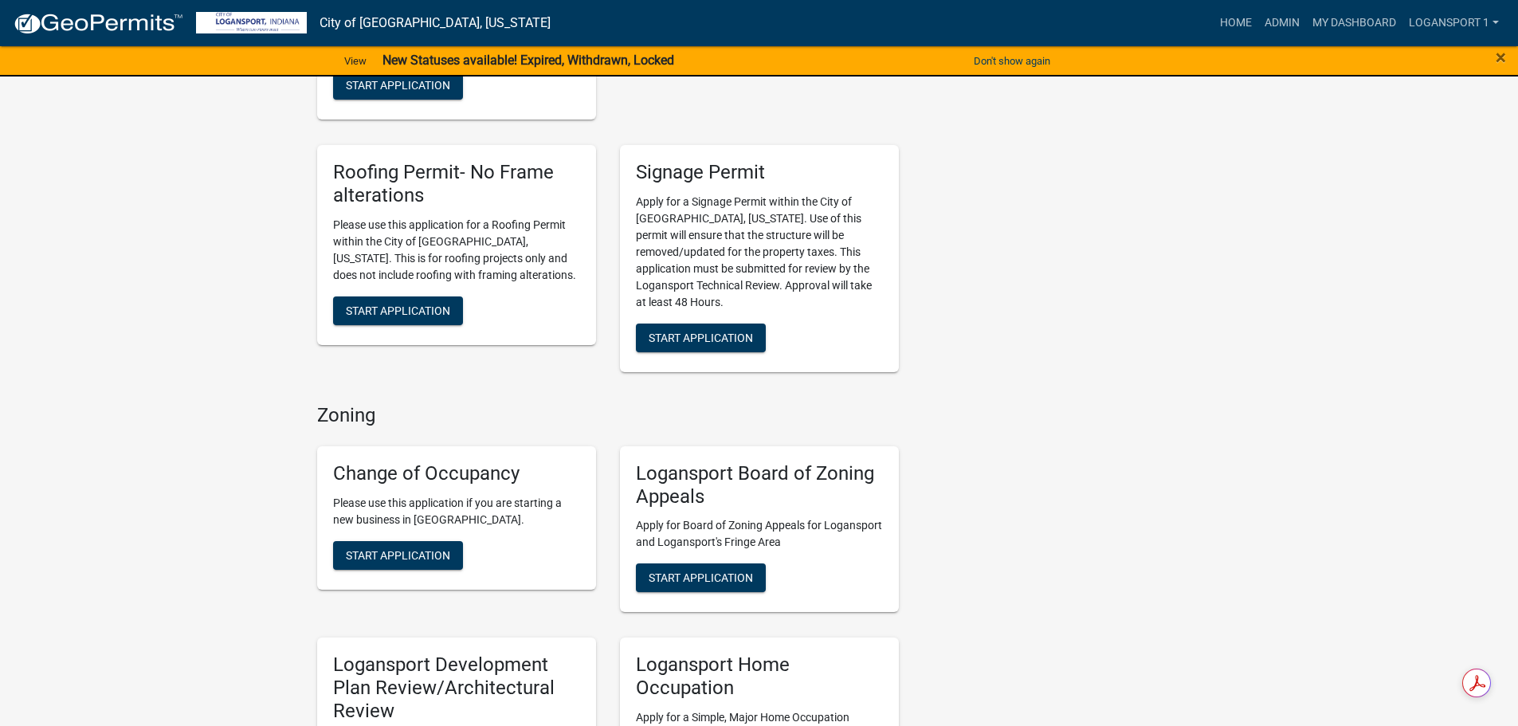
scroll to position [1076, 0]
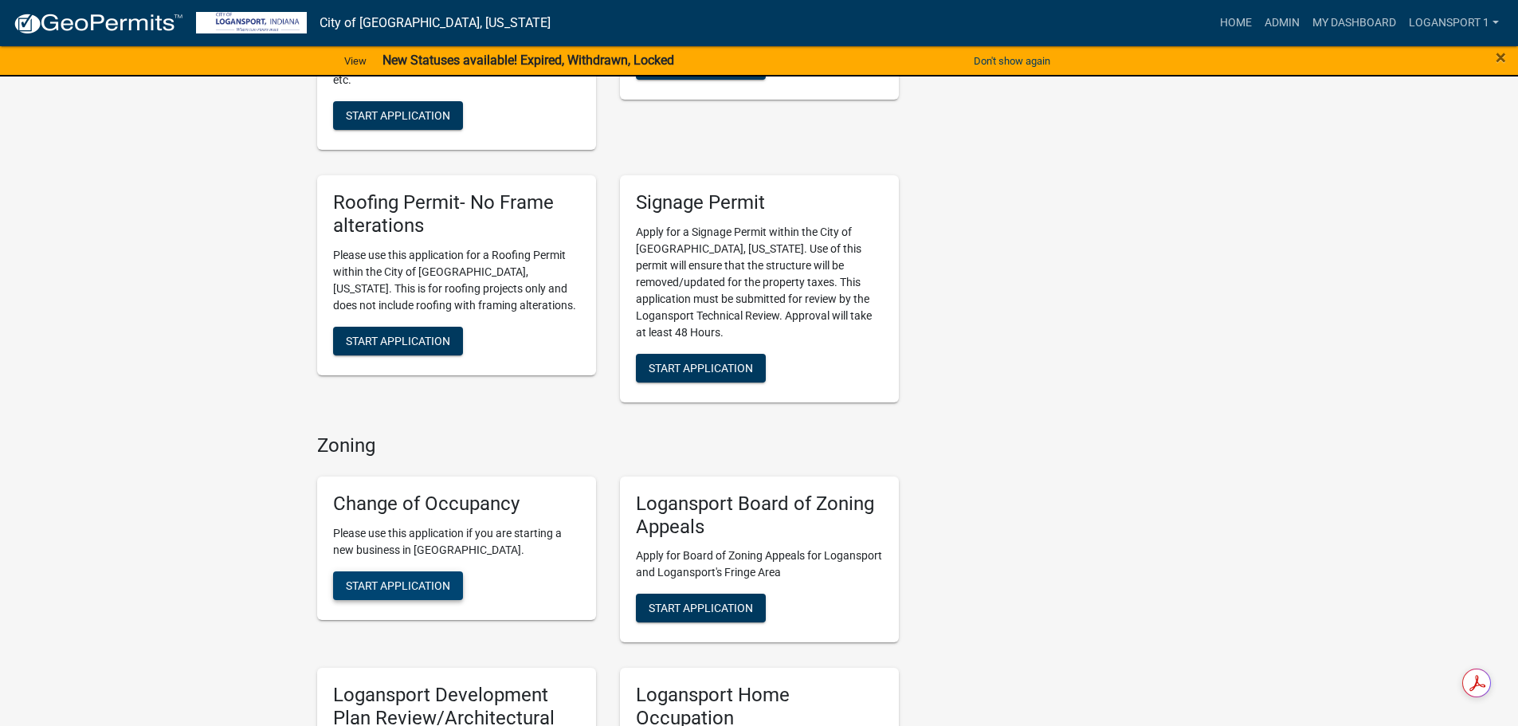
click at [396, 578] on span "Start Application" at bounding box center [398, 584] width 104 height 13
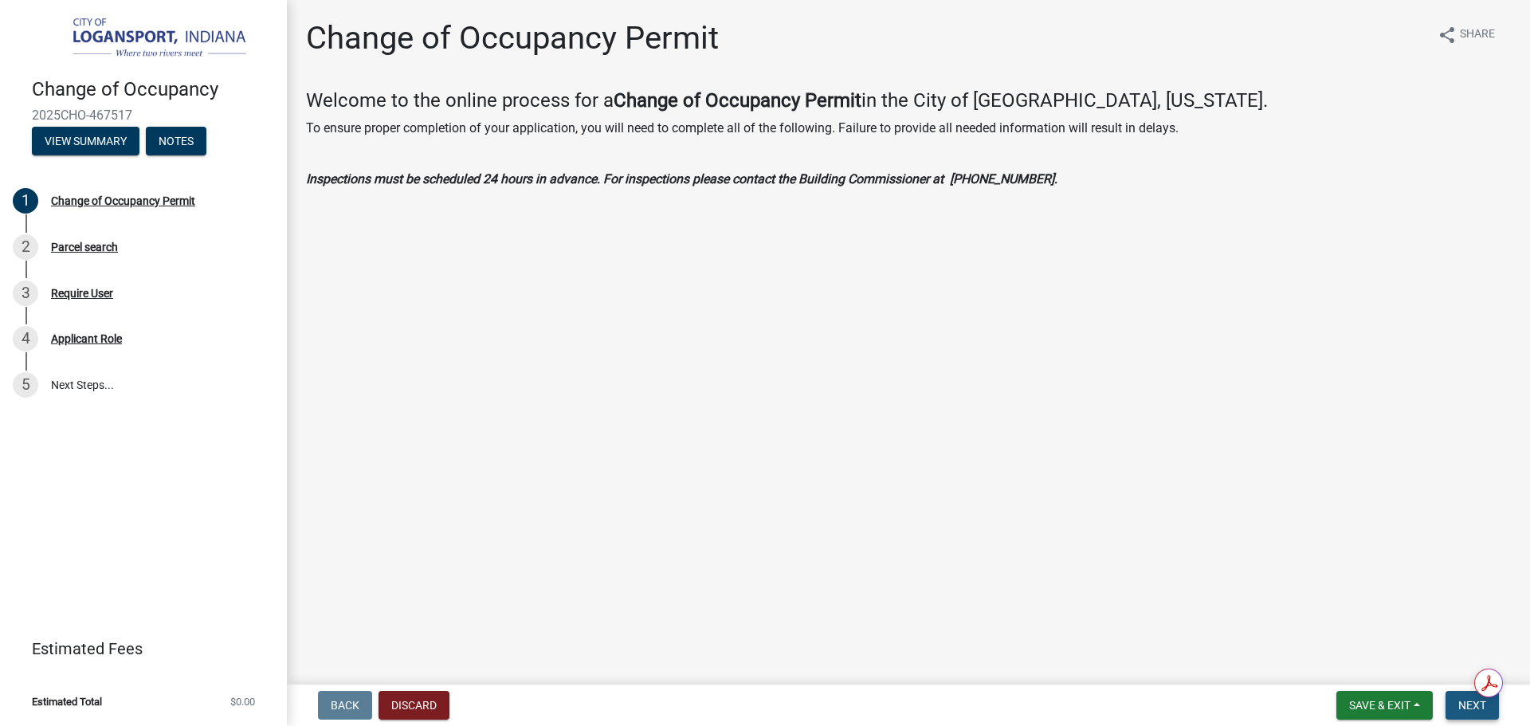
click at [1456, 698] on button "Next" at bounding box center [1471, 705] width 53 height 29
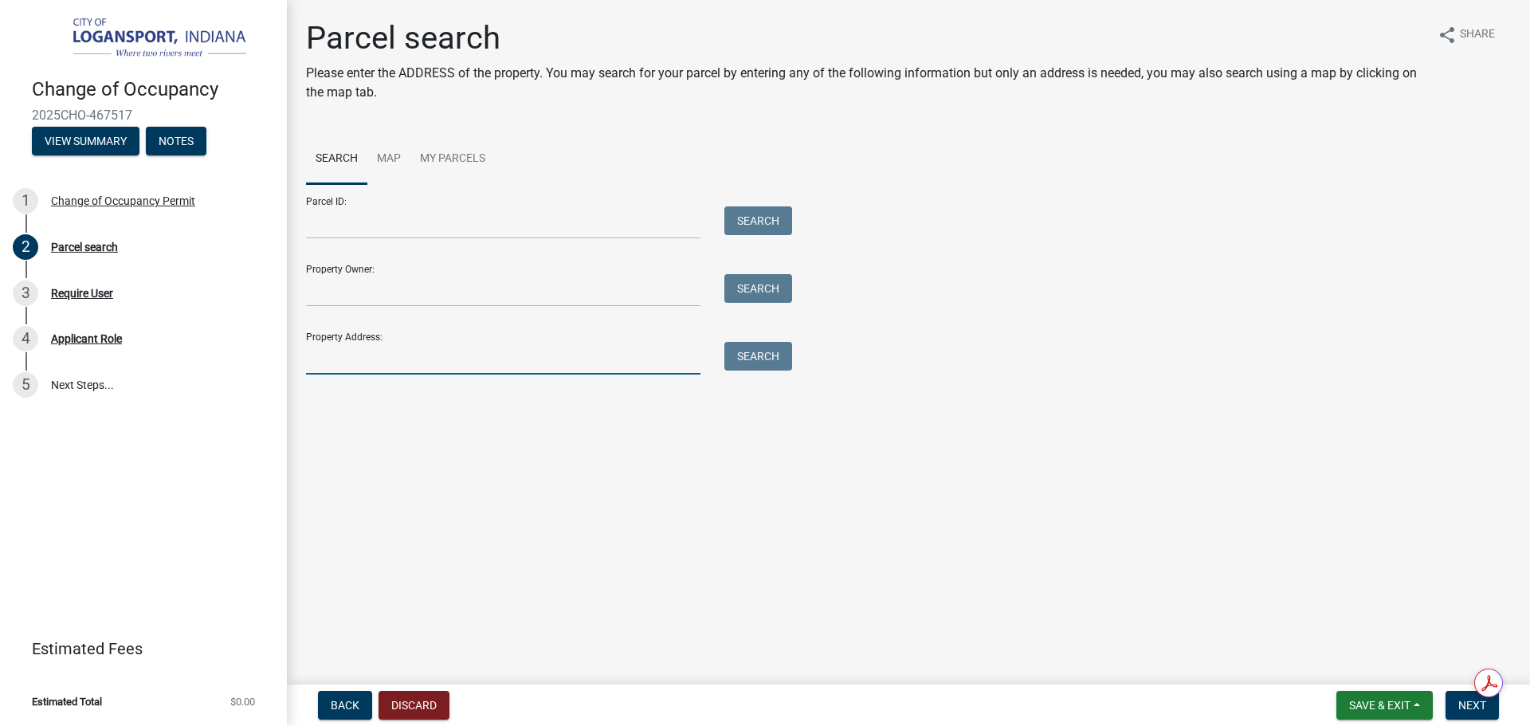
click at [468, 343] on input "Property Address:" at bounding box center [503, 358] width 394 height 33
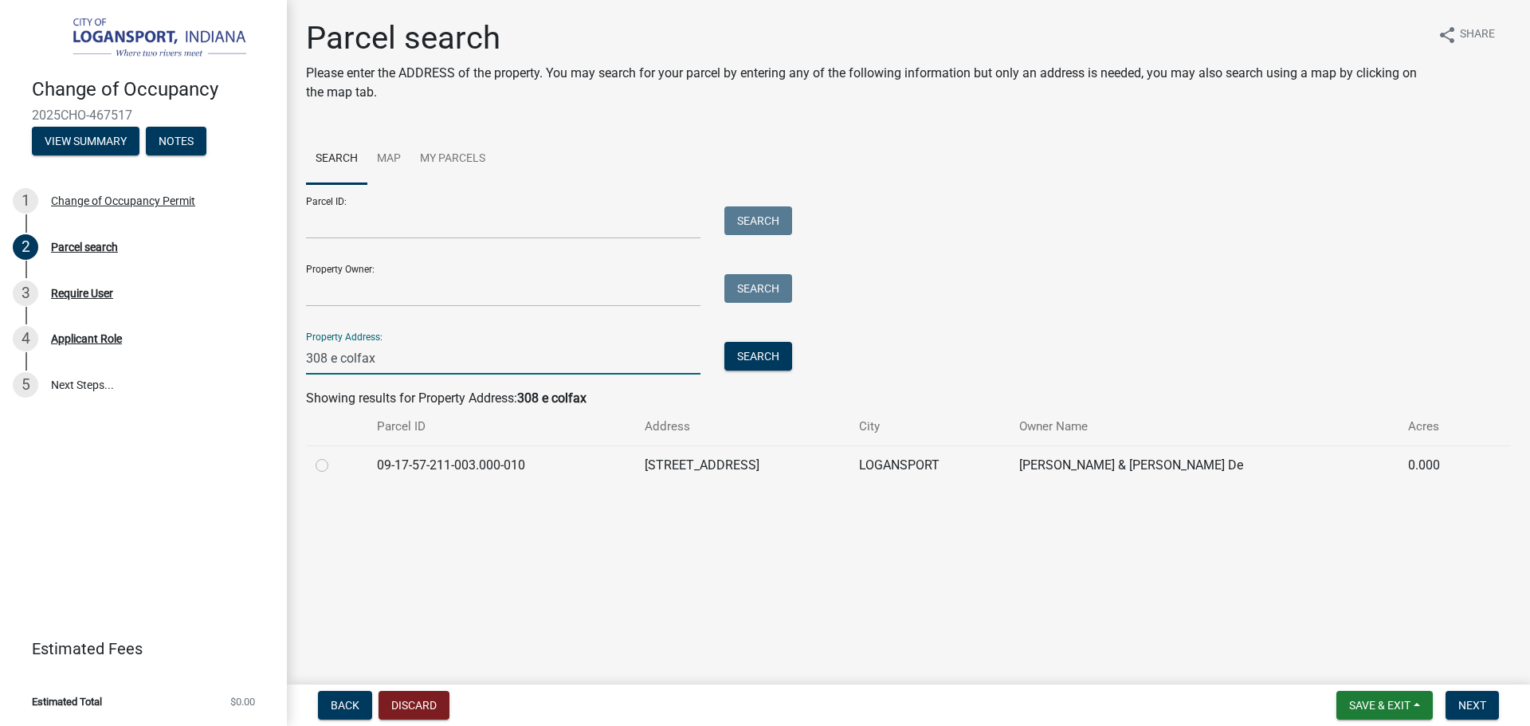
type input "308 e colfax"
click at [335, 456] on label at bounding box center [335, 456] width 0 height 0
click at [335, 465] on input "radio" at bounding box center [340, 461] width 10 height 10
radio input "true"
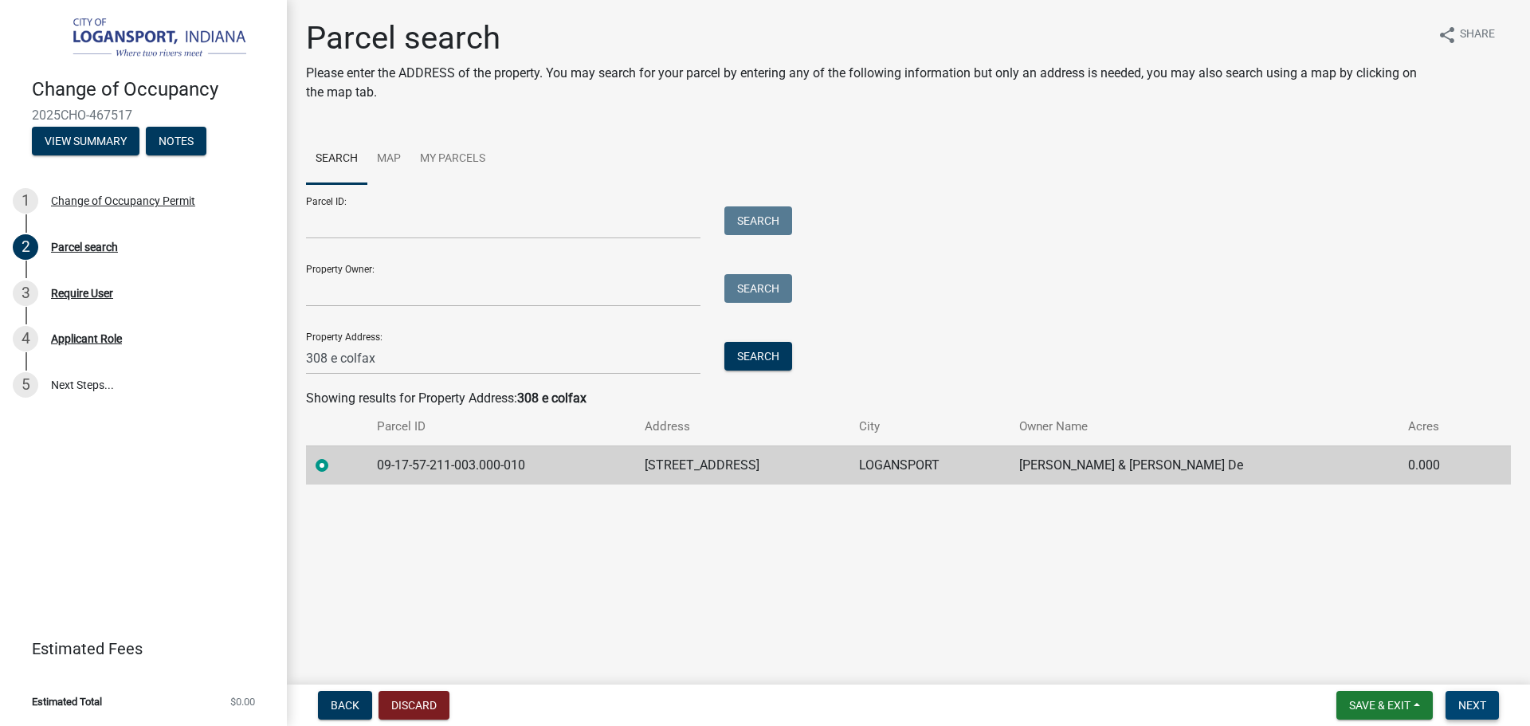
click at [1490, 708] on button "Next" at bounding box center [1471, 705] width 53 height 29
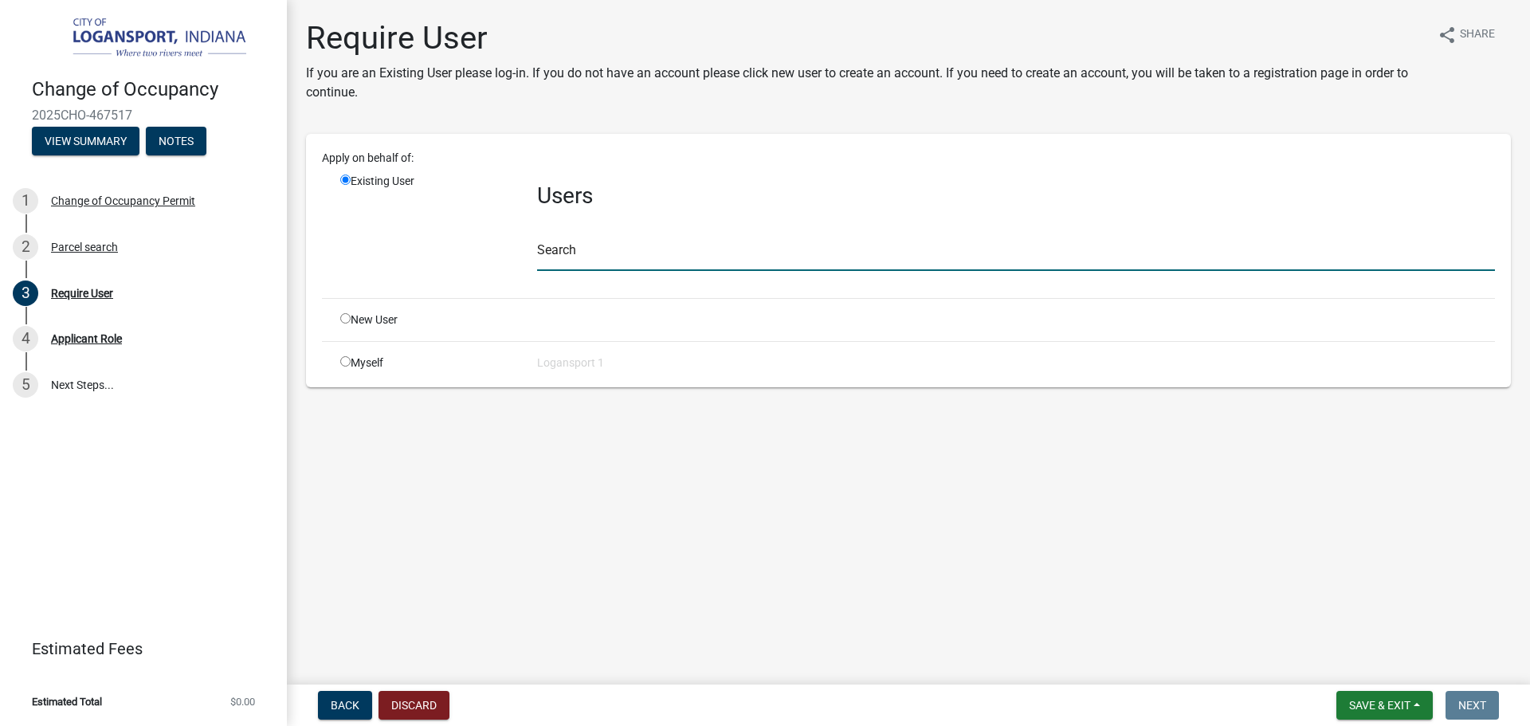
click at [669, 261] on input "text" at bounding box center [1016, 254] width 958 height 33
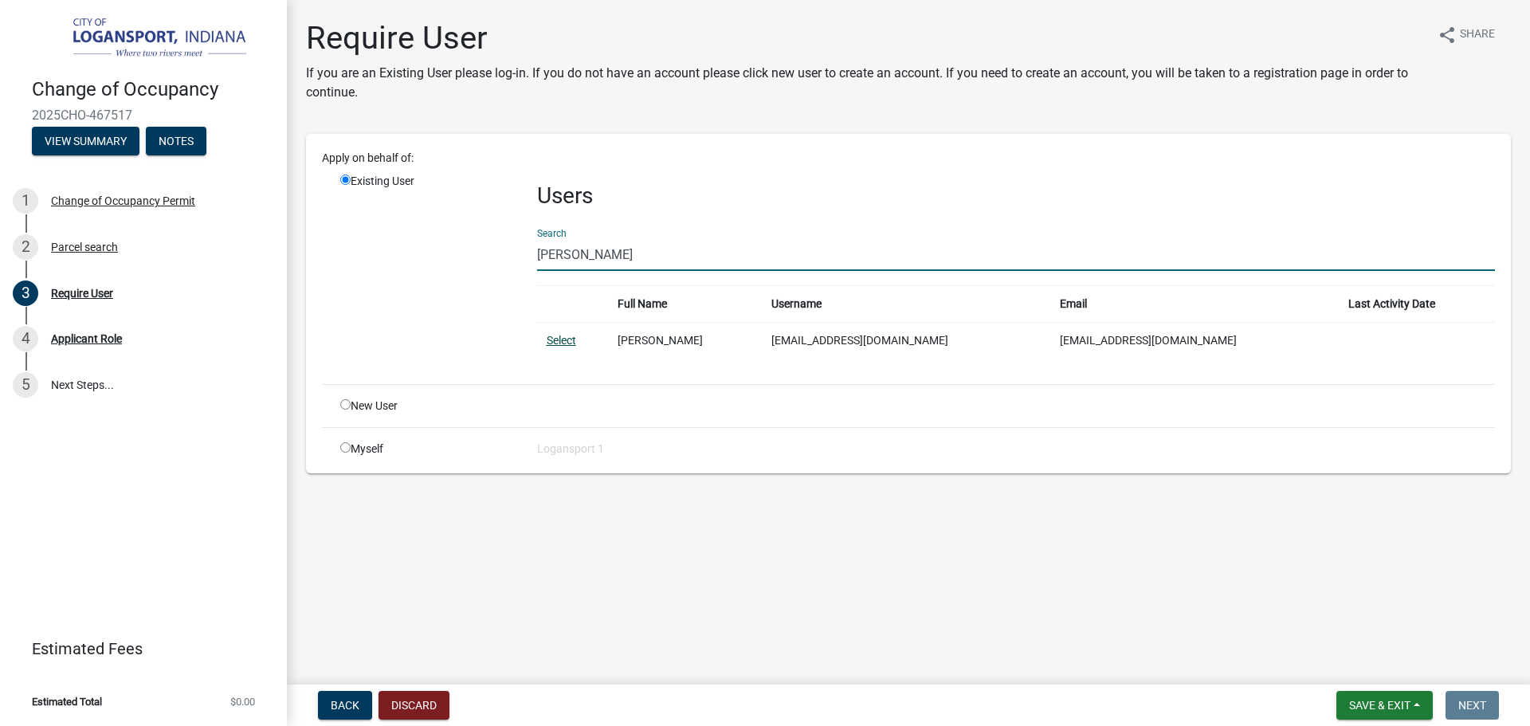
type input "guillermo mon"
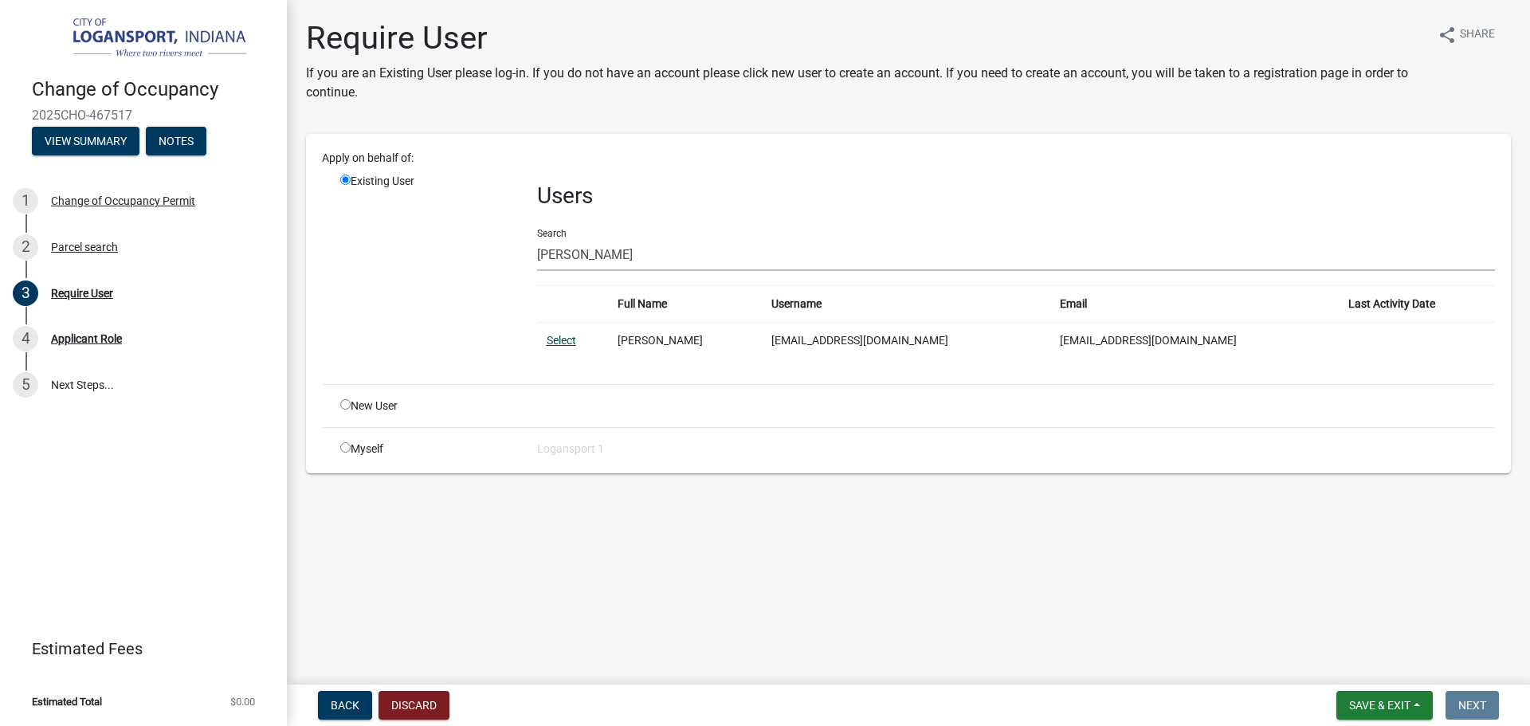
click at [570, 336] on link "Select" at bounding box center [561, 340] width 29 height 13
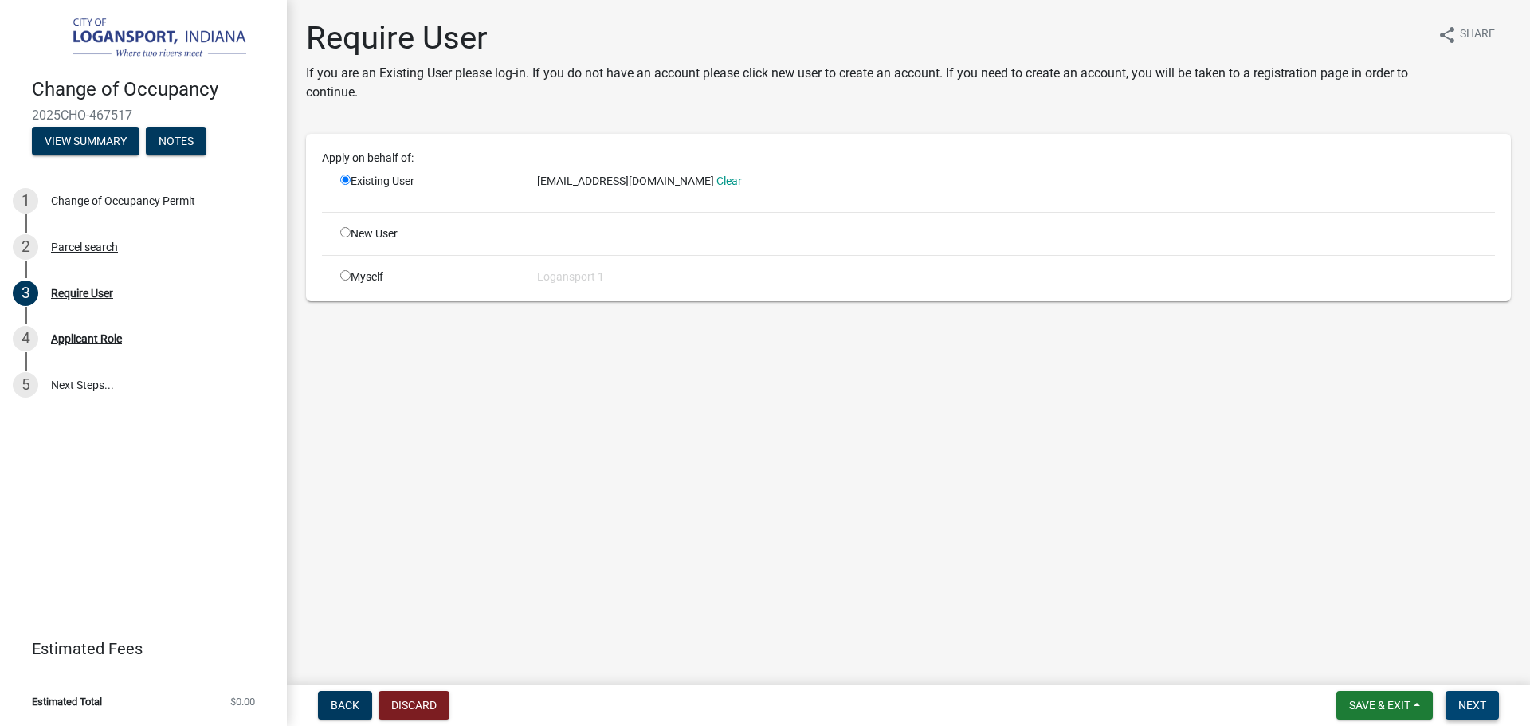
click at [1468, 706] on span "Next" at bounding box center [1472, 705] width 28 height 13
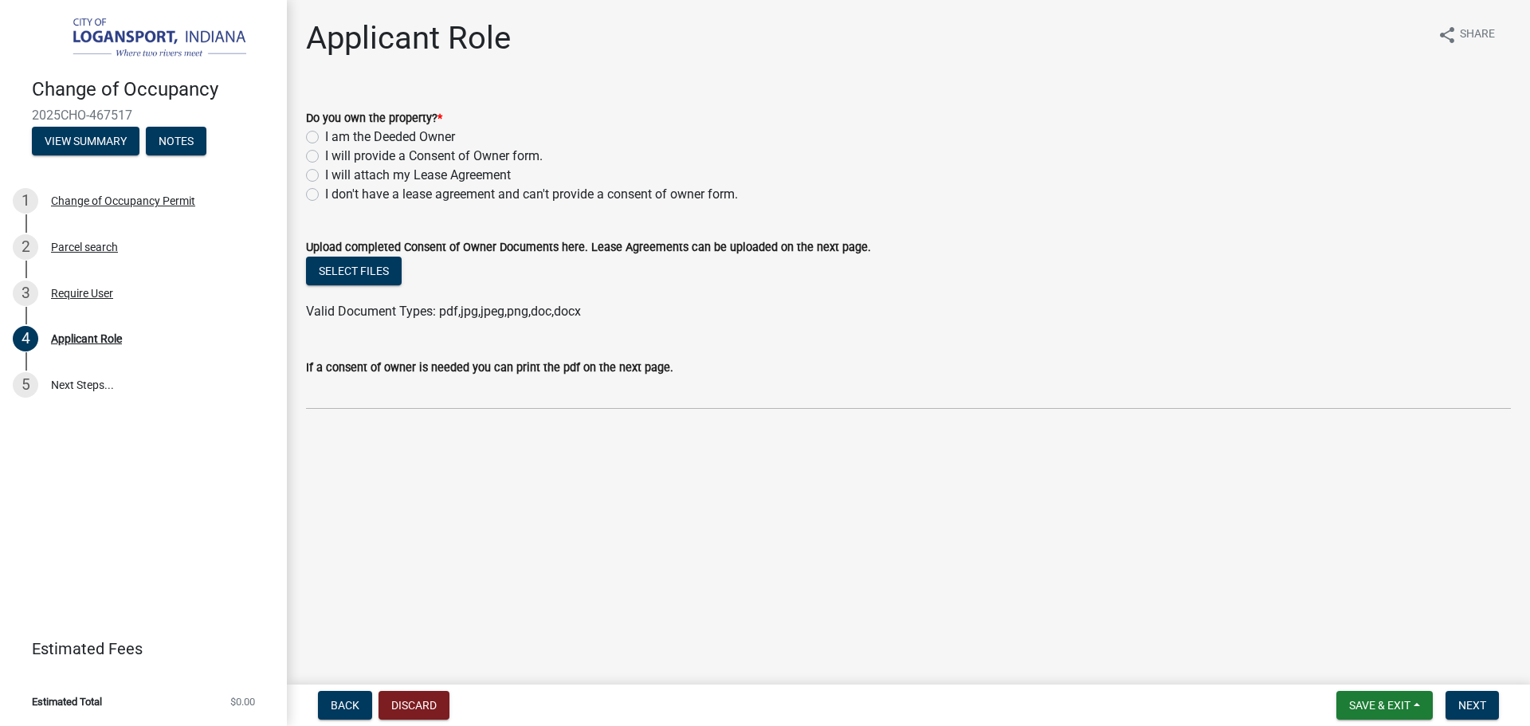
click at [325, 133] on label "I am the Deeded Owner" at bounding box center [390, 136] width 130 height 19
click at [325, 133] on input "I am the Deeded Owner" at bounding box center [330, 132] width 10 height 10
radio input "true"
click at [1471, 696] on button "Next" at bounding box center [1471, 705] width 53 height 29
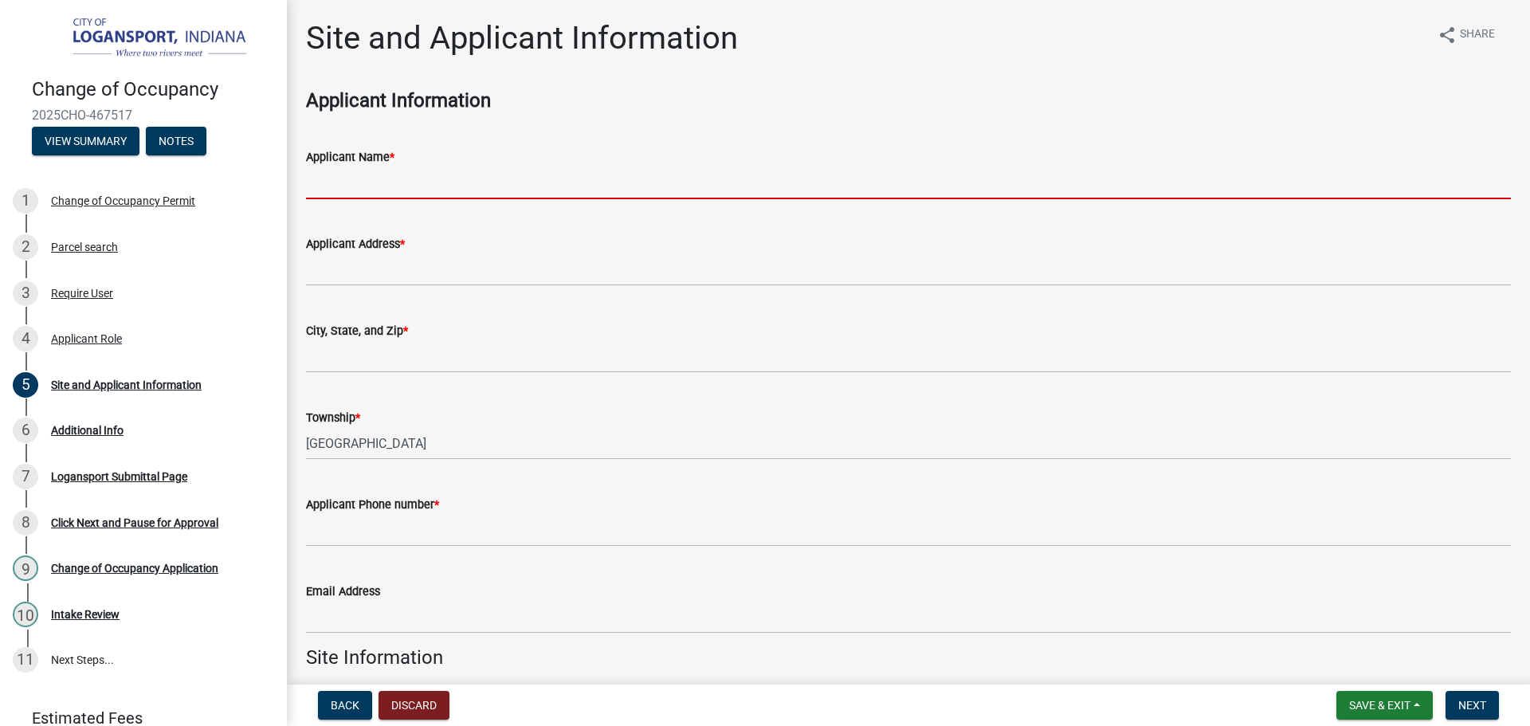
click at [410, 189] on input "Applicant Name *" at bounding box center [908, 183] width 1205 height 33
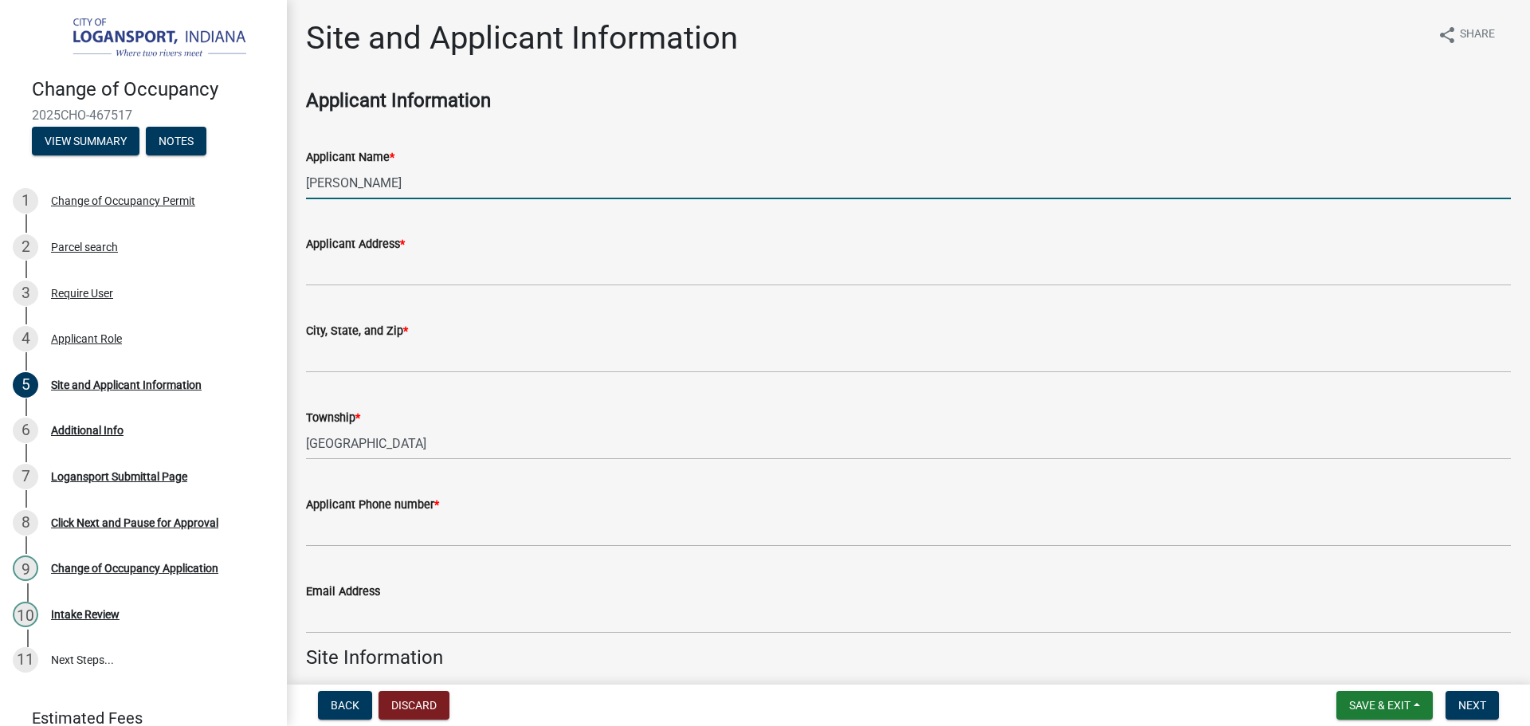
type input "Guillermo Montalvo"
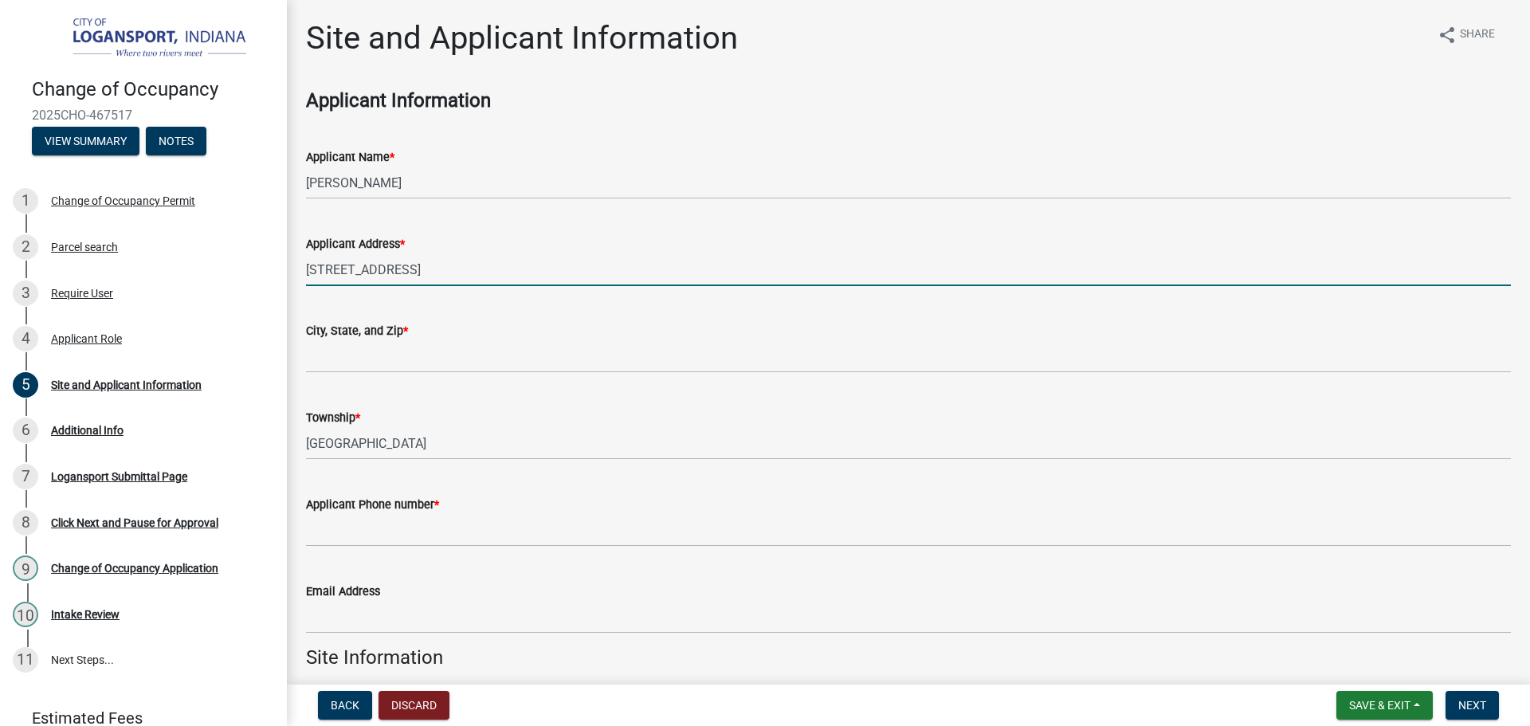
type input "5983 E Division Rd"
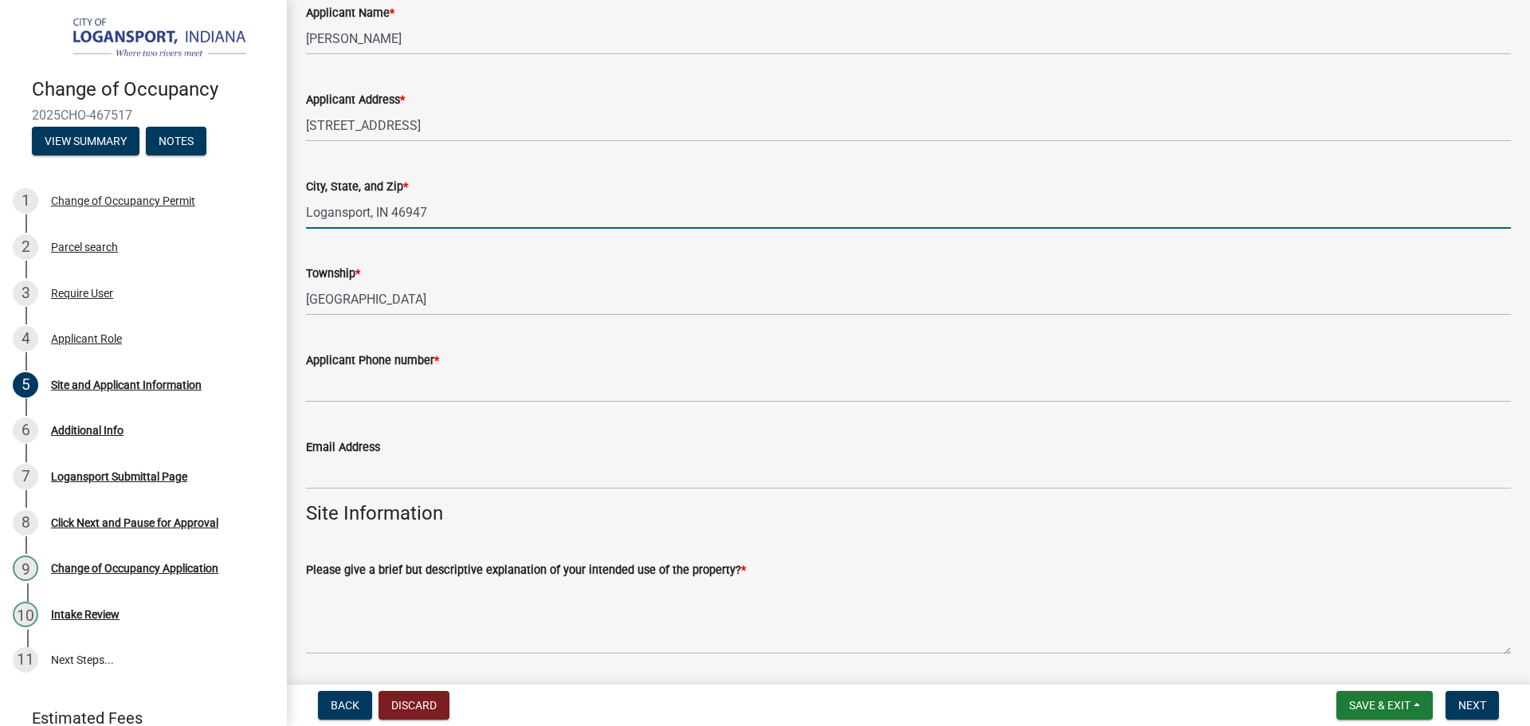
scroll to position [159, 0]
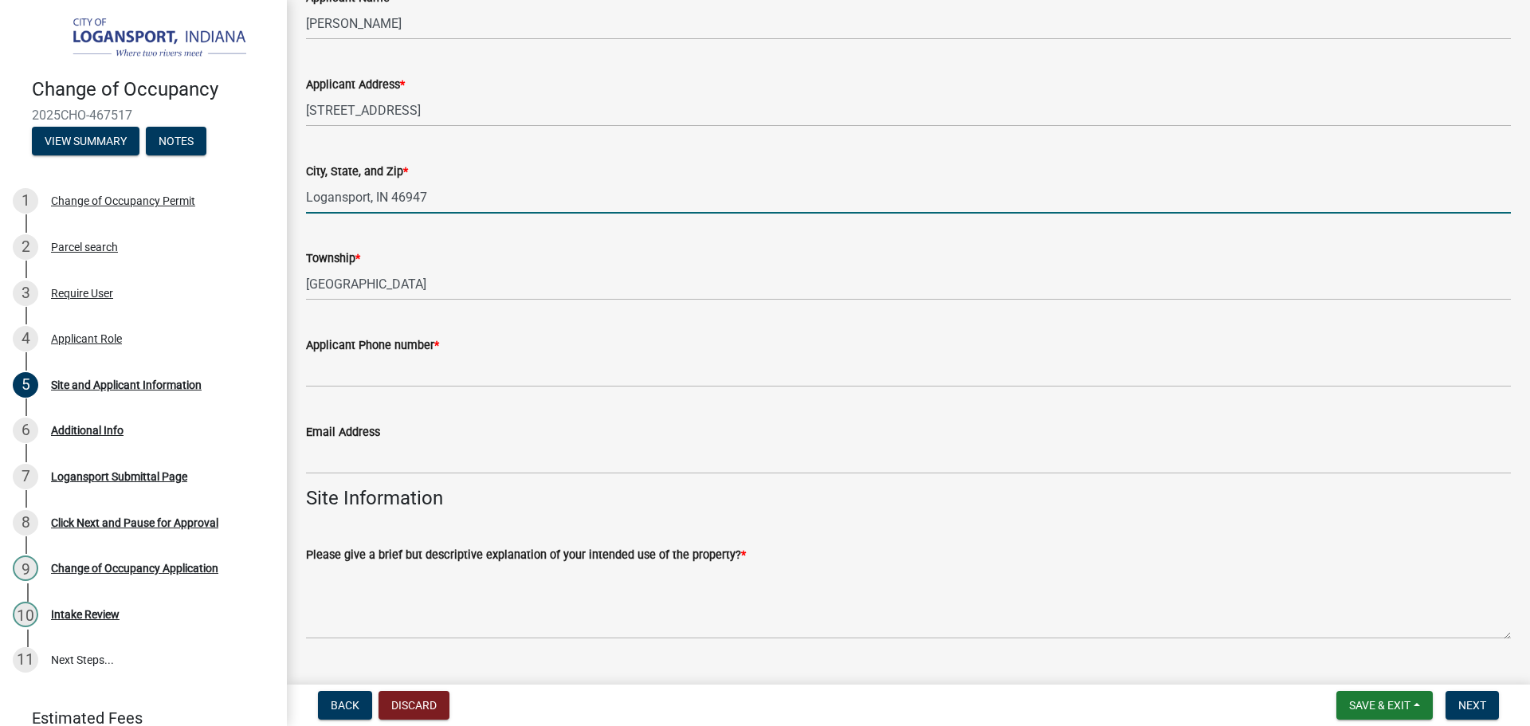
type input "Logansport, IN 46947"
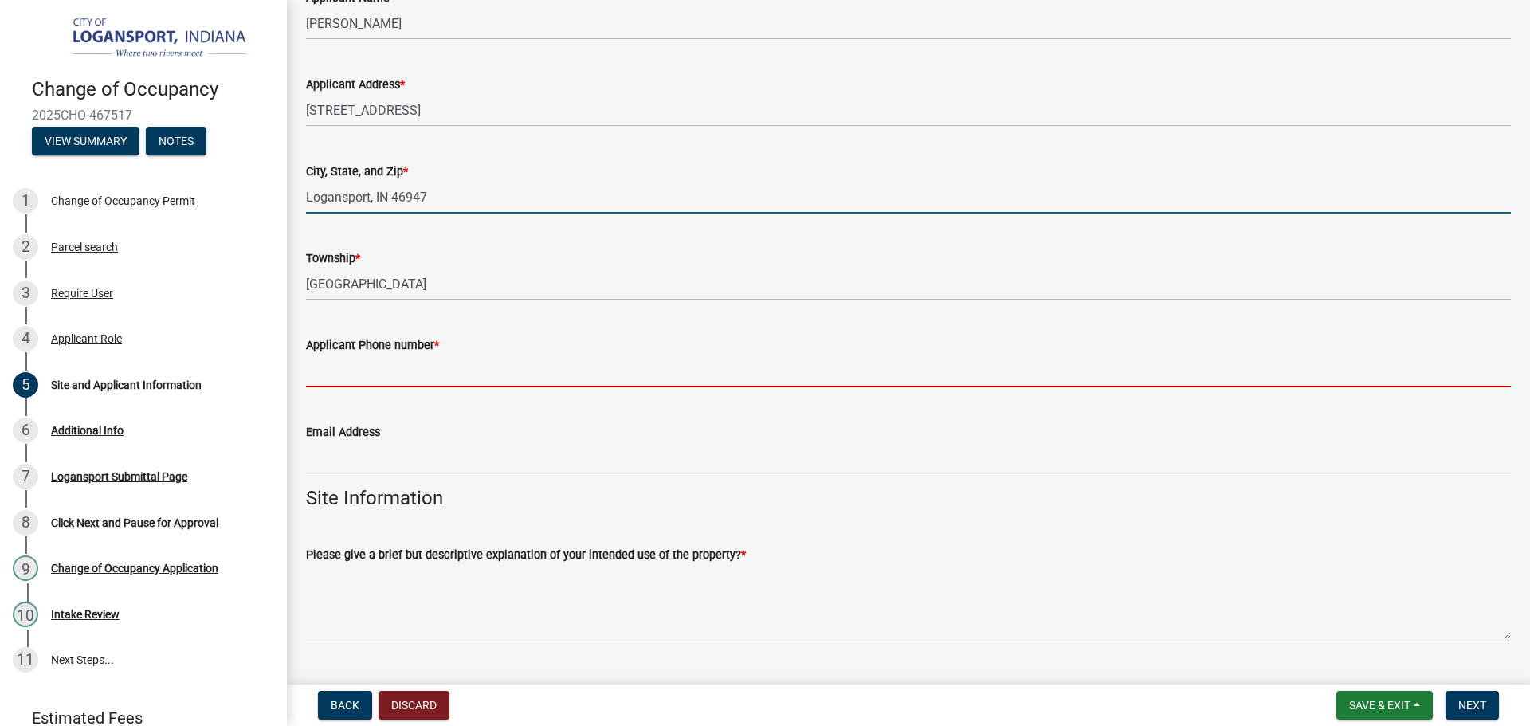
click at [380, 367] on input "Applicant Phone number *" at bounding box center [908, 371] width 1205 height 33
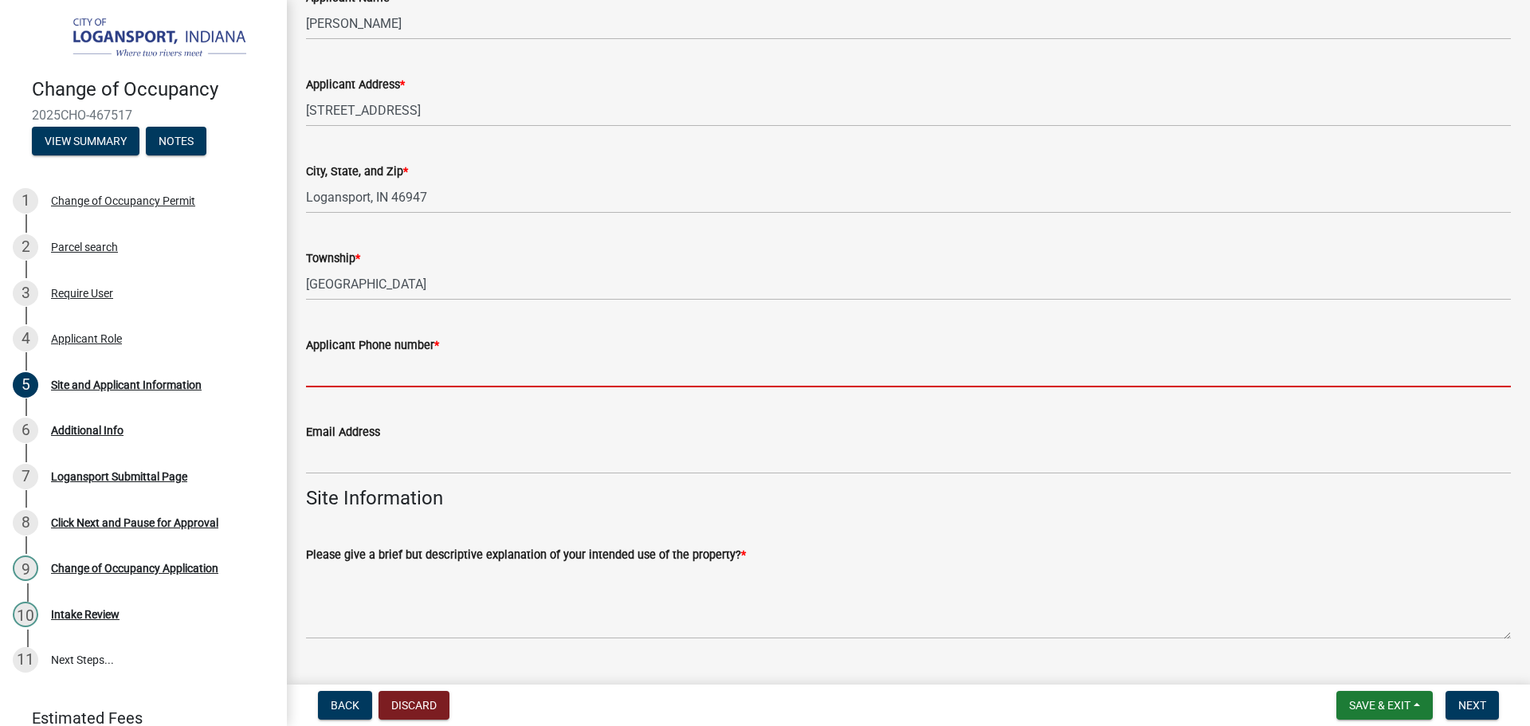
paste input "rmosqueda@yahoo.com/"
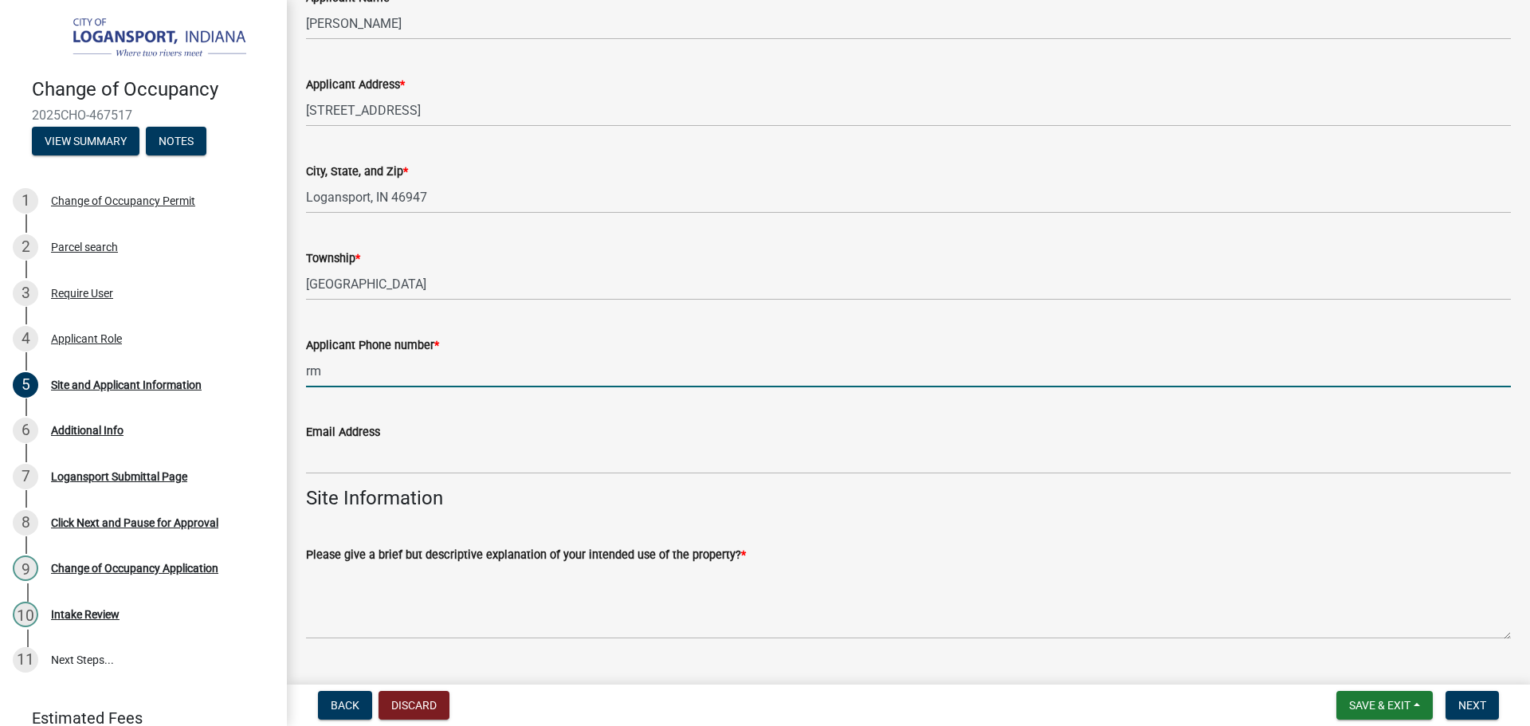
type input "r"
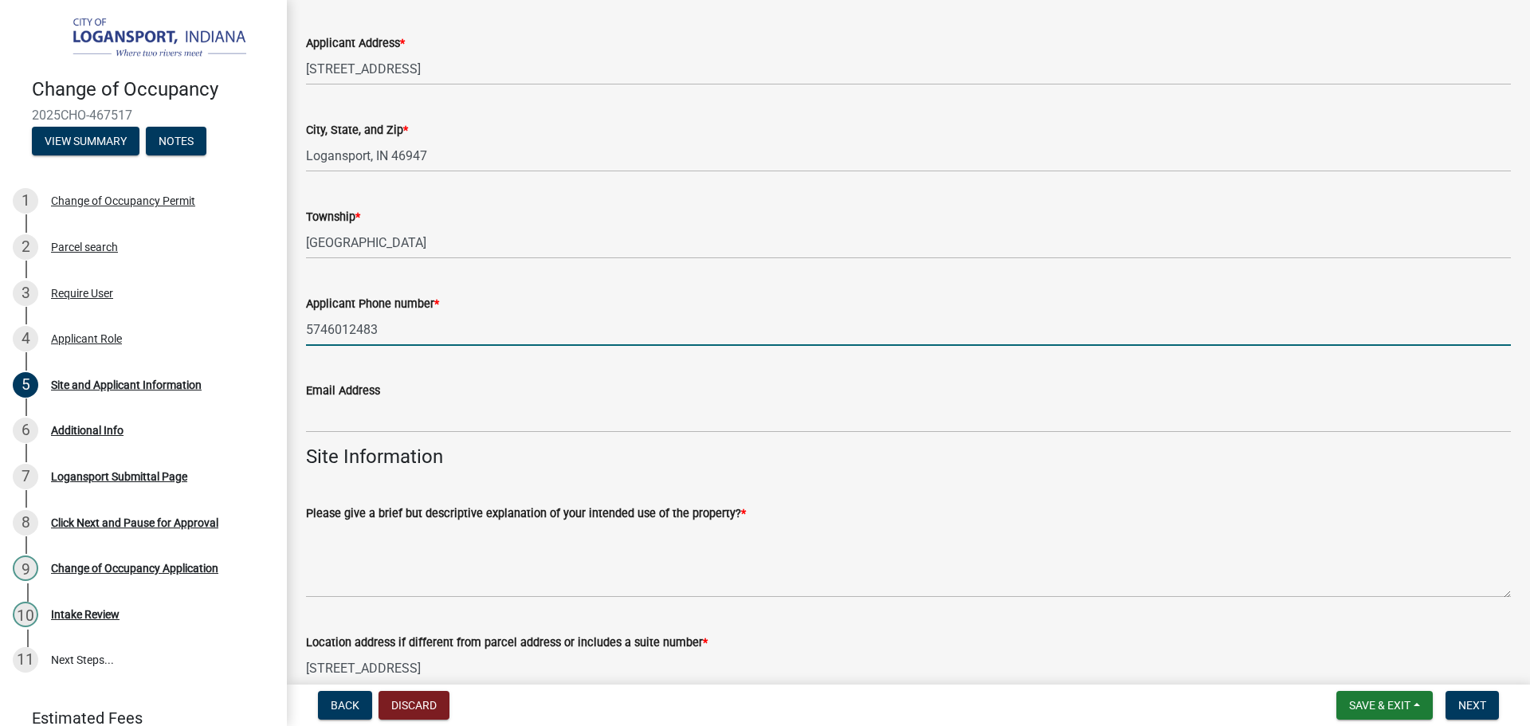
scroll to position [239, 0]
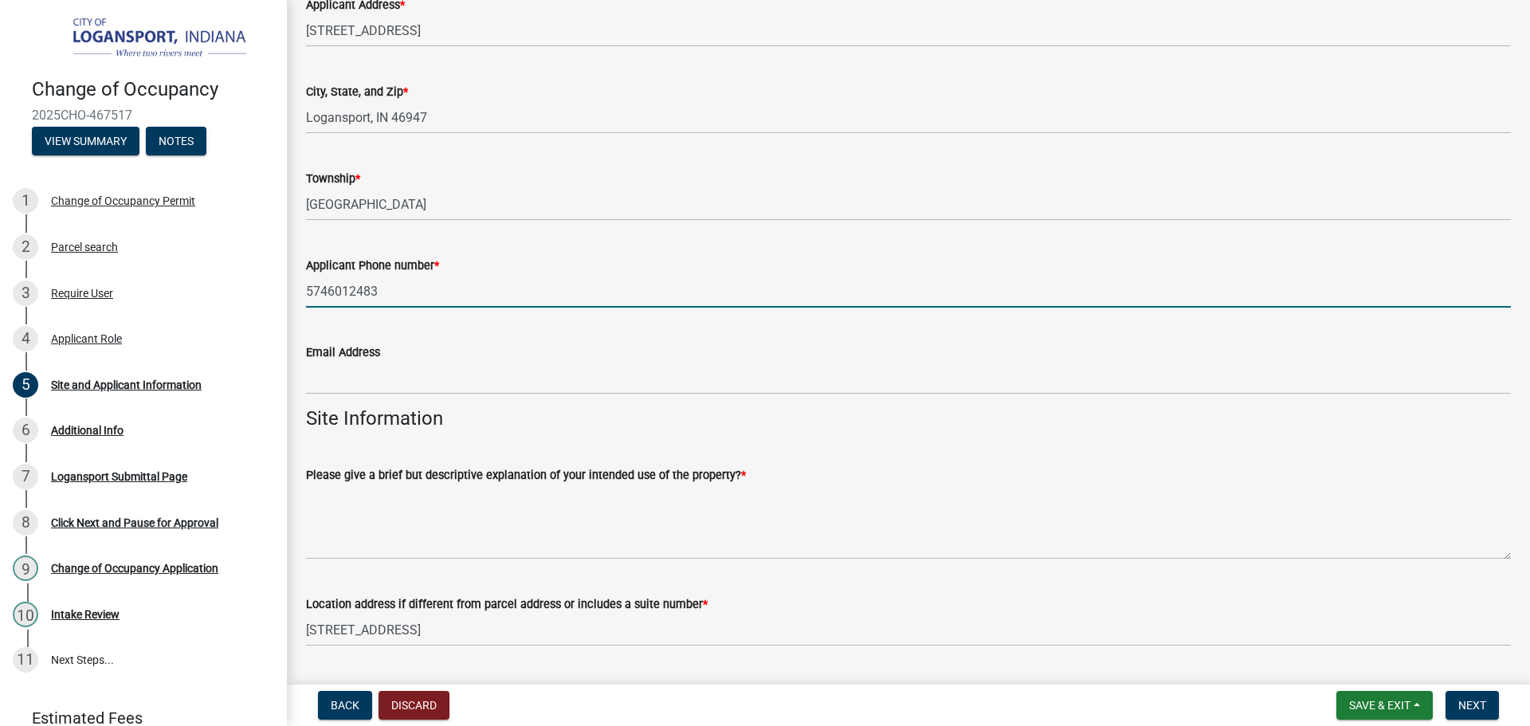
type input "5746012483"
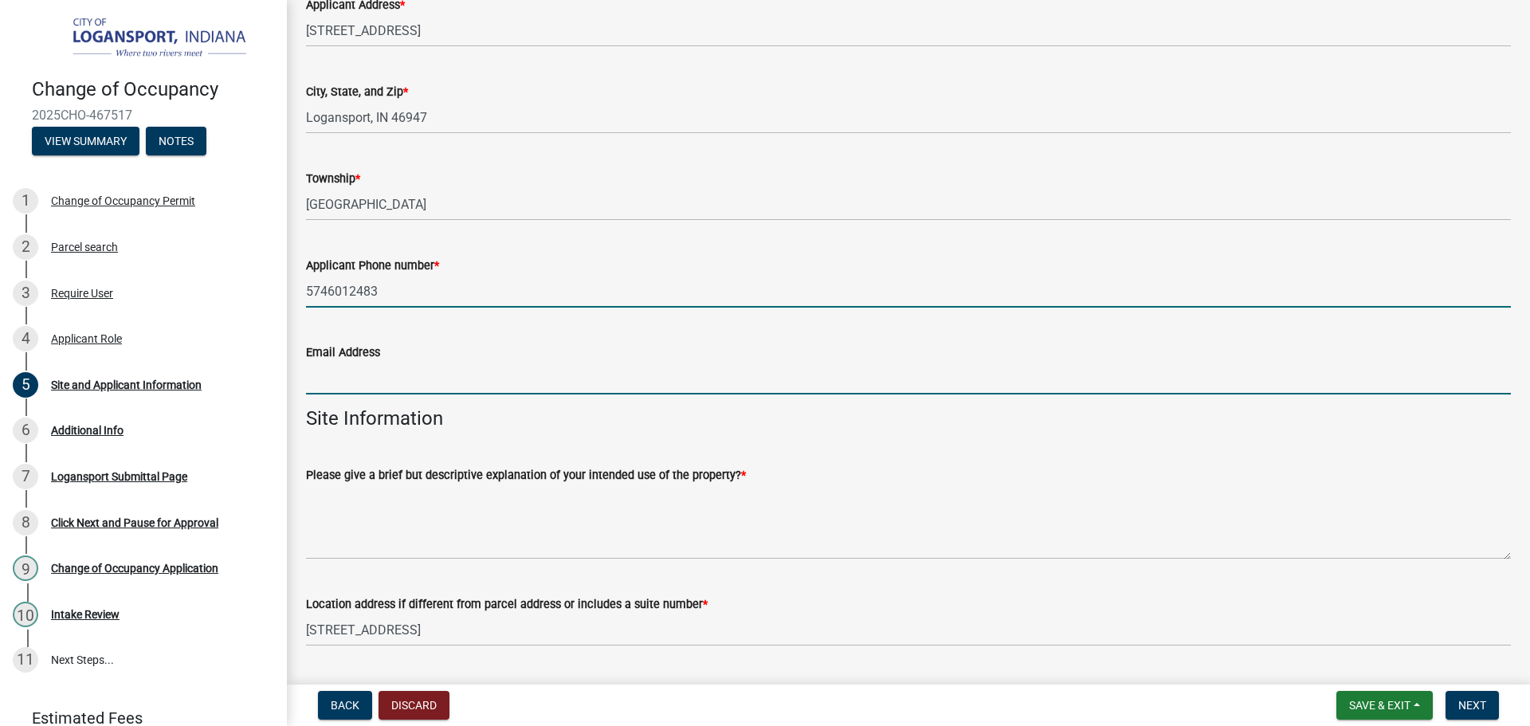
click at [390, 386] on input "Email Address" at bounding box center [908, 378] width 1205 height 33
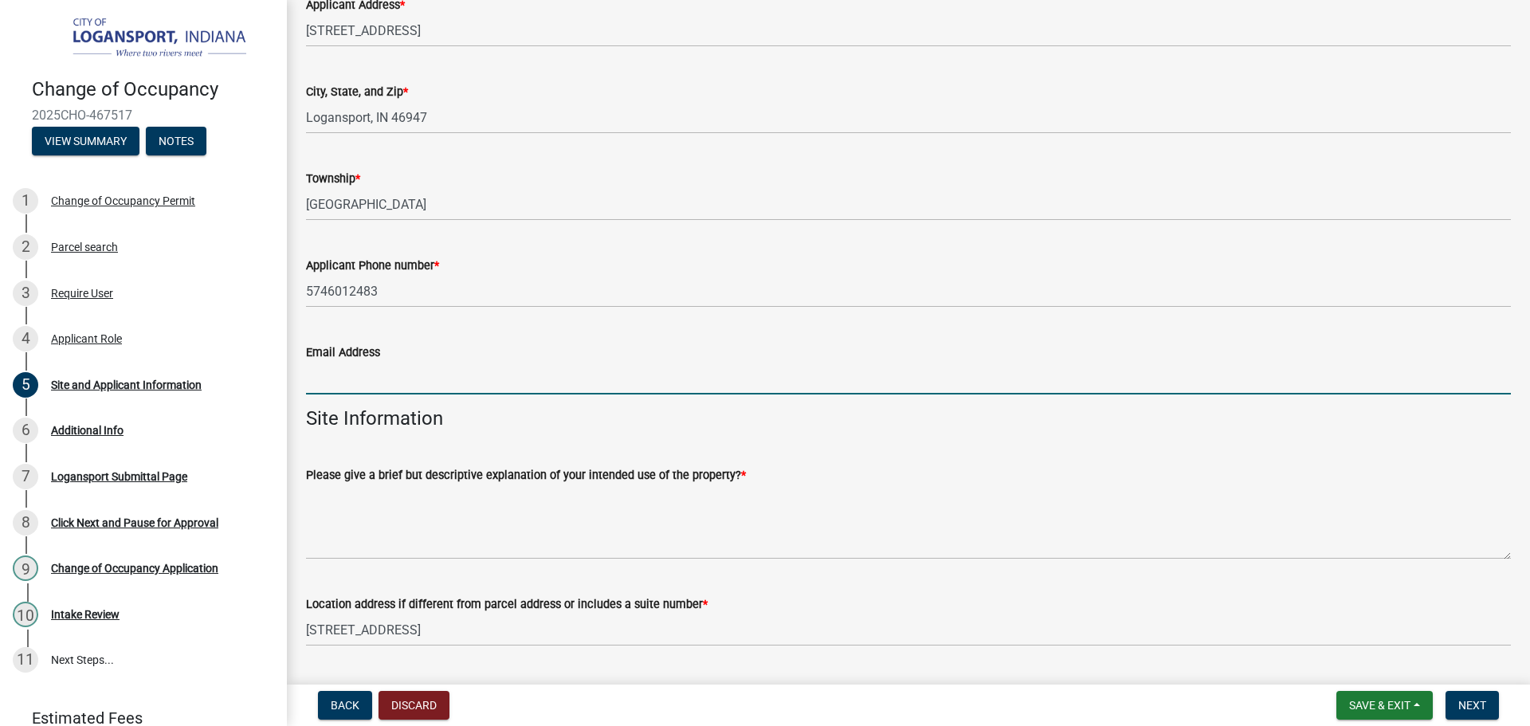
paste input "rmosqueda@yahoo.com/"
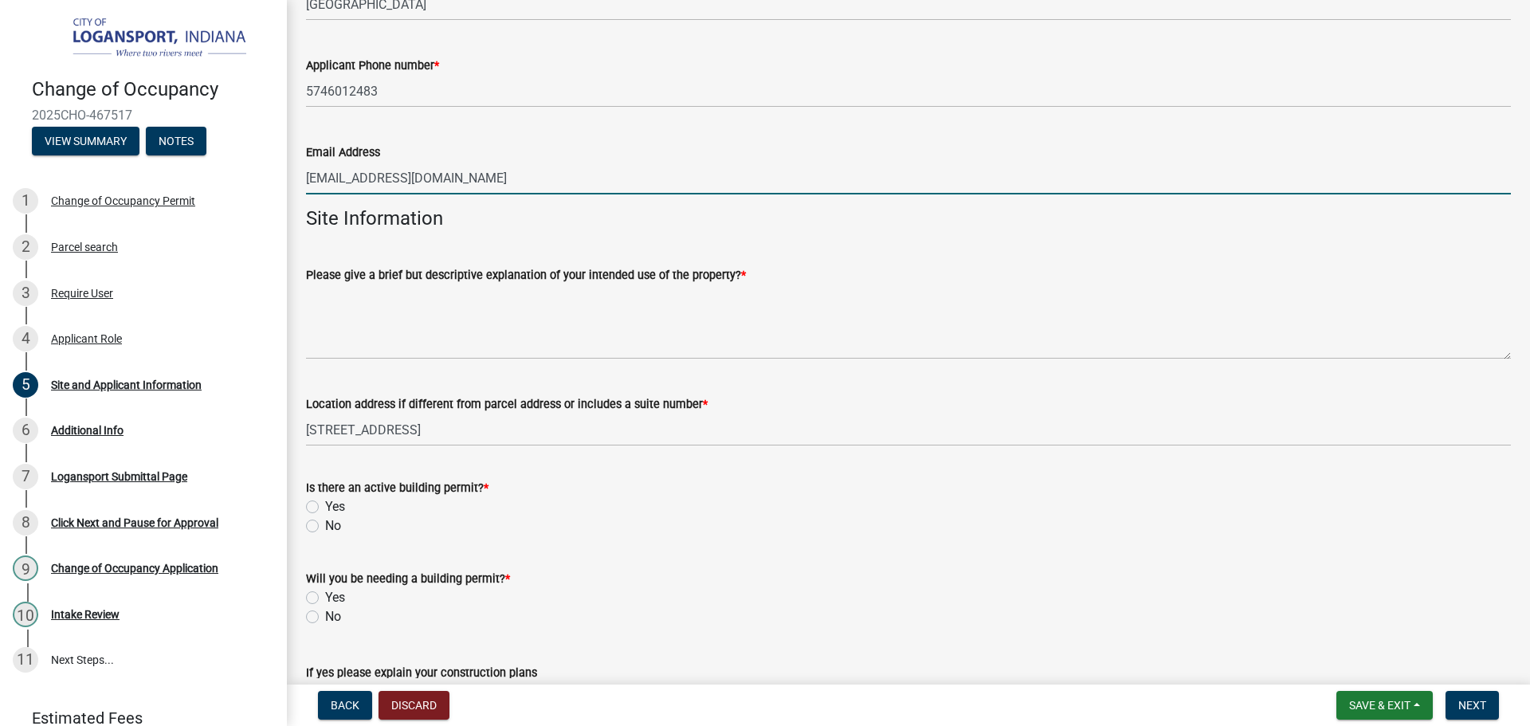
scroll to position [558, 0]
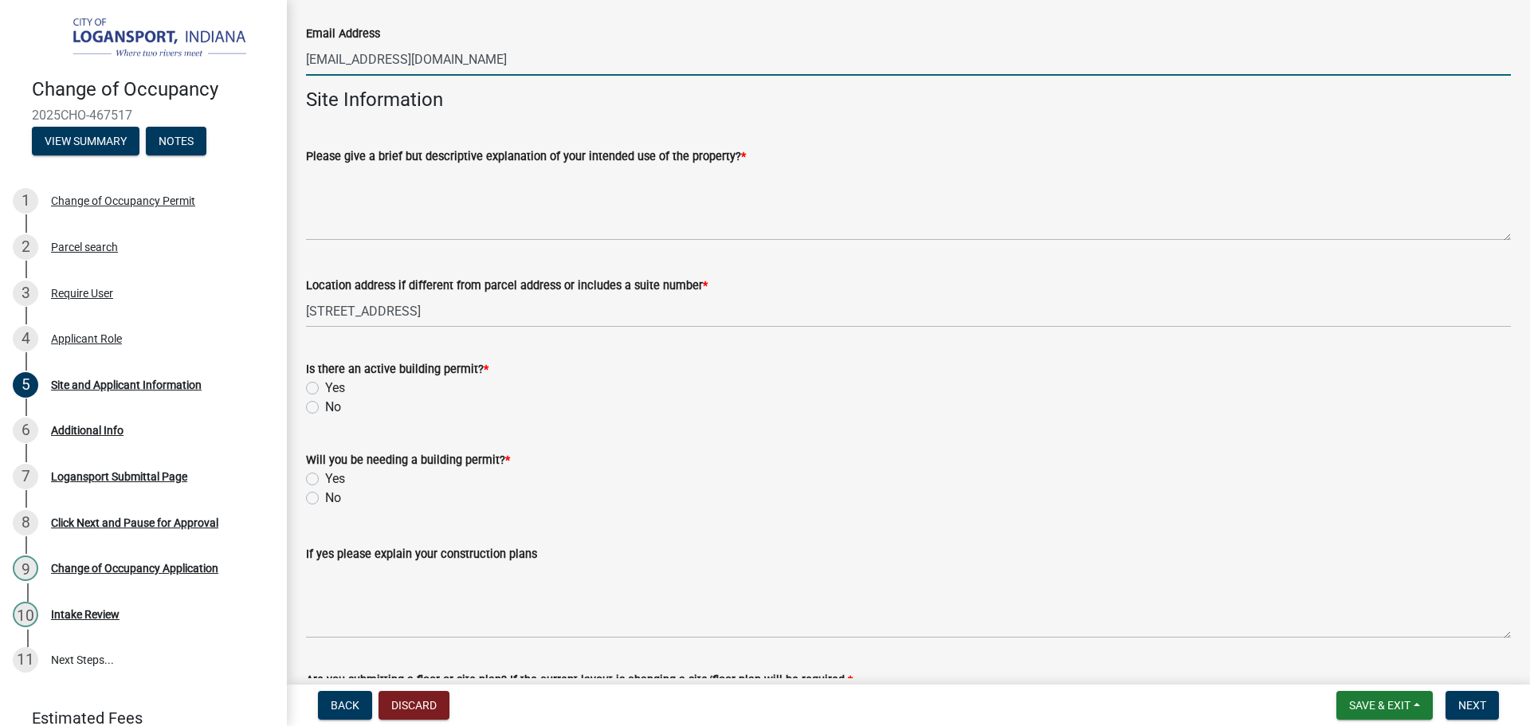
type input "rmosqueda@yahoo.com"
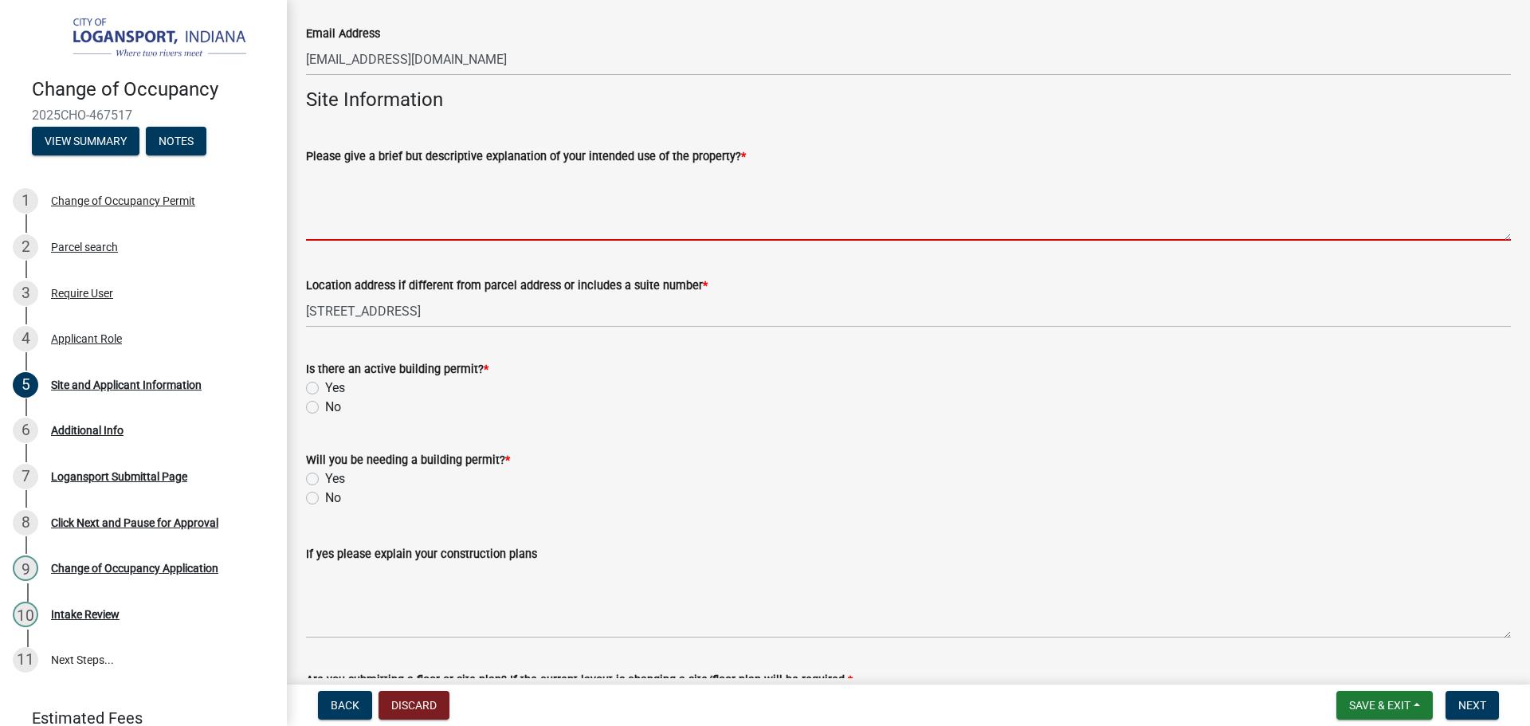
click at [523, 206] on textarea "Please give a brief but descriptive explanation of your intended use of the pro…" at bounding box center [908, 203] width 1205 height 75
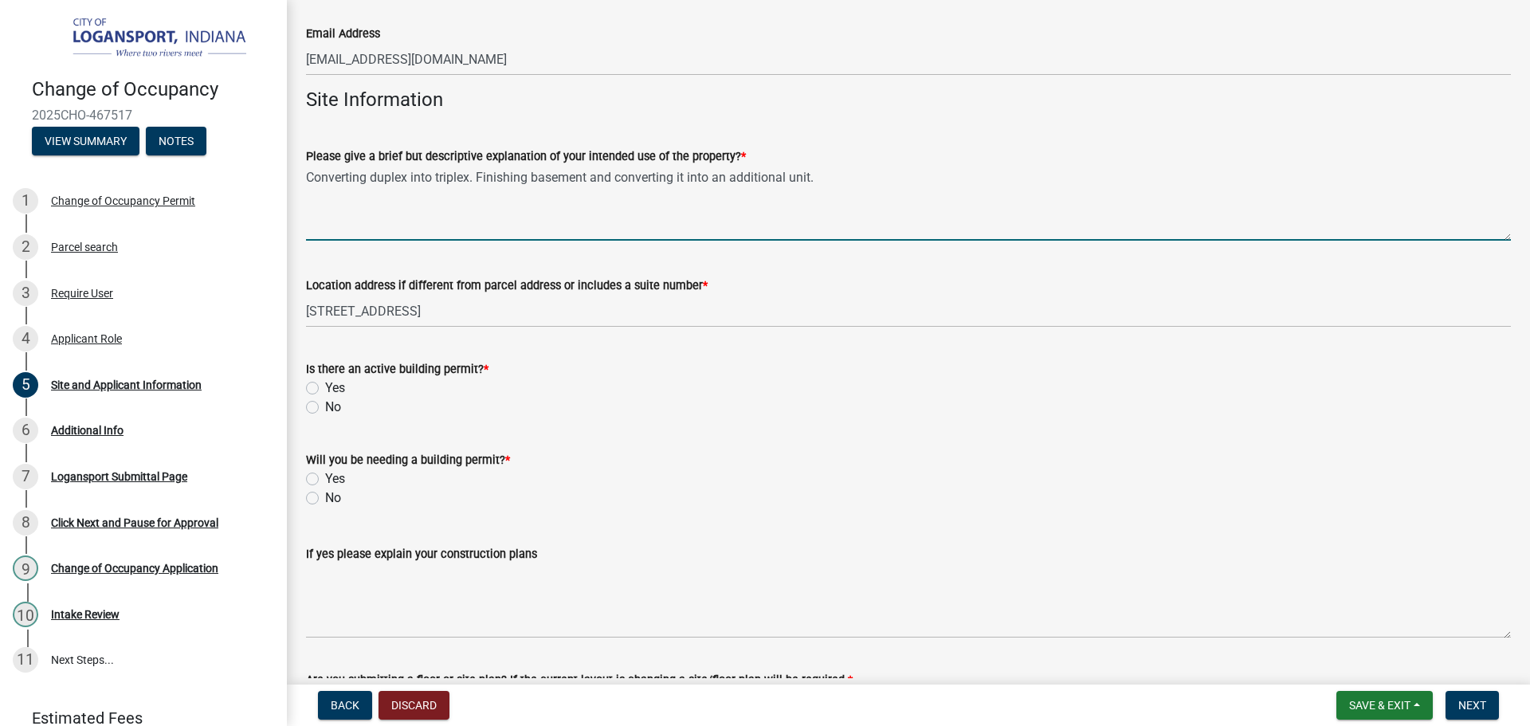
scroll to position [637, 0]
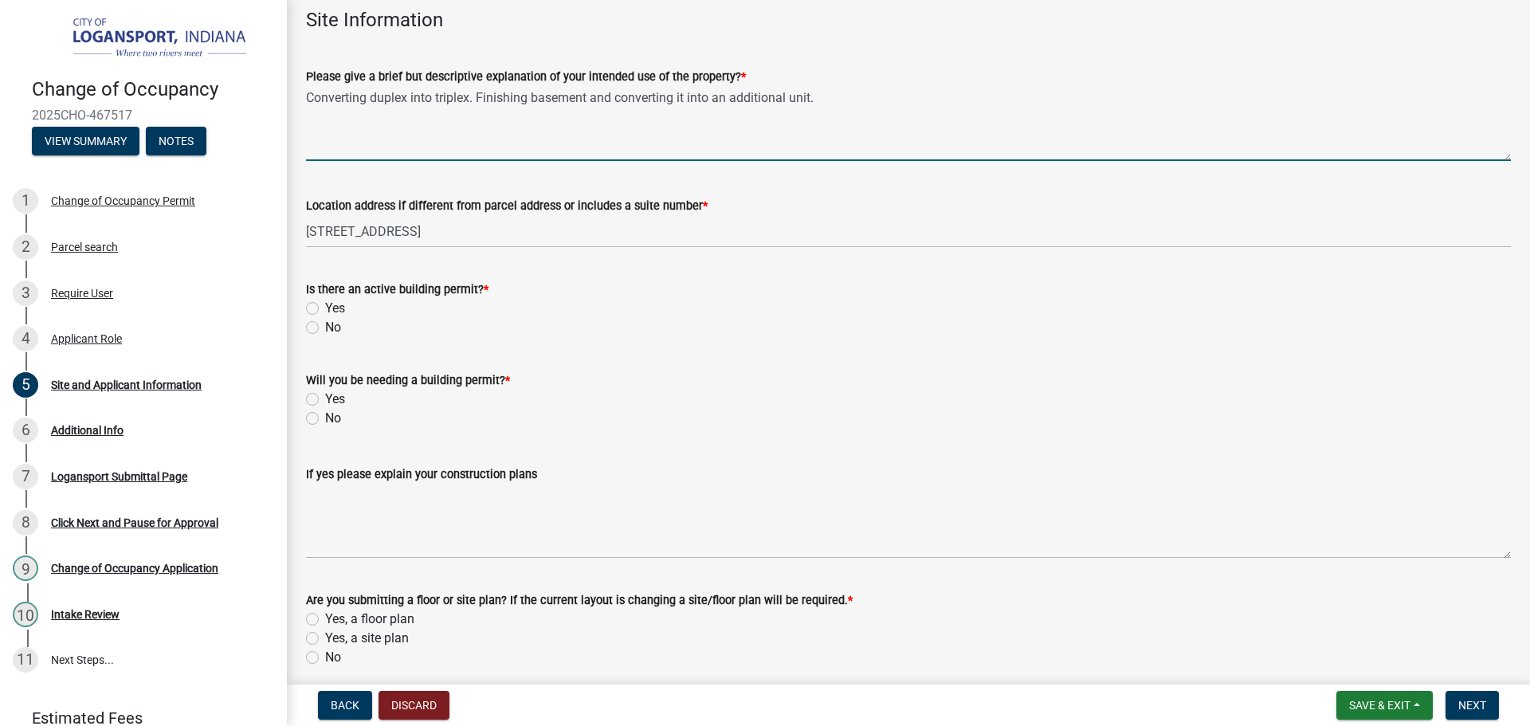
type textarea "Converting duplex into triplex. Finishing basement and converting it into an ad…"
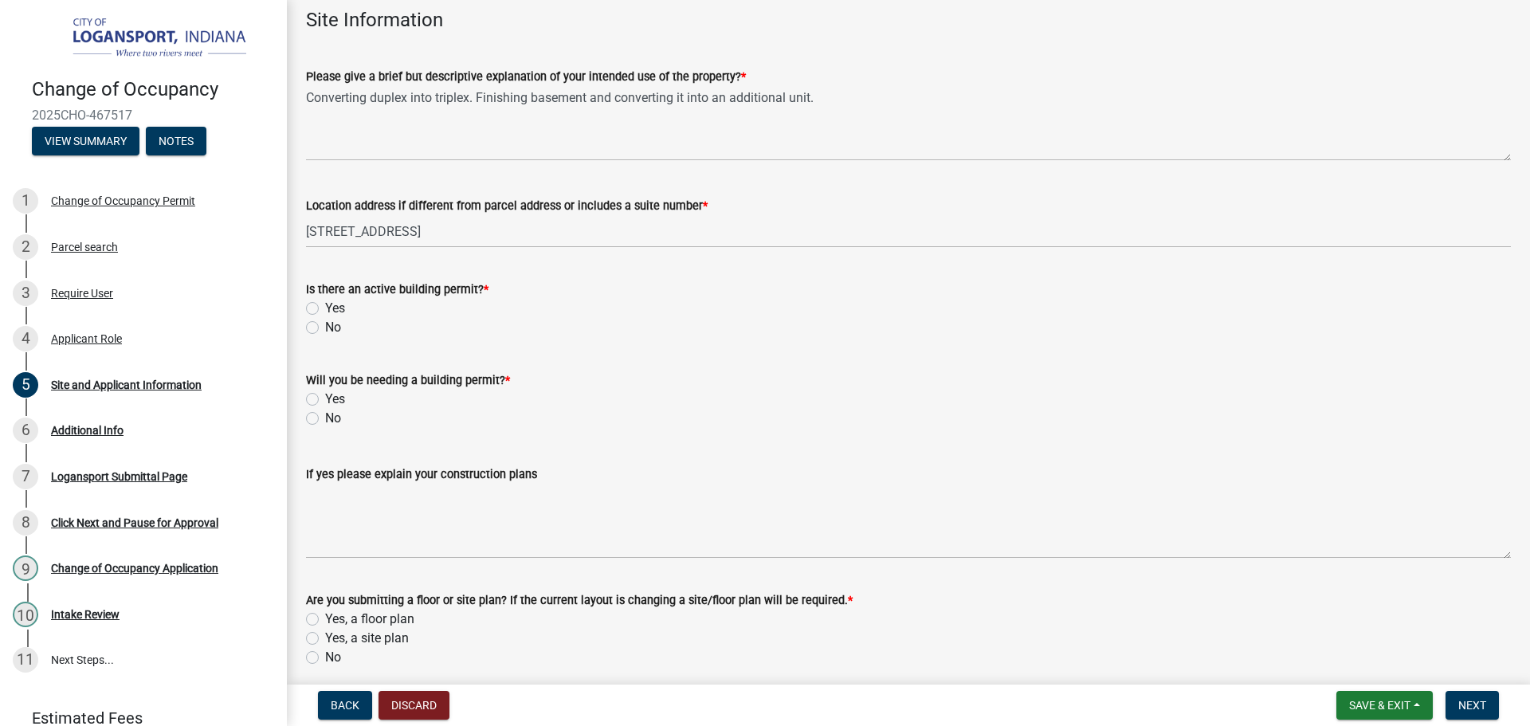
click at [325, 306] on label "Yes" at bounding box center [335, 308] width 20 height 19
click at [325, 306] on input "Yes" at bounding box center [330, 304] width 10 height 10
radio input "true"
click at [325, 398] on label "Yes" at bounding box center [335, 399] width 20 height 19
click at [325, 398] on input "Yes" at bounding box center [330, 395] width 10 height 10
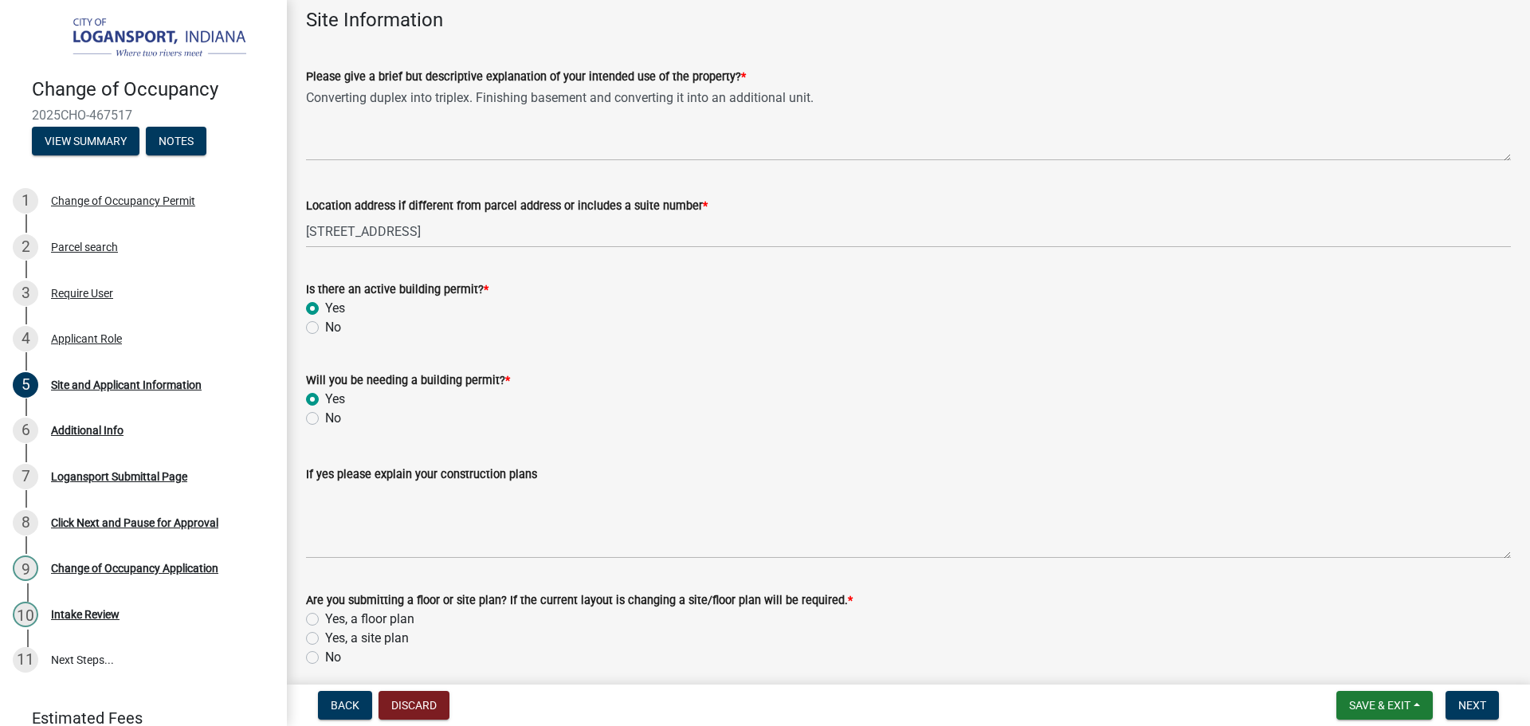
radio input "true"
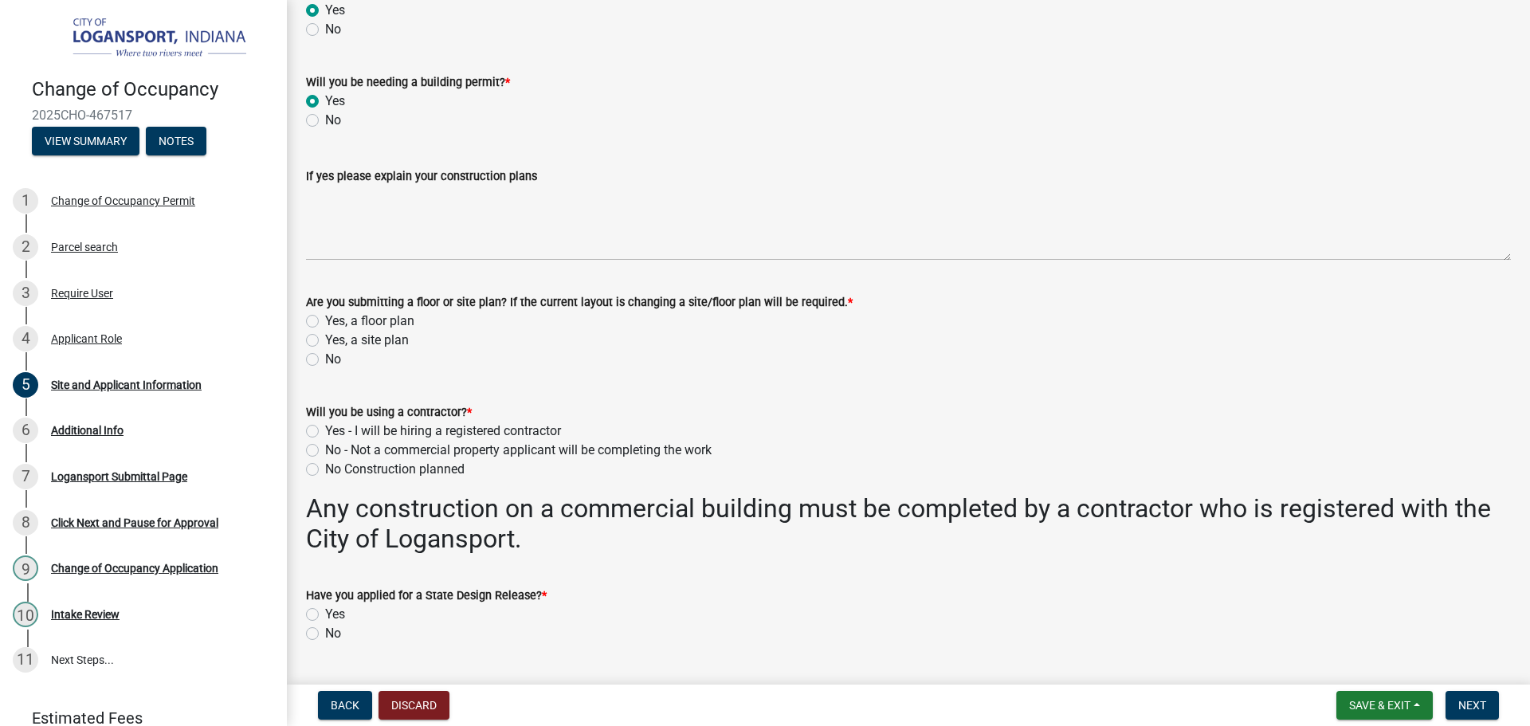
scroll to position [956, 0]
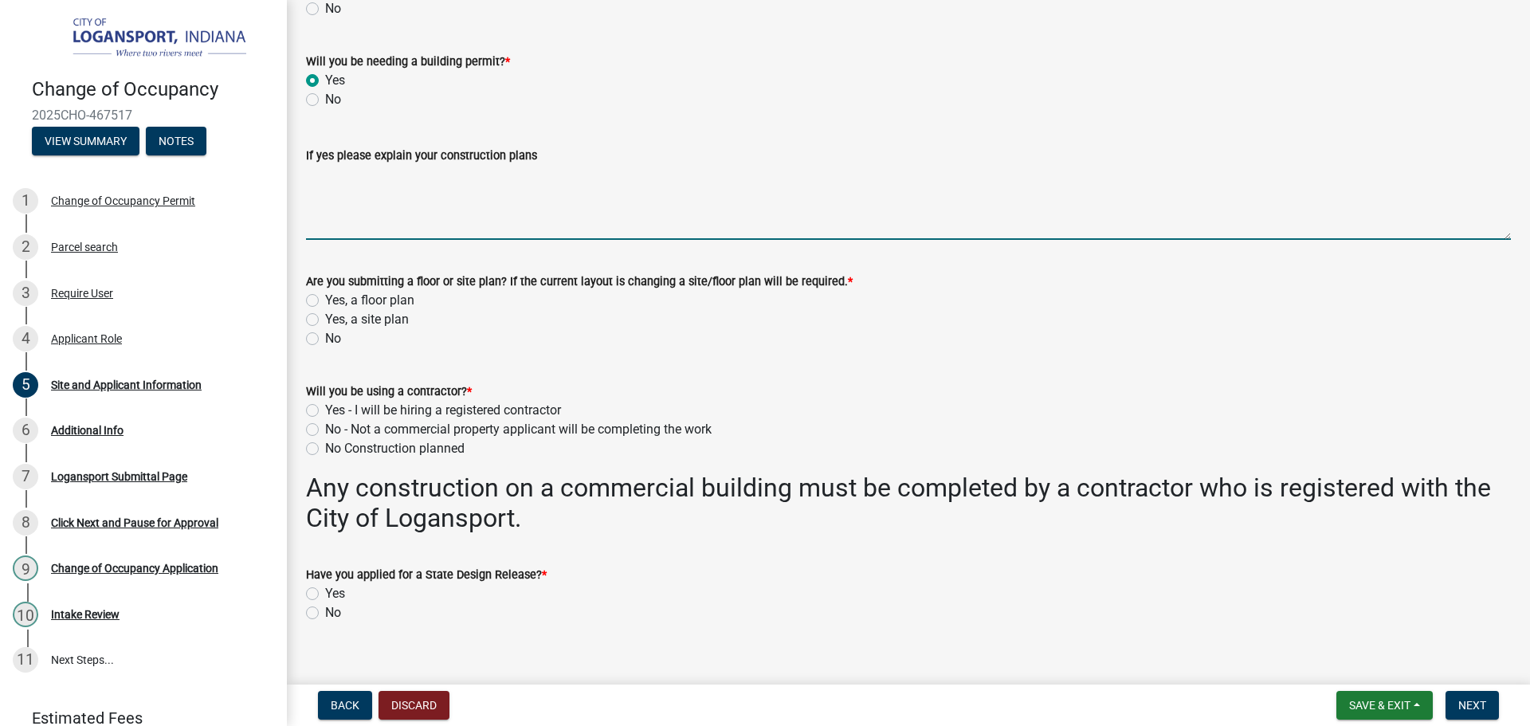
click at [472, 185] on textarea "If yes please explain your construction plans" at bounding box center [908, 202] width 1205 height 75
type textarea "Installed kitchen, egress windows, built walls to create two bedrooms and added…"
click at [325, 332] on label "No" at bounding box center [333, 338] width 16 height 19
click at [325, 332] on input "No" at bounding box center [330, 334] width 10 height 10
radio input "true"
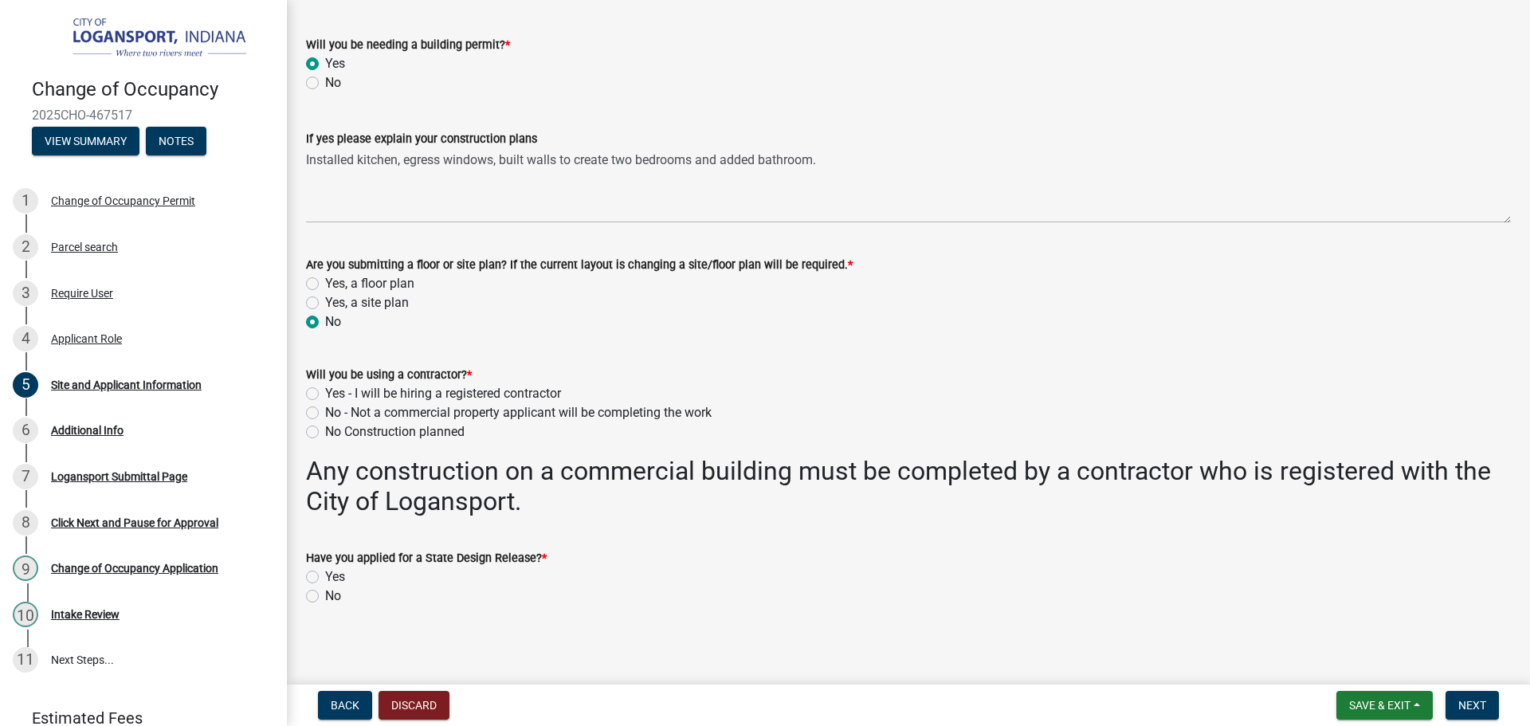
scroll to position [977, 0]
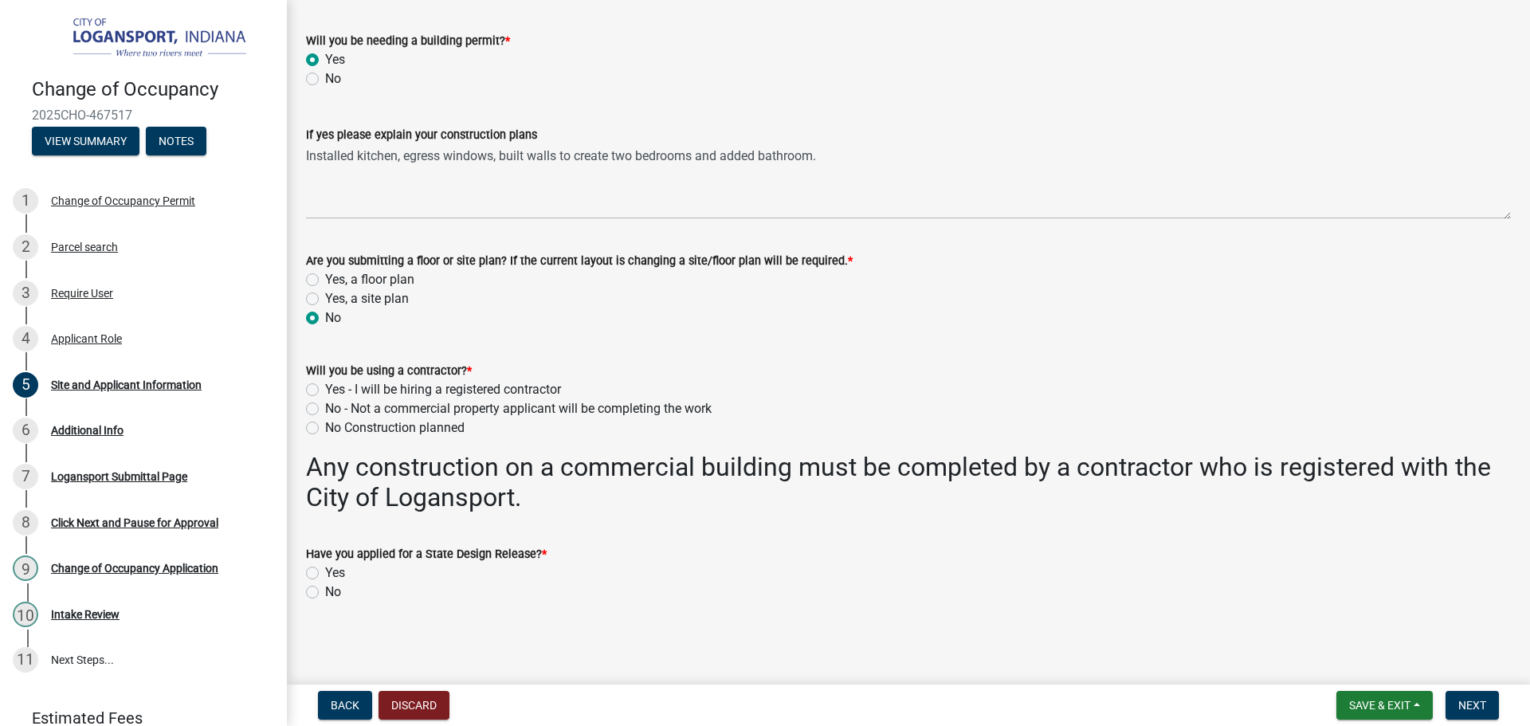
click at [325, 386] on label "Yes - I will be hiring a registered contractor" at bounding box center [443, 389] width 236 height 19
click at [325, 386] on input "Yes - I will be hiring a registered contractor" at bounding box center [330, 385] width 10 height 10
radio input "true"
click at [325, 591] on label "No" at bounding box center [333, 591] width 16 height 19
click at [325, 591] on input "No" at bounding box center [330, 587] width 10 height 10
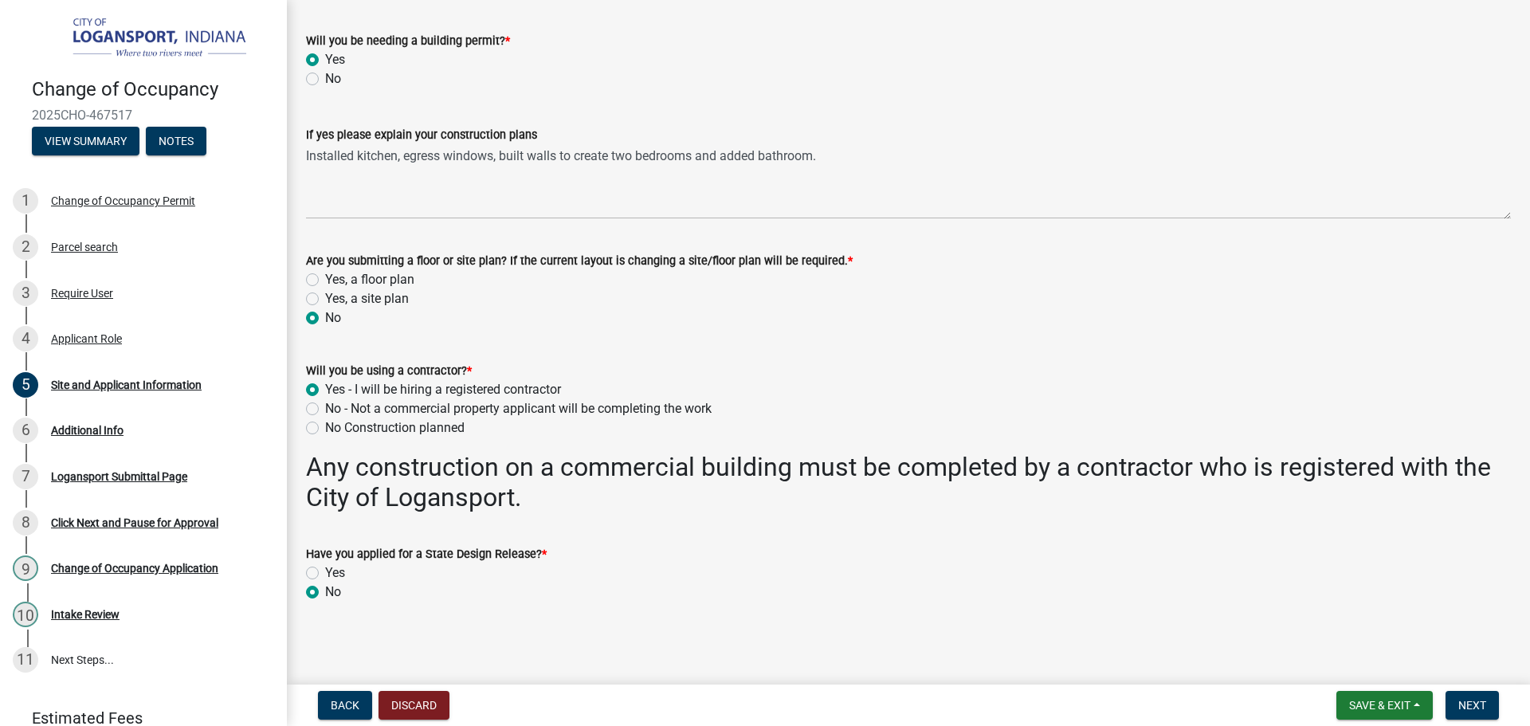
radio input "true"
click at [1486, 706] on span "Next" at bounding box center [1472, 705] width 28 height 13
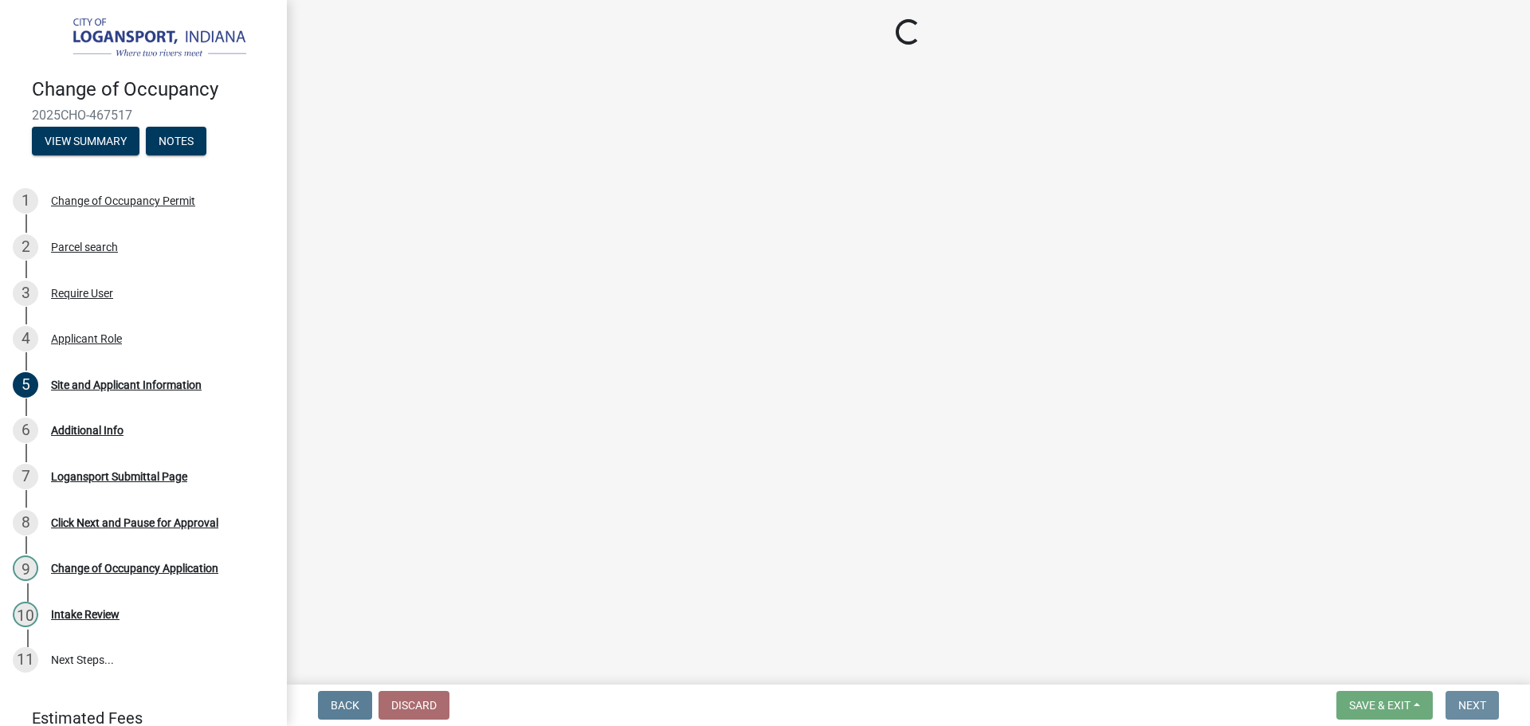
scroll to position [0, 0]
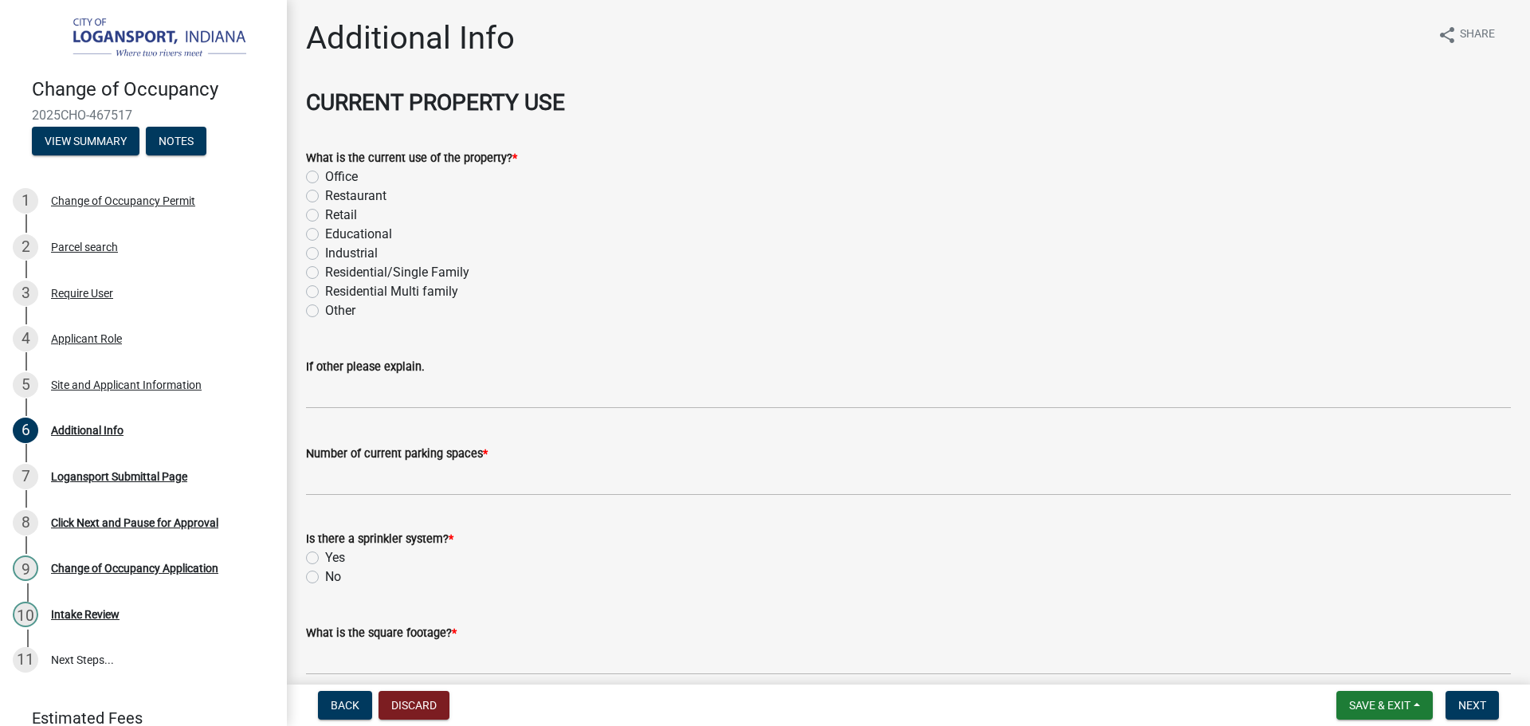
click at [325, 288] on label "Residential Multi family" at bounding box center [391, 291] width 133 height 19
click at [325, 288] on input "Residential Multi family" at bounding box center [330, 287] width 10 height 10
radio input "true"
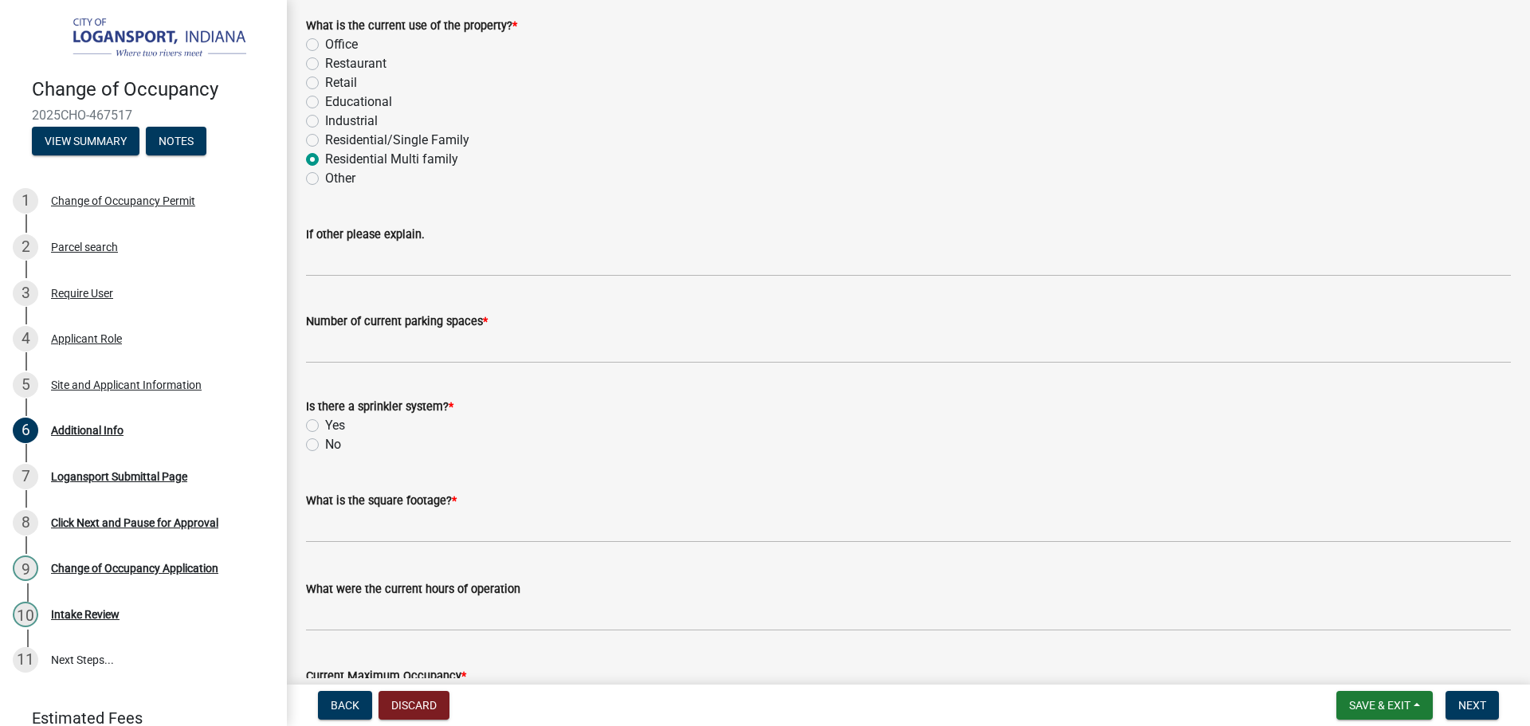
scroll to position [159, 0]
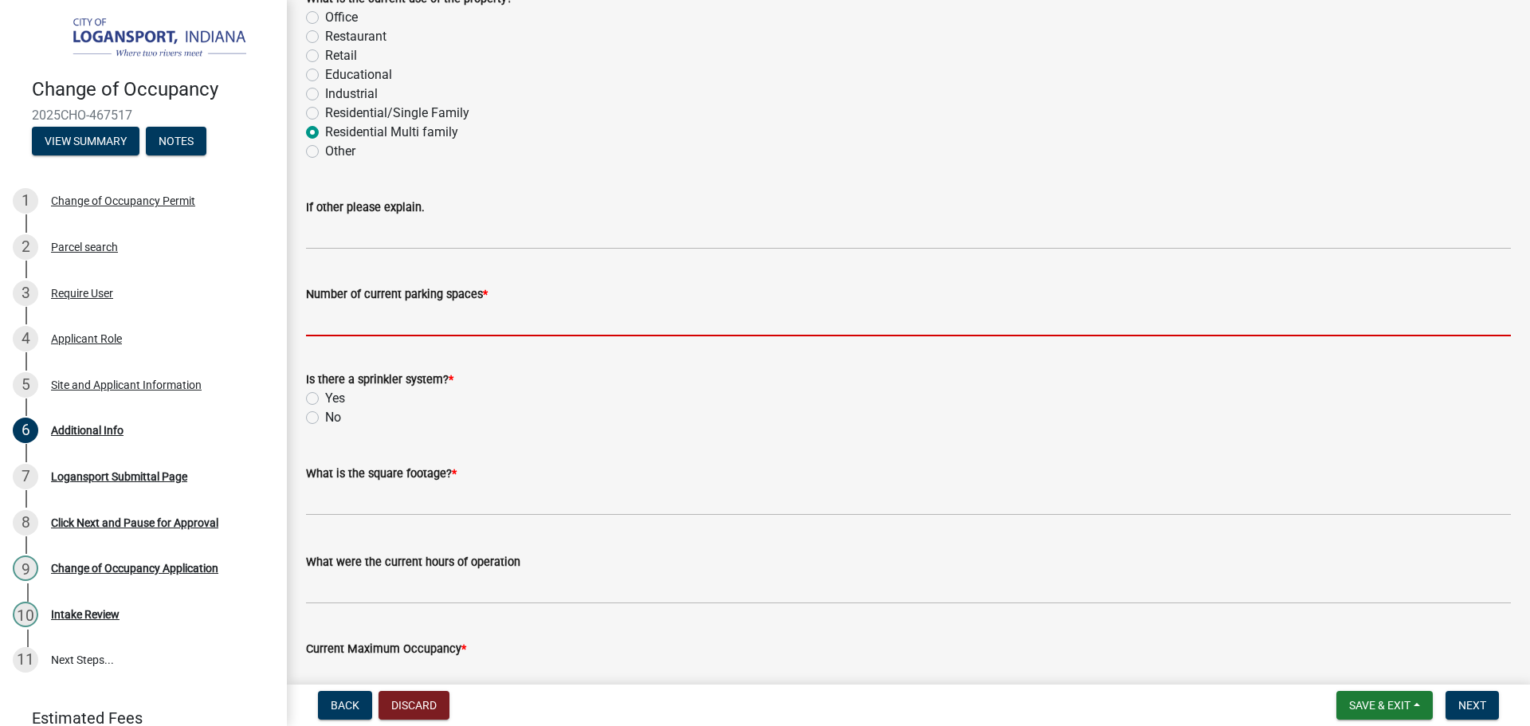
click at [434, 320] on input "text" at bounding box center [908, 320] width 1205 height 33
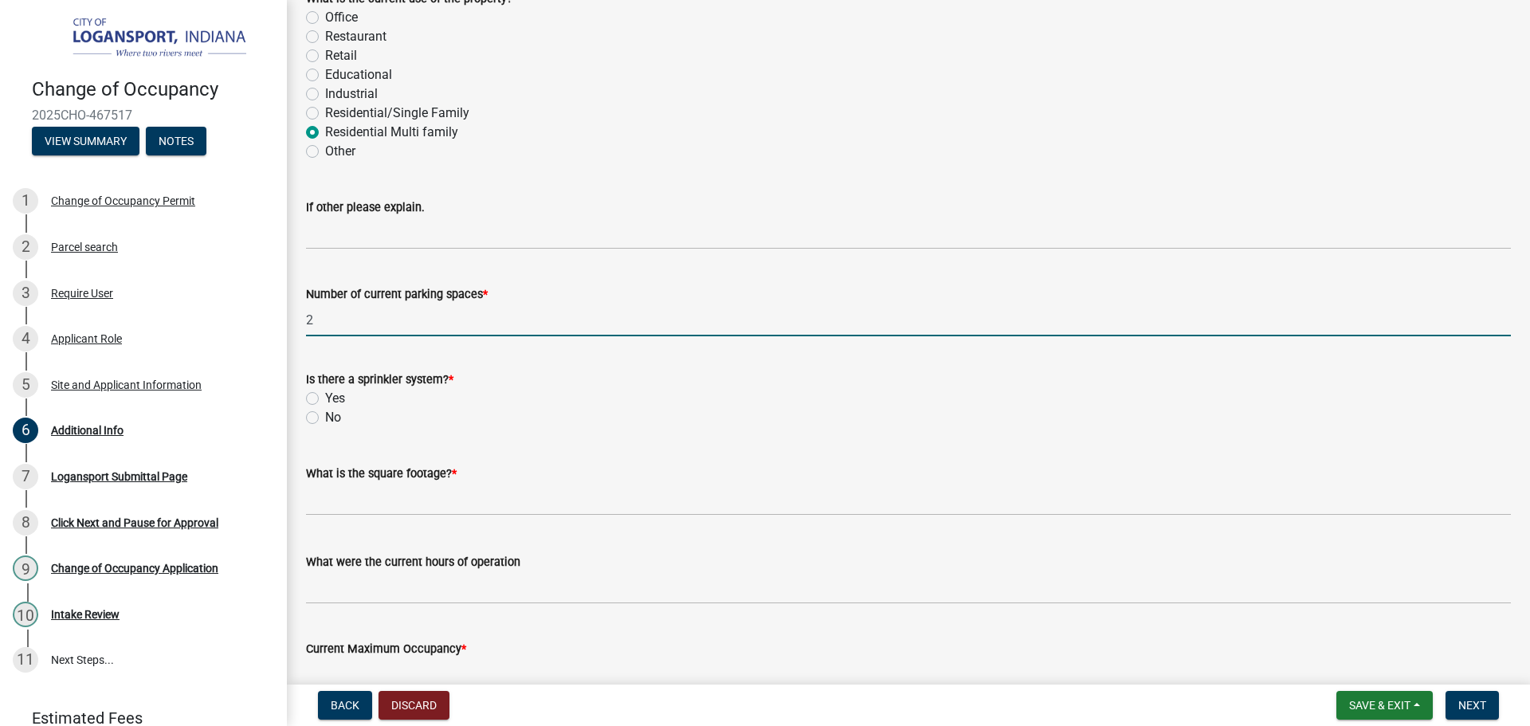
type input "2"
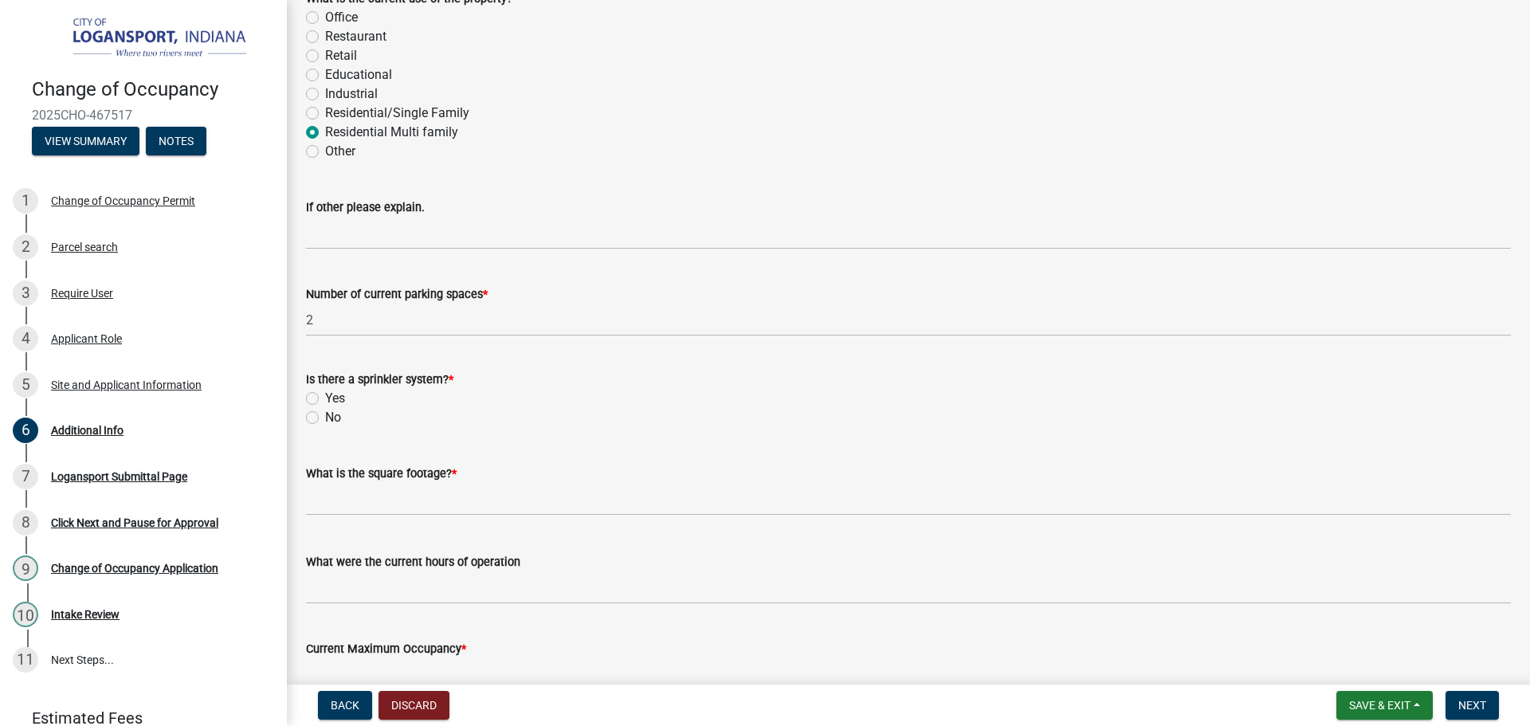
click at [325, 415] on label "No" at bounding box center [333, 417] width 16 height 19
click at [325, 415] on input "No" at bounding box center [330, 413] width 10 height 10
radio input "true"
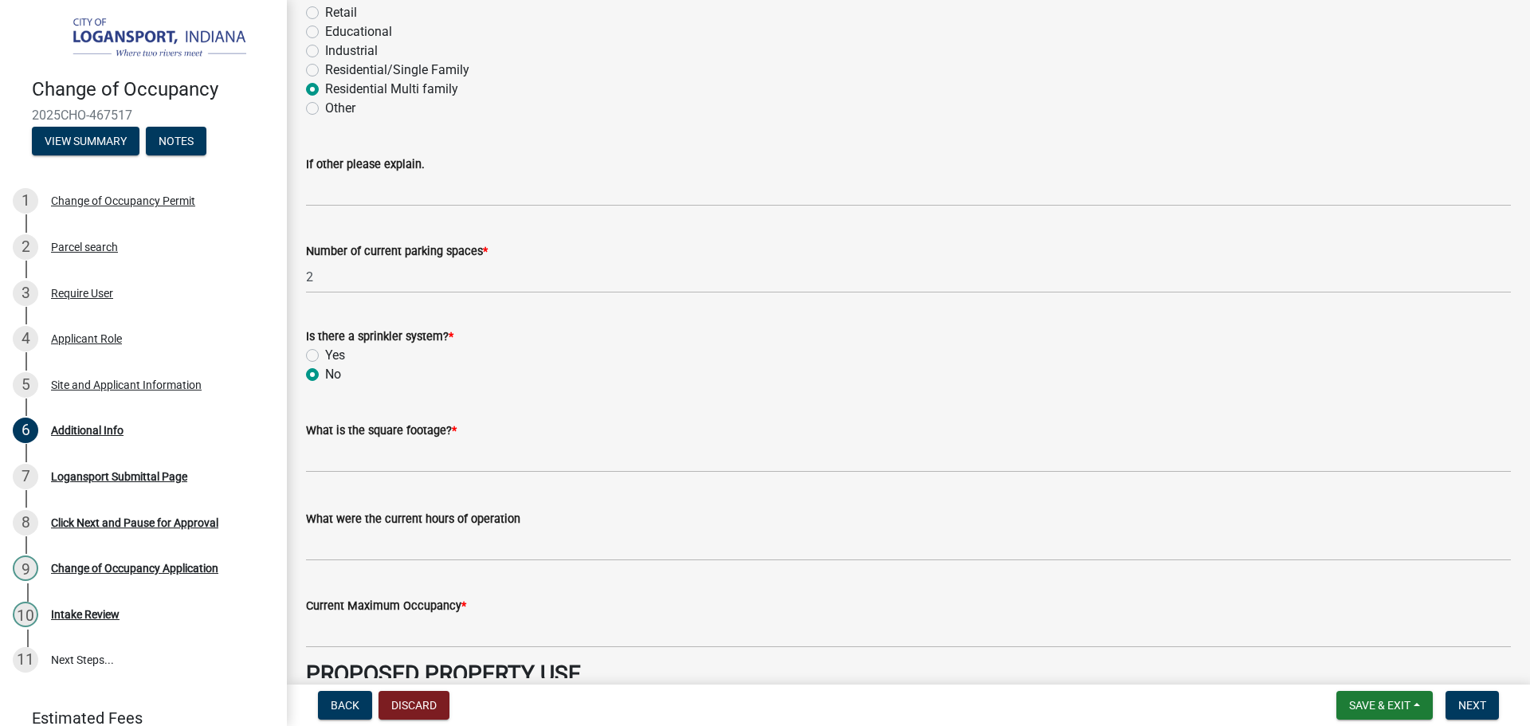
scroll to position [239, 0]
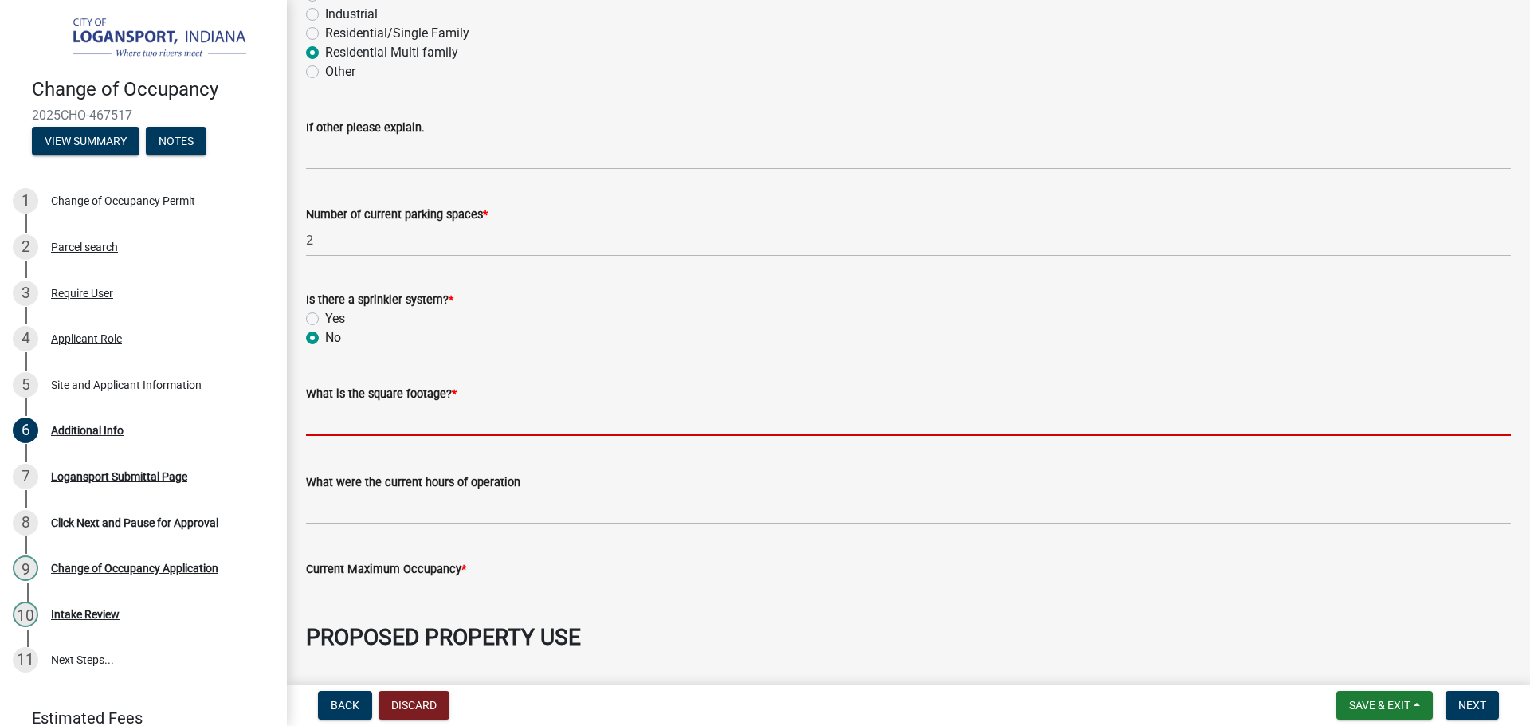
click at [377, 419] on input "text" at bounding box center [908, 419] width 1205 height 33
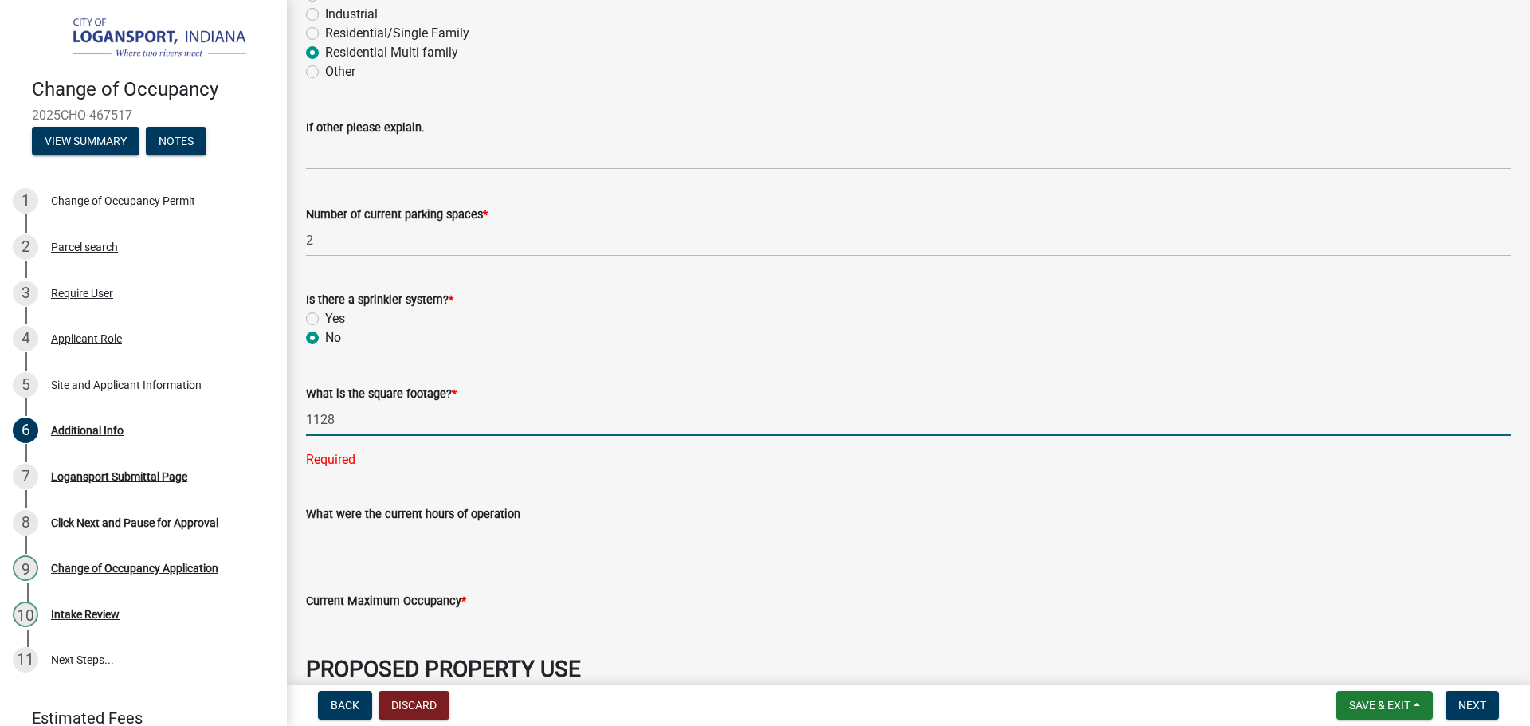
type input "1128"
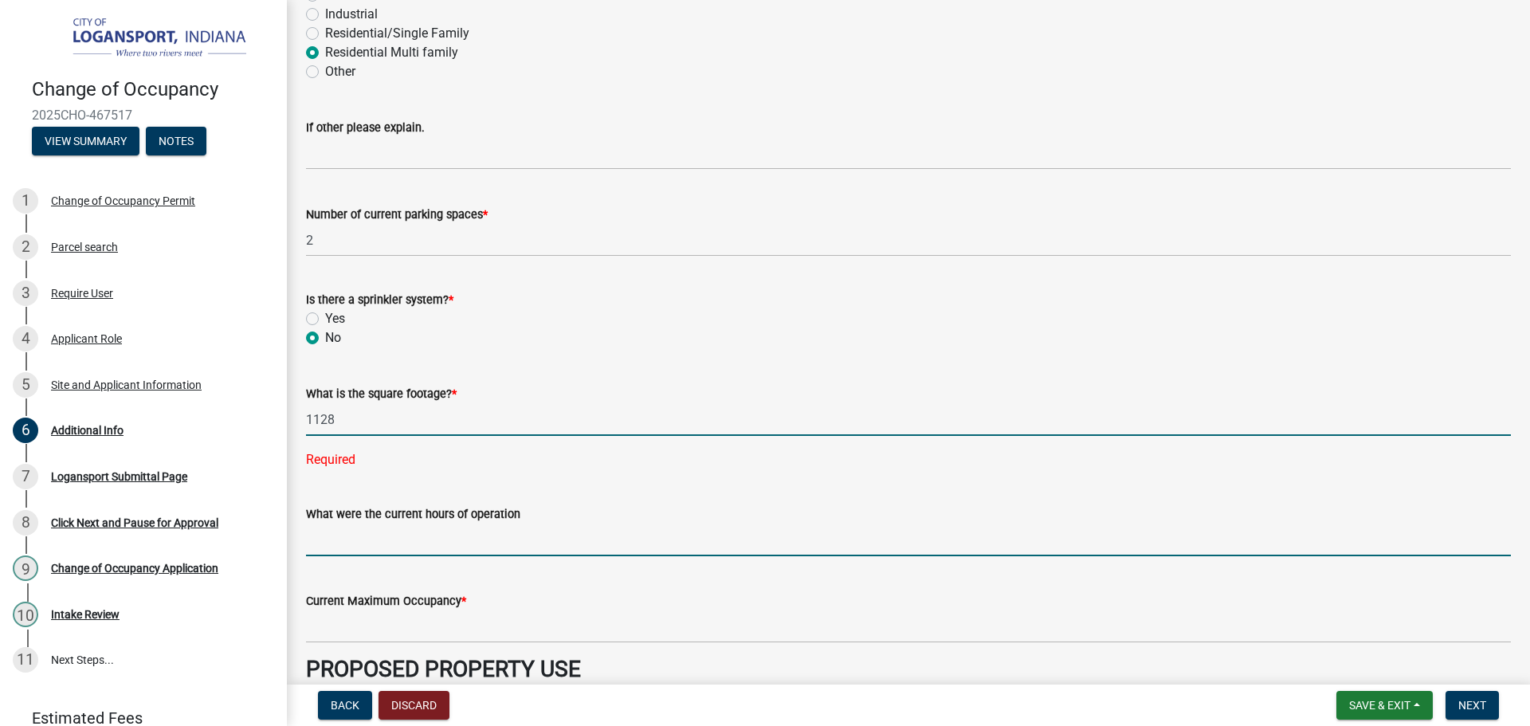
click at [445, 524] on wm-data-entity-input "What were the current hours of operation" at bounding box center [908, 525] width 1205 height 87
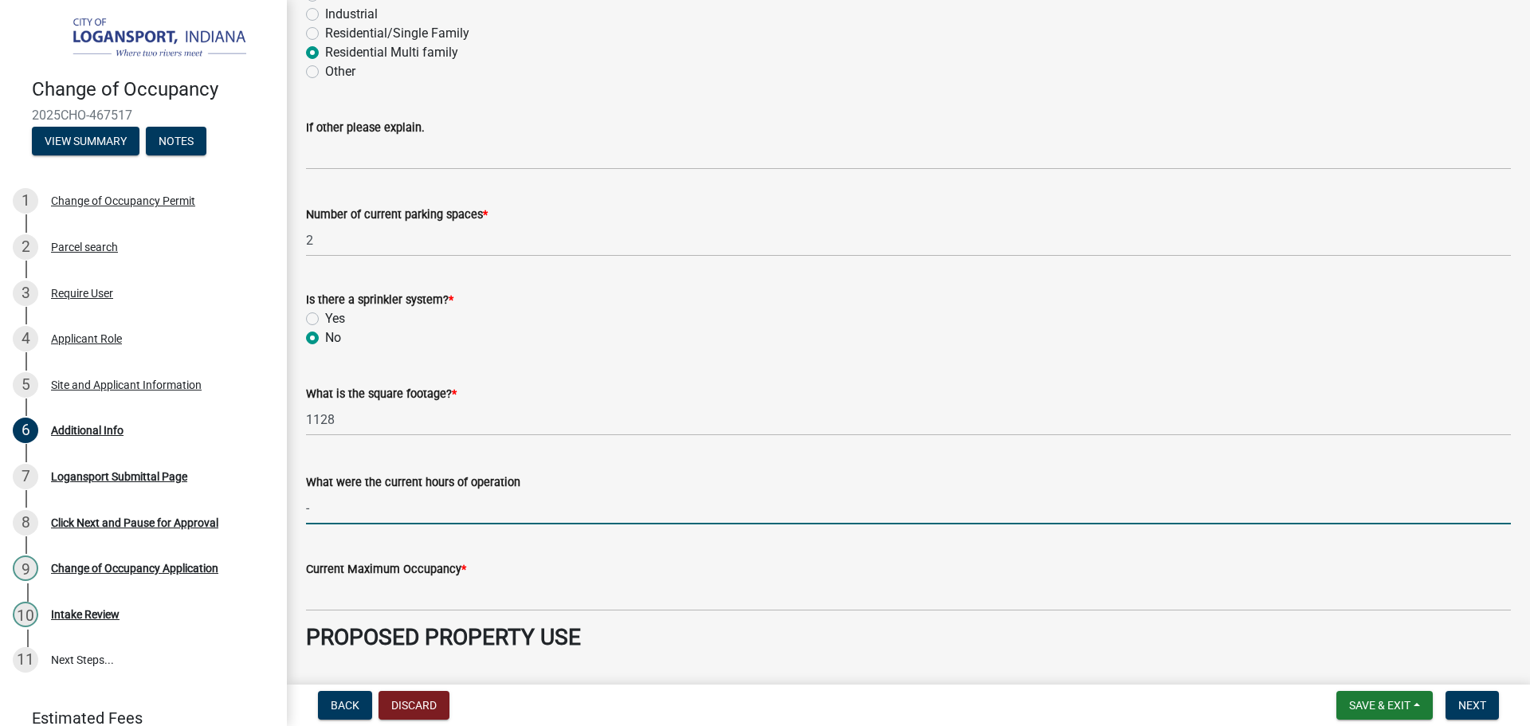
type input "-"
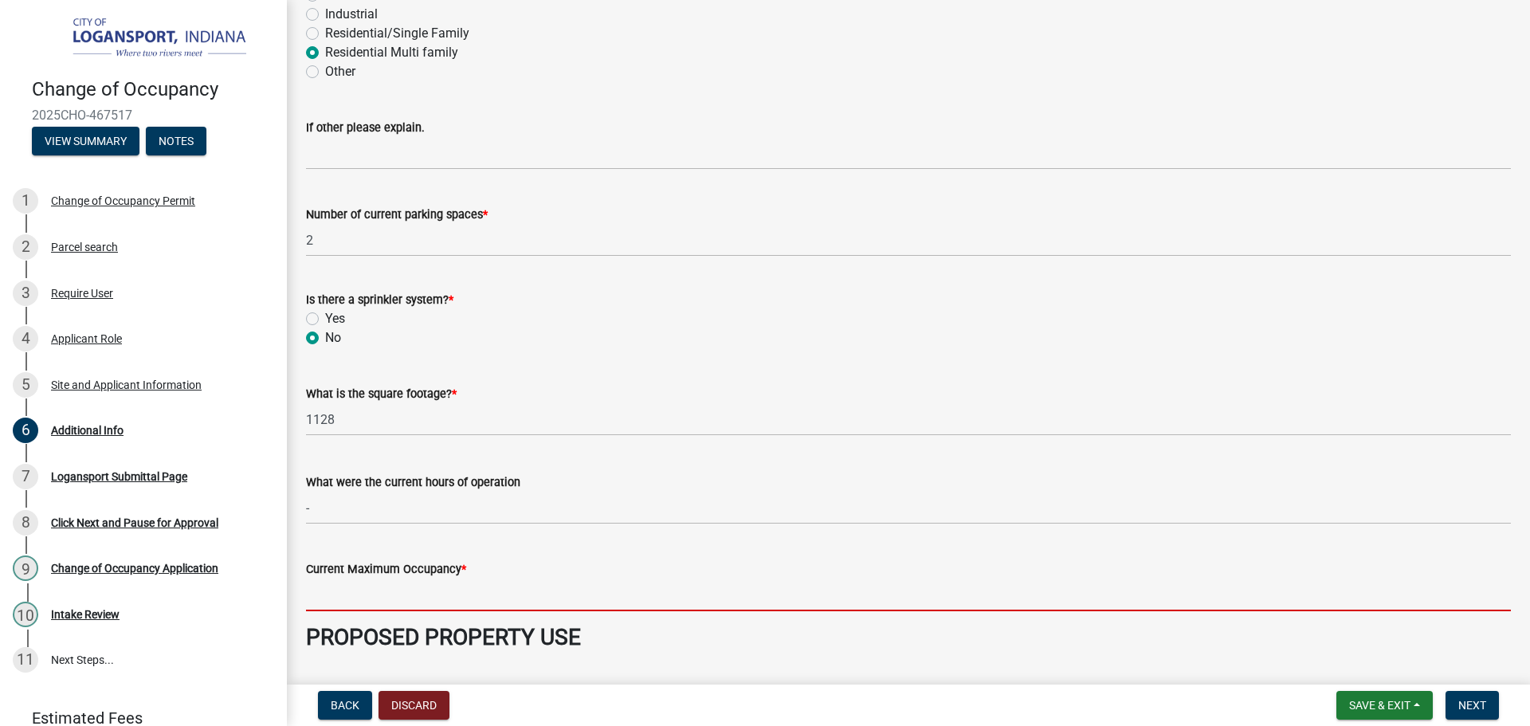
click at [404, 590] on input "Current Maximum Occupancy *" at bounding box center [908, 594] width 1205 height 33
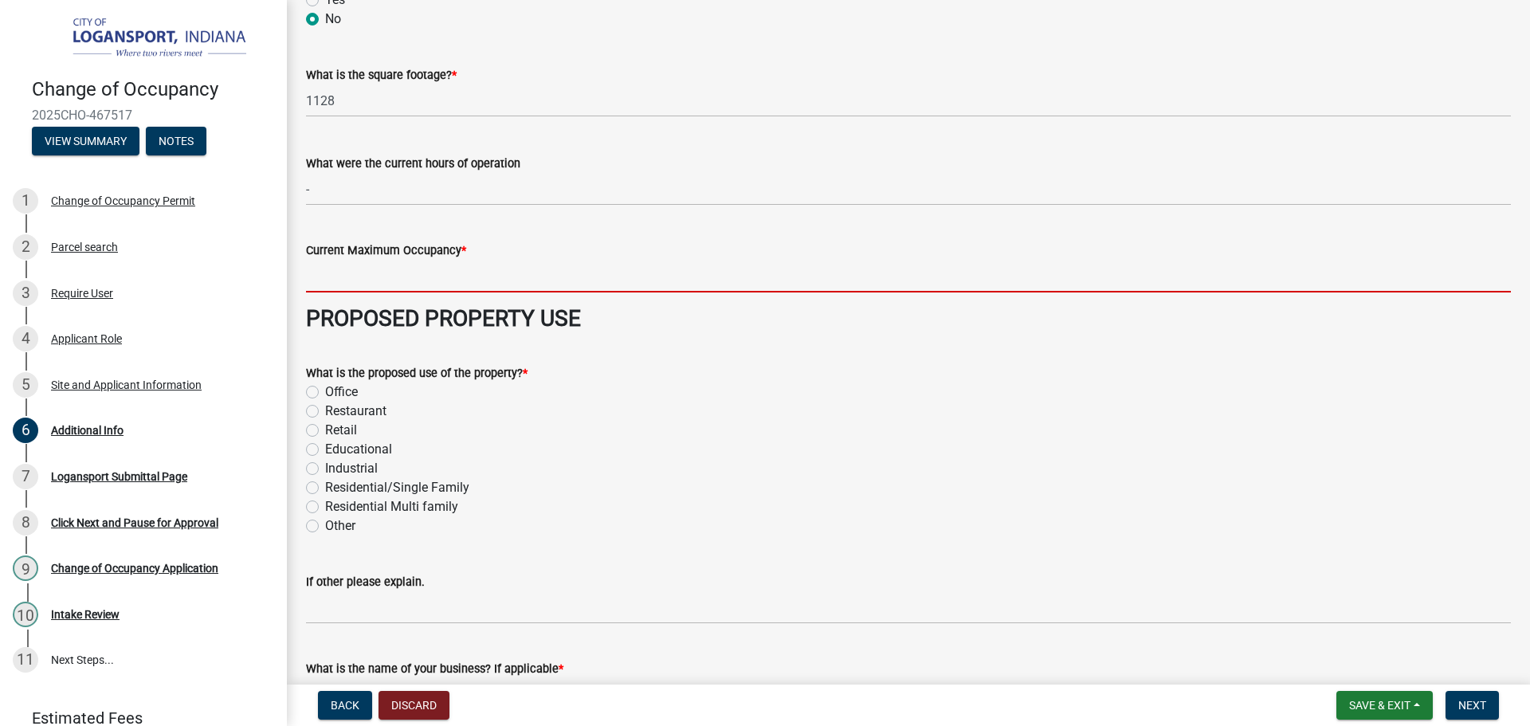
scroll to position [637, 0]
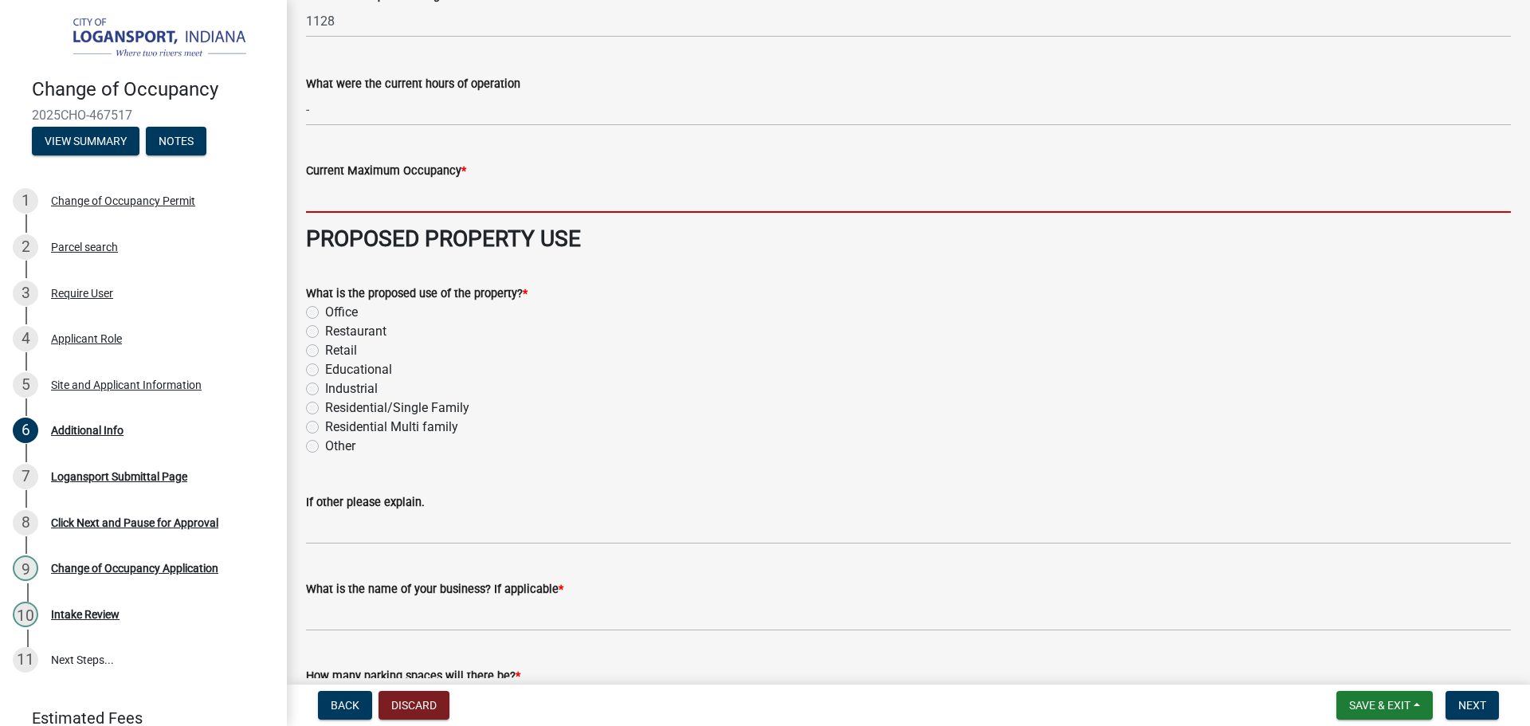
click at [311, 401] on div "What is the proposed use of the property? * Office Restaurant Retail Educationa…" at bounding box center [908, 370] width 1205 height 172
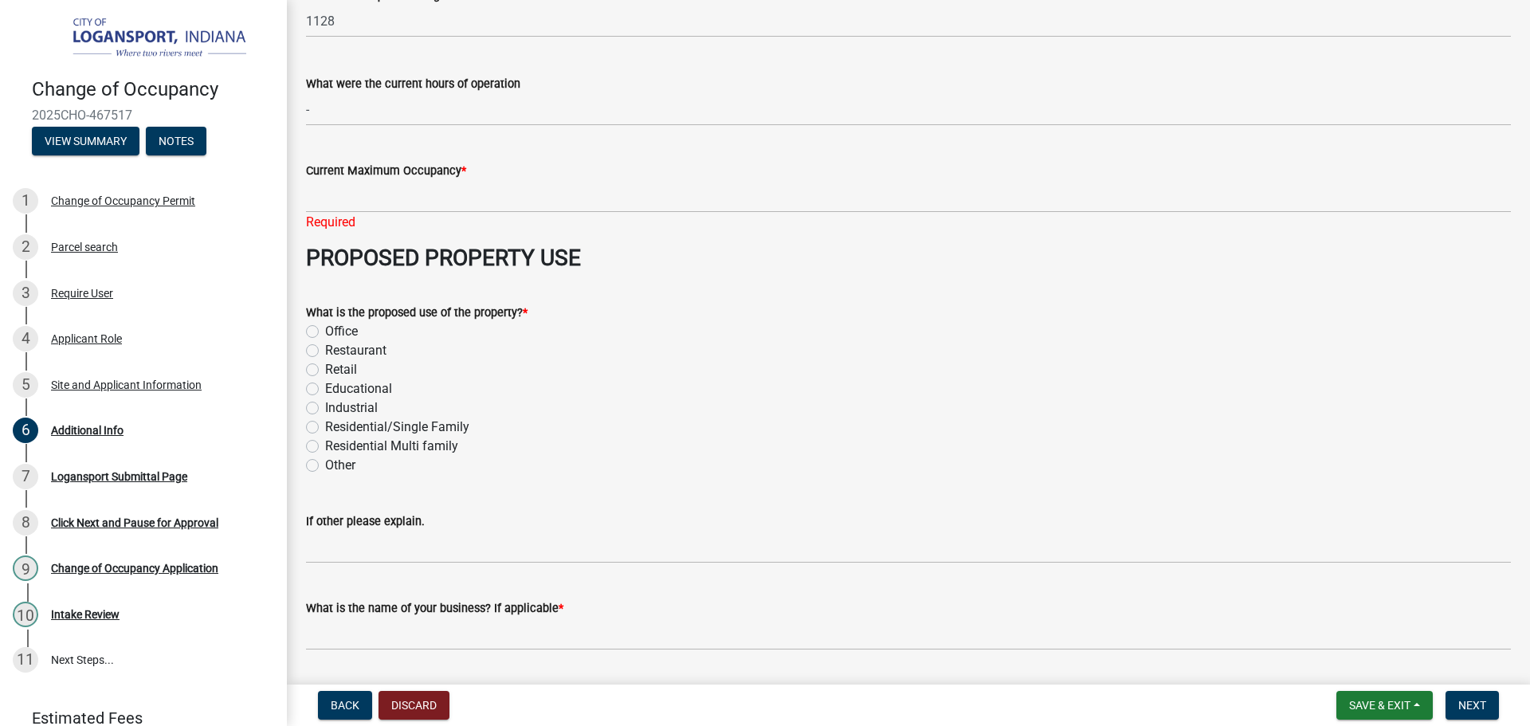
click at [325, 444] on label "Residential Multi family" at bounding box center [391, 446] width 133 height 19
click at [325, 444] on input "Residential Multi family" at bounding box center [330, 442] width 10 height 10
radio input "true"
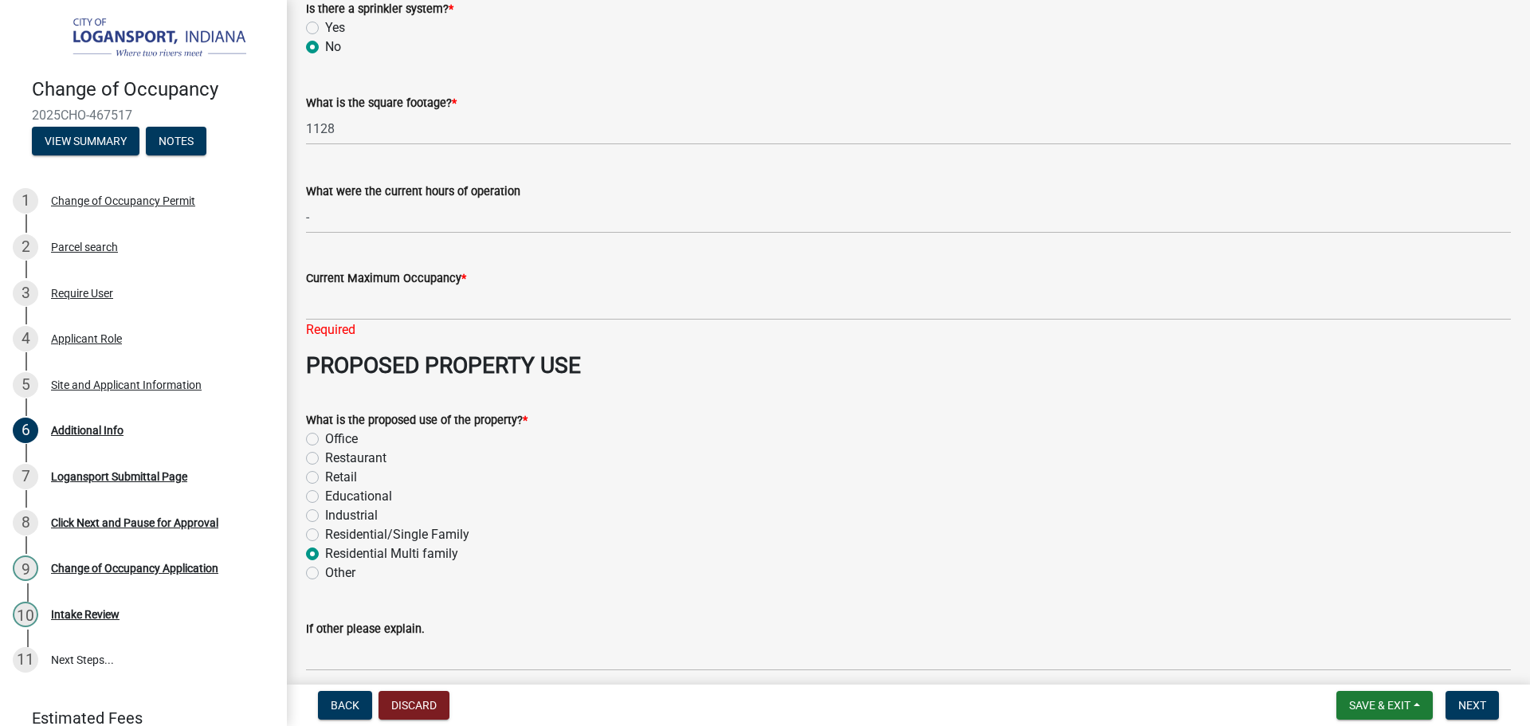
scroll to position [558, 0]
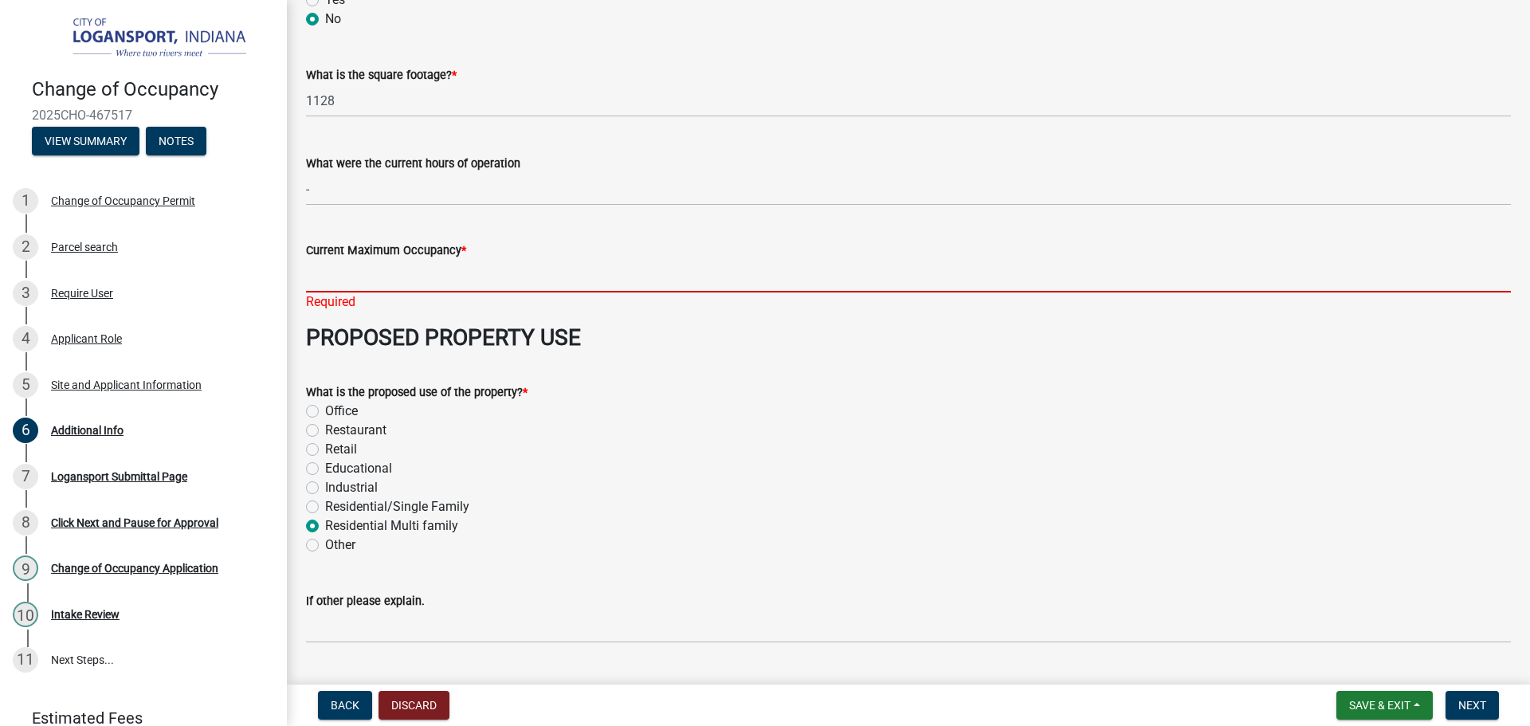
click at [442, 273] on input "Current Maximum Occupancy *" at bounding box center [908, 276] width 1205 height 33
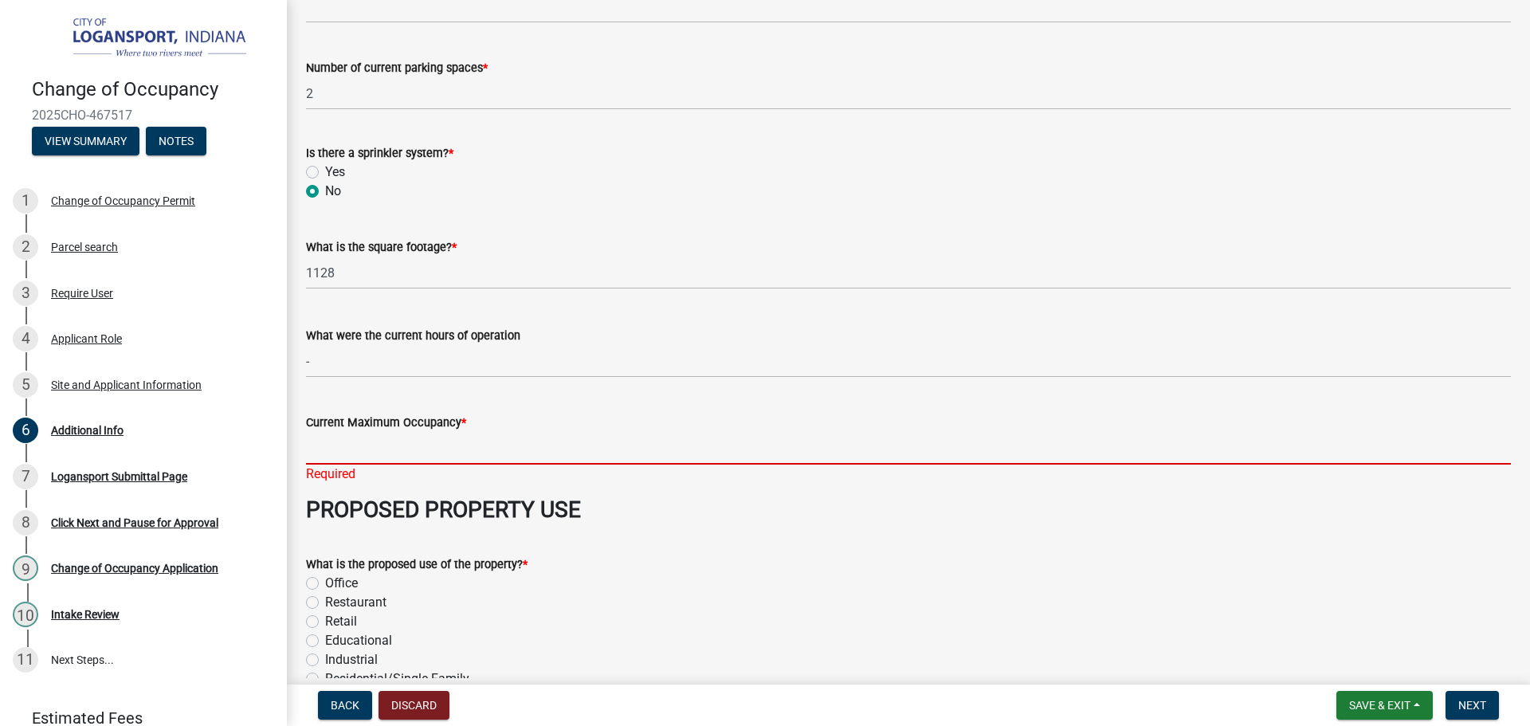
scroll to position [398, 0]
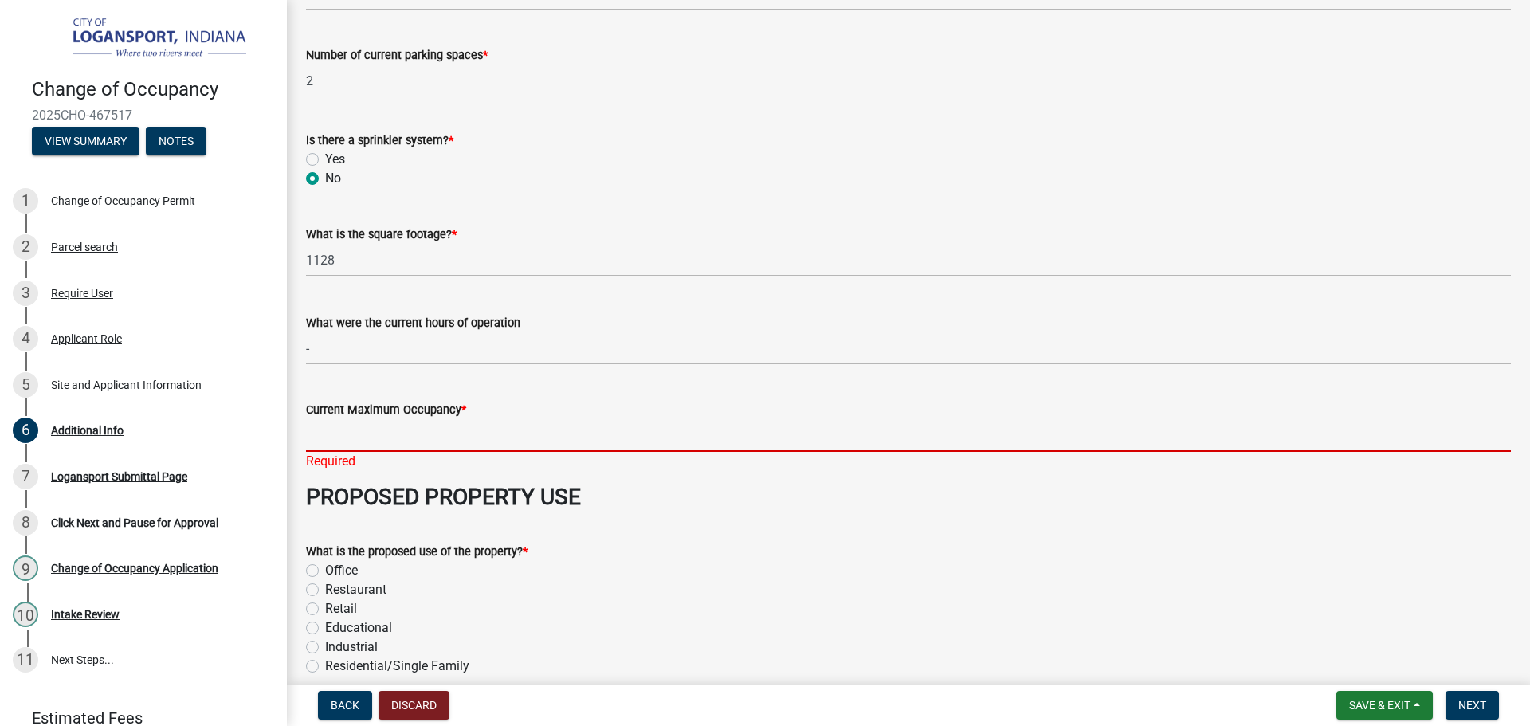
click at [386, 432] on input "Current Maximum Occupancy *" at bounding box center [908, 435] width 1205 height 33
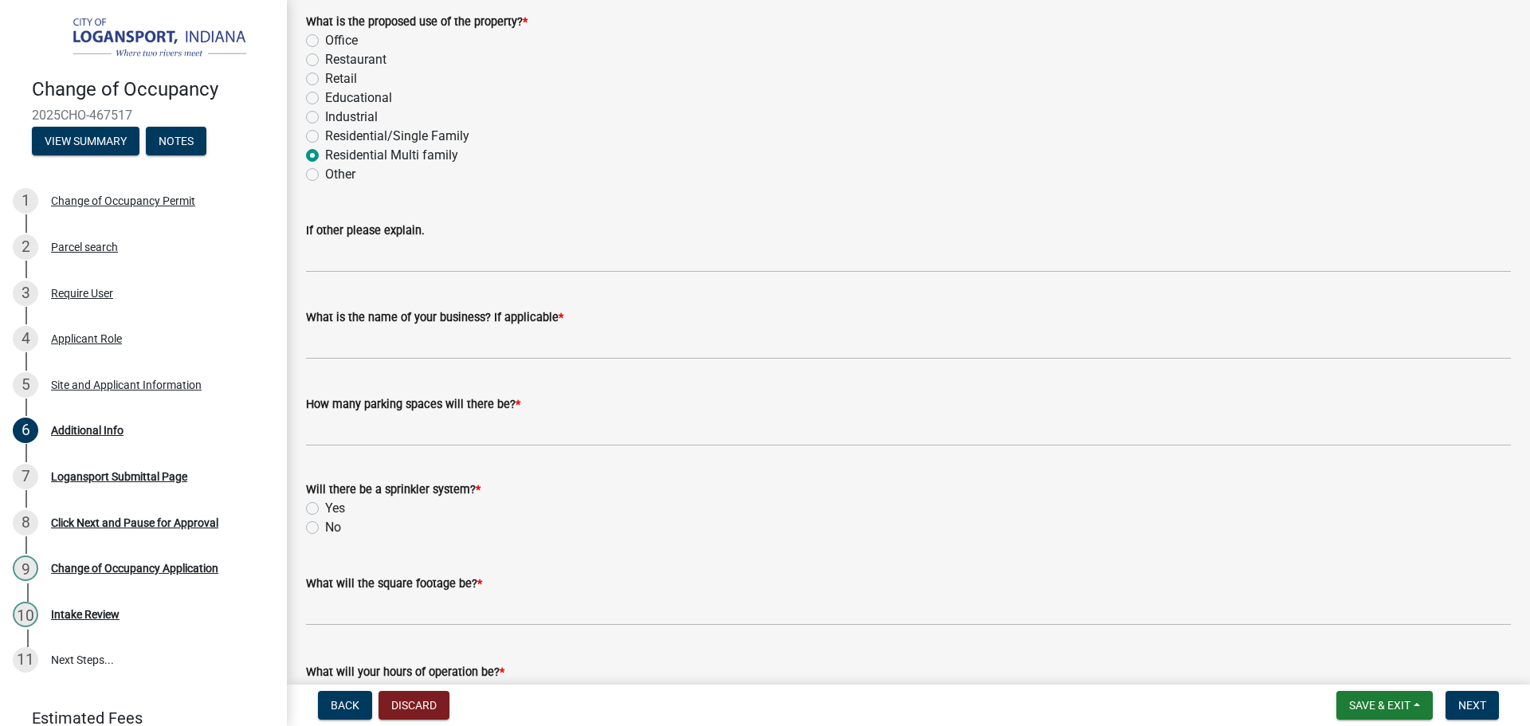
scroll to position [956, 0]
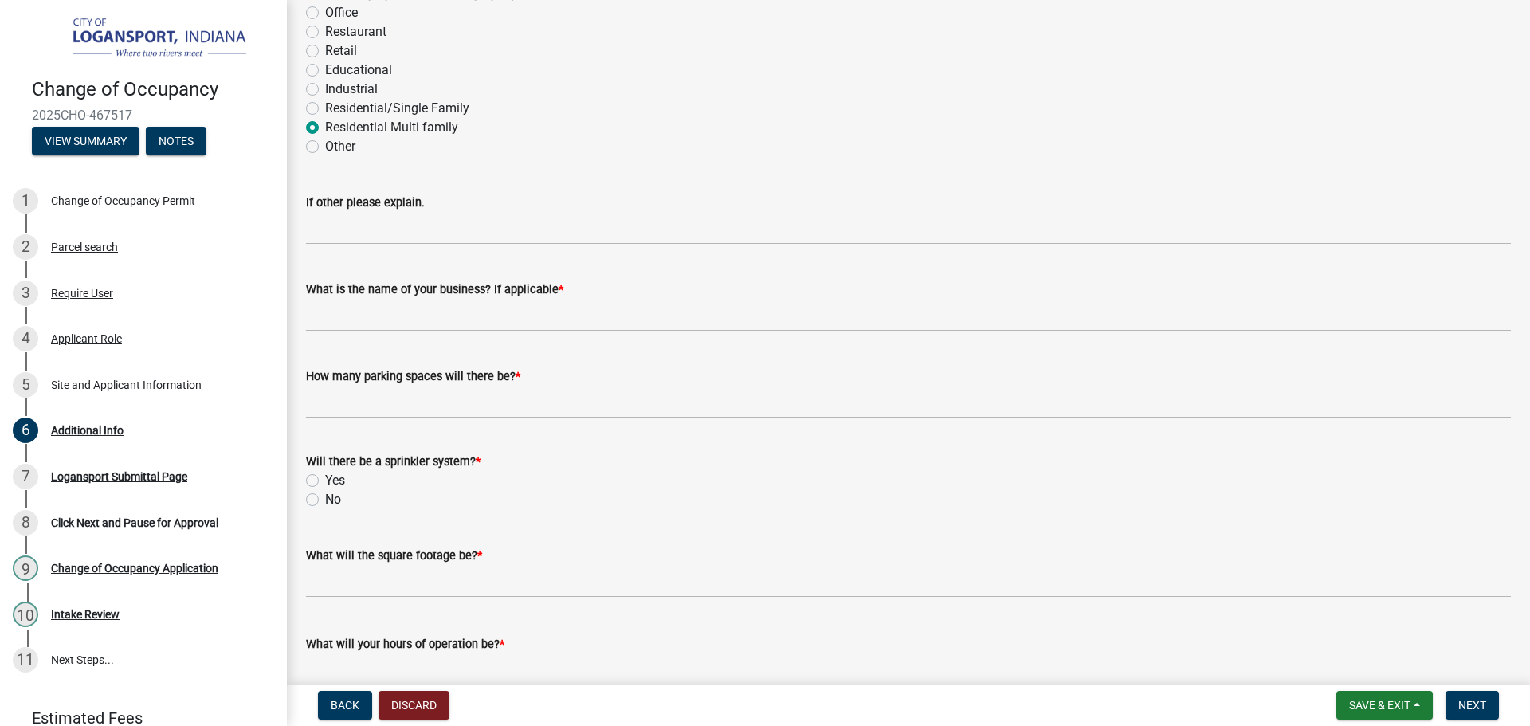
type input "11"
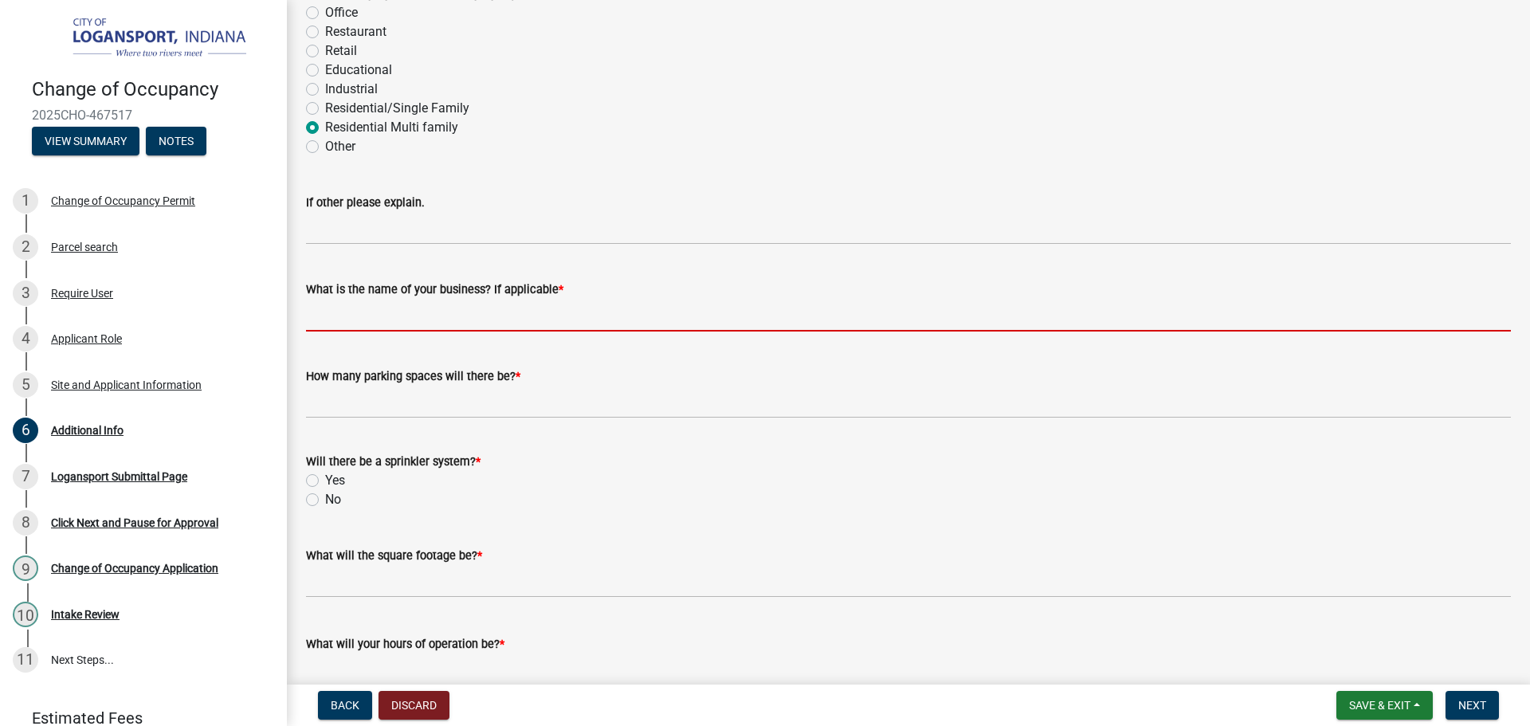
click at [497, 324] on input "What is the name of your business? If applicable *" at bounding box center [908, 315] width 1205 height 33
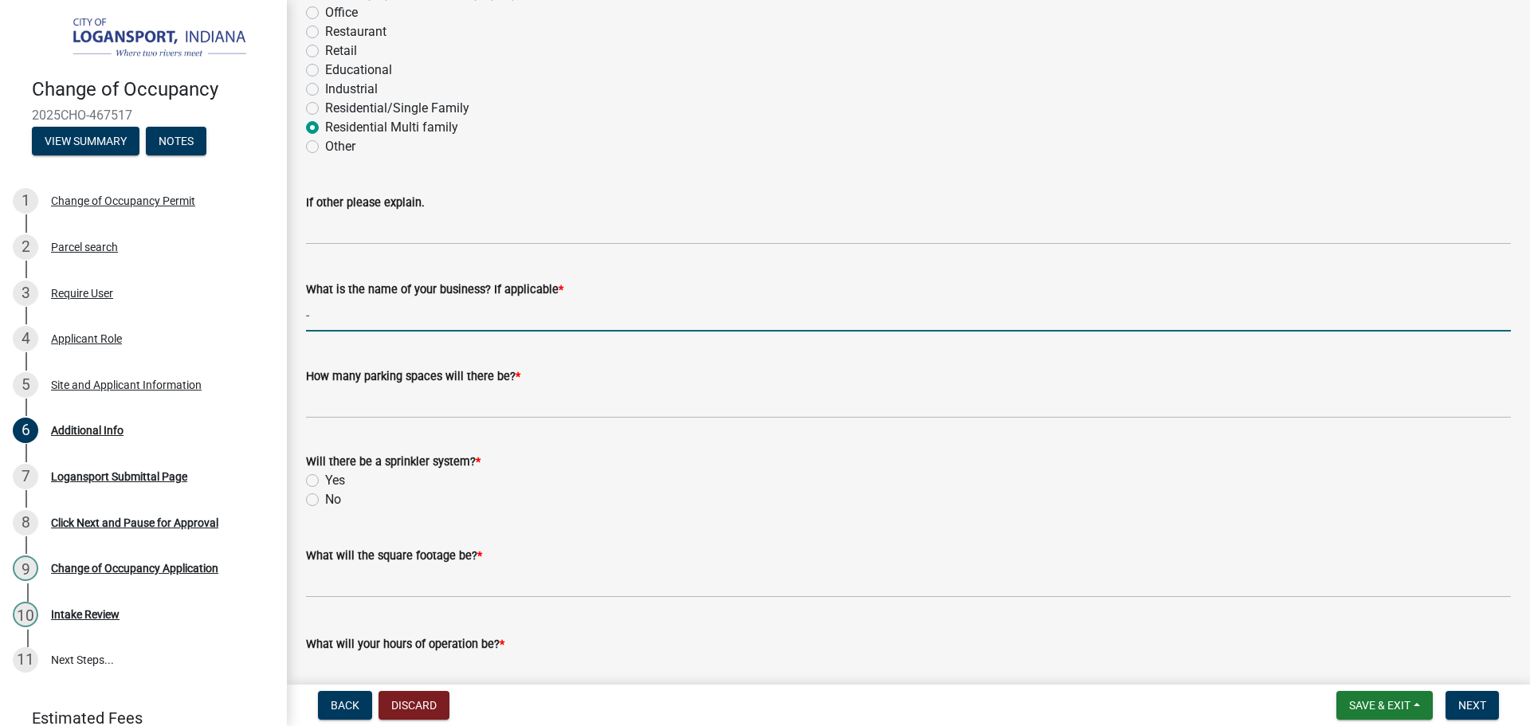
type input "-"
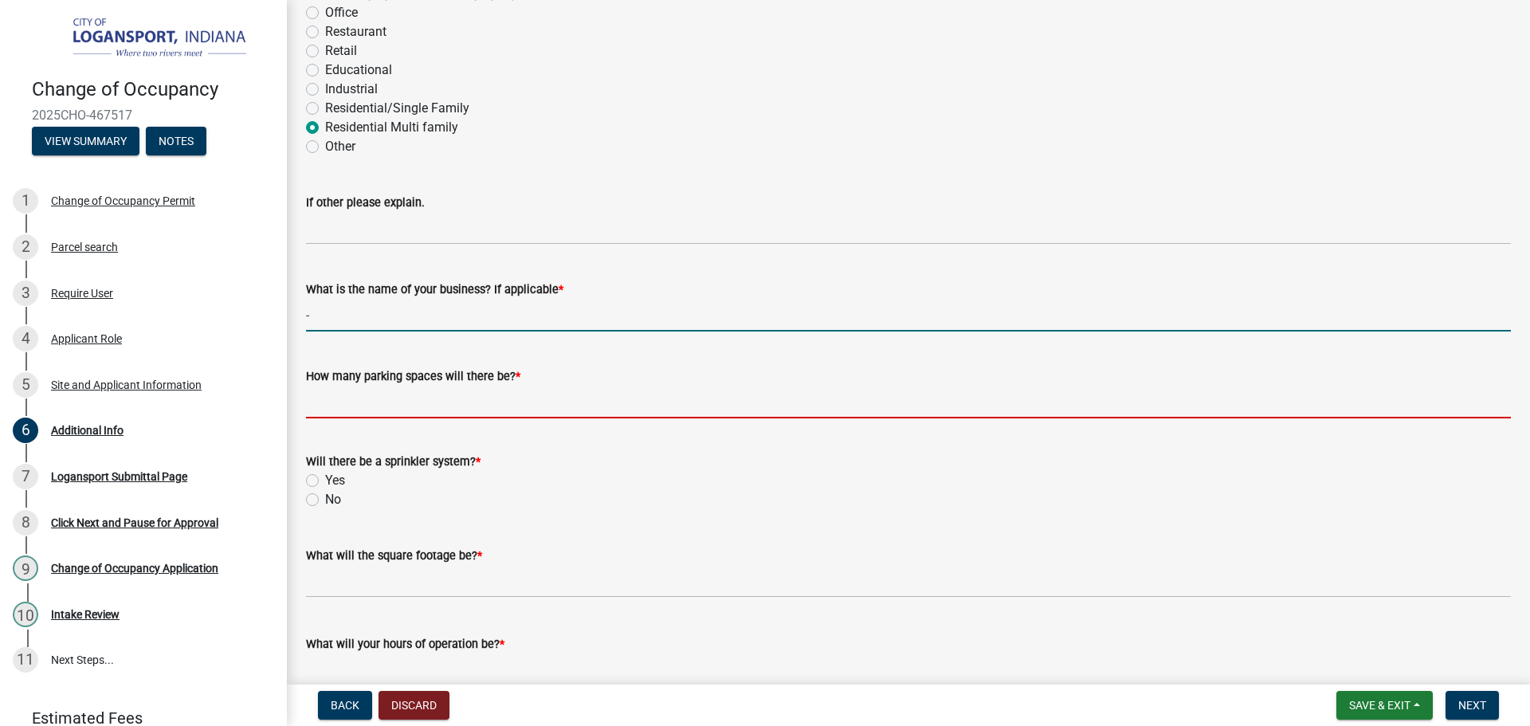
click at [447, 406] on input "text" at bounding box center [908, 402] width 1205 height 33
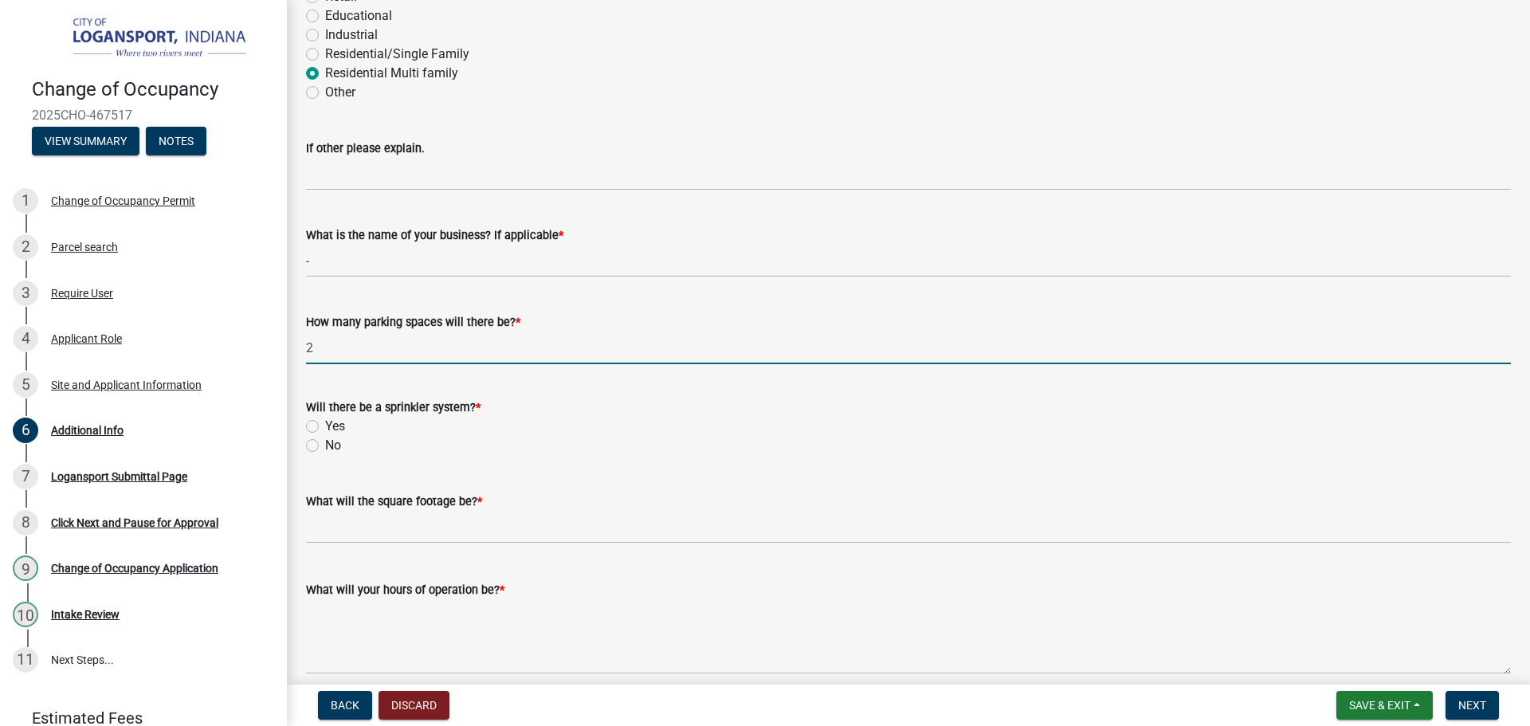
scroll to position [1017, 0]
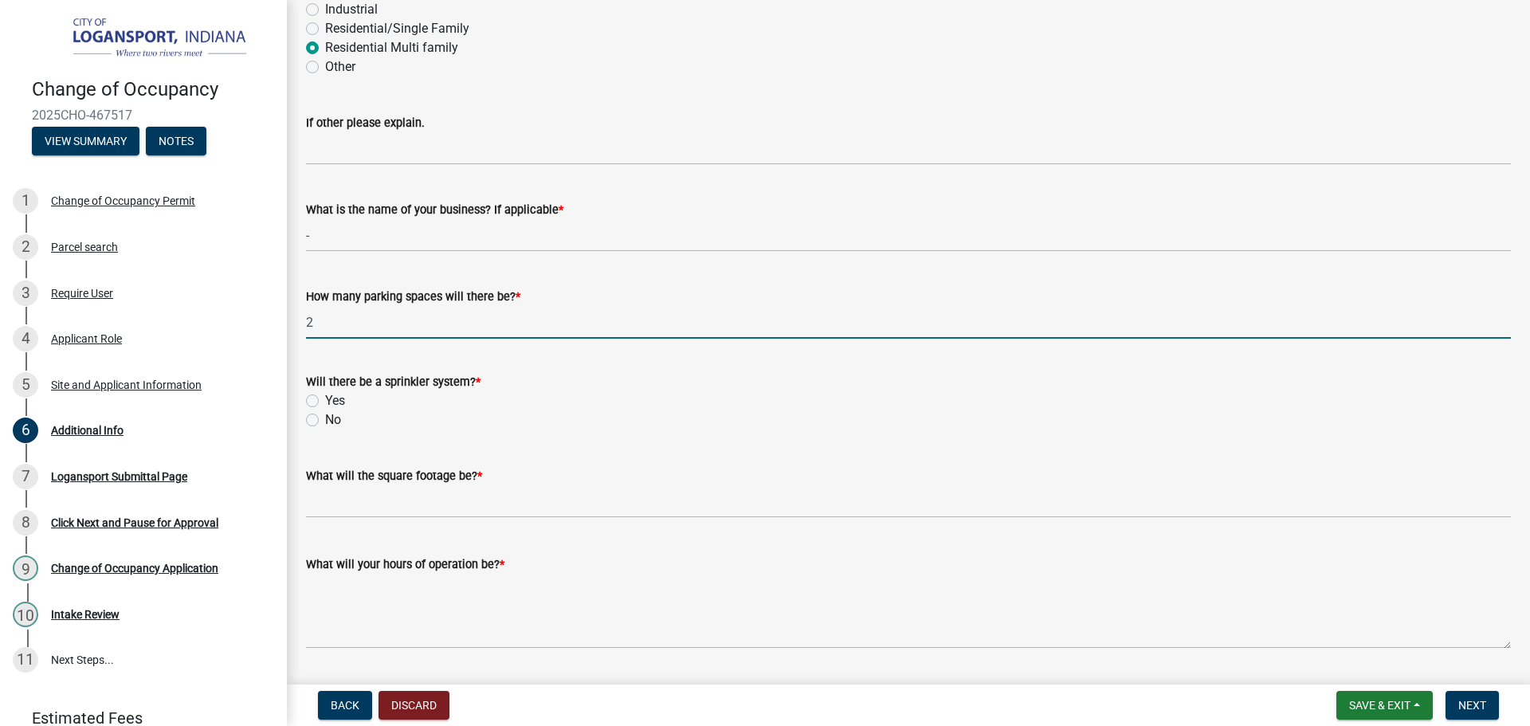
type input "2"
click at [325, 415] on label "No" at bounding box center [333, 419] width 16 height 19
click at [325, 415] on input "No" at bounding box center [330, 415] width 10 height 10
radio input "true"
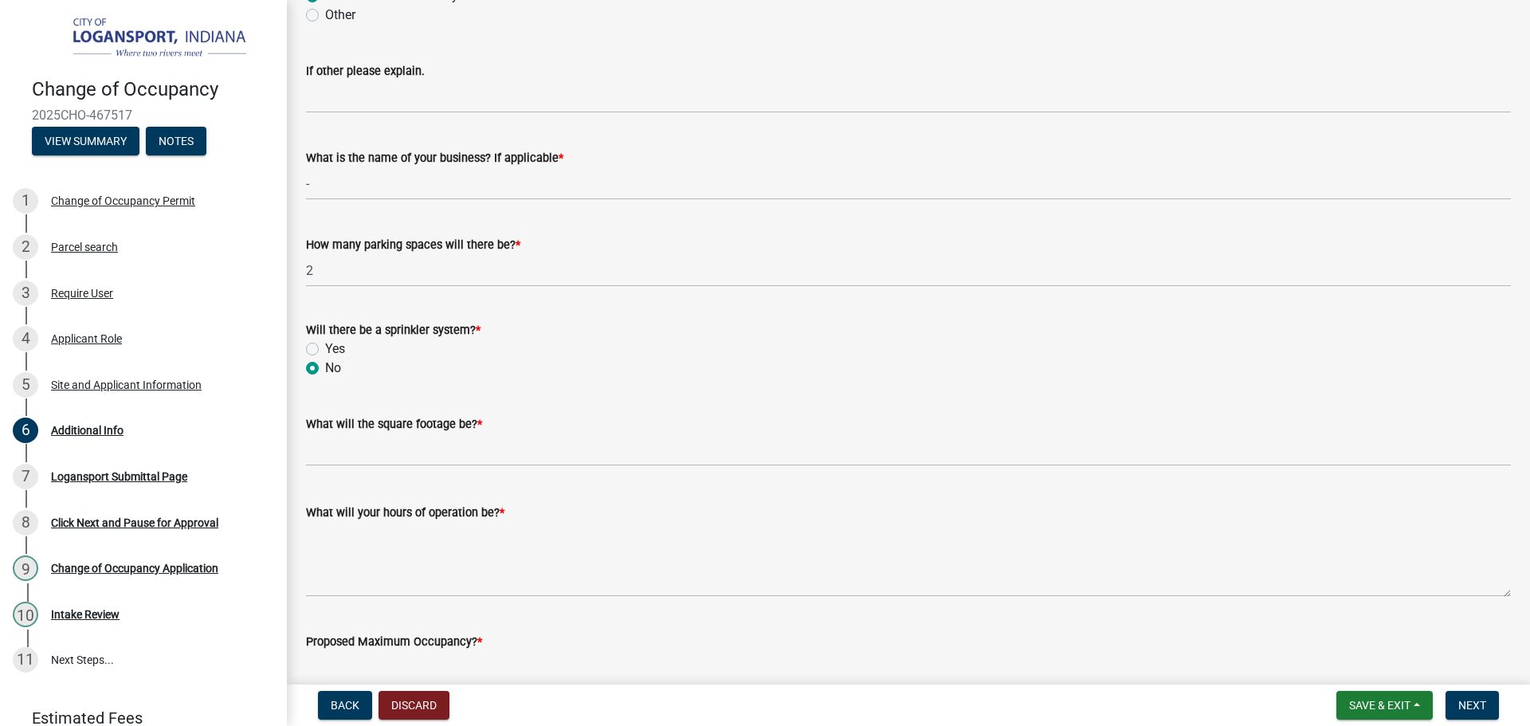
scroll to position [1096, 0]
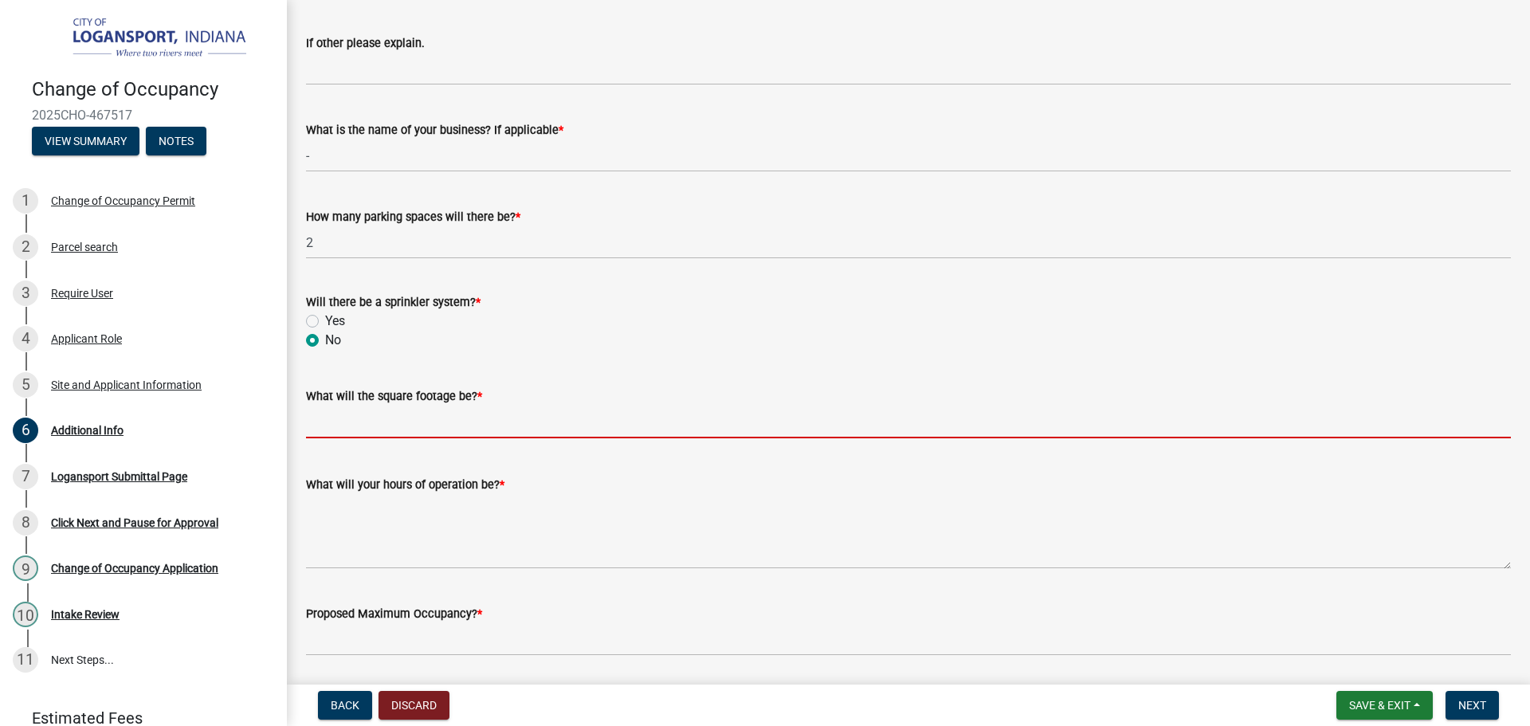
click at [412, 425] on input "text" at bounding box center [908, 422] width 1205 height 33
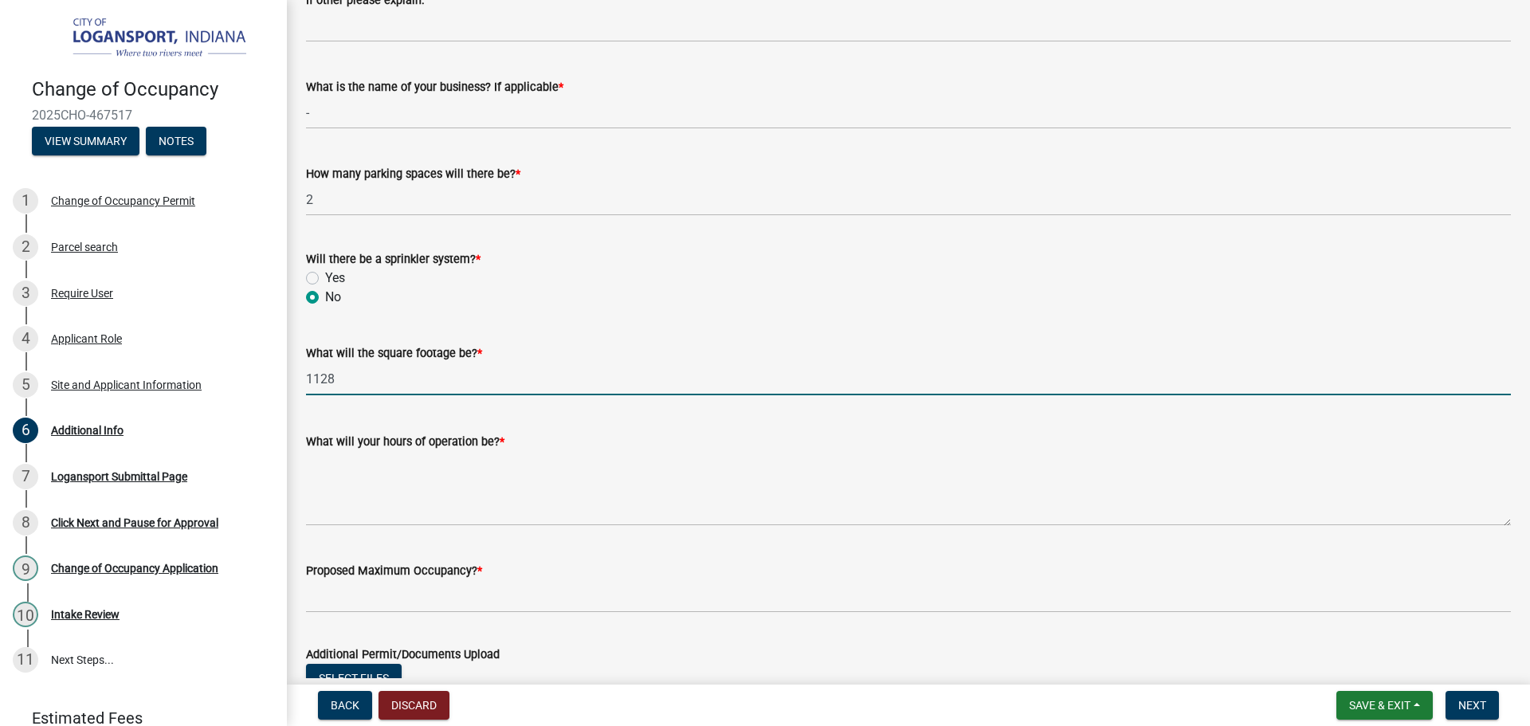
scroll to position [1176, 0]
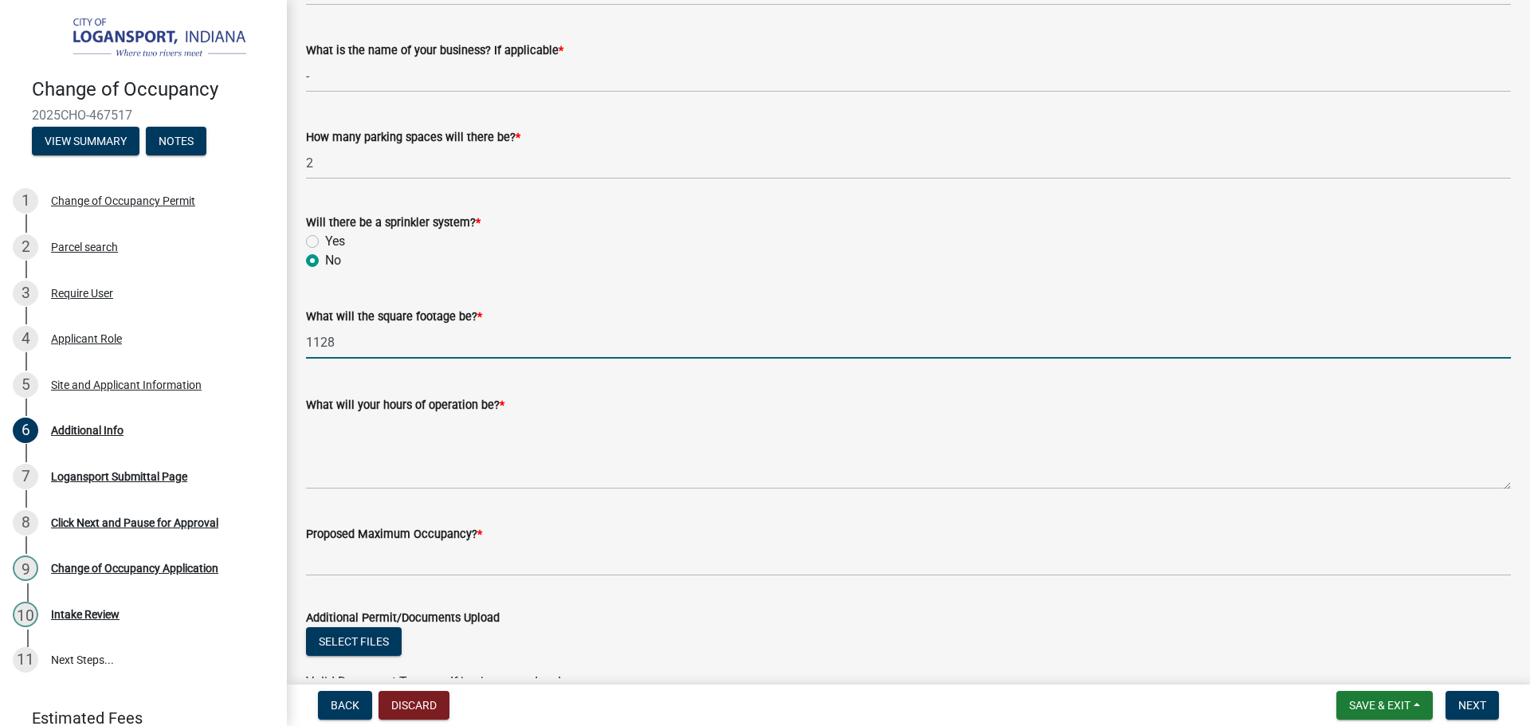
type input "1128"
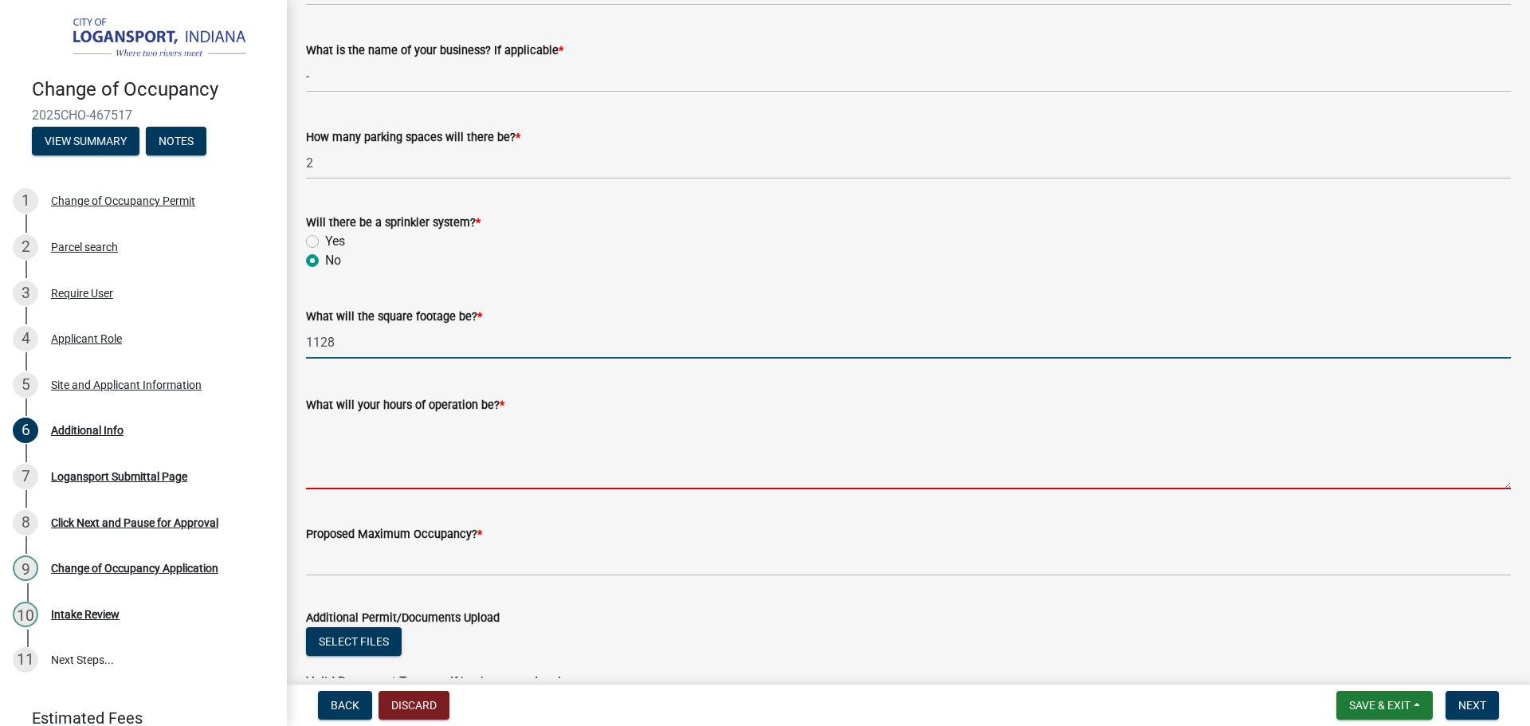
click at [456, 451] on textarea "What will your hours of operation be? *" at bounding box center [908, 451] width 1205 height 75
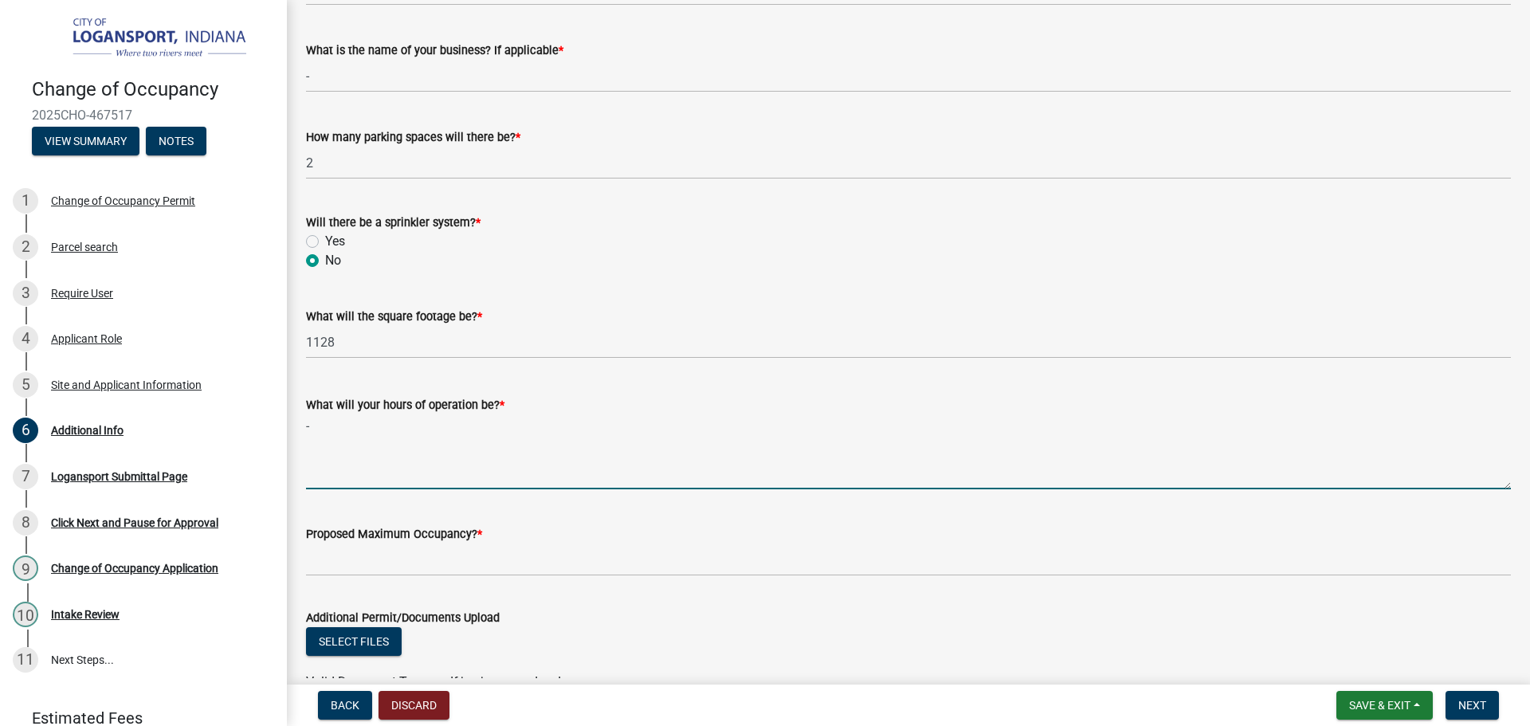
type textarea "-"
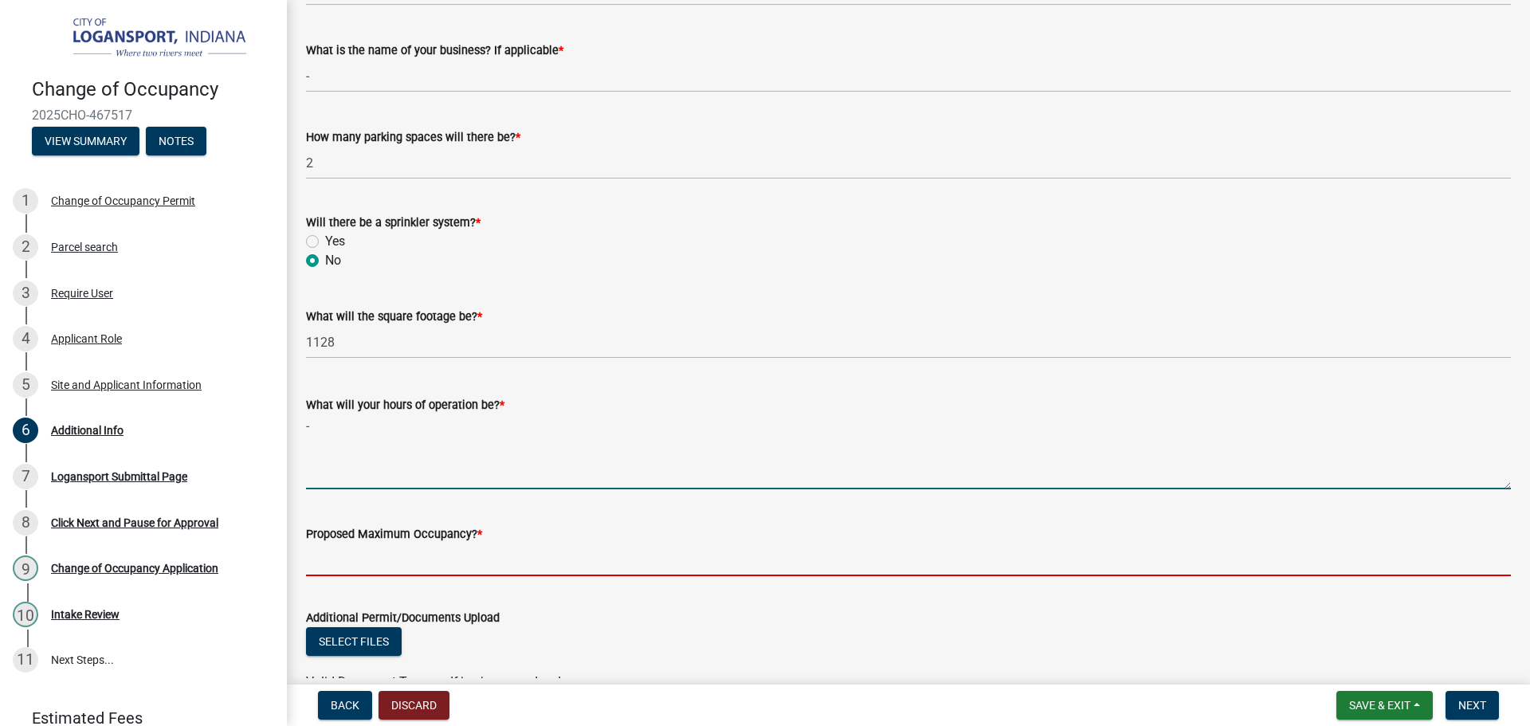
click at [391, 562] on input "Proposed Maximum Occupancy? *" at bounding box center [908, 559] width 1205 height 33
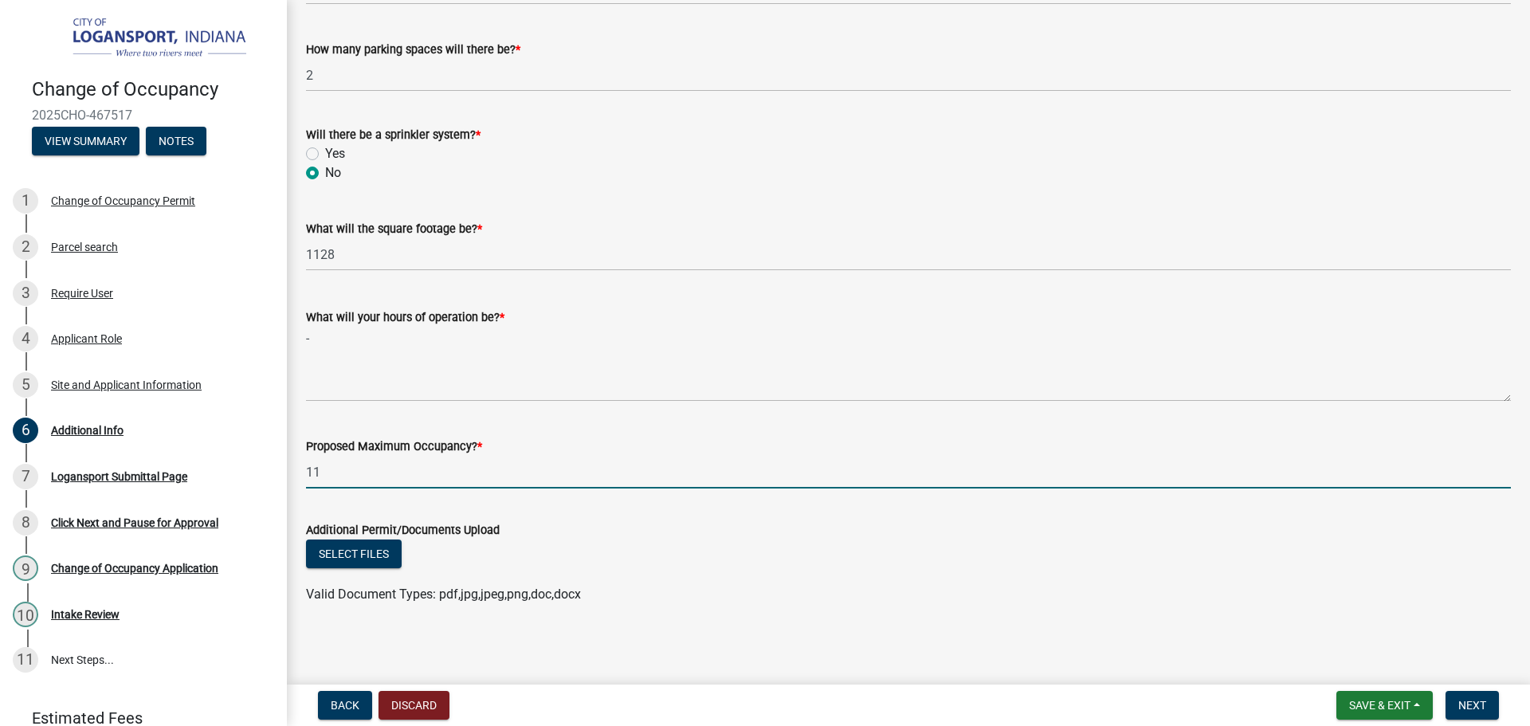
scroll to position [1266, 0]
type input "11"
click at [1468, 696] on button "Next" at bounding box center [1471, 705] width 53 height 29
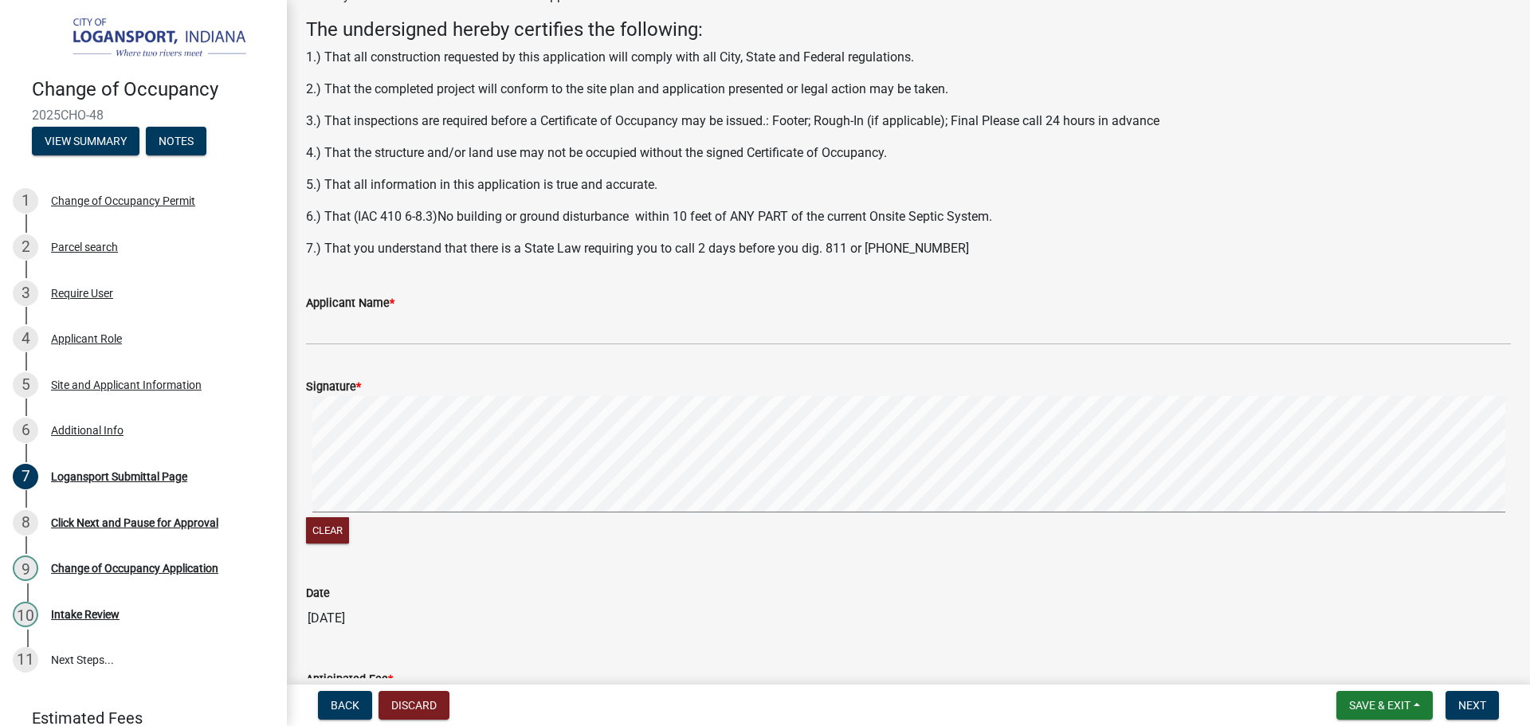
scroll to position [159, 0]
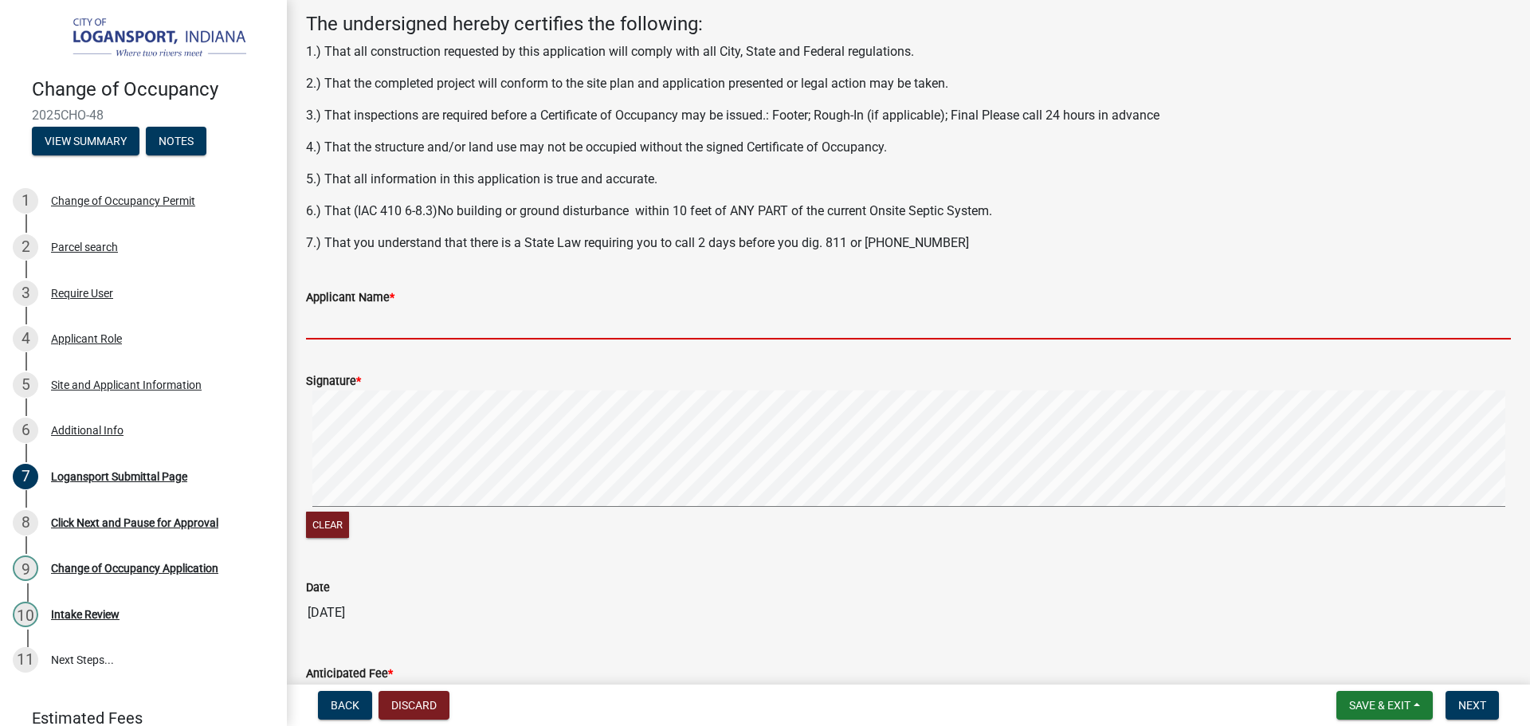
click at [415, 318] on input "Applicant Name *" at bounding box center [908, 323] width 1205 height 33
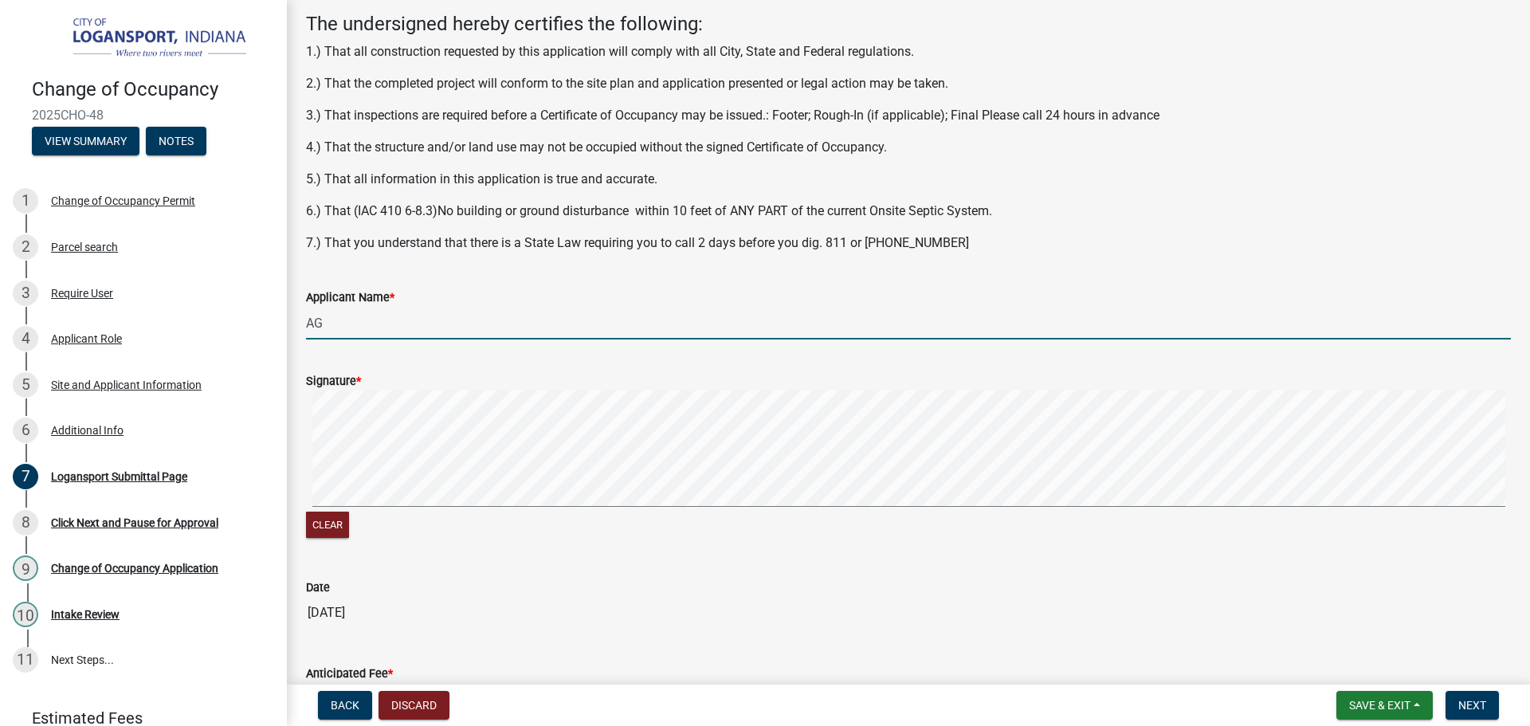
type input "A"
type input "Guillermo Montalvo"
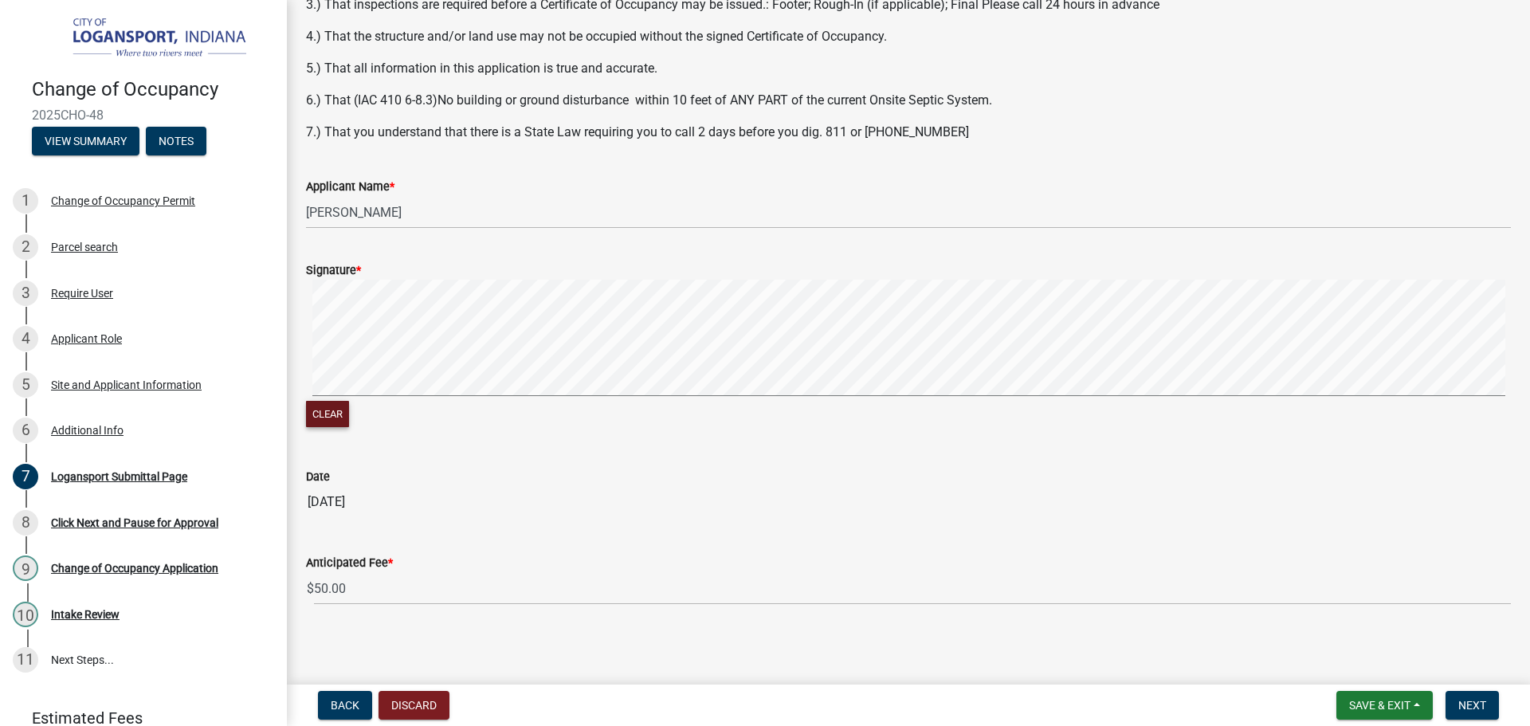
scroll to position [273, 0]
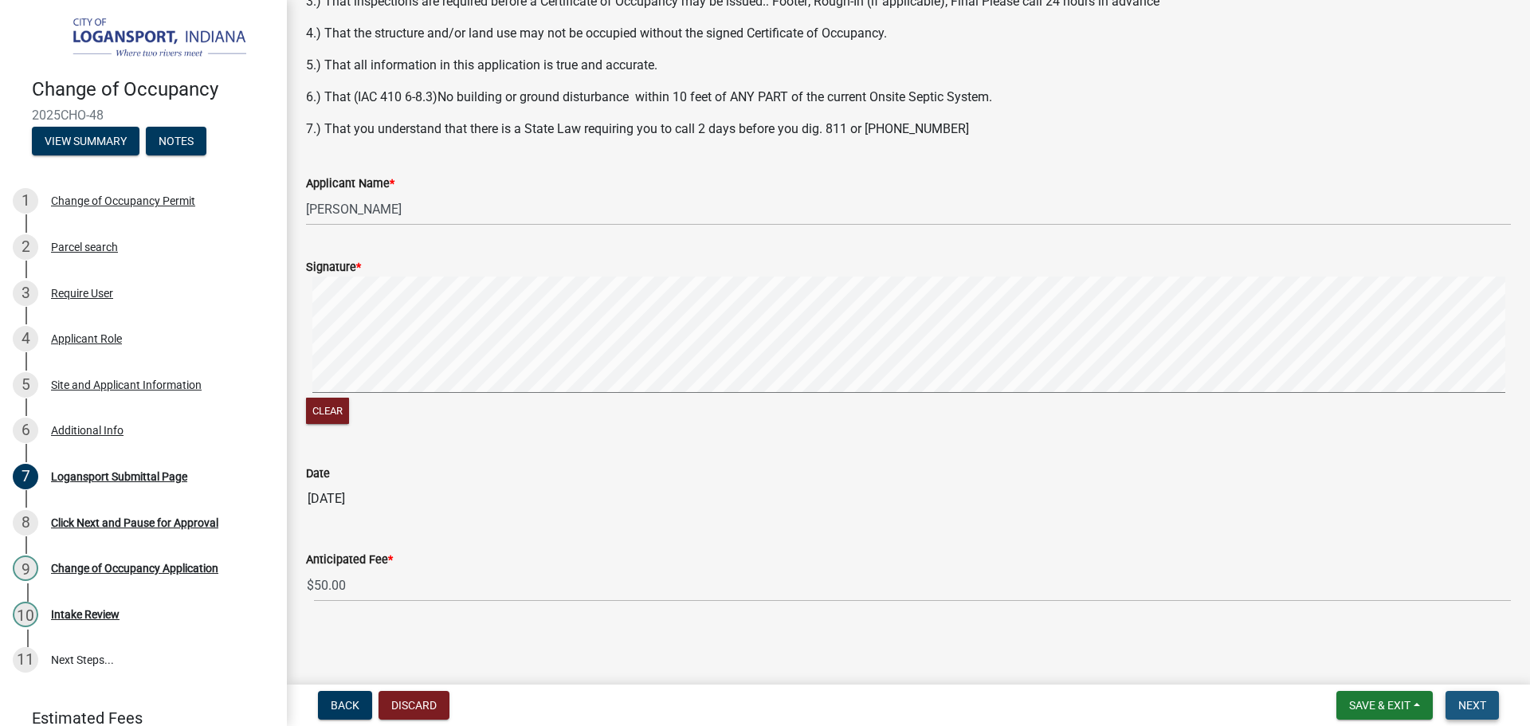
click at [1471, 699] on span "Next" at bounding box center [1472, 705] width 28 height 13
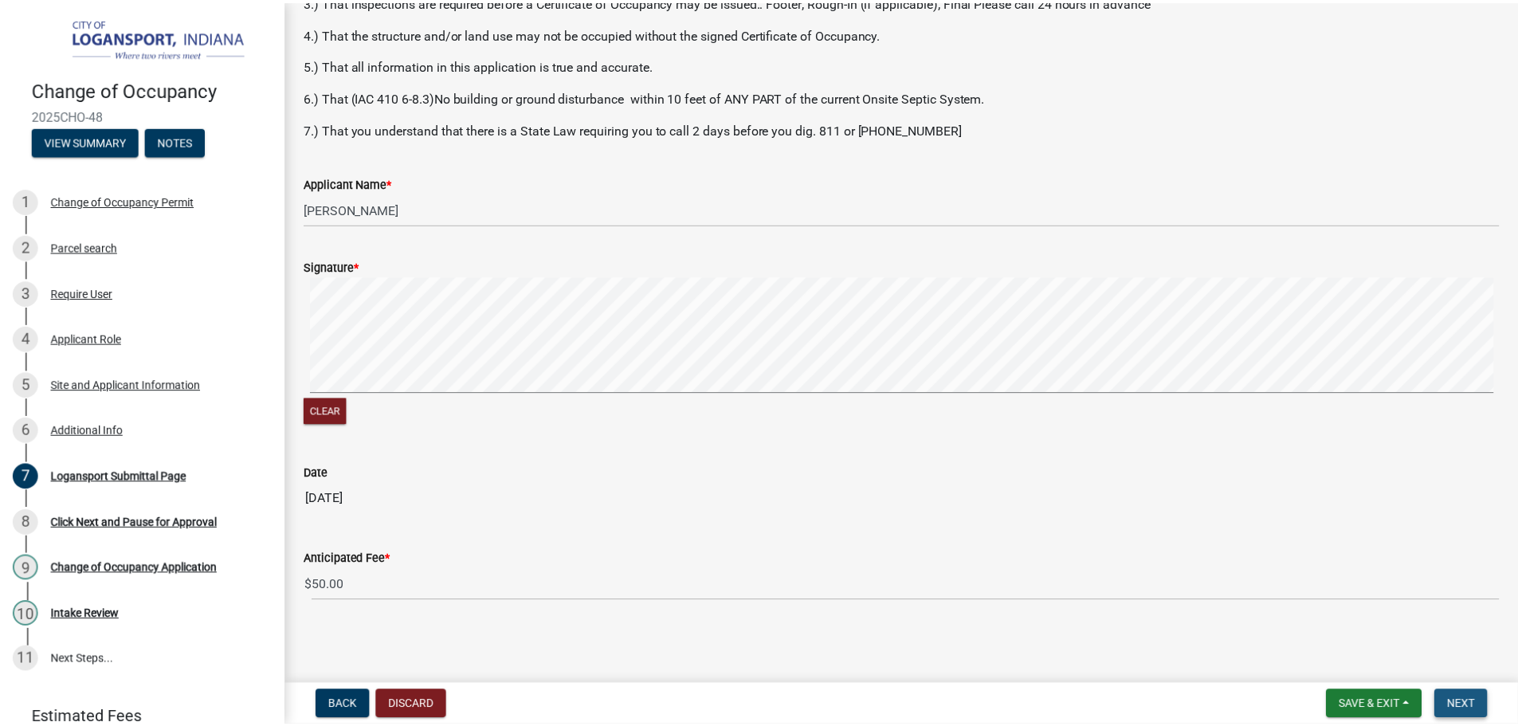
scroll to position [0, 0]
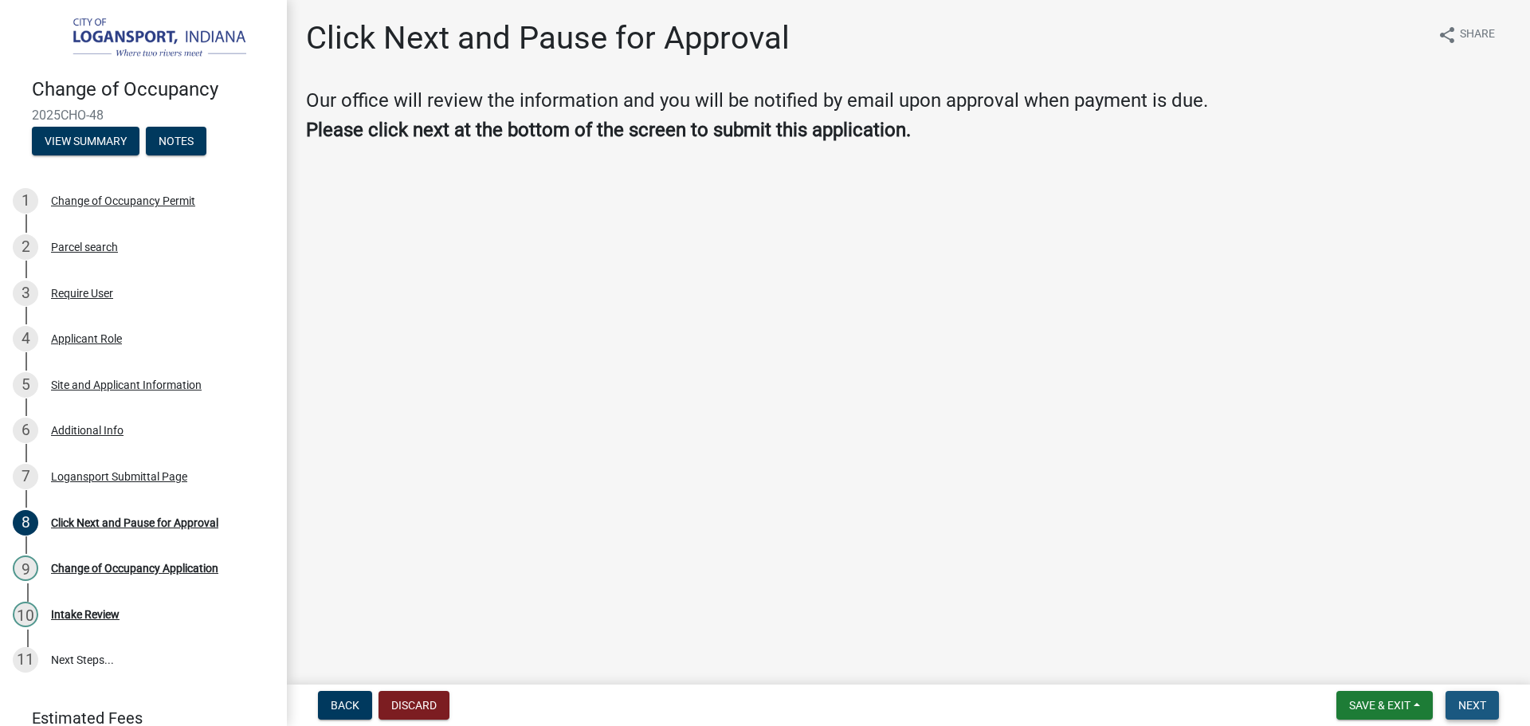
click at [1461, 694] on button "Next" at bounding box center [1471, 705] width 53 height 29
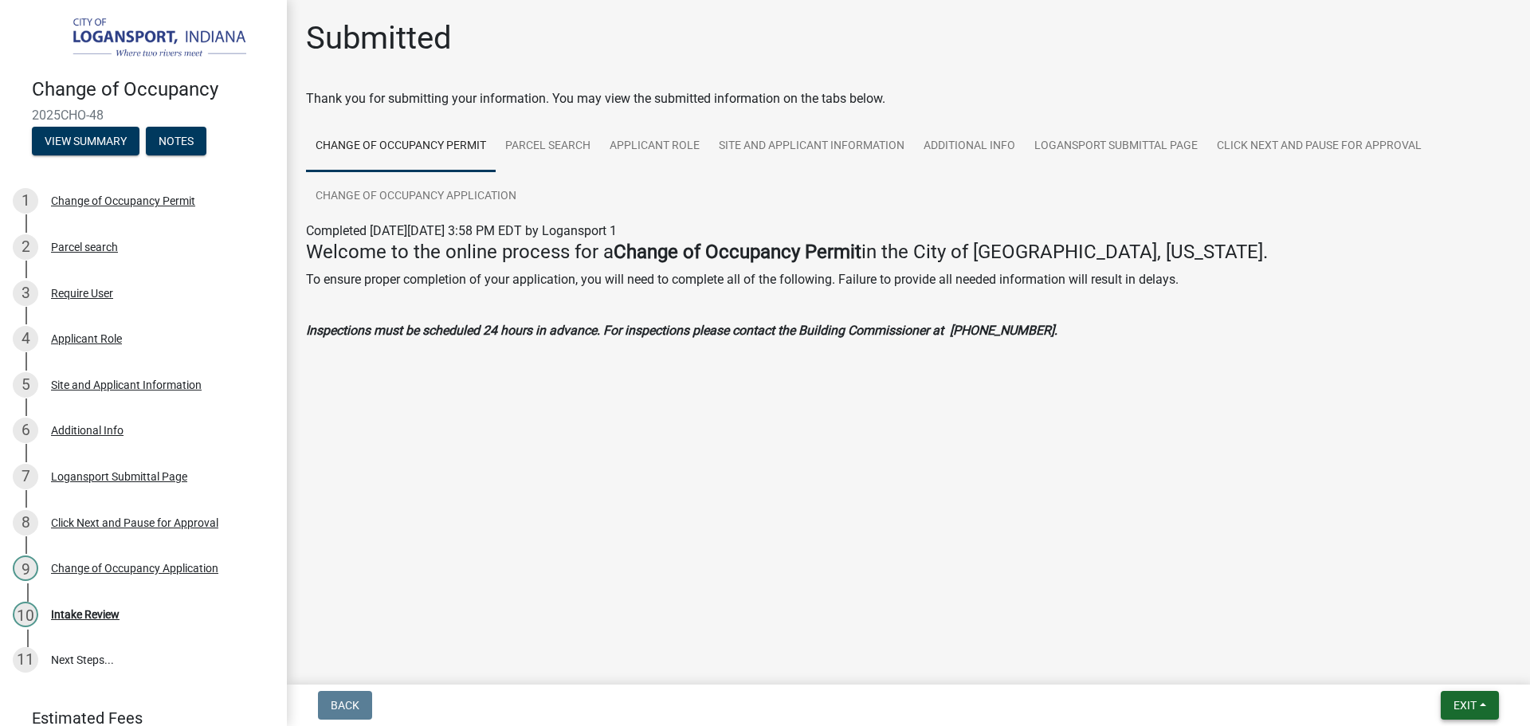
click at [1492, 698] on button "Exit" at bounding box center [1469, 705] width 58 height 29
click at [1442, 660] on button "Save & Exit" at bounding box center [1434, 664] width 127 height 38
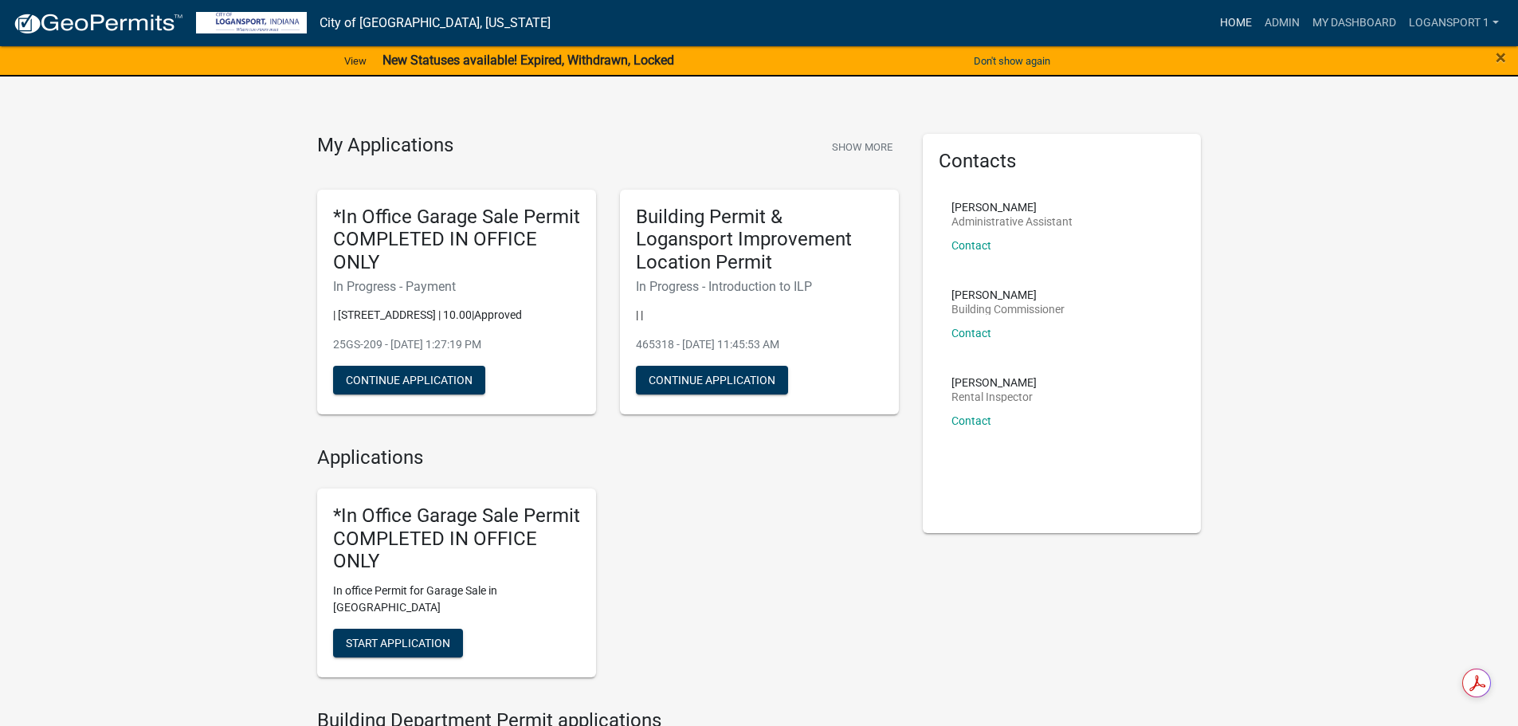
click at [1232, 22] on link "Home" at bounding box center [1235, 23] width 45 height 30
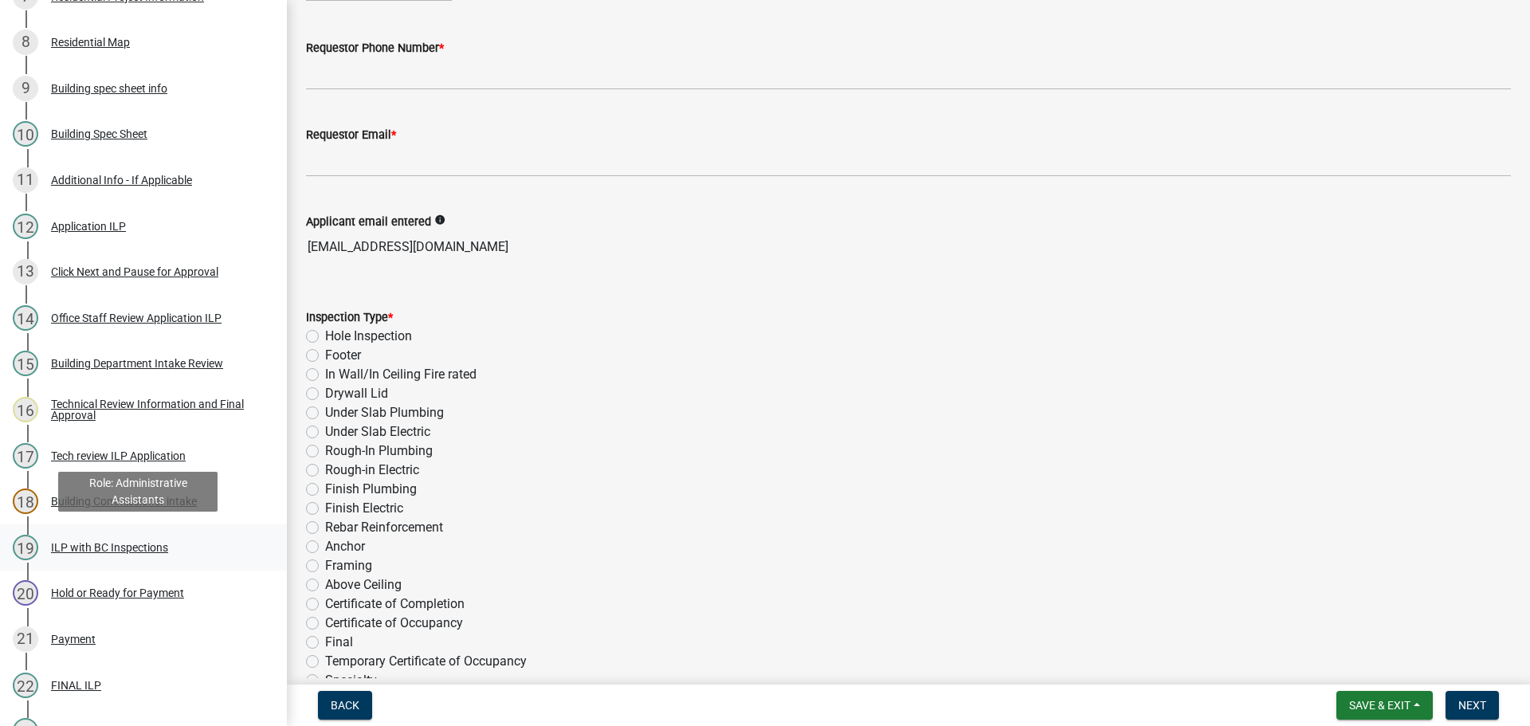
scroll to position [637, 0]
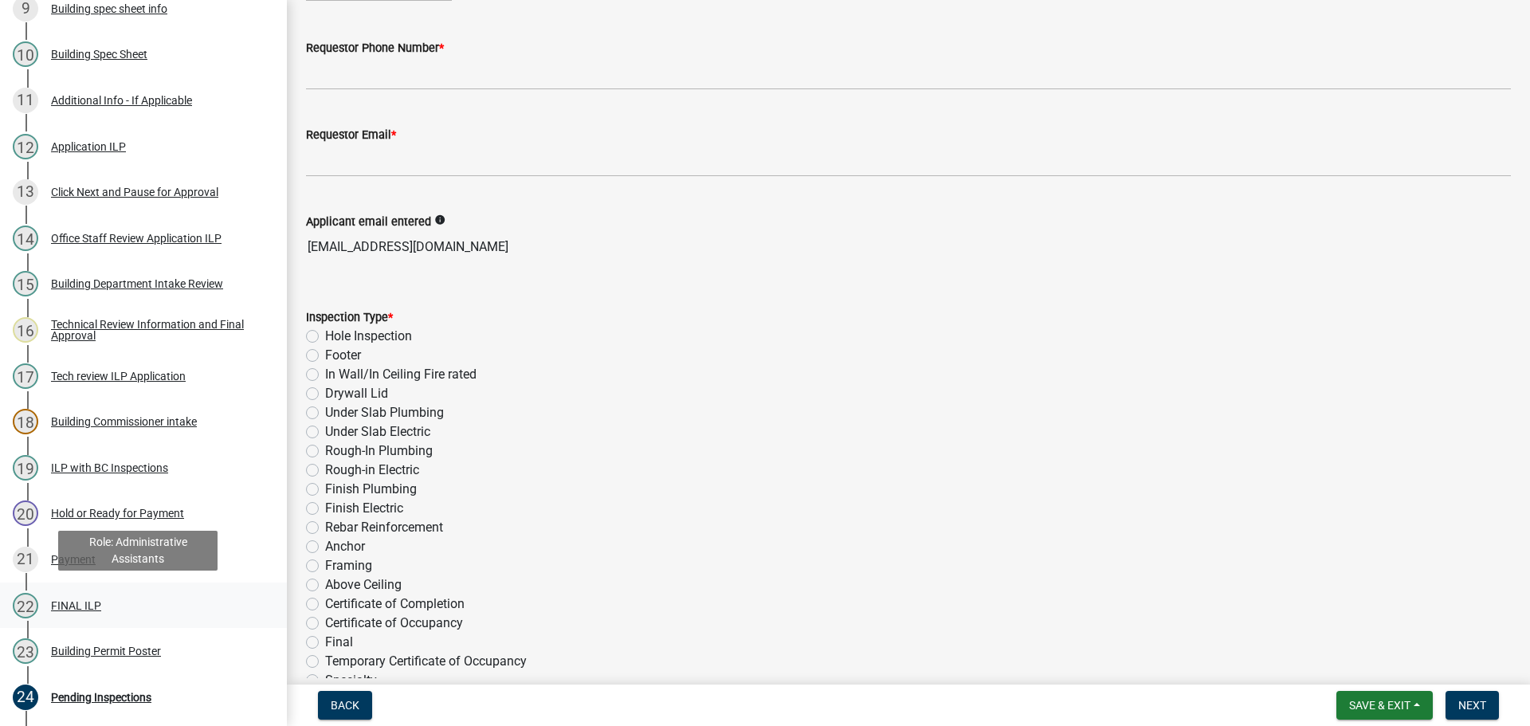
click at [72, 604] on div "FINAL ILP" at bounding box center [76, 605] width 50 height 11
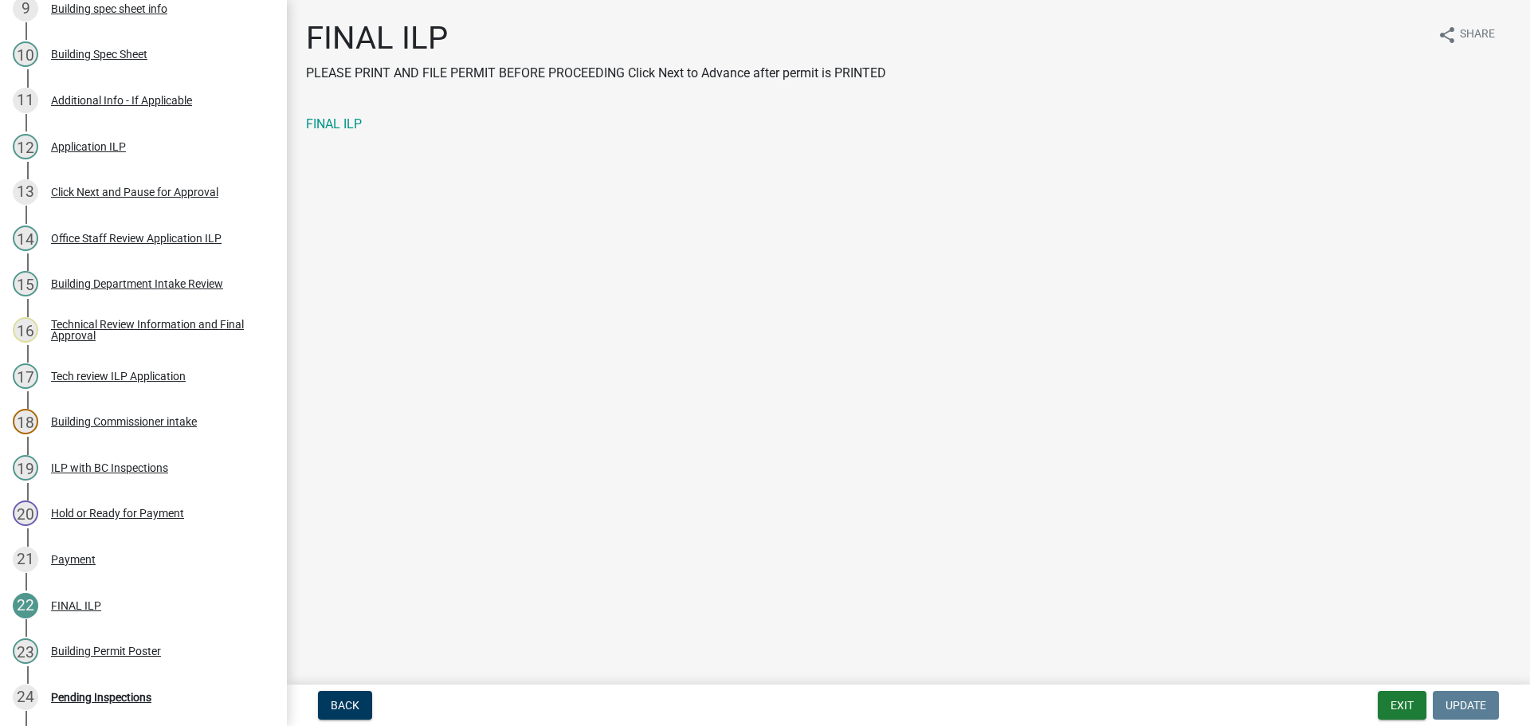
click at [344, 114] on div "FINAL ILP PLEASE PRINT AND FILE PERMIT BEFORE PROCEEDING Click Next to Advance …" at bounding box center [908, 90] width 1228 height 142
click at [341, 115] on div "FINAL ILP" at bounding box center [908, 124] width 1205 height 19
click at [350, 123] on link "FINAL ILP" at bounding box center [334, 123] width 56 height 15
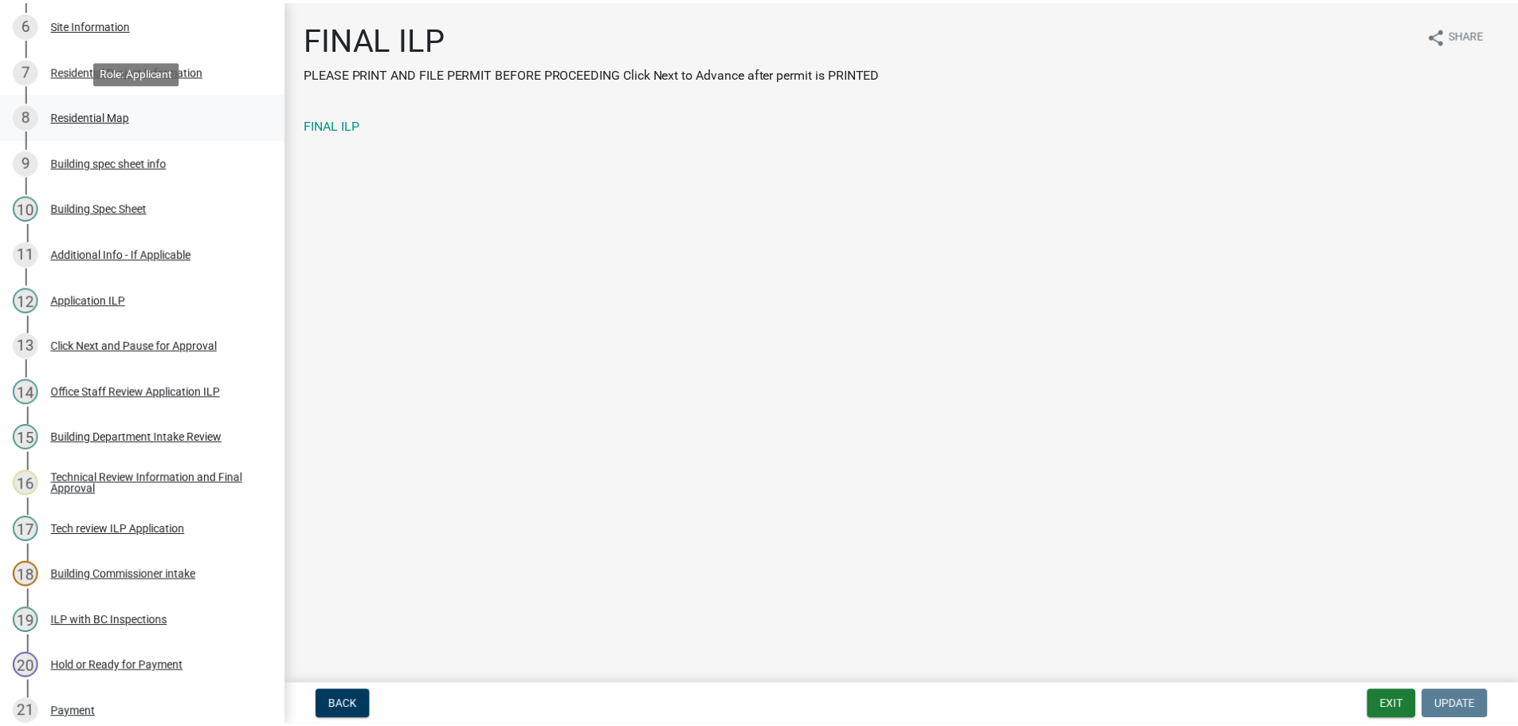
scroll to position [478, 0]
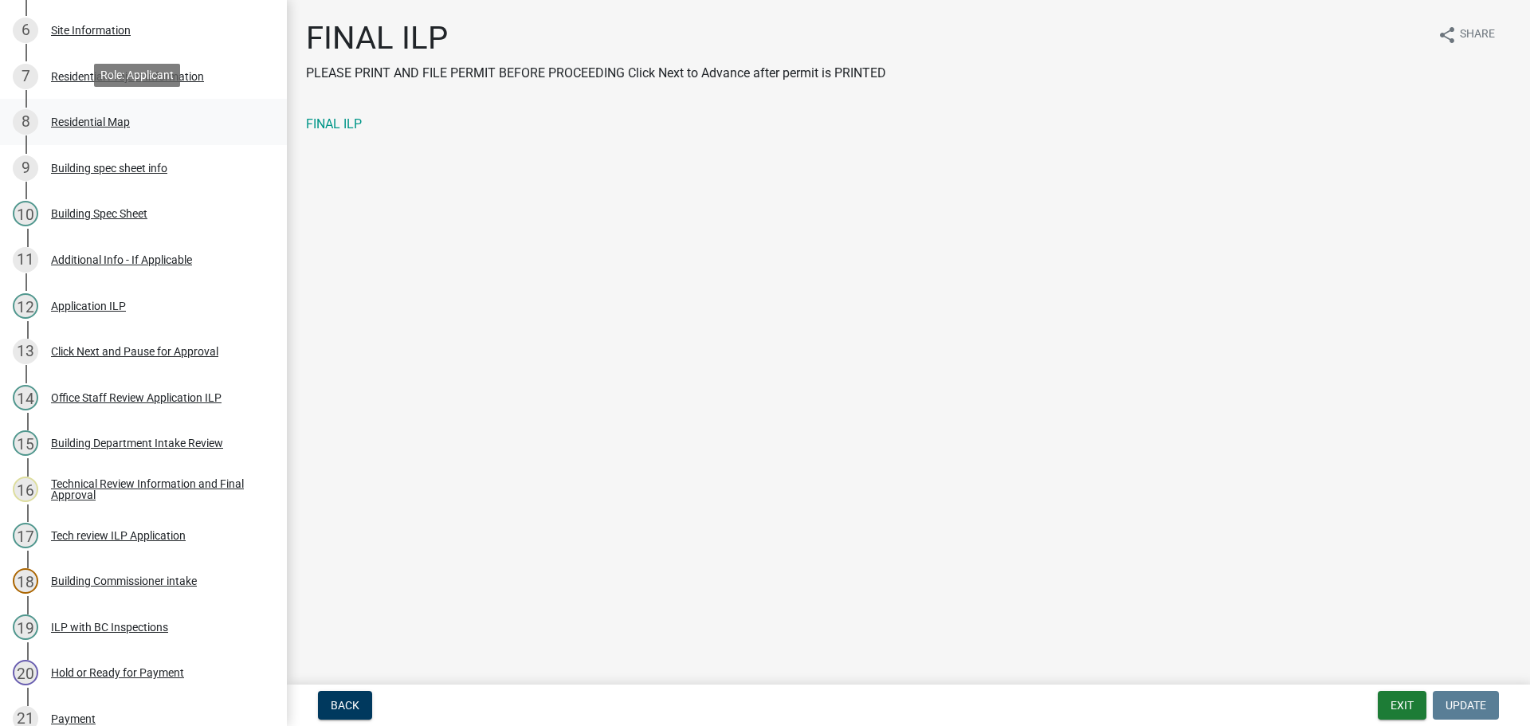
click at [123, 116] on div "Residential Map" at bounding box center [90, 121] width 79 height 11
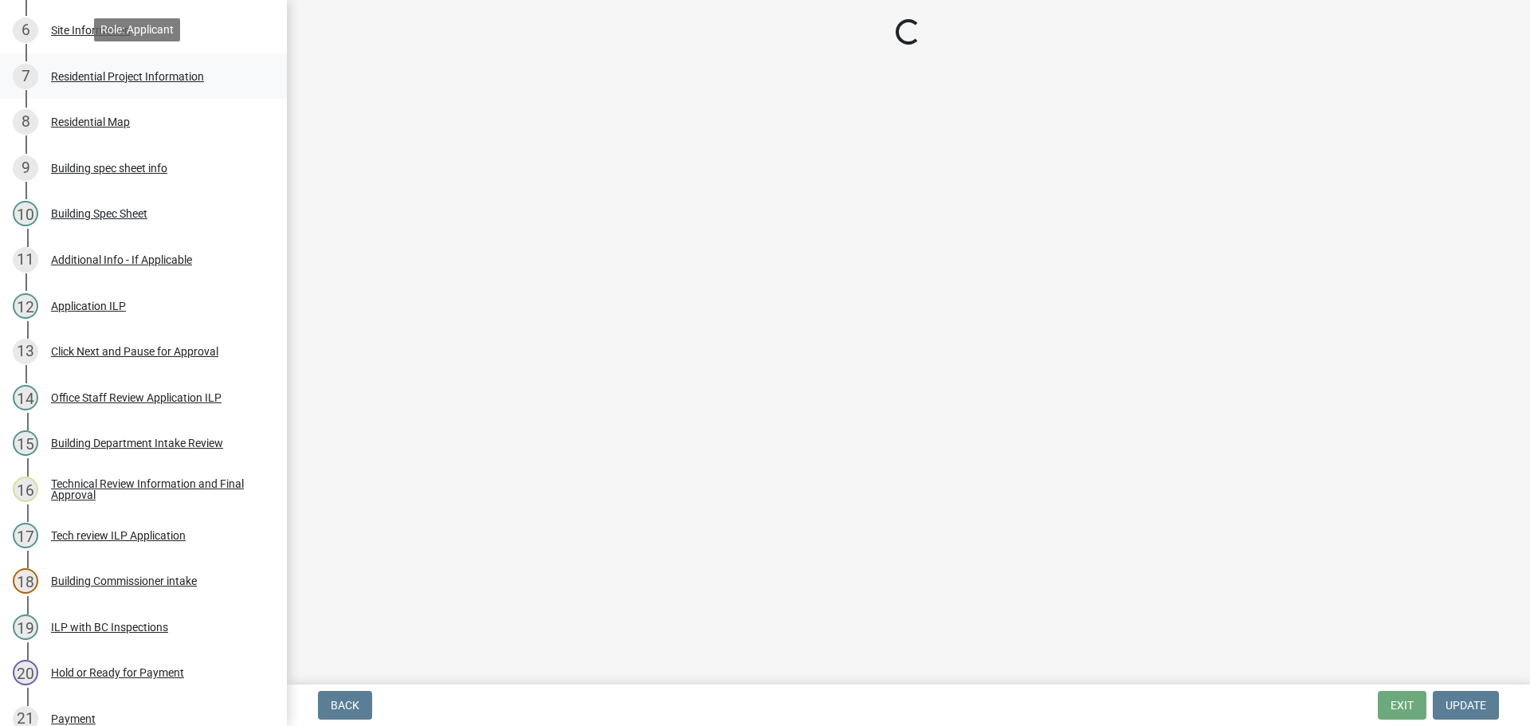
click at [120, 75] on div "Residential Project Information" at bounding box center [127, 76] width 153 height 11
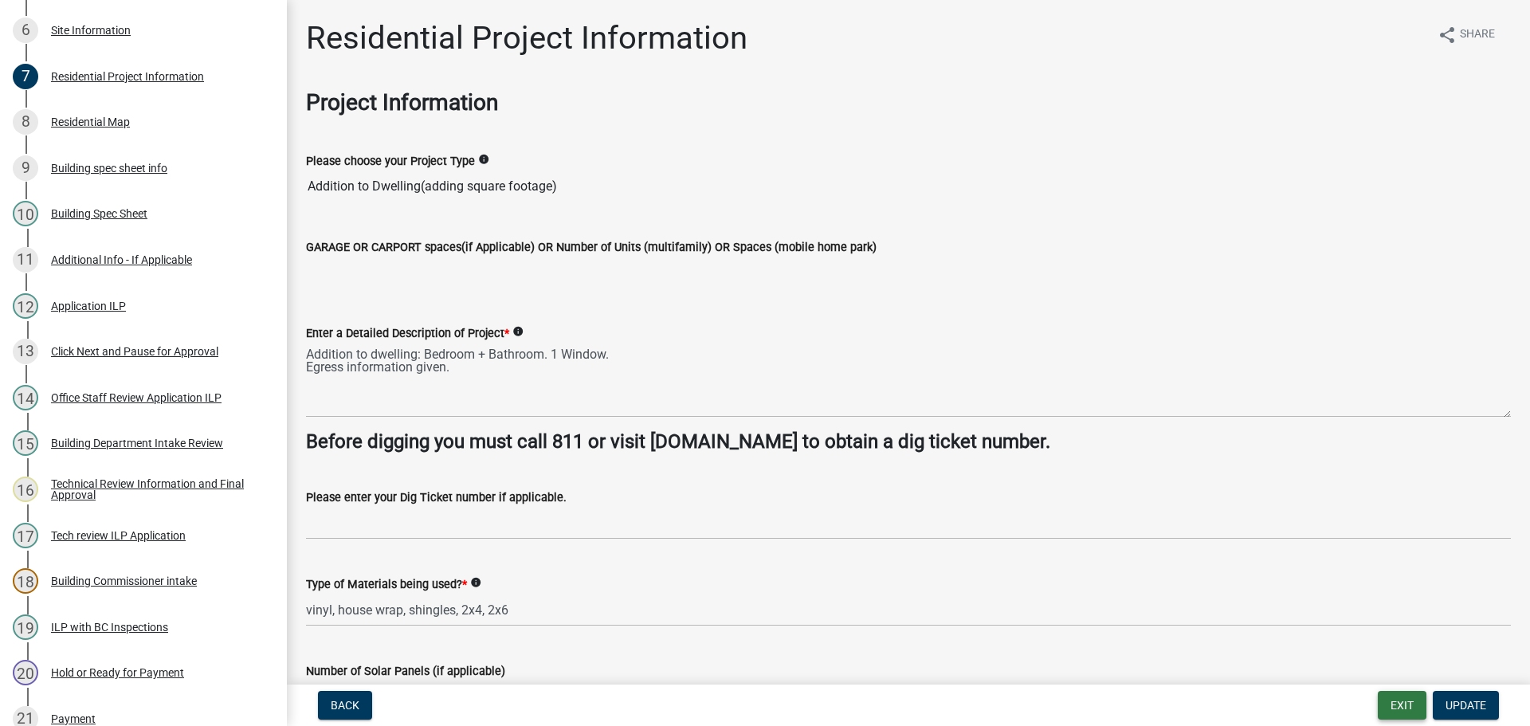
click at [1408, 706] on button "Exit" at bounding box center [1401, 705] width 49 height 29
